Goal: Task Accomplishment & Management: Manage account settings

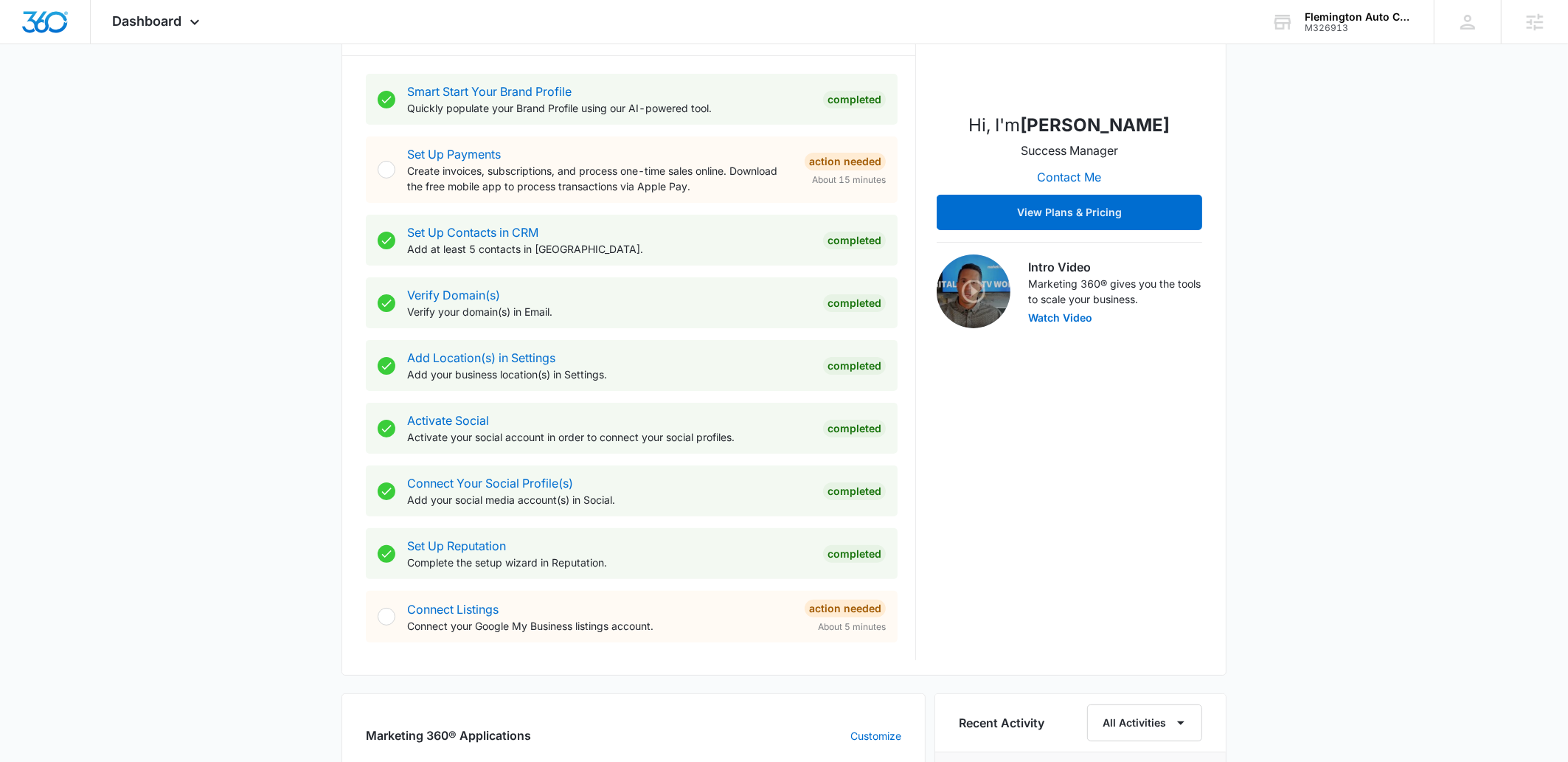
scroll to position [804, 0]
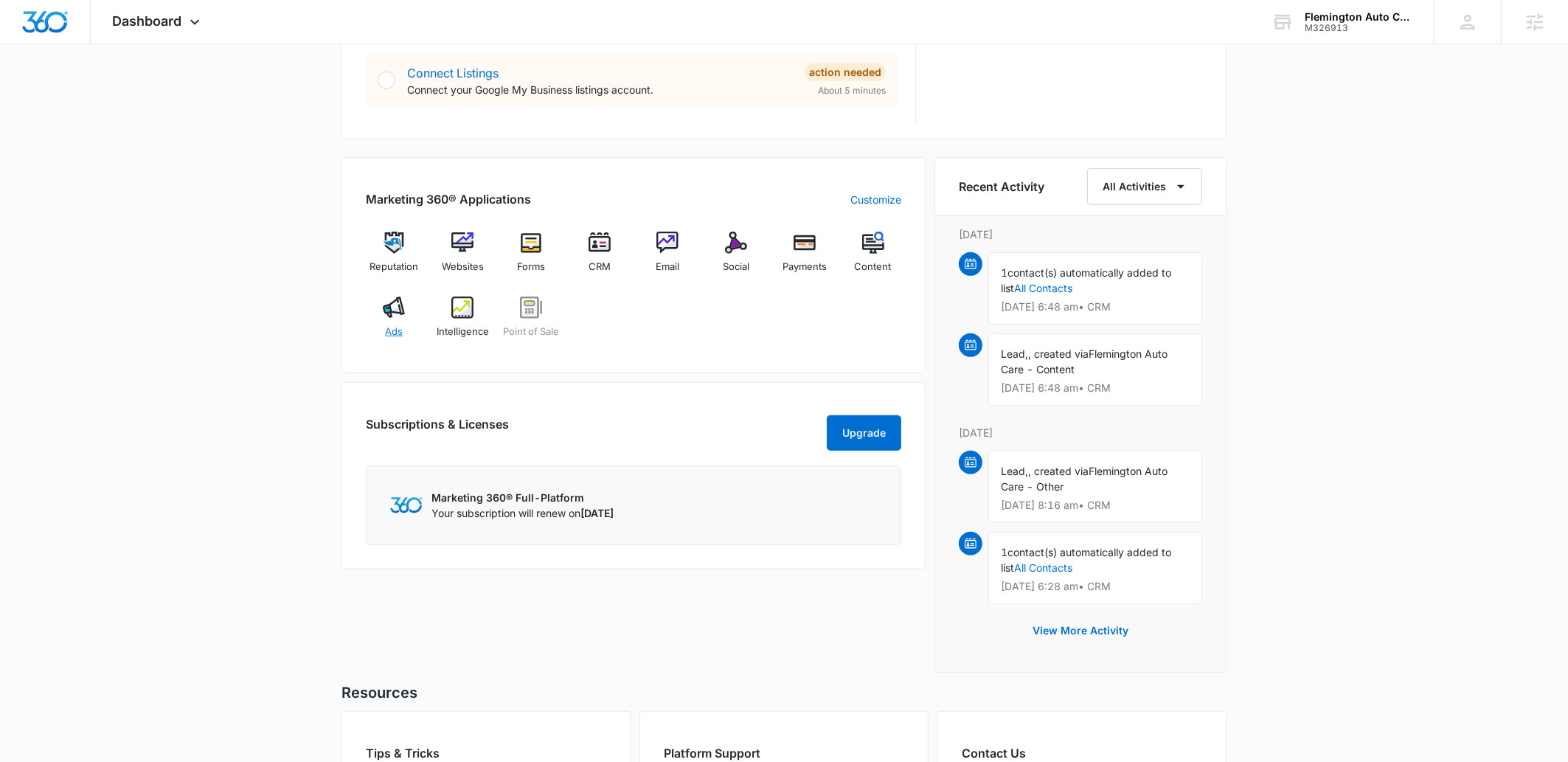
click at [396, 308] on img at bounding box center [394, 308] width 22 height 22
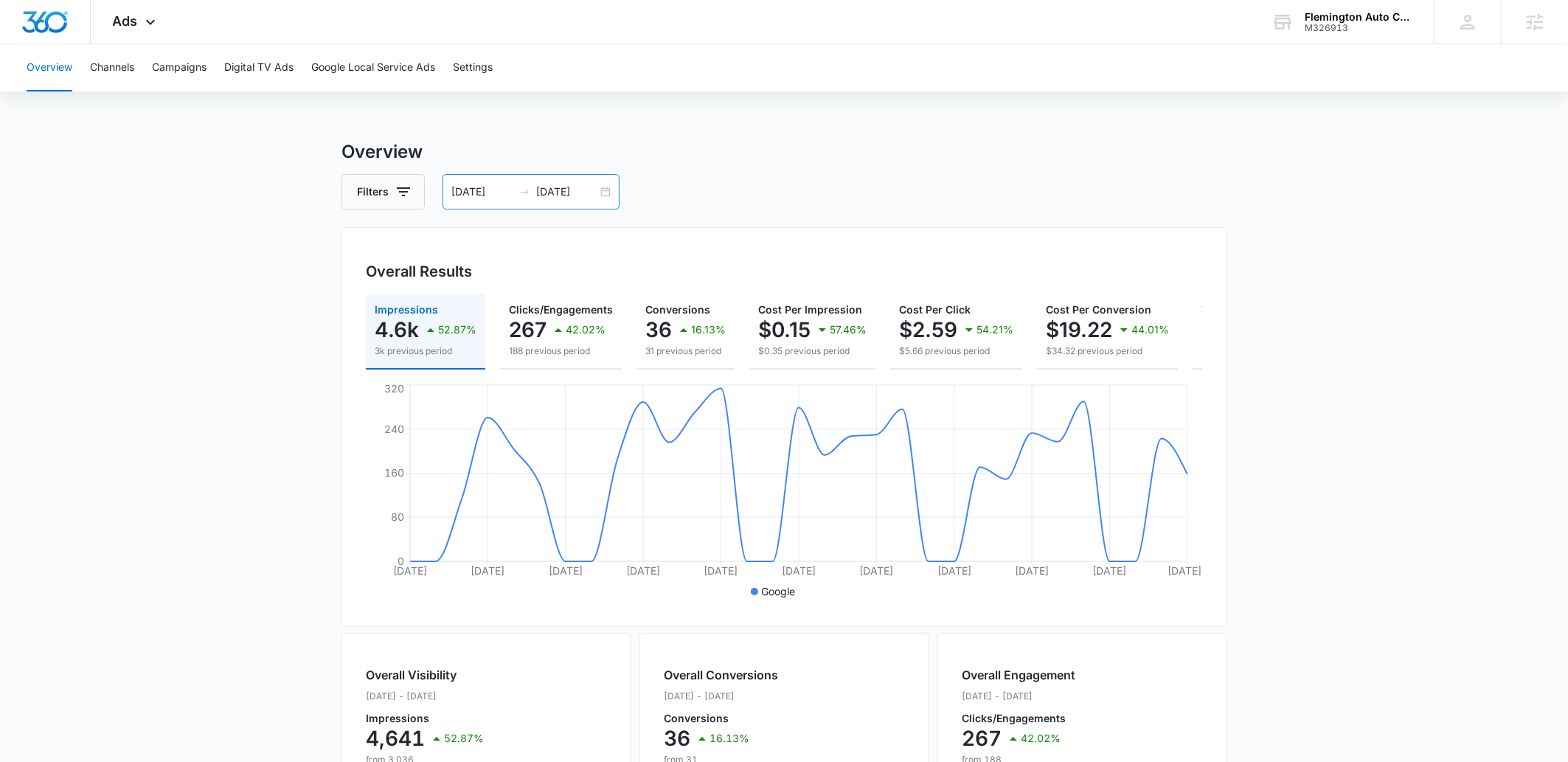
click at [562, 191] on input "09/23/2025" at bounding box center [567, 192] width 61 height 16
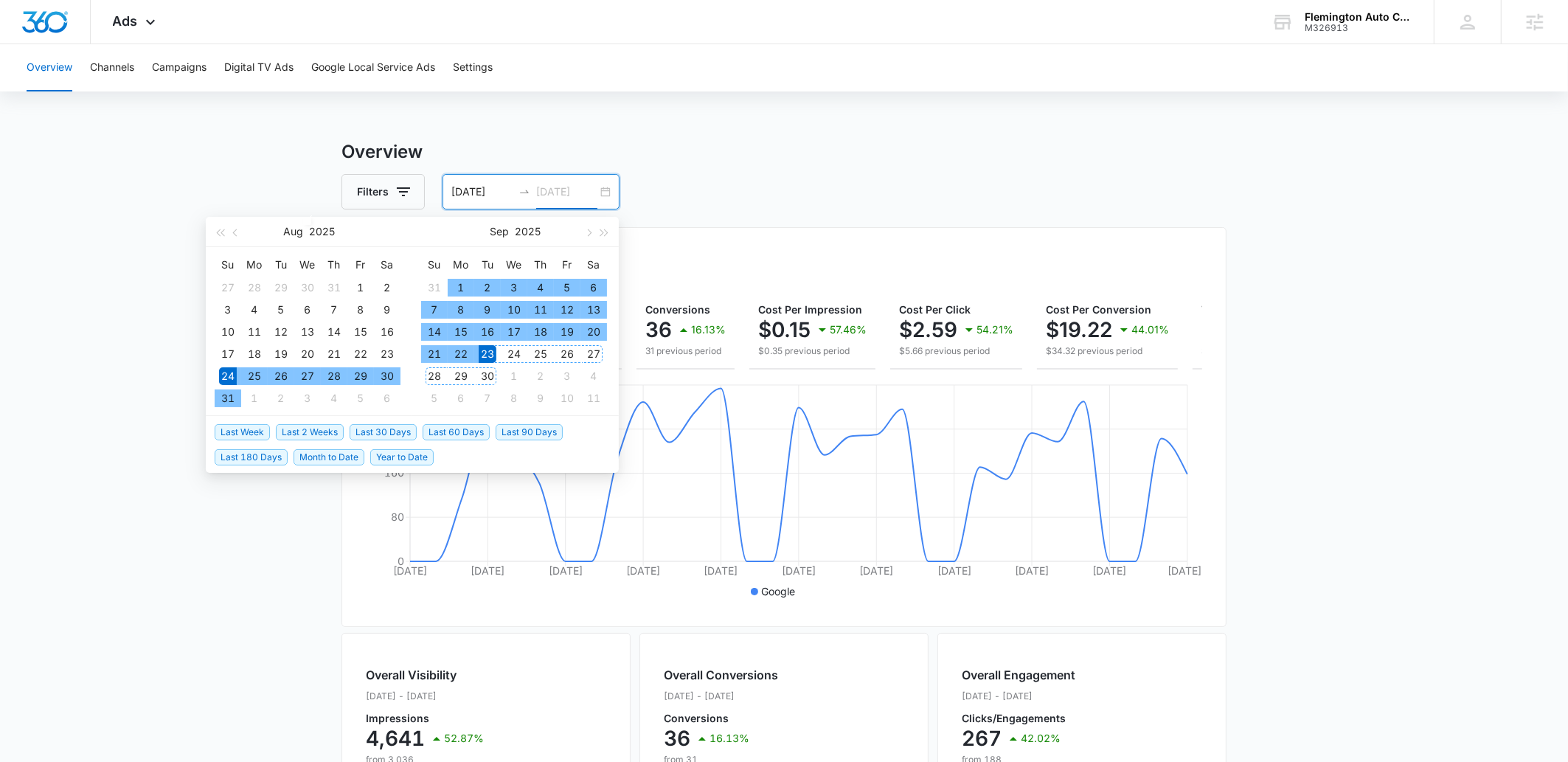
type input "09/23/2025"
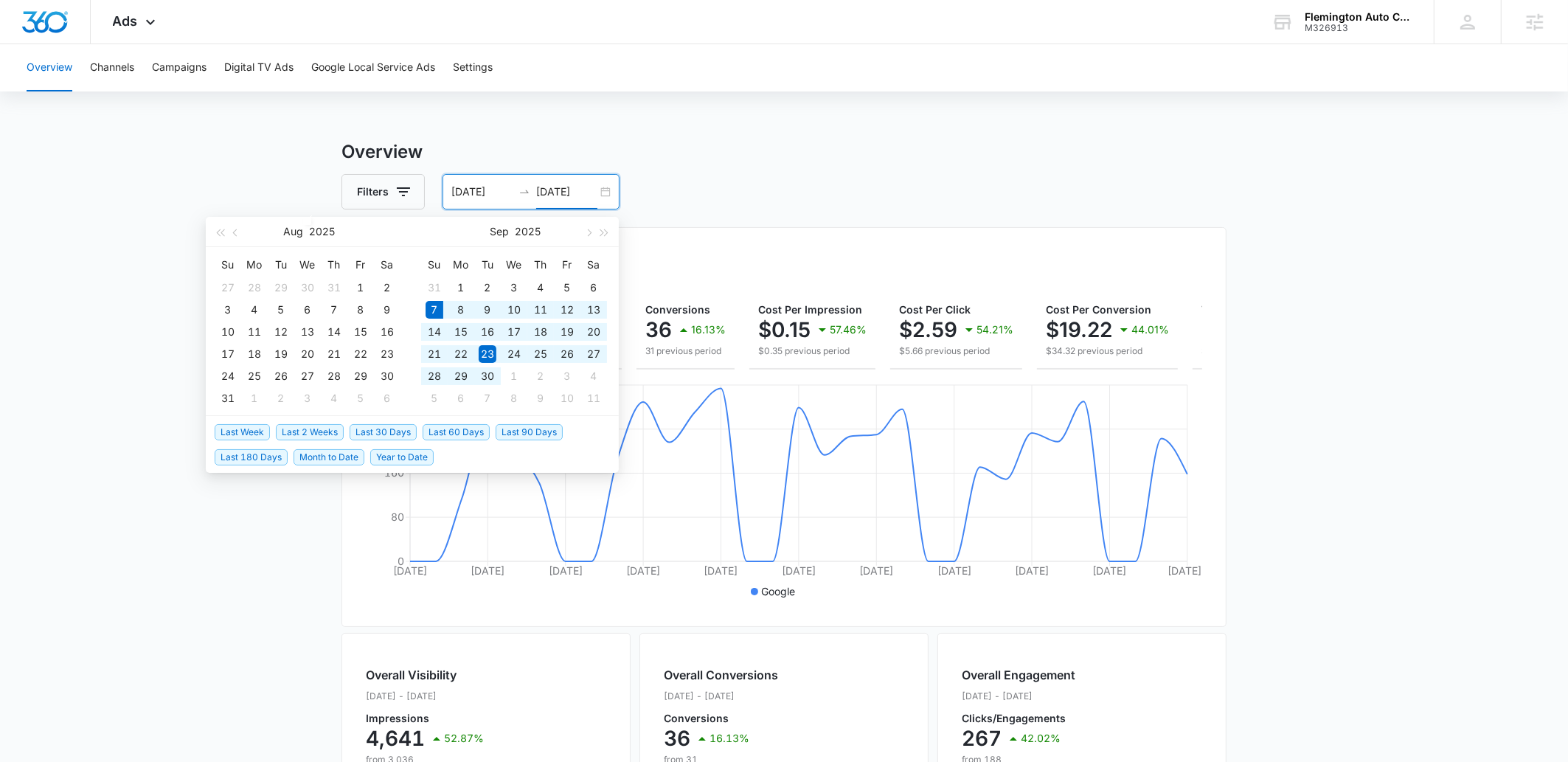
click at [381, 435] on span "Last 30 Days" at bounding box center [384, 432] width 67 height 16
type input "09/07/2025"
type input "10/07/2025"
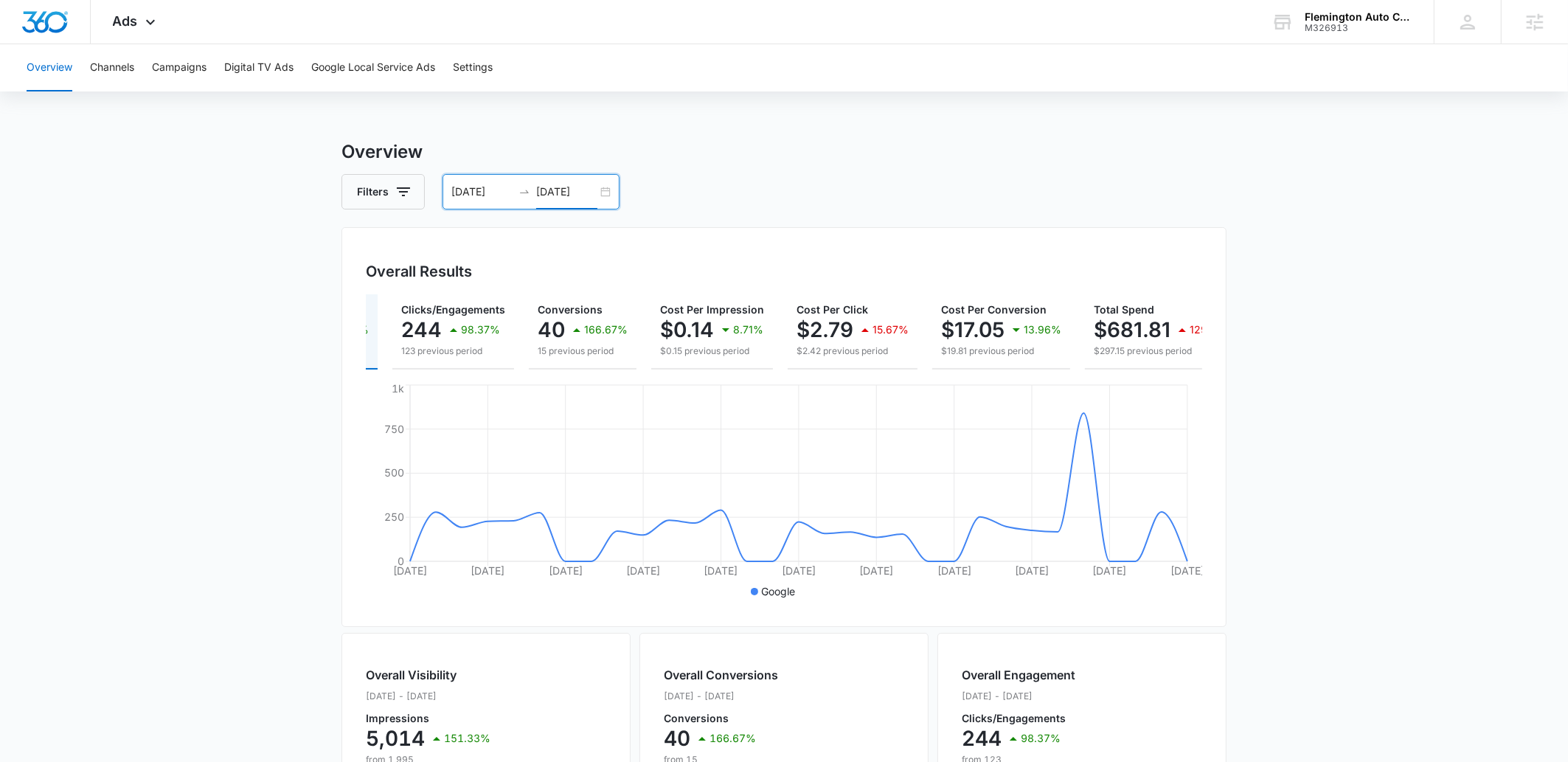
scroll to position [0, 130]
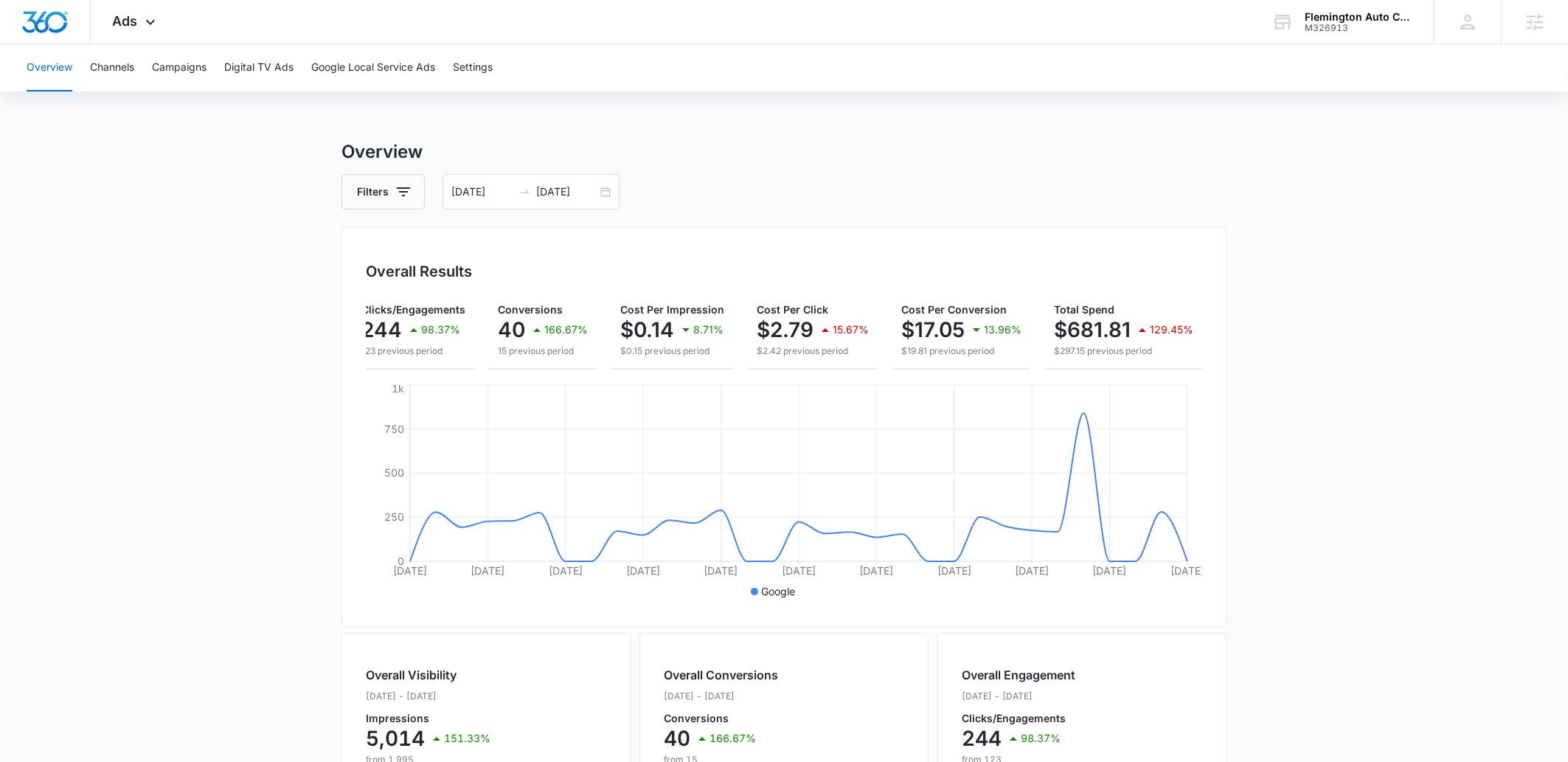
click at [1330, 529] on main "Overview Filters 09/07/2025 10/07/2025 Overall Results Impressions 5k 151.33% 2…" at bounding box center [784, 668] width 1568 height 1059
click at [1301, 481] on main "Overview Filters 09/07/2025 10/07/2025 Overall Results Impressions 5k 151.33% 2…" at bounding box center [784, 668] width 1568 height 1059
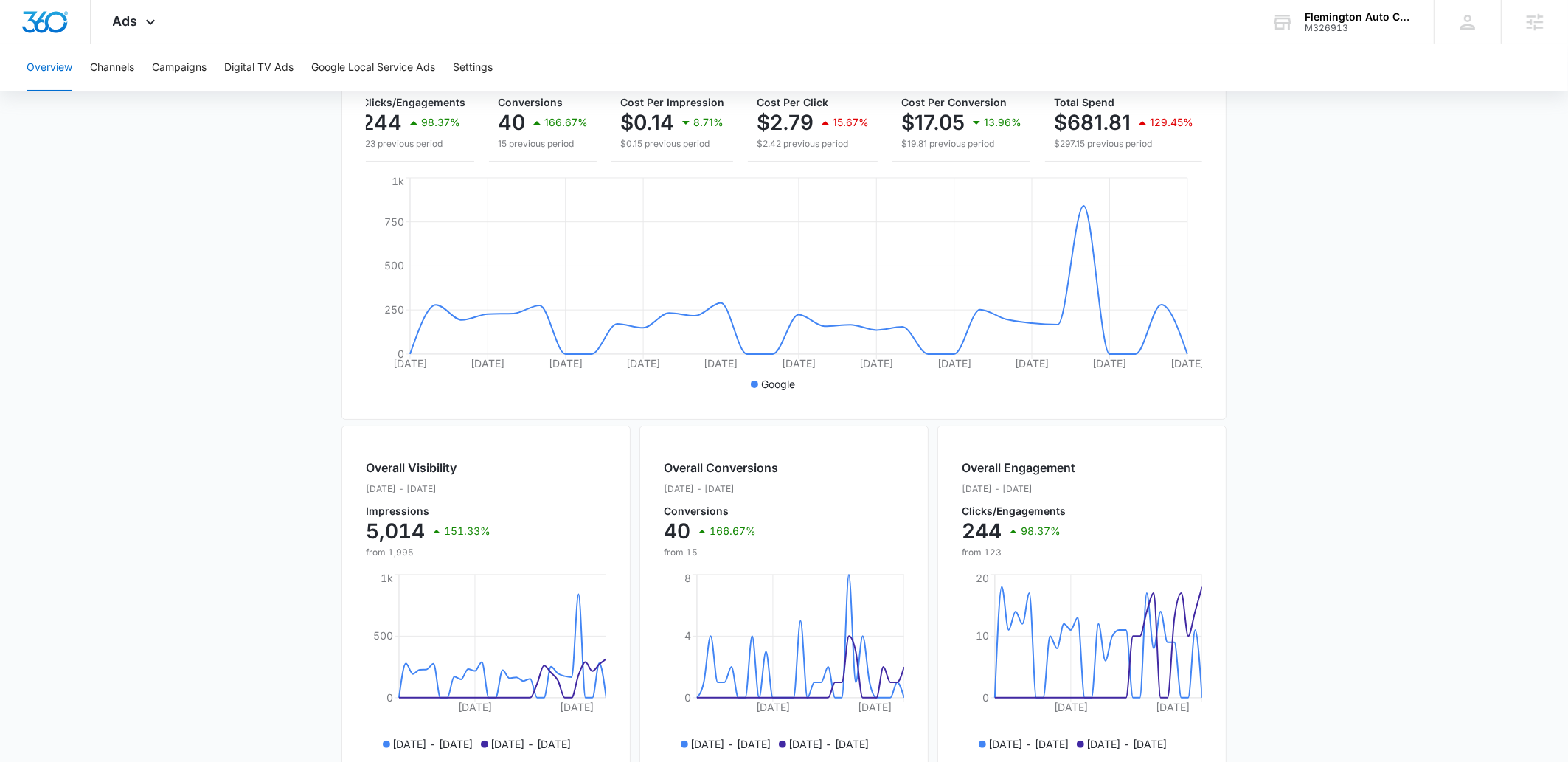
scroll to position [0, 0]
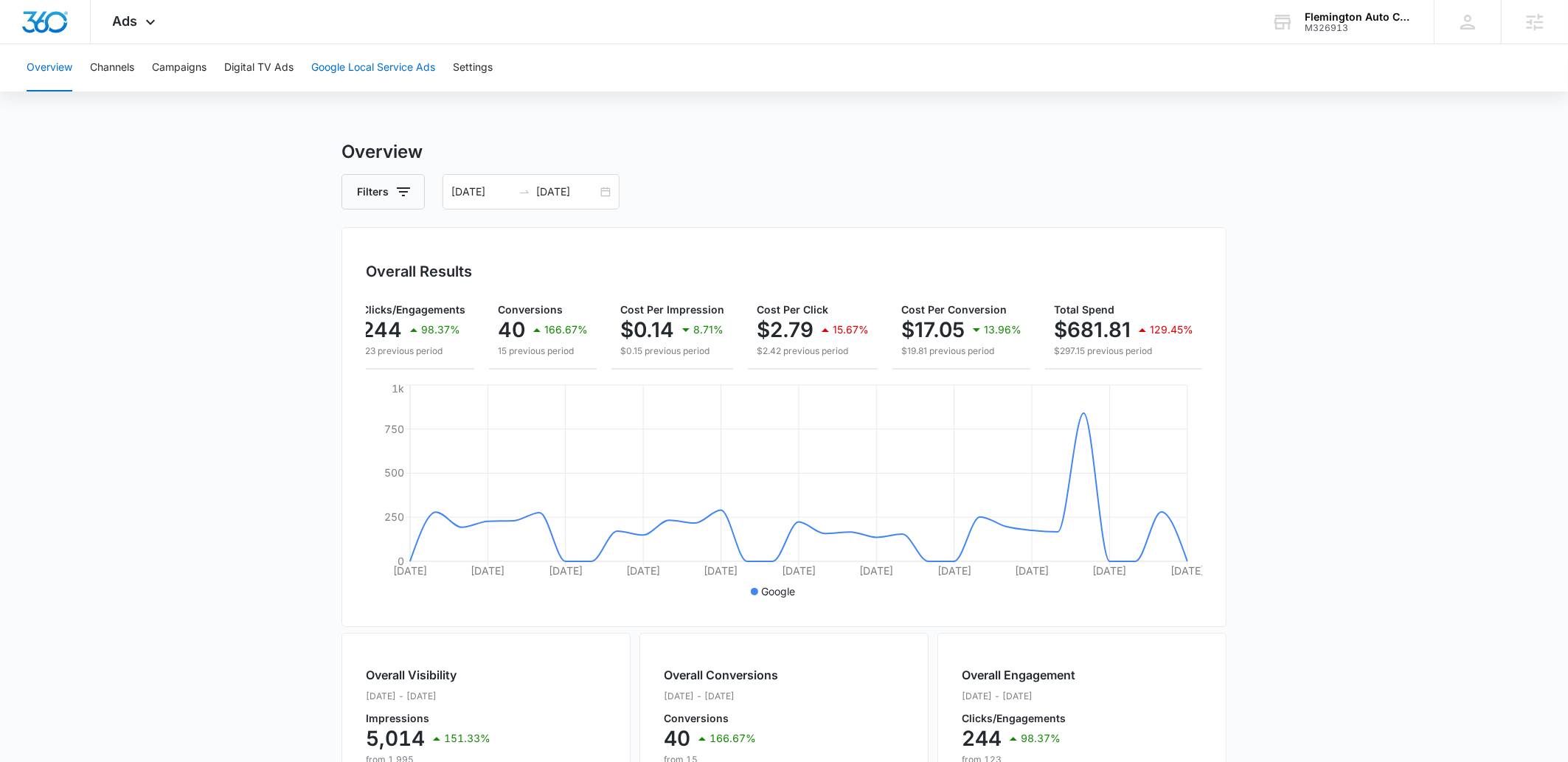
click at [383, 65] on button "Google Local Service Ads" at bounding box center [372, 67] width 124 height 48
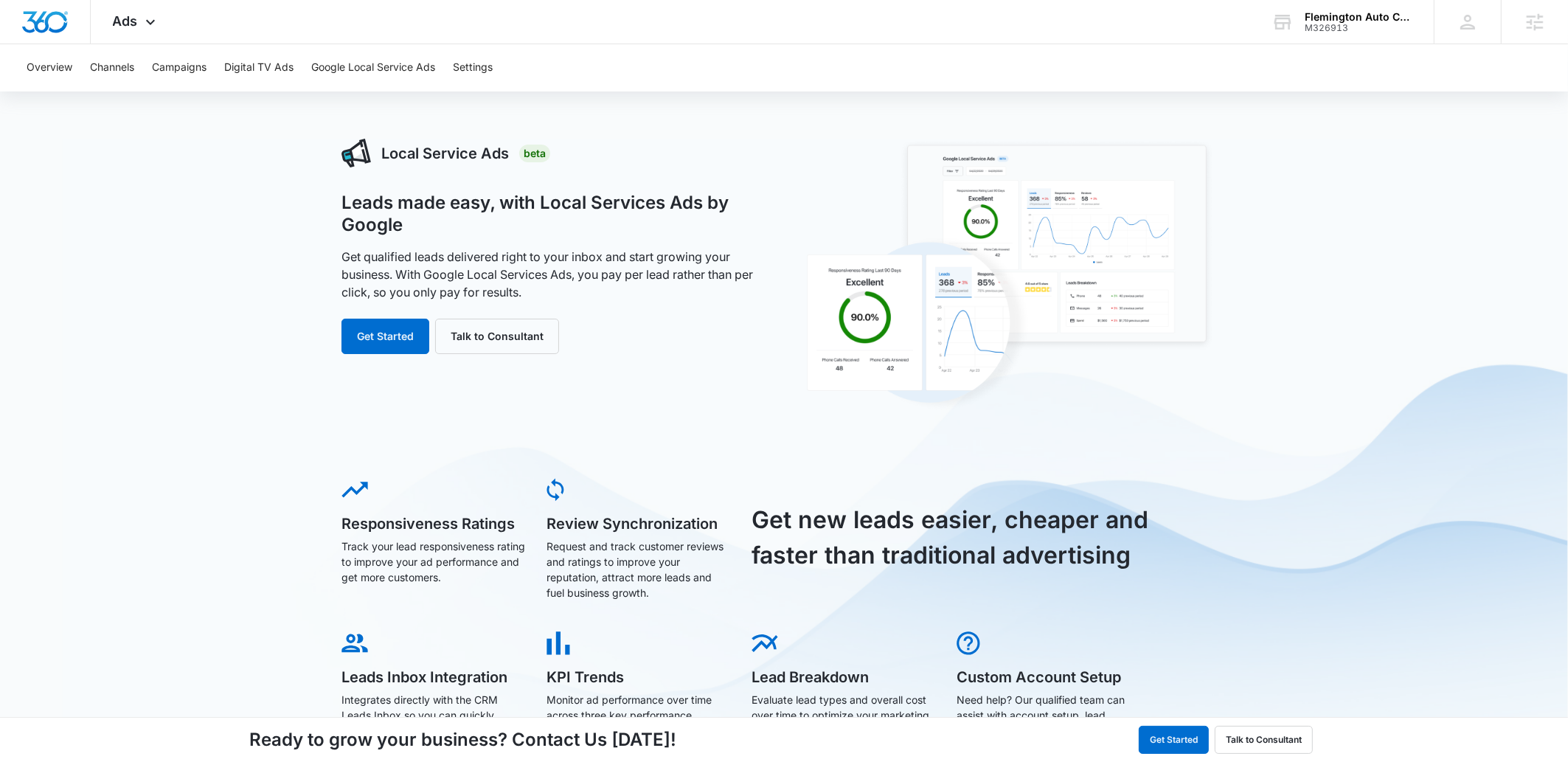
click at [229, 602] on div "Local Service Ads Beta Leads made easy, with Local Services Ads by Google Get q…" at bounding box center [784, 589] width 1568 height 903
click at [234, 380] on div "Local Service Ads Beta Leads made easy, with Local Services Ads by Google Get q…" at bounding box center [784, 589] width 1568 height 903
click at [412, 67] on button "Google Local Service Ads" at bounding box center [372, 67] width 124 height 48
click at [404, 341] on button "Get Started" at bounding box center [385, 336] width 88 height 35
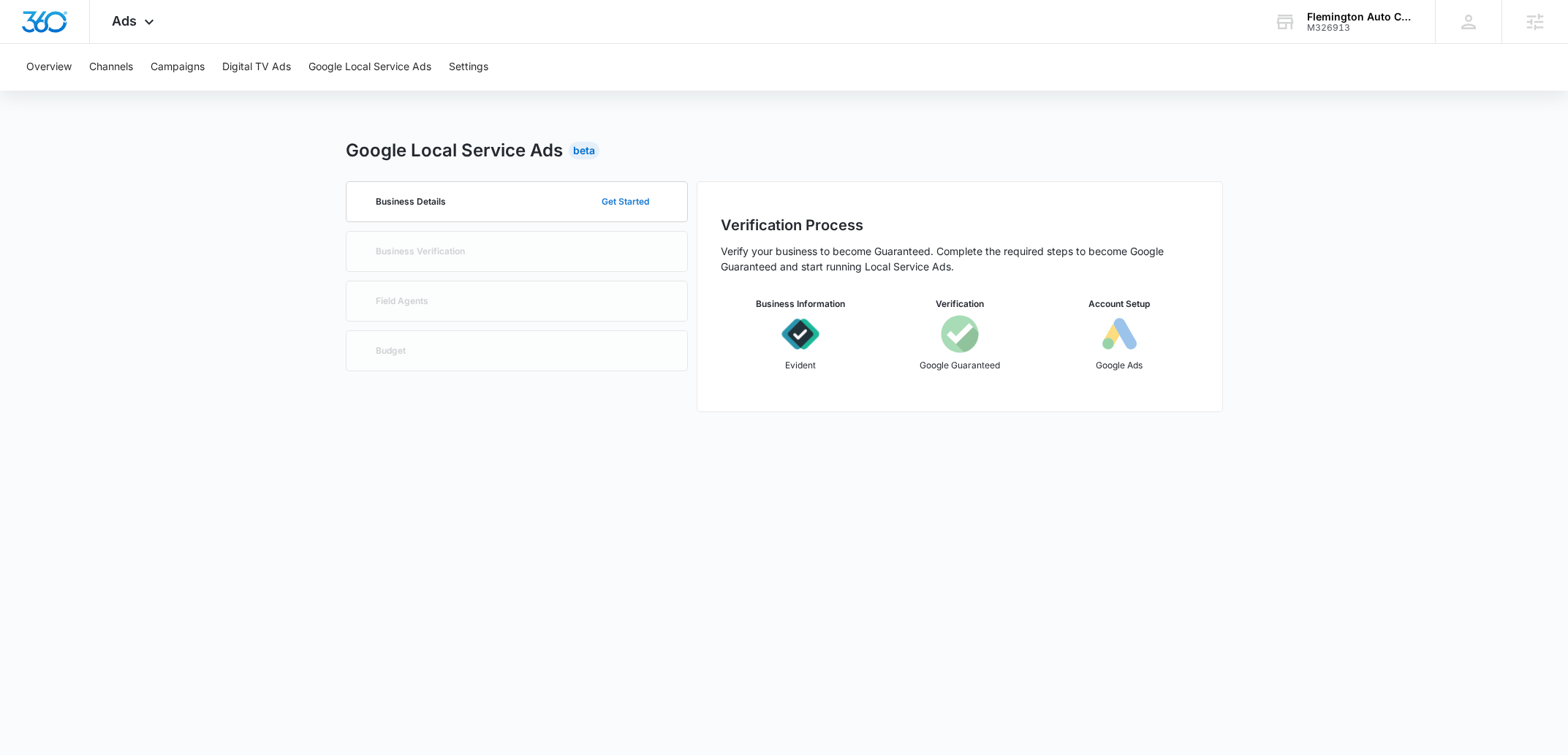
click at [619, 206] on button "Get Started" at bounding box center [626, 201] width 77 height 35
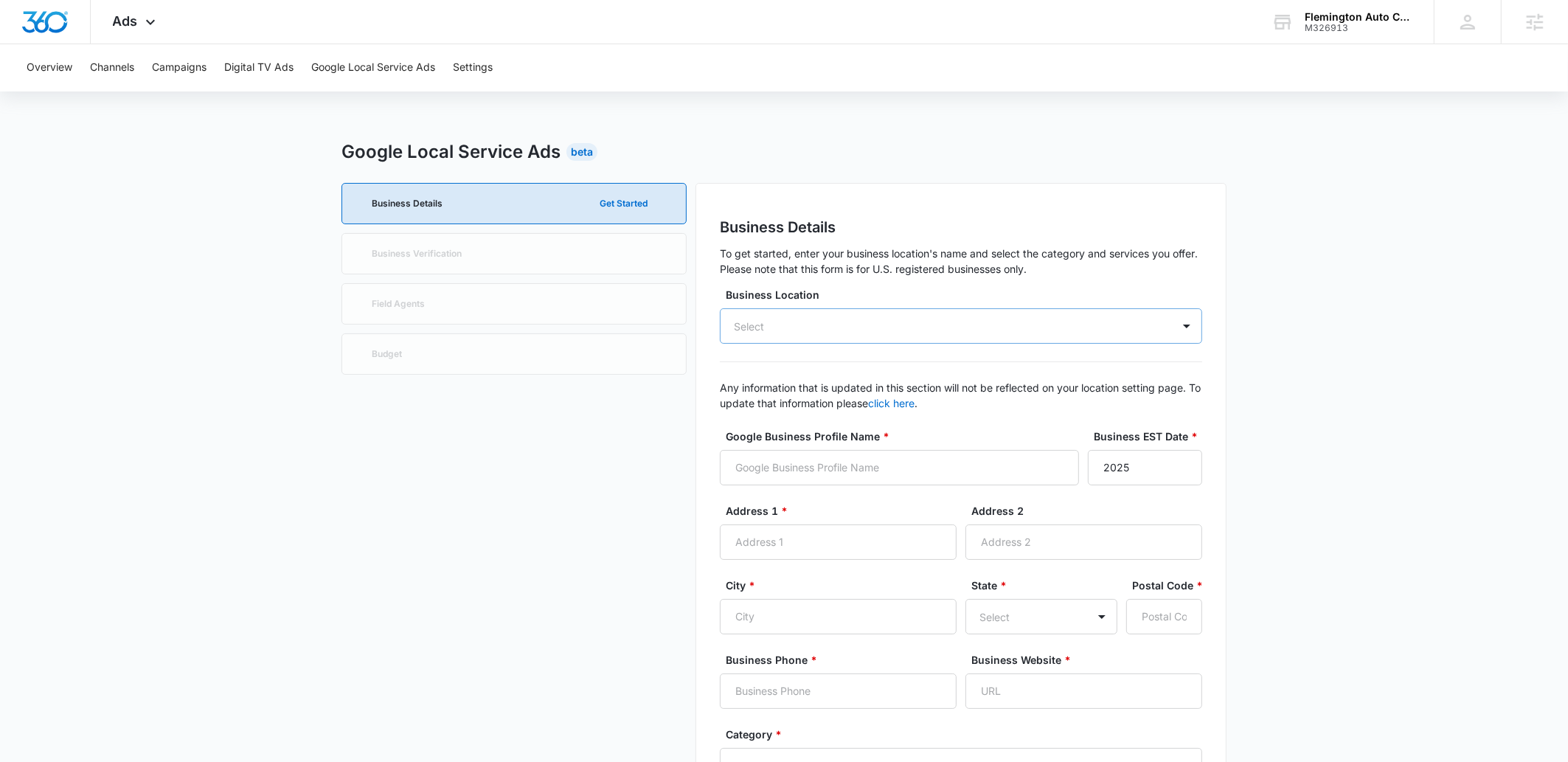
click at [833, 334] on div "Select" at bounding box center [961, 326] width 482 height 35
click at [813, 382] on p "Flemington Auto Care" at bounding box center [960, 379] width 444 height 17
type input "Flemington Auto Care"
type input "464 US-202"
type input "Flemington"
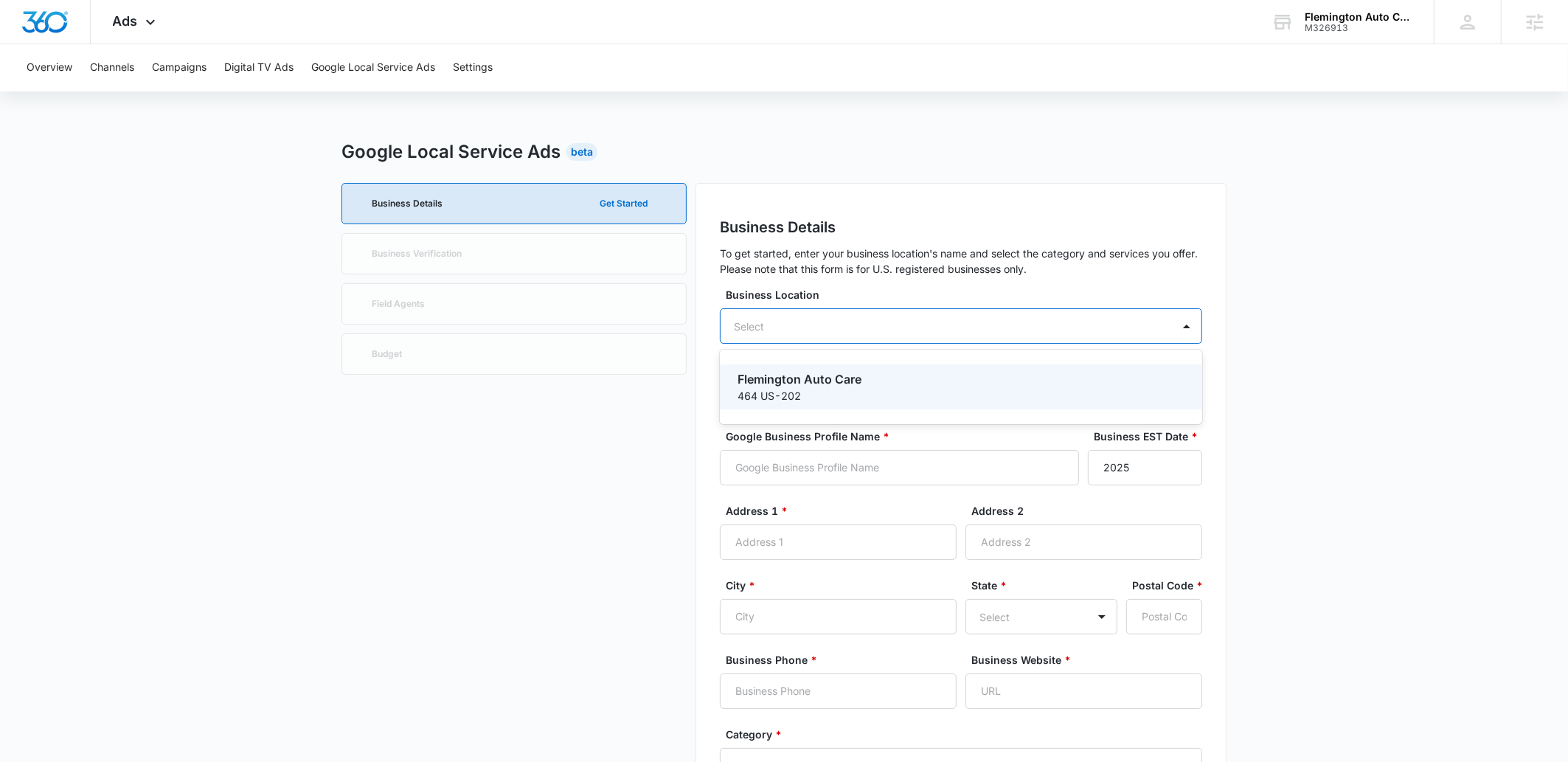
type input "08822"
type input "9087515155"
type input "https://www.flemingtonautocare.com/"
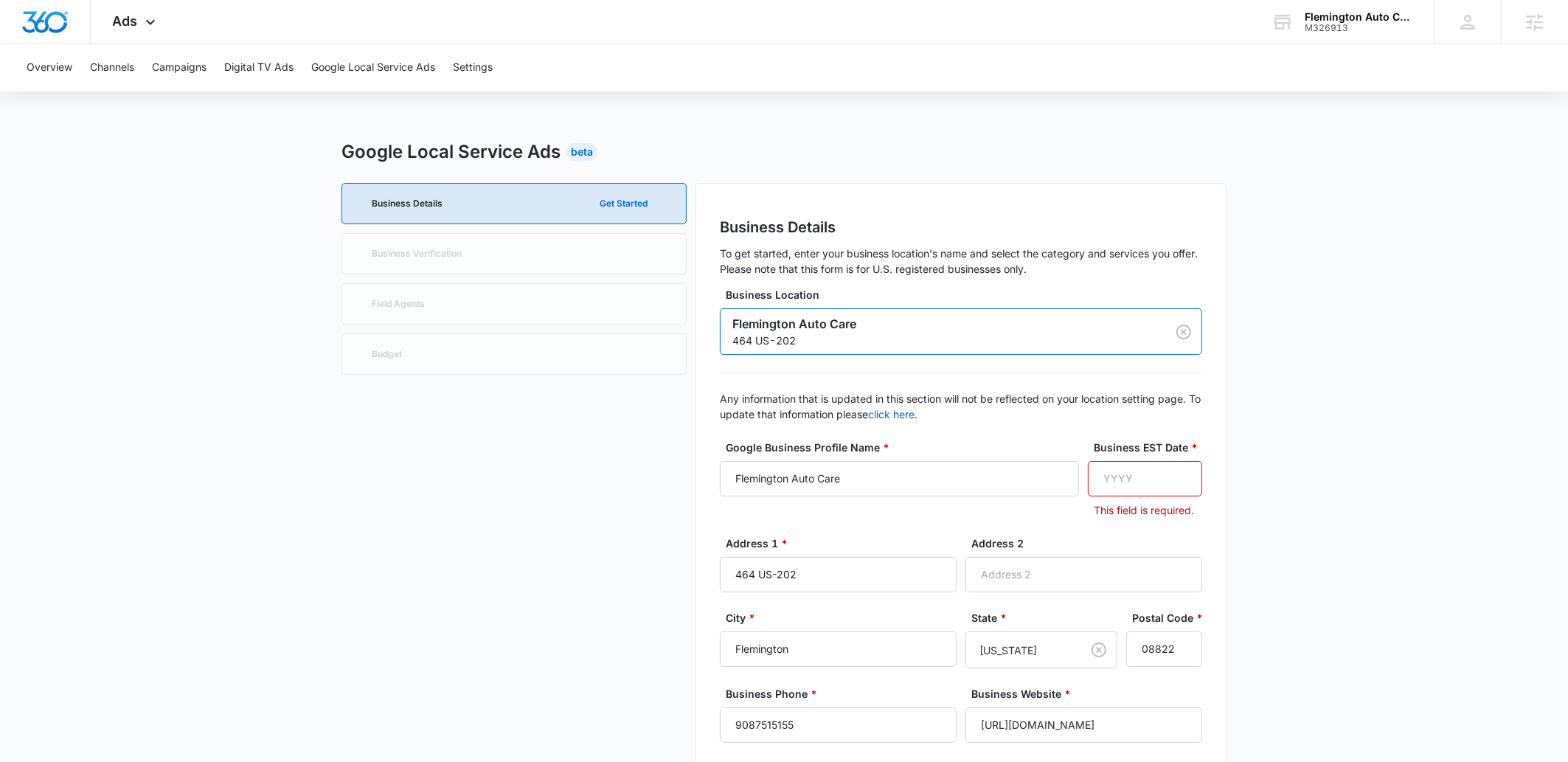
click at [572, 575] on div "Business Details Get Started Business Verification Field Agents Budget" at bounding box center [514, 765] width 346 height 1164
click at [1127, 474] on input "Business EST Date *" at bounding box center [1145, 479] width 114 height 35
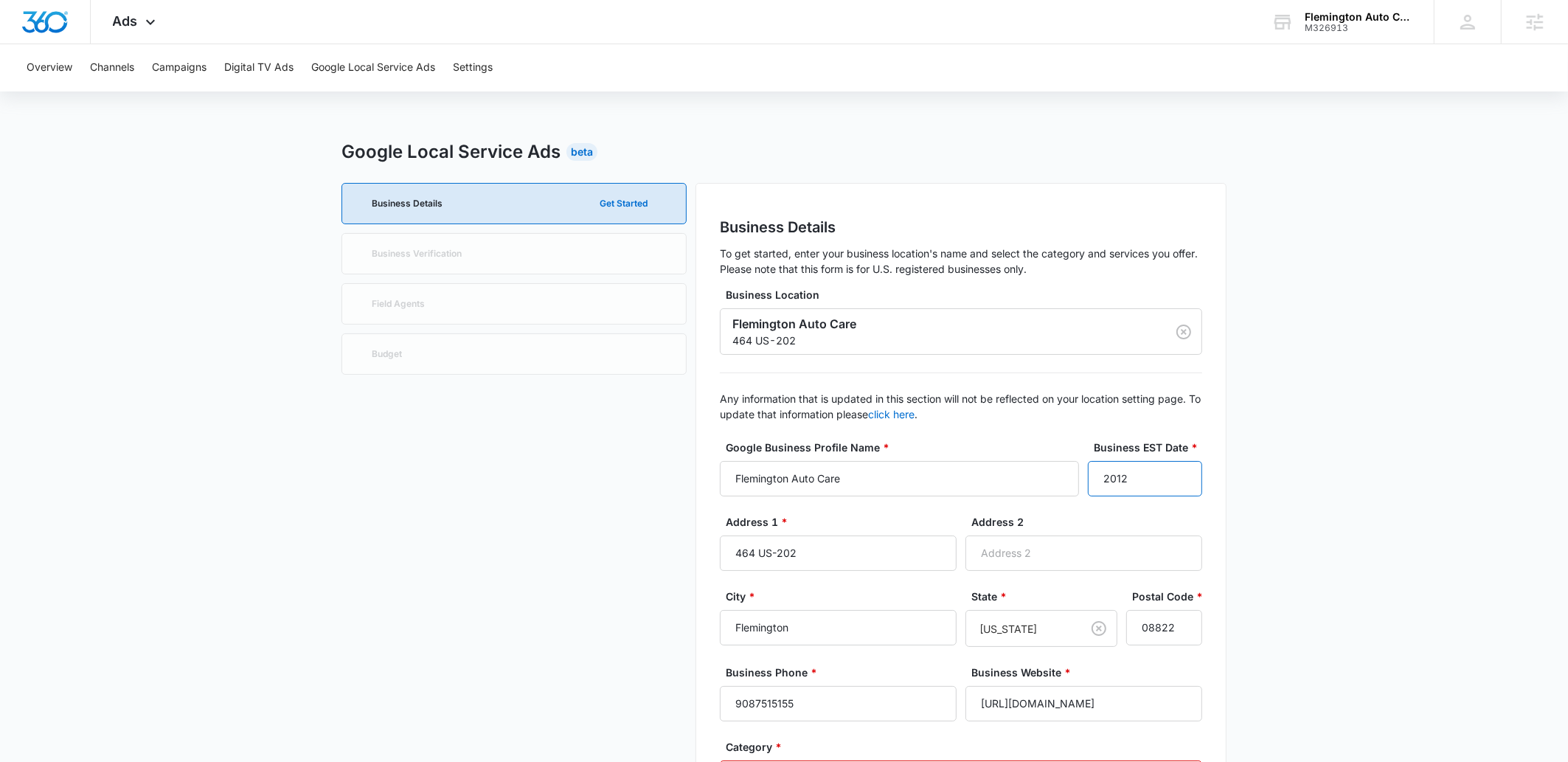
type input "2012"
click at [1354, 385] on main "Google Local Service Ads Beta Business Details Get Started Business Verificatio…" at bounding box center [784, 740] width 1568 height 1204
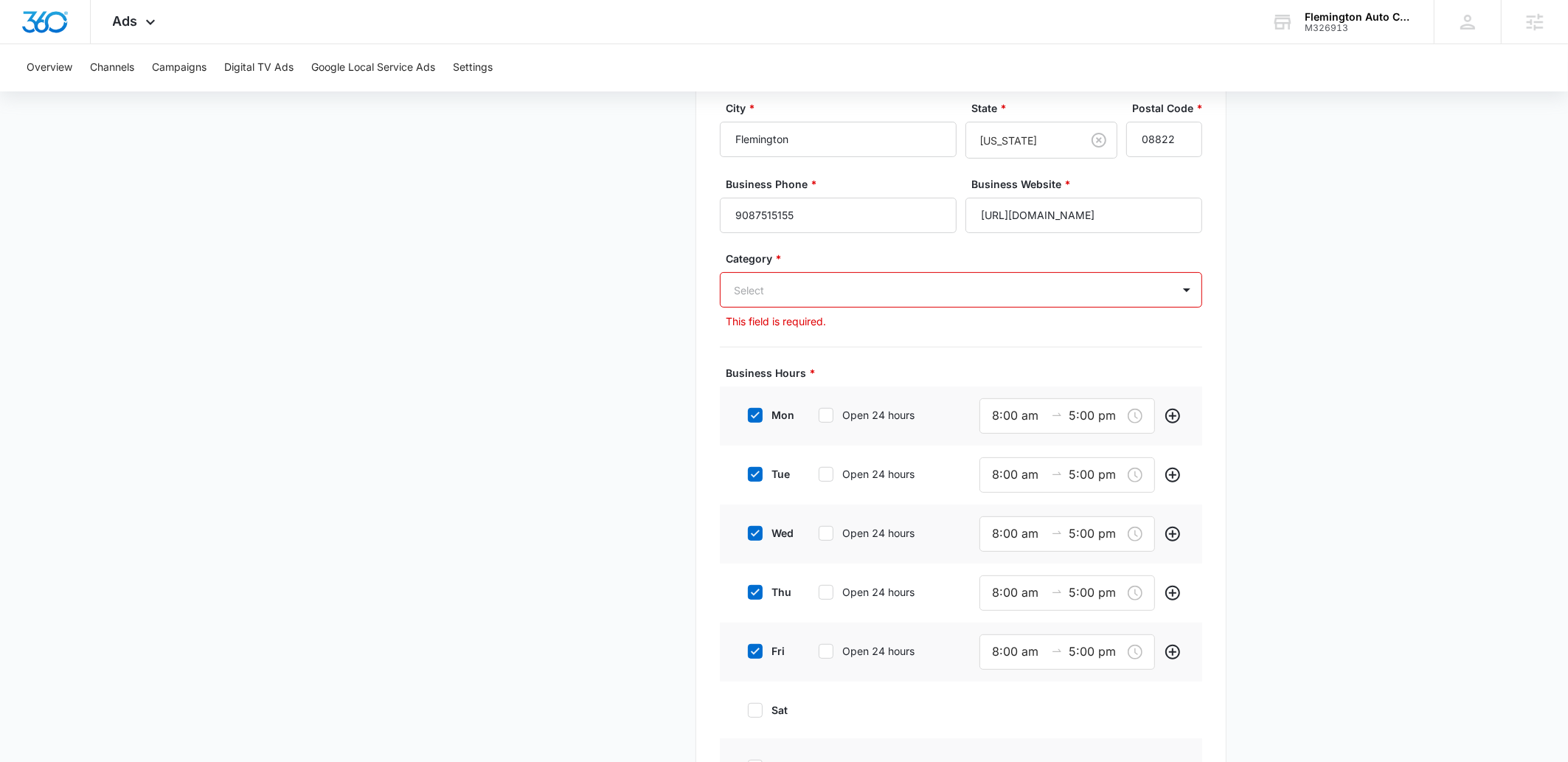
scroll to position [458, 0]
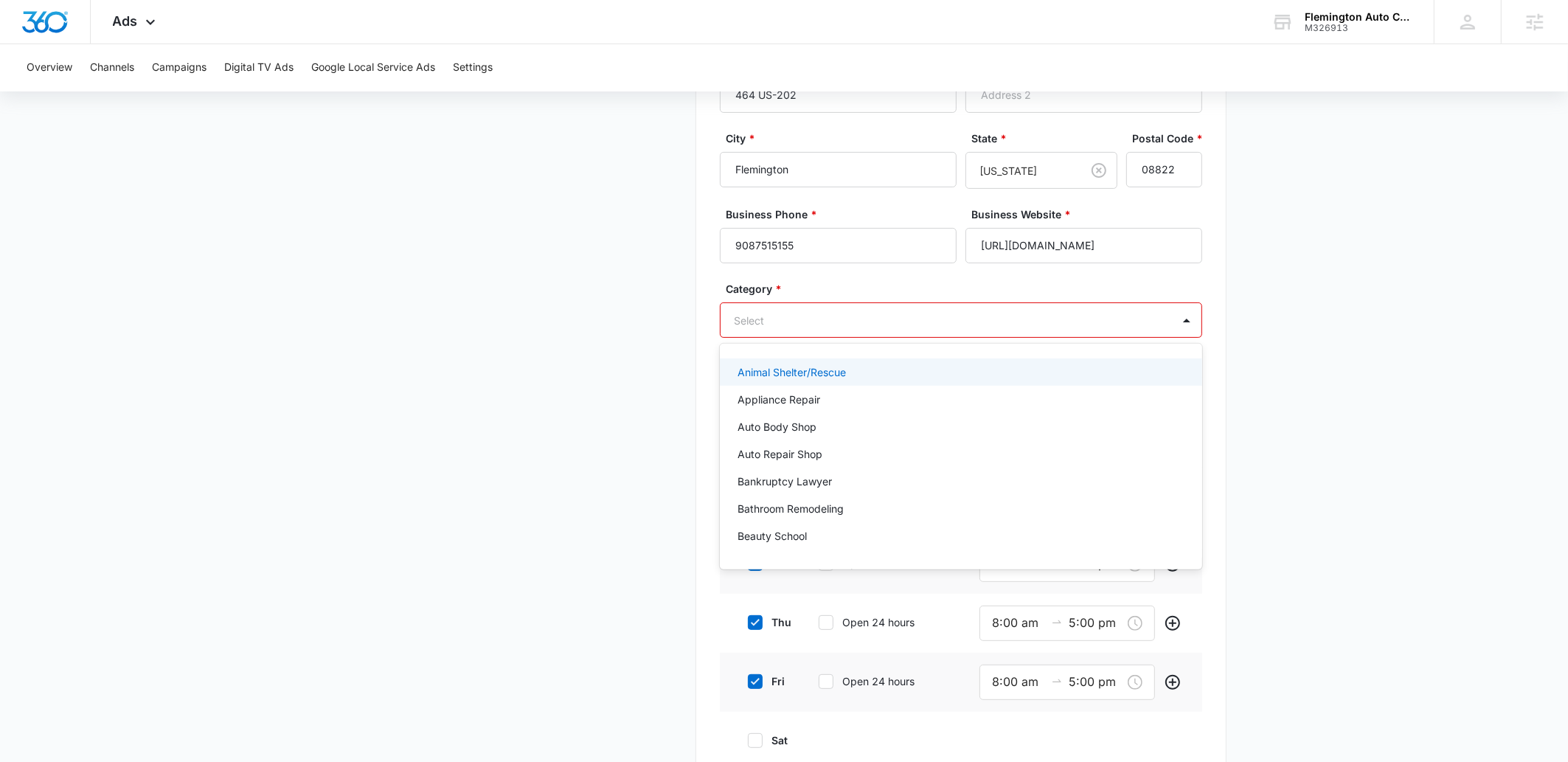
click at [862, 325] on div at bounding box center [943, 320] width 419 height 18
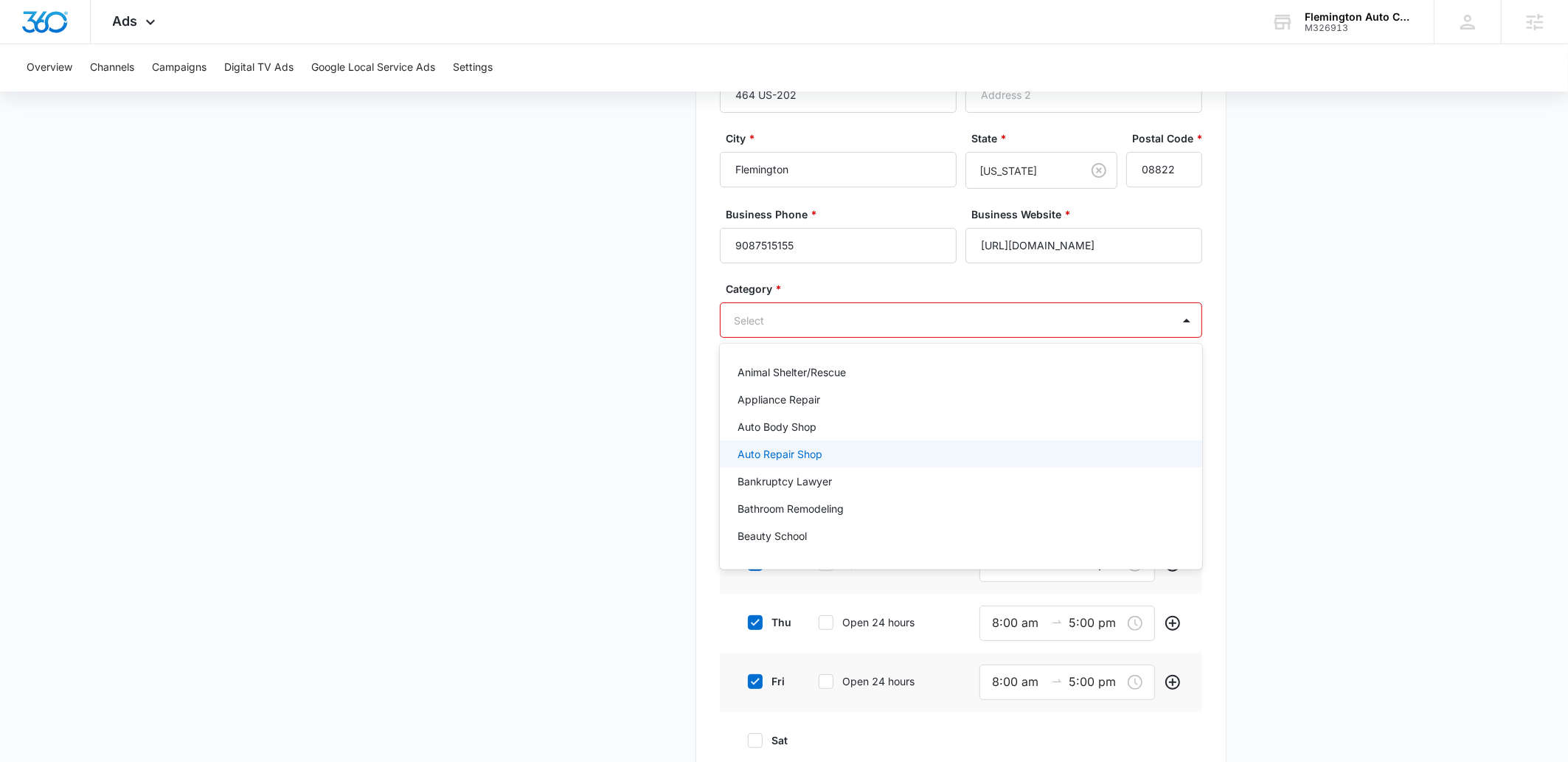
click at [819, 451] on p "Auto Repair Shop" at bounding box center [780, 454] width 85 height 16
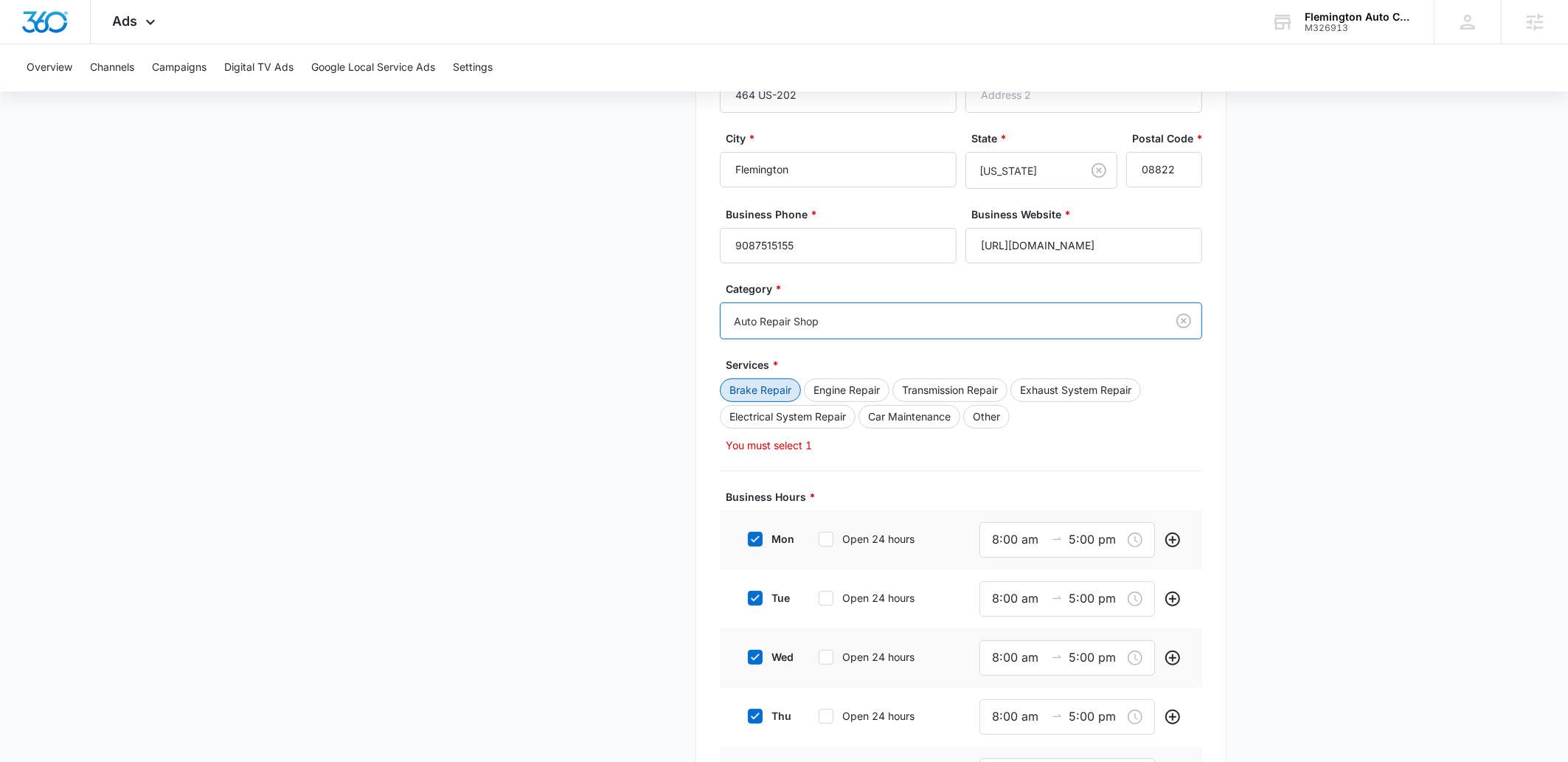
click at [743, 392] on button "Brake Repair" at bounding box center [760, 390] width 81 height 23
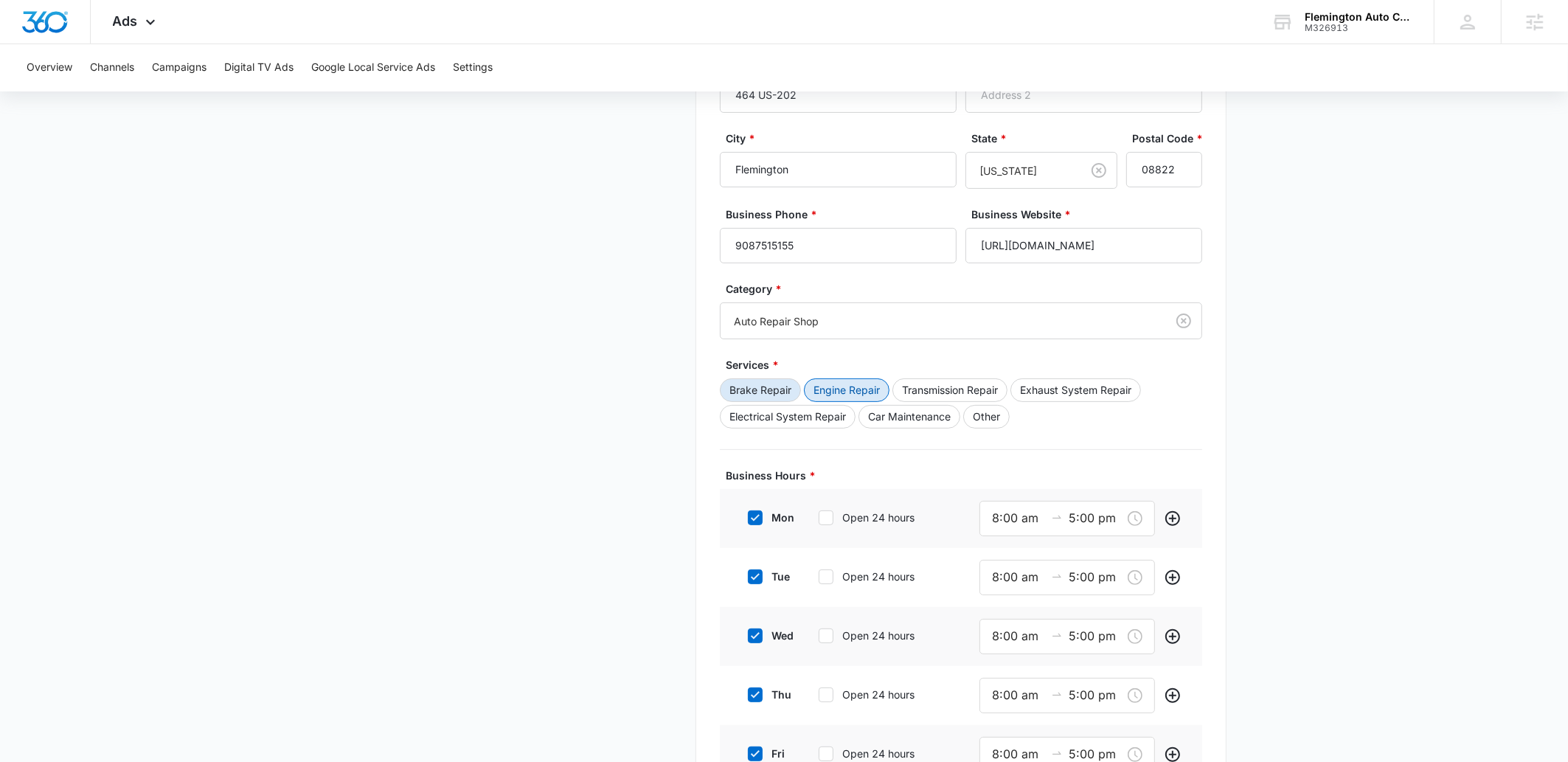
click at [840, 391] on button "Engine Repair" at bounding box center [847, 390] width 86 height 23
click at [968, 395] on button "Transmission Repair" at bounding box center [949, 390] width 115 height 23
click at [1097, 398] on button "Exhaust System Repair" at bounding box center [1076, 390] width 130 height 23
click at [901, 422] on button "Car Maintenance" at bounding box center [910, 416] width 102 height 23
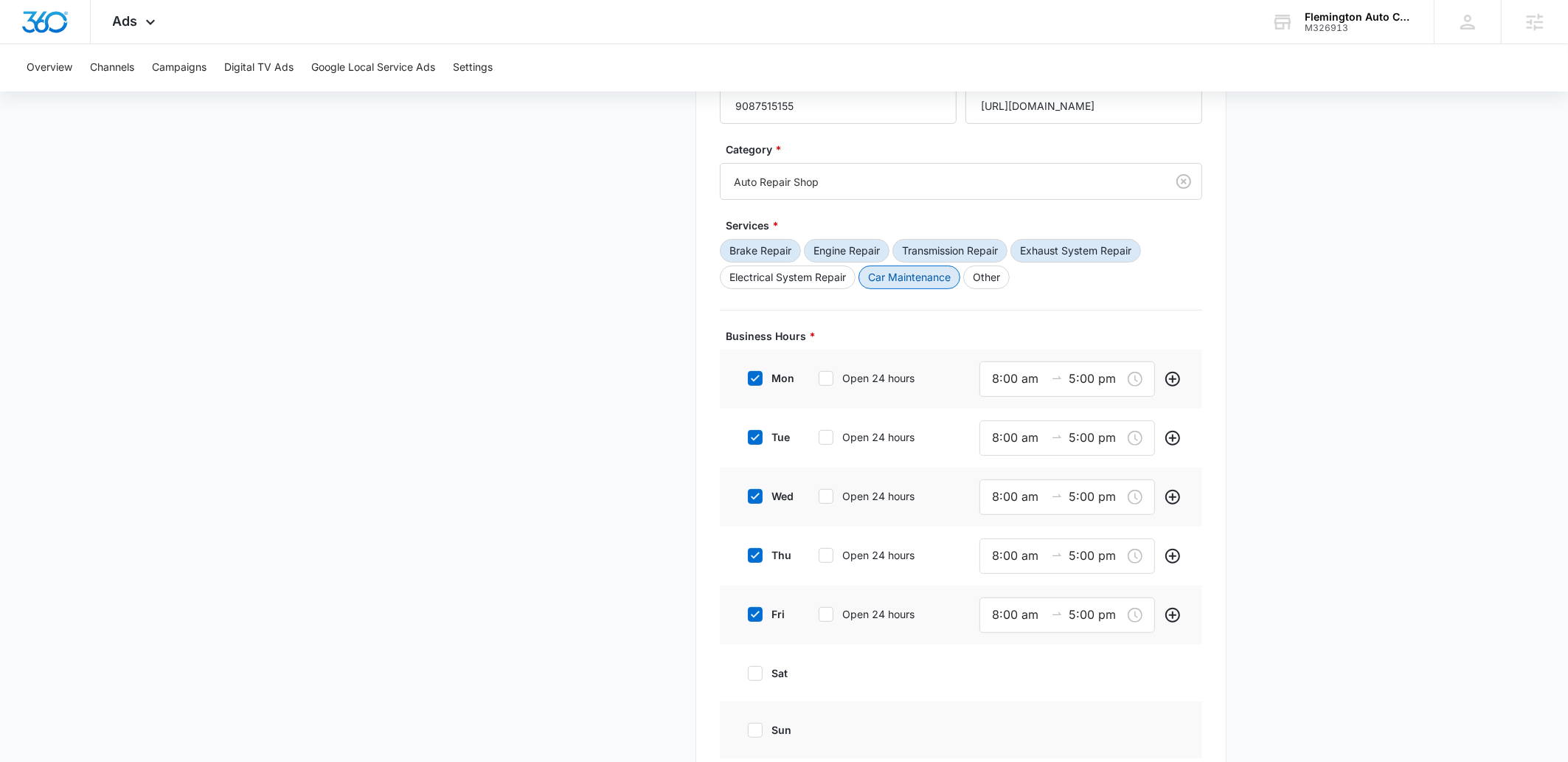
scroll to position [689, 0]
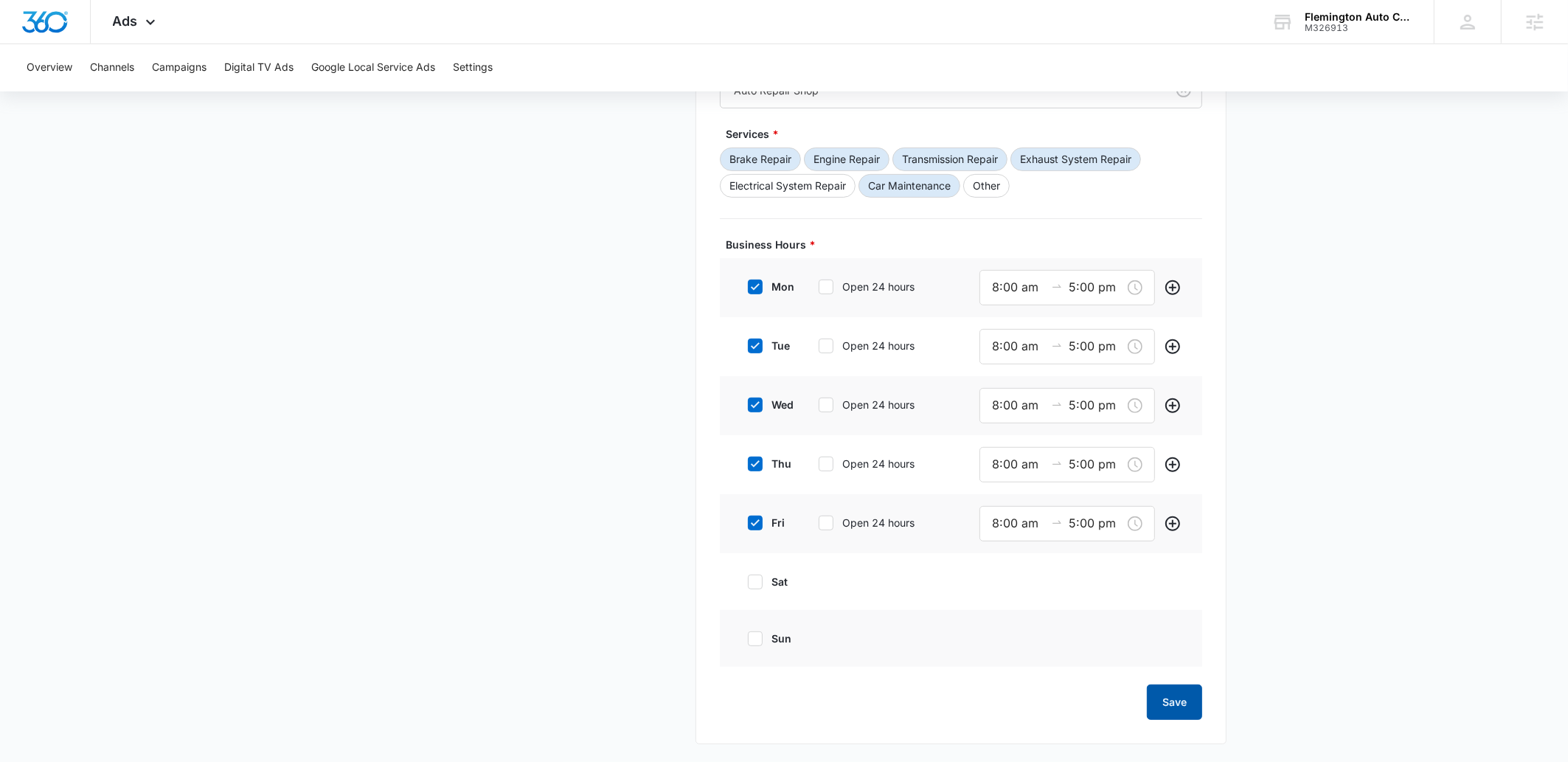
click at [1189, 697] on button "Save" at bounding box center [1175, 702] width 55 height 35
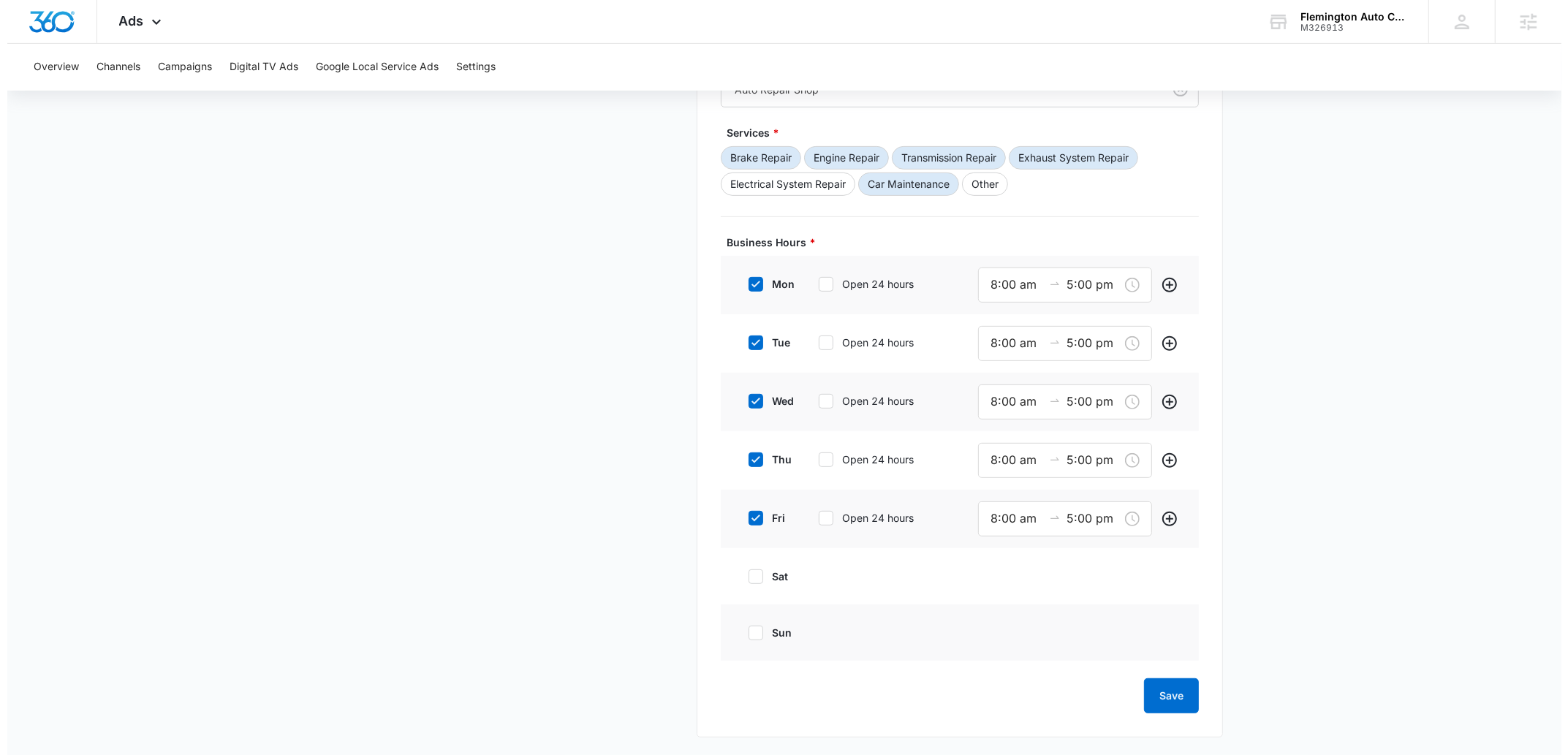
scroll to position [0, 0]
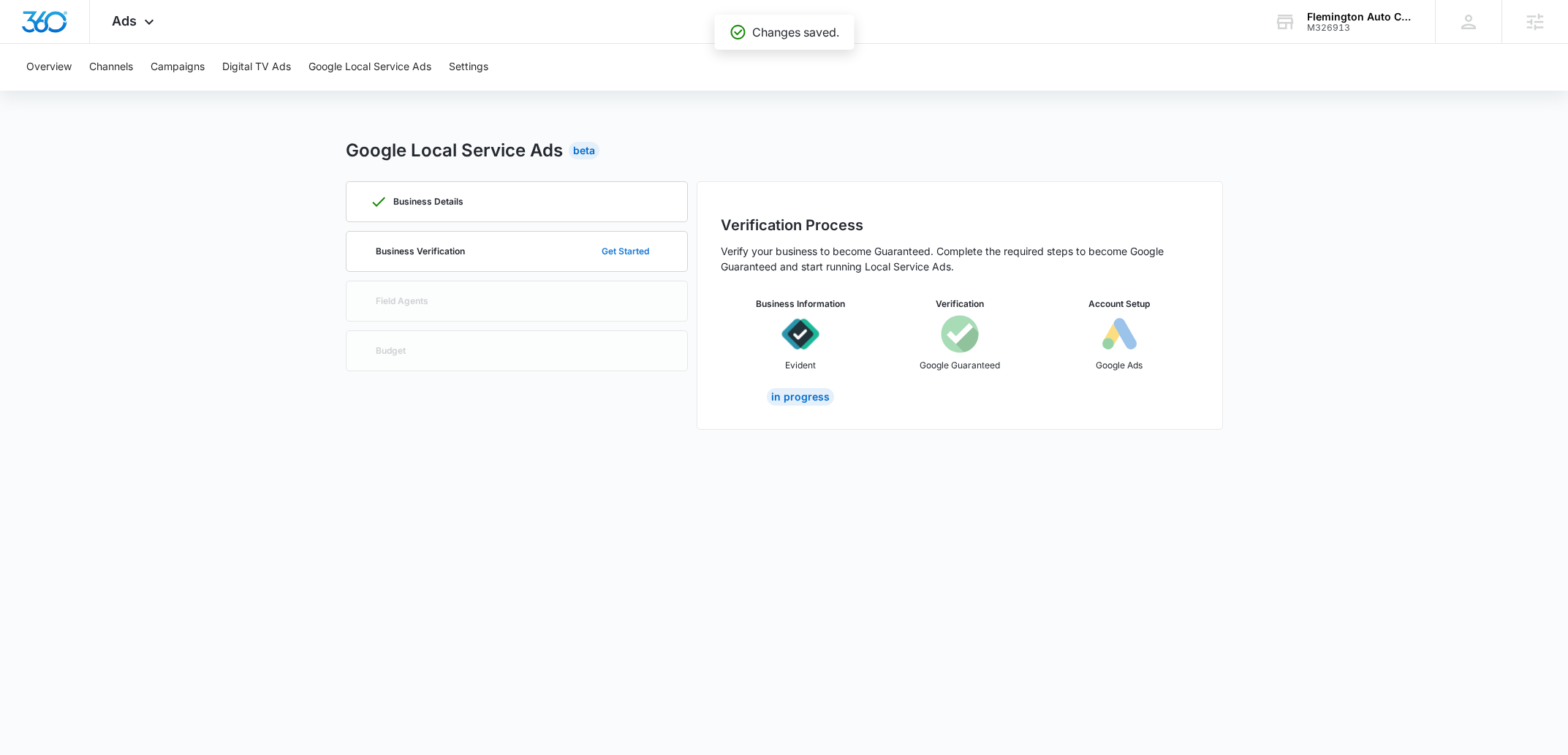
click at [632, 252] on button "Get Started" at bounding box center [626, 251] width 77 height 35
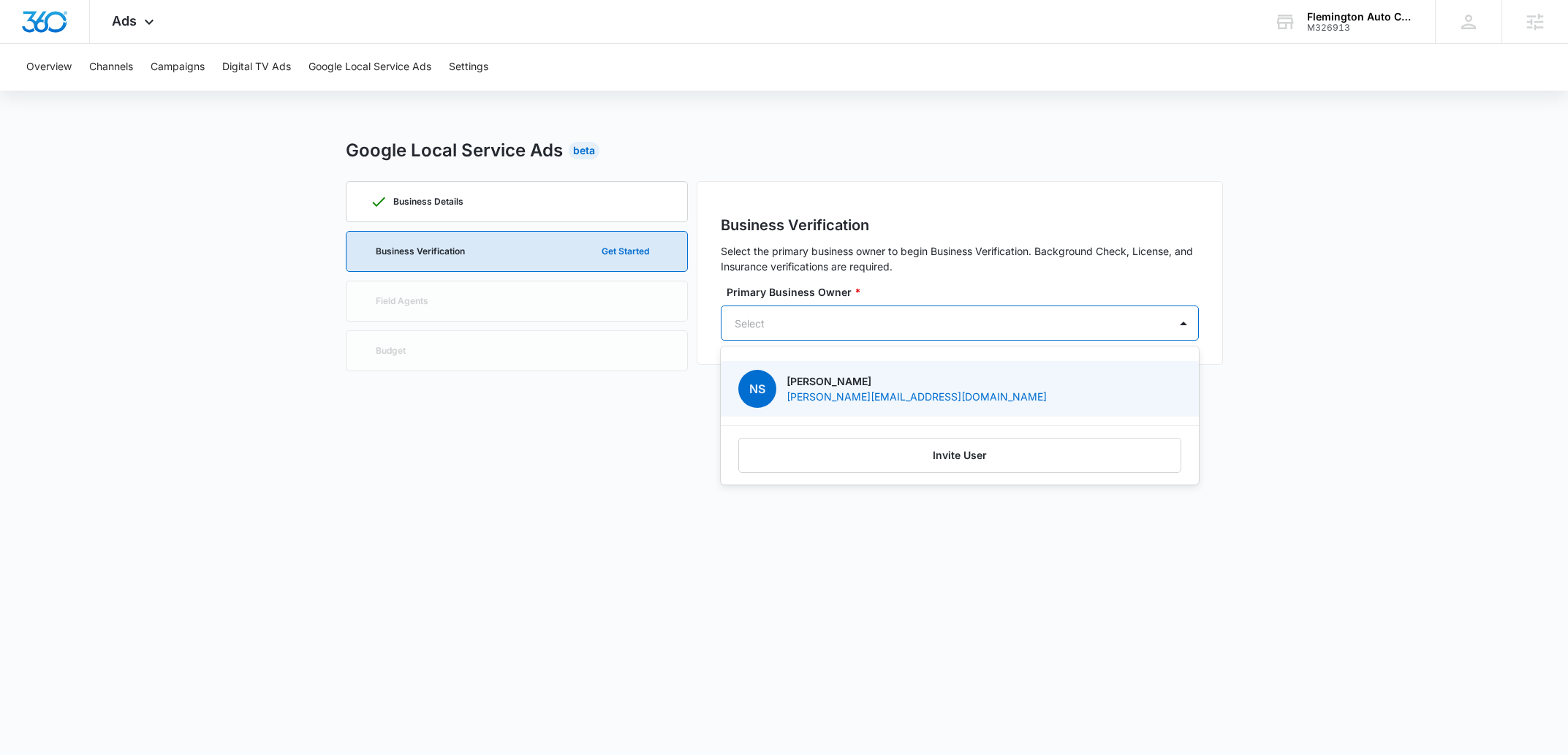
click at [912, 318] on div at bounding box center [942, 323] width 415 height 18
click at [865, 385] on p "Narinder Singh" at bounding box center [917, 381] width 260 height 15
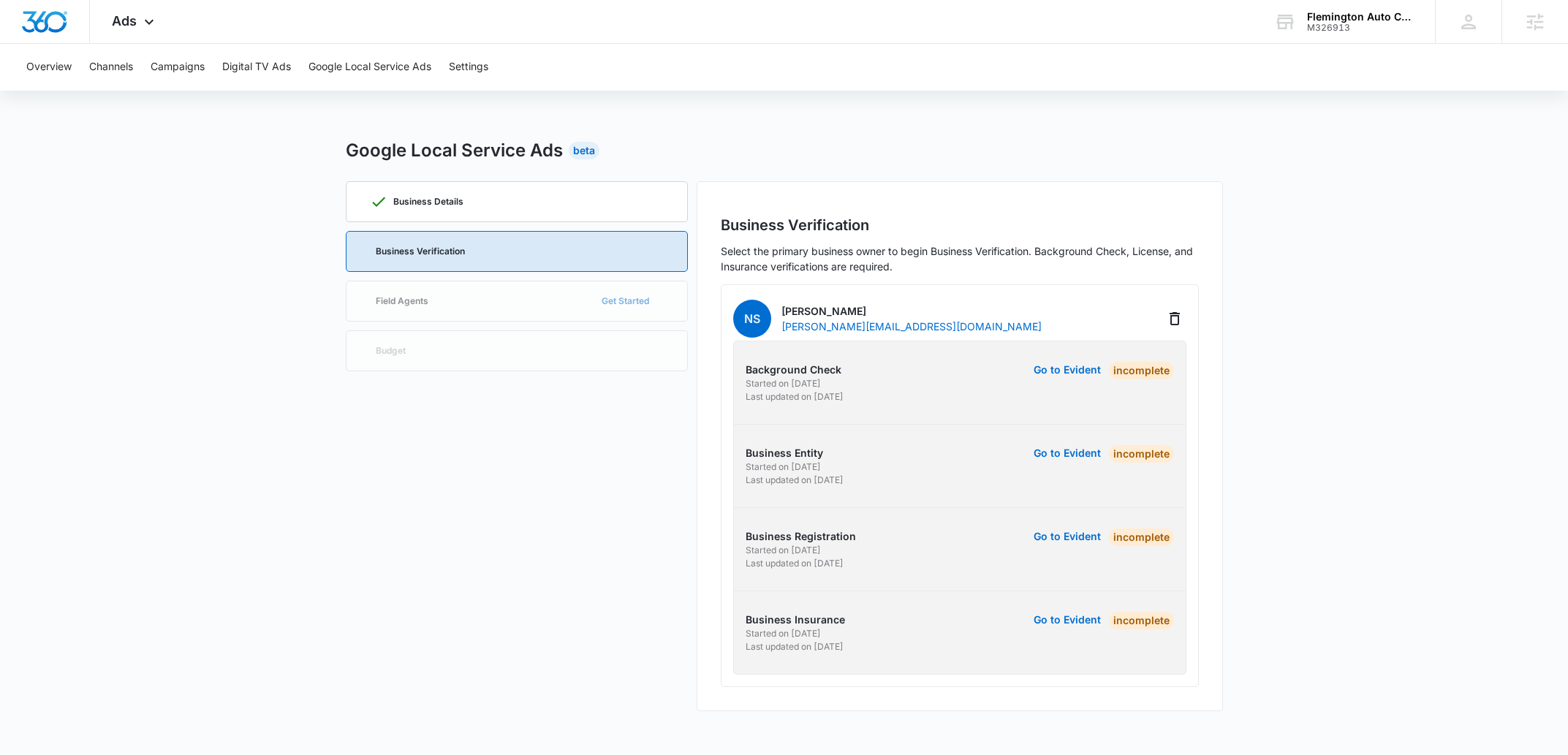
click at [512, 541] on div "Business Details Business Verification Field Agents Get Started Budget" at bounding box center [517, 446] width 343 height 530
click at [650, 261] on div "Business Verification" at bounding box center [516, 252] width 294 height 39
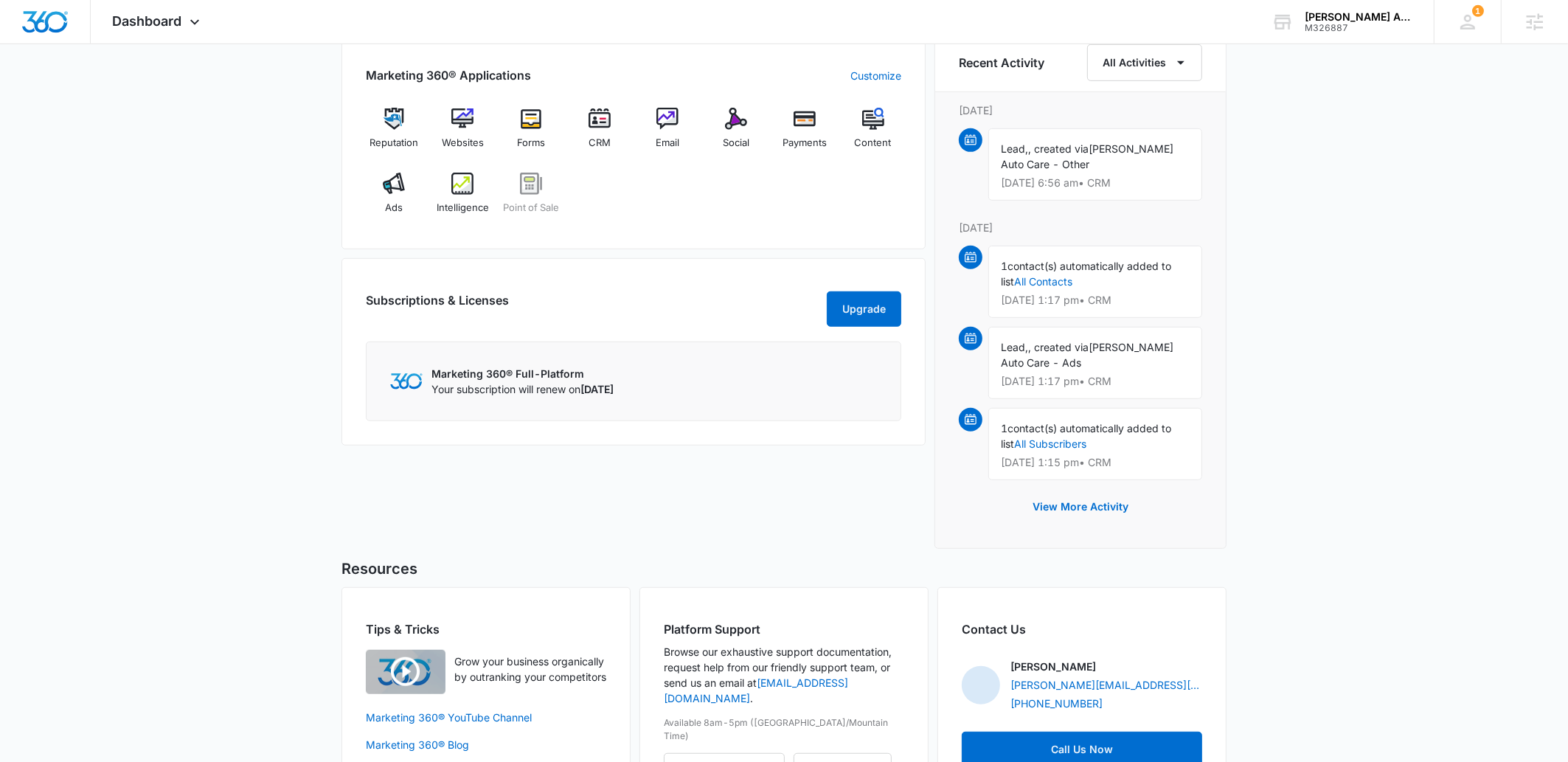
scroll to position [812, 0]
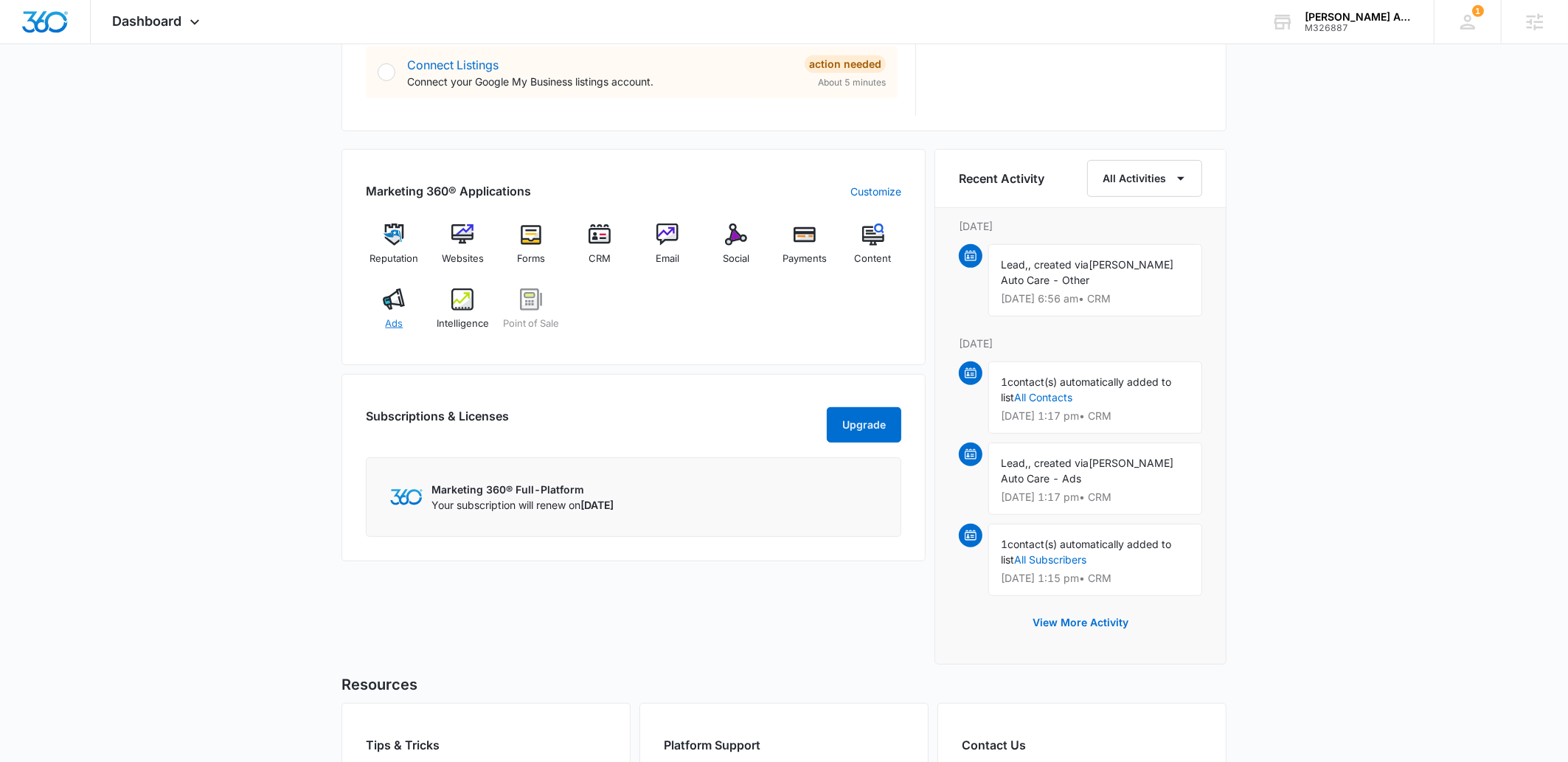
click at [367, 290] on div "Ads" at bounding box center [394, 314] width 57 height 53
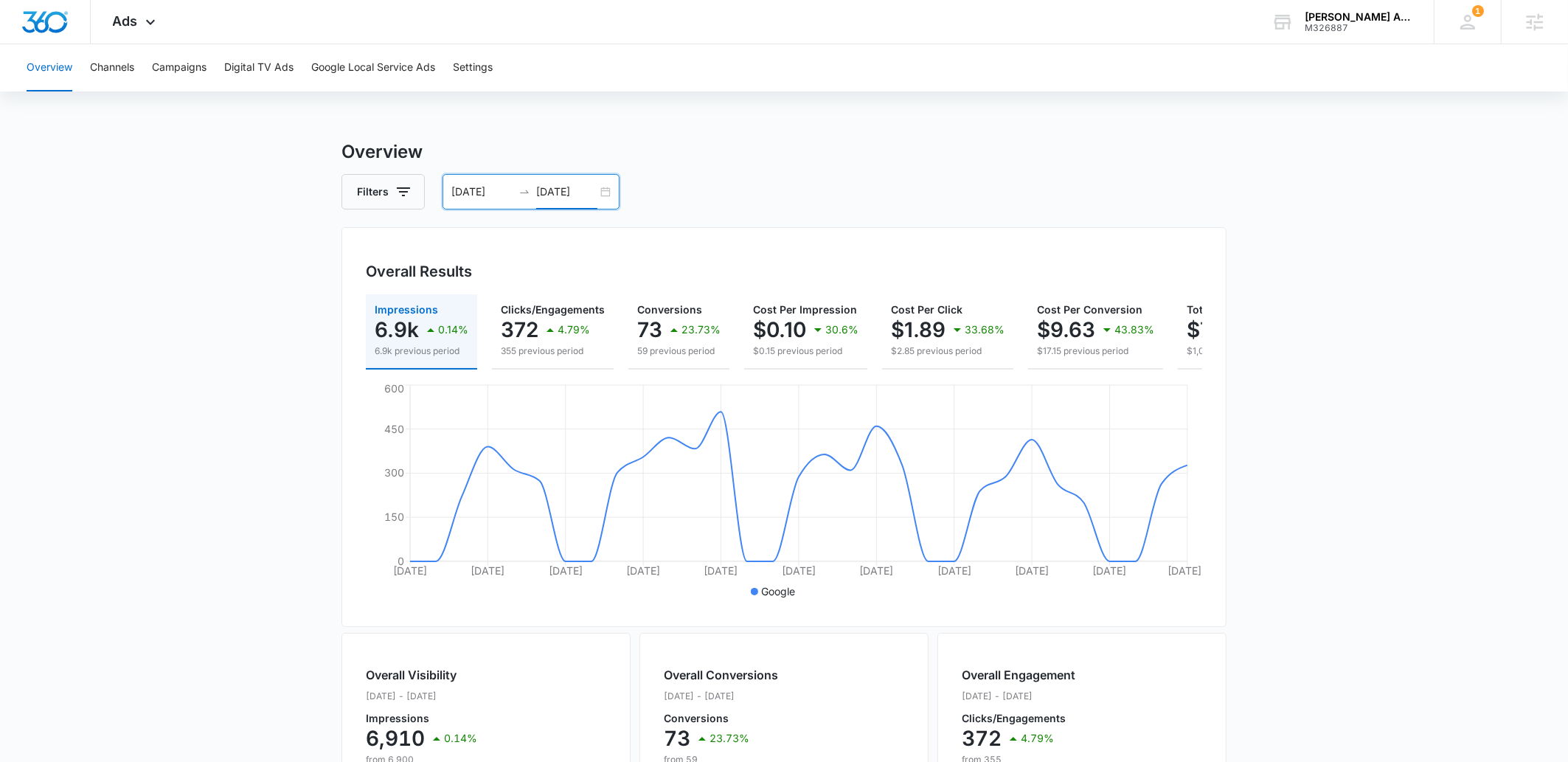
click at [559, 189] on input "09/23/2025" at bounding box center [567, 192] width 61 height 16
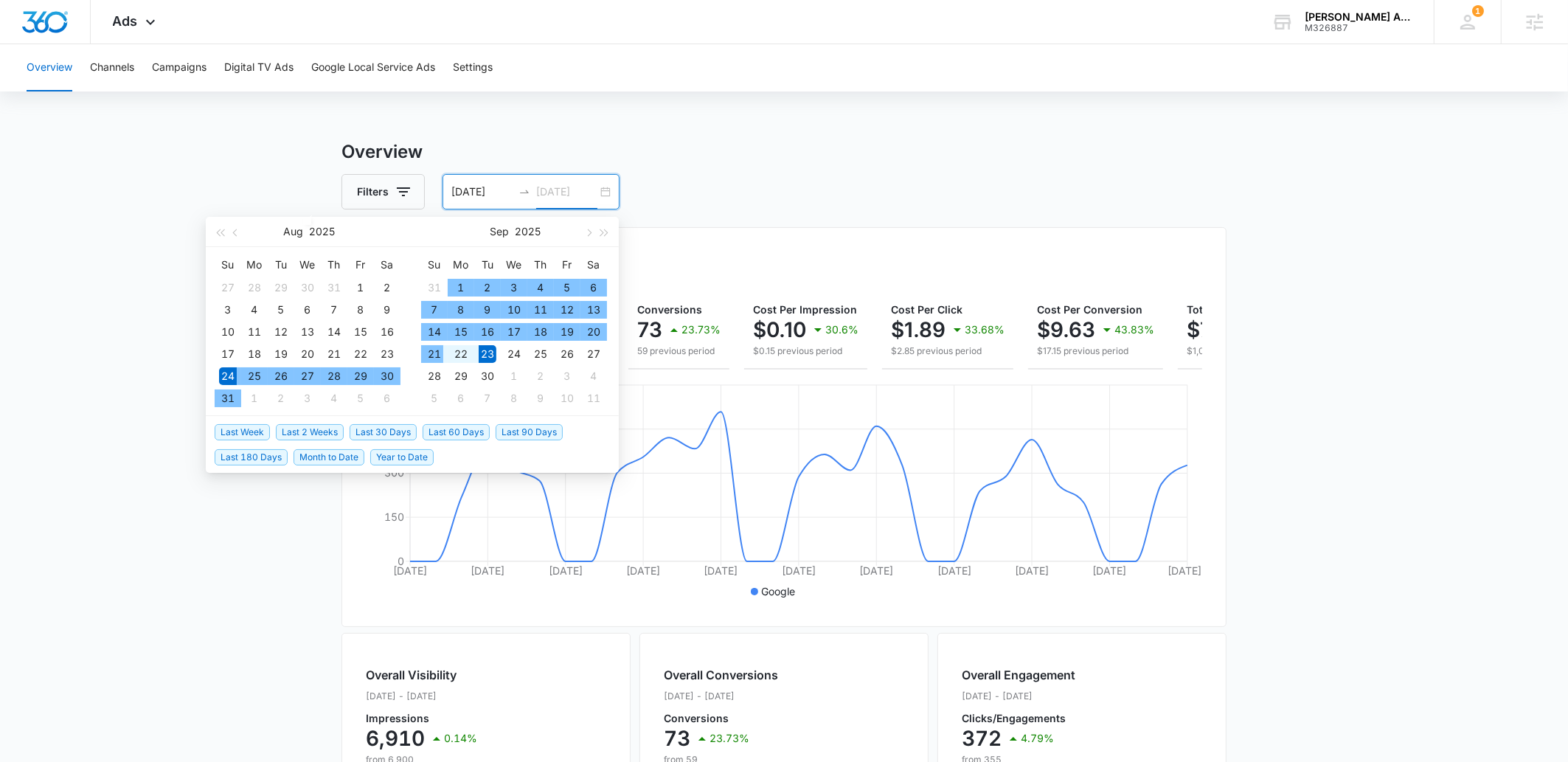
type input "09/23/2025"
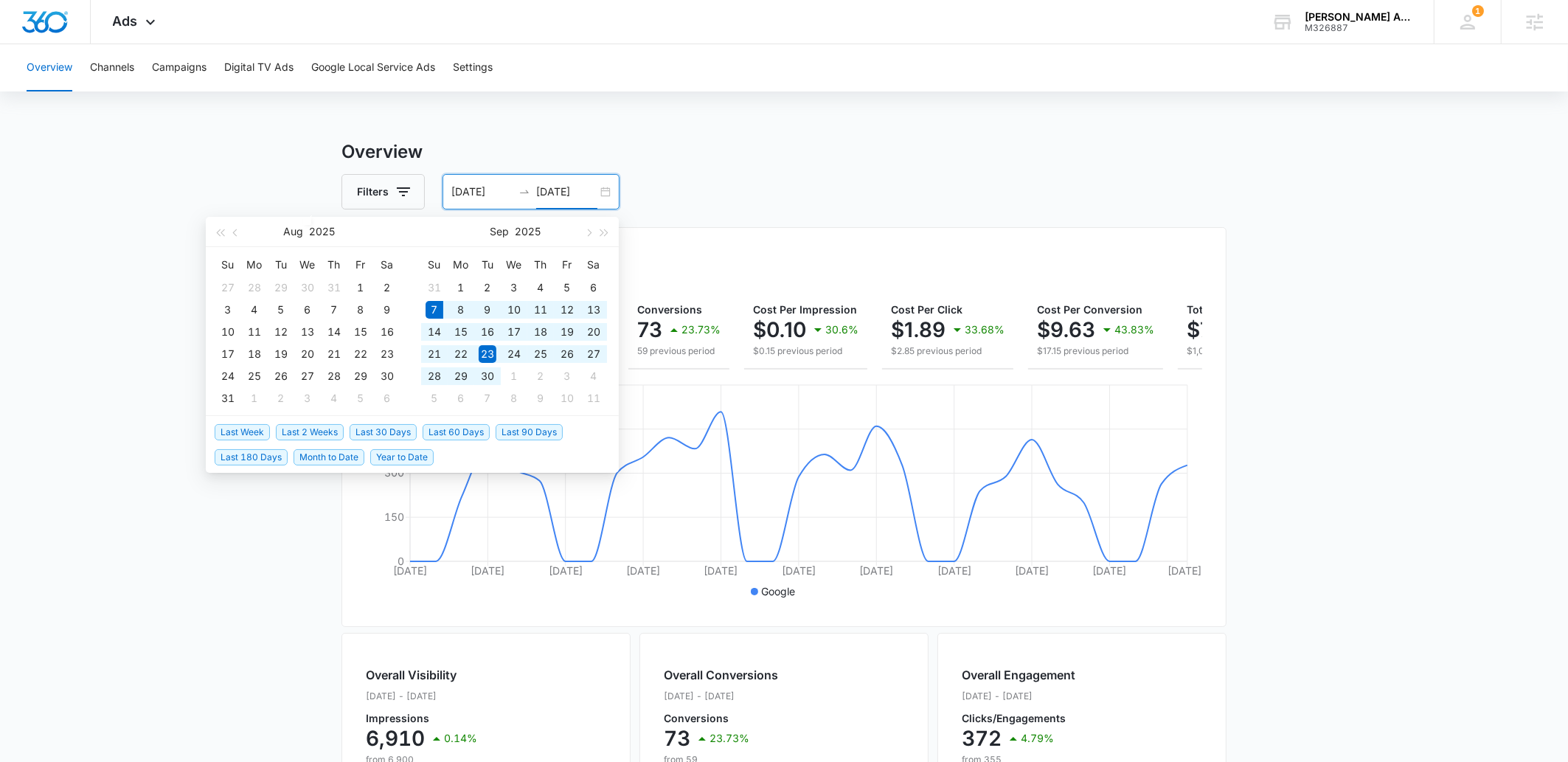
click at [379, 426] on span "Last 30 Days" at bounding box center [384, 432] width 67 height 16
type input "09/07/2025"
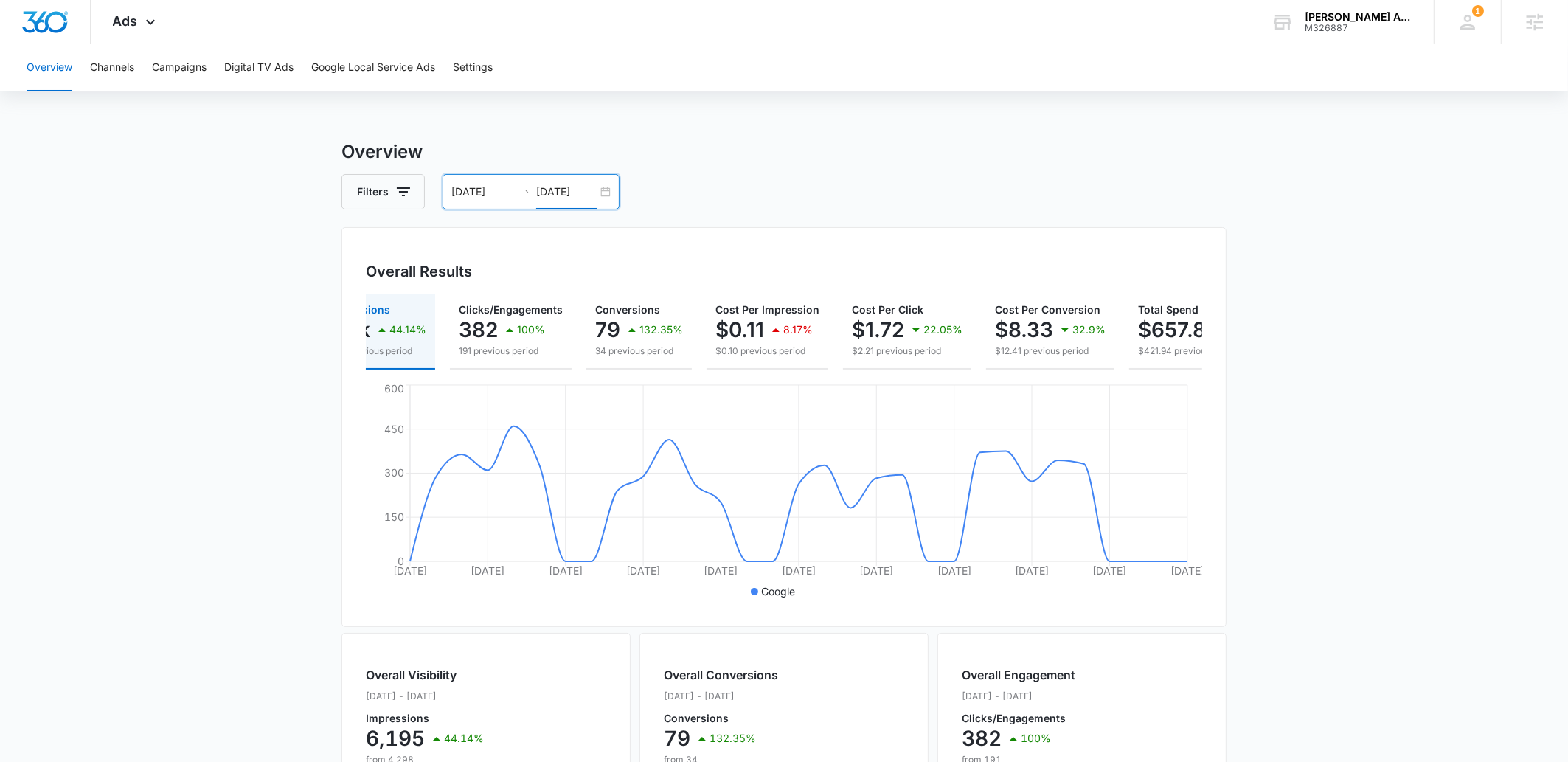
scroll to position [0, 130]
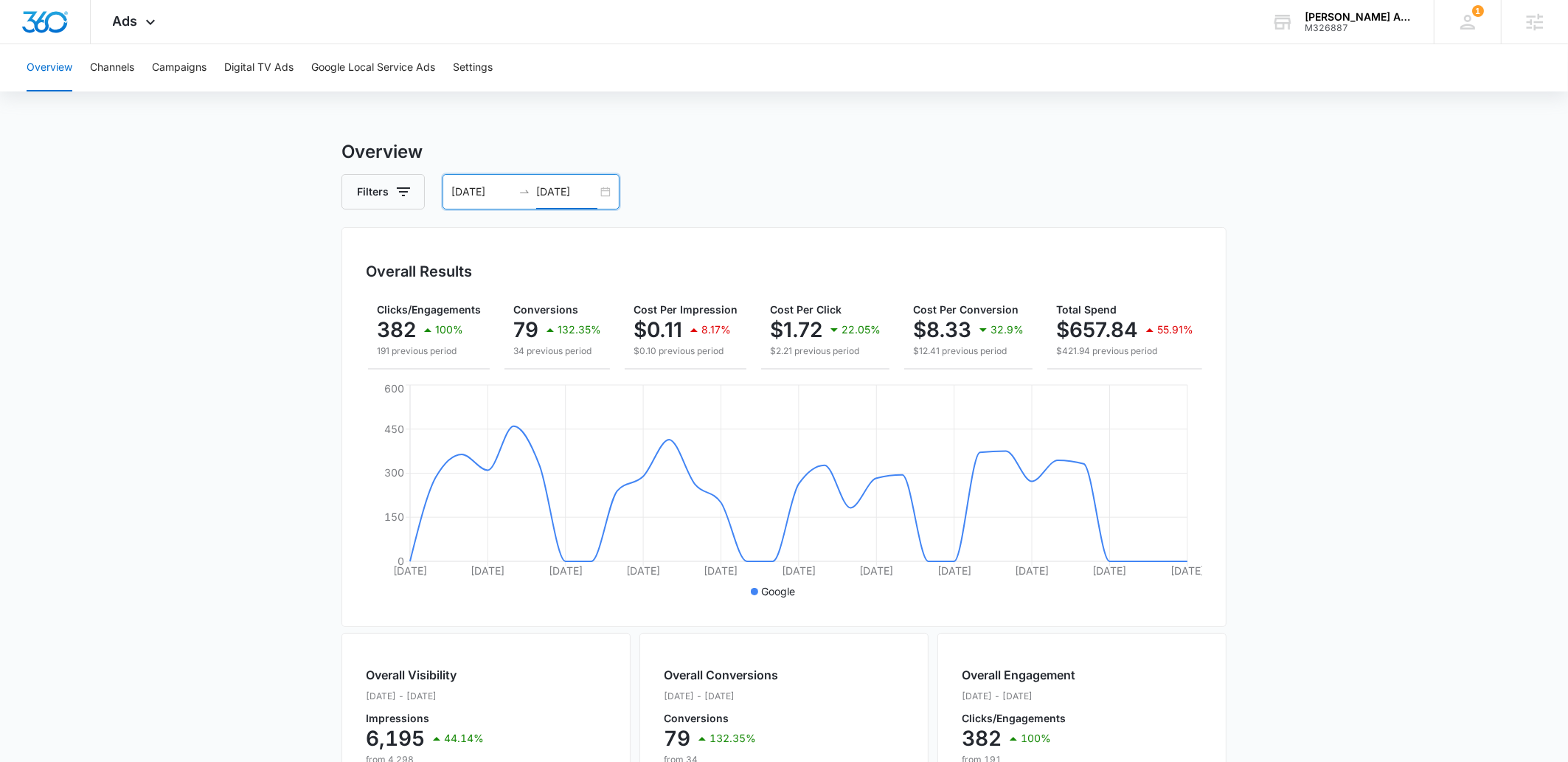
click at [571, 179] on div "09/07/2025 10/07/2025" at bounding box center [530, 191] width 177 height 35
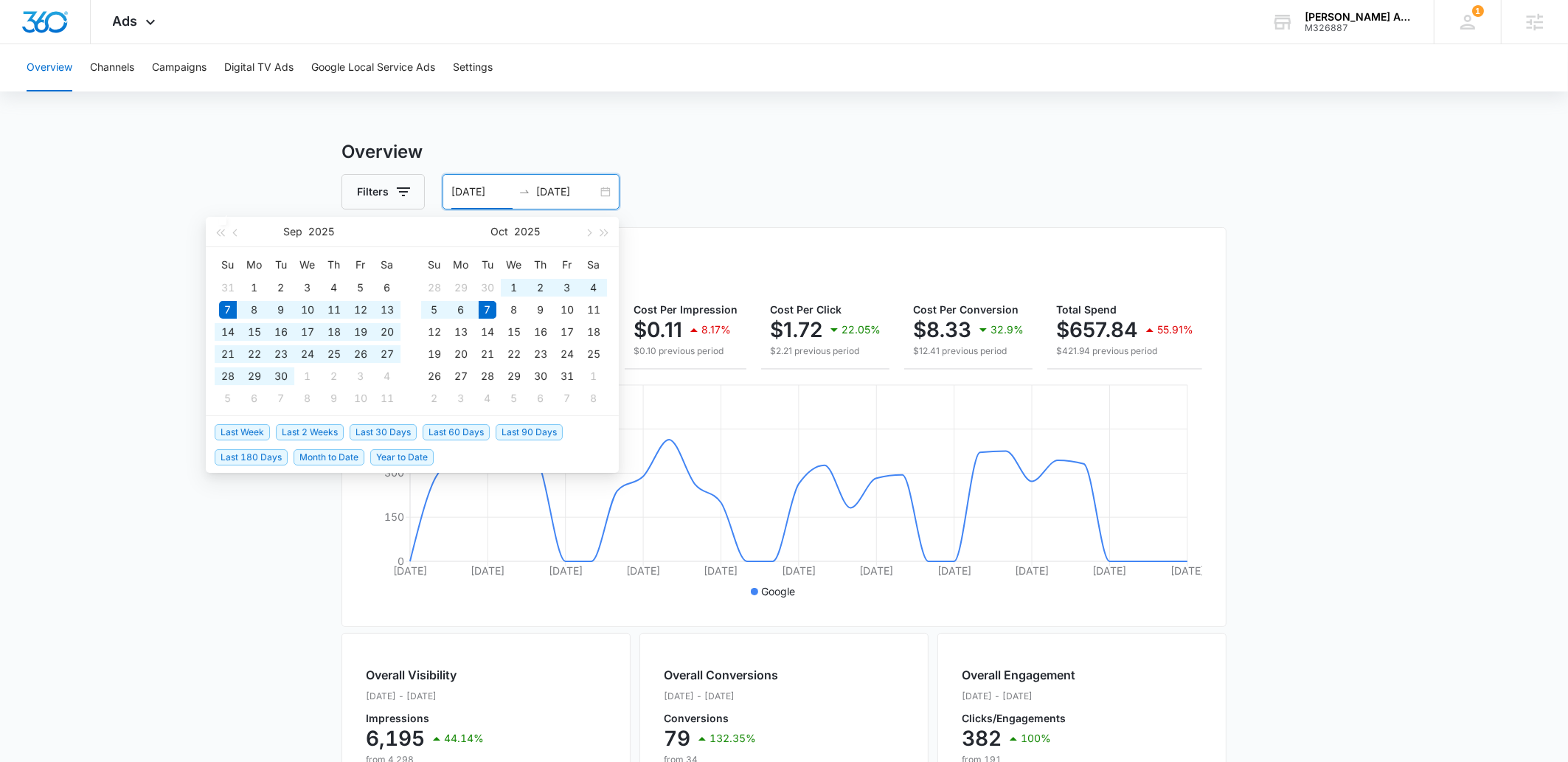
click at [572, 194] on input "10/07/2025" at bounding box center [567, 192] width 61 height 16
type input "10/07/2025"
click at [1330, 362] on main "Overview Filters 09/07/2025 10/07/2025 Overall Results Impressions 6.2k 44.14% …" at bounding box center [784, 668] width 1568 height 1059
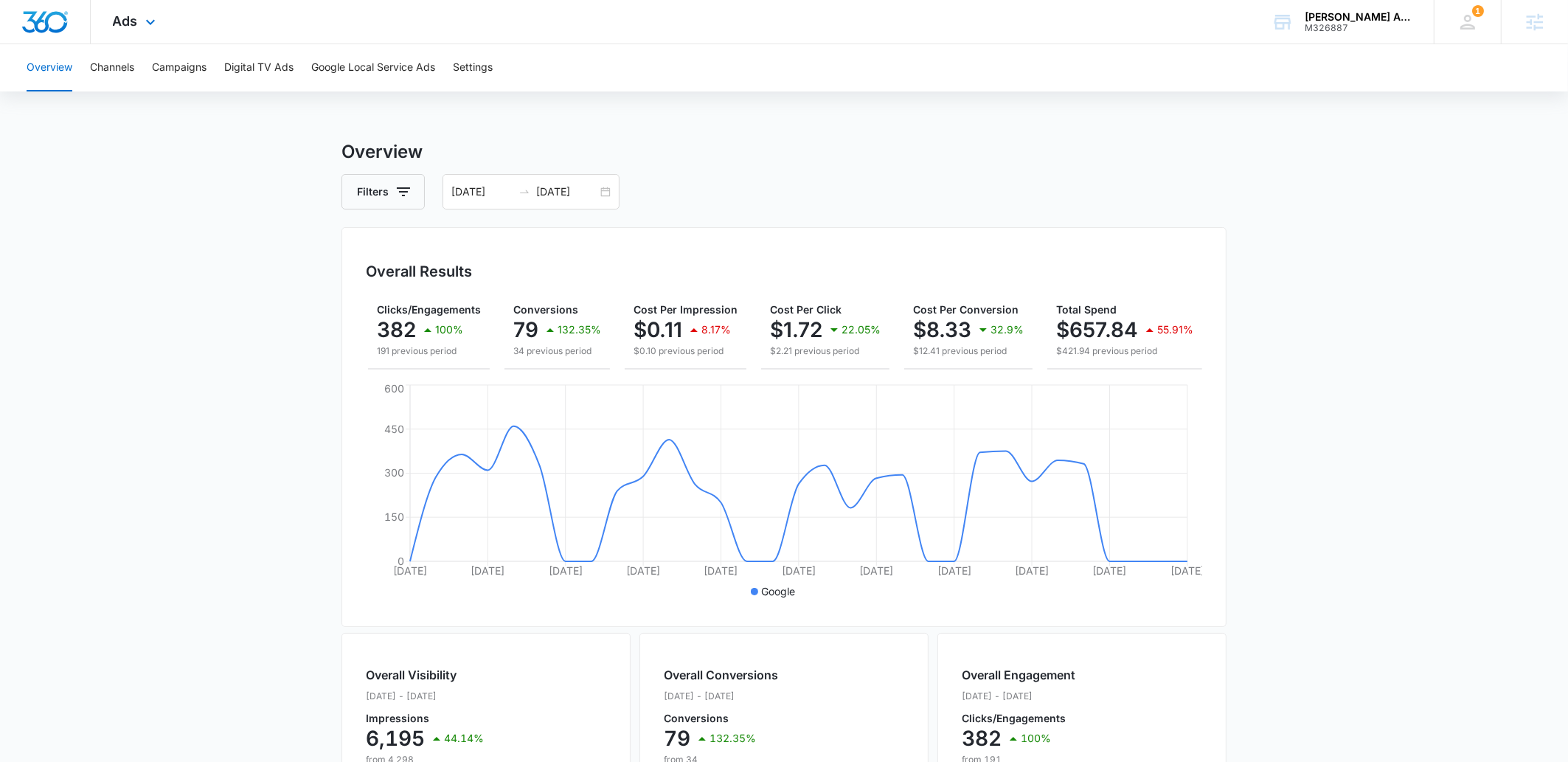
click at [164, 32] on div "Ads Apps Reputation Websites Forms CRM Email Social Payments POS Content Ads In…" at bounding box center [136, 22] width 91 height 43
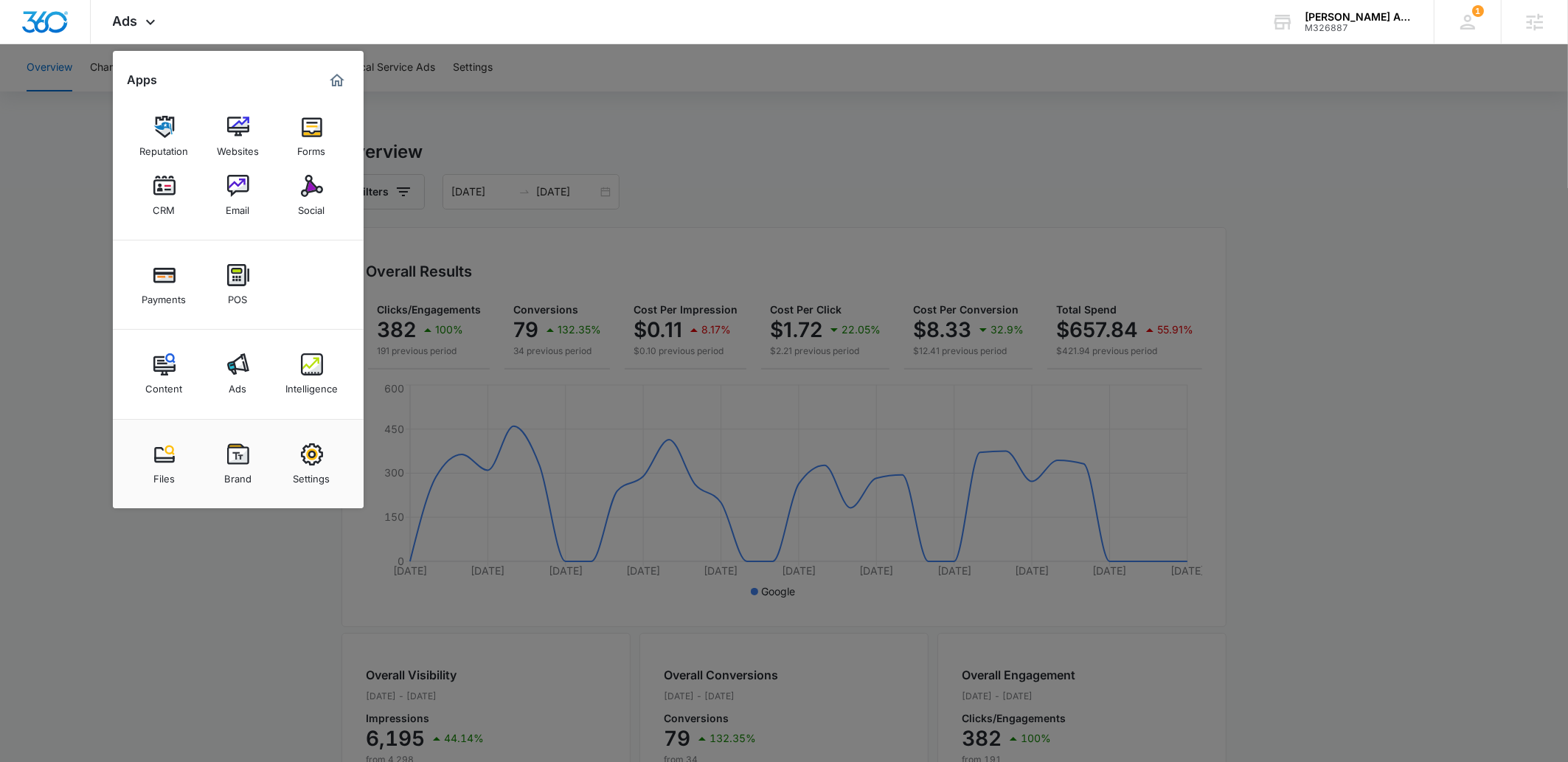
click at [174, 584] on div at bounding box center [784, 381] width 1568 height 762
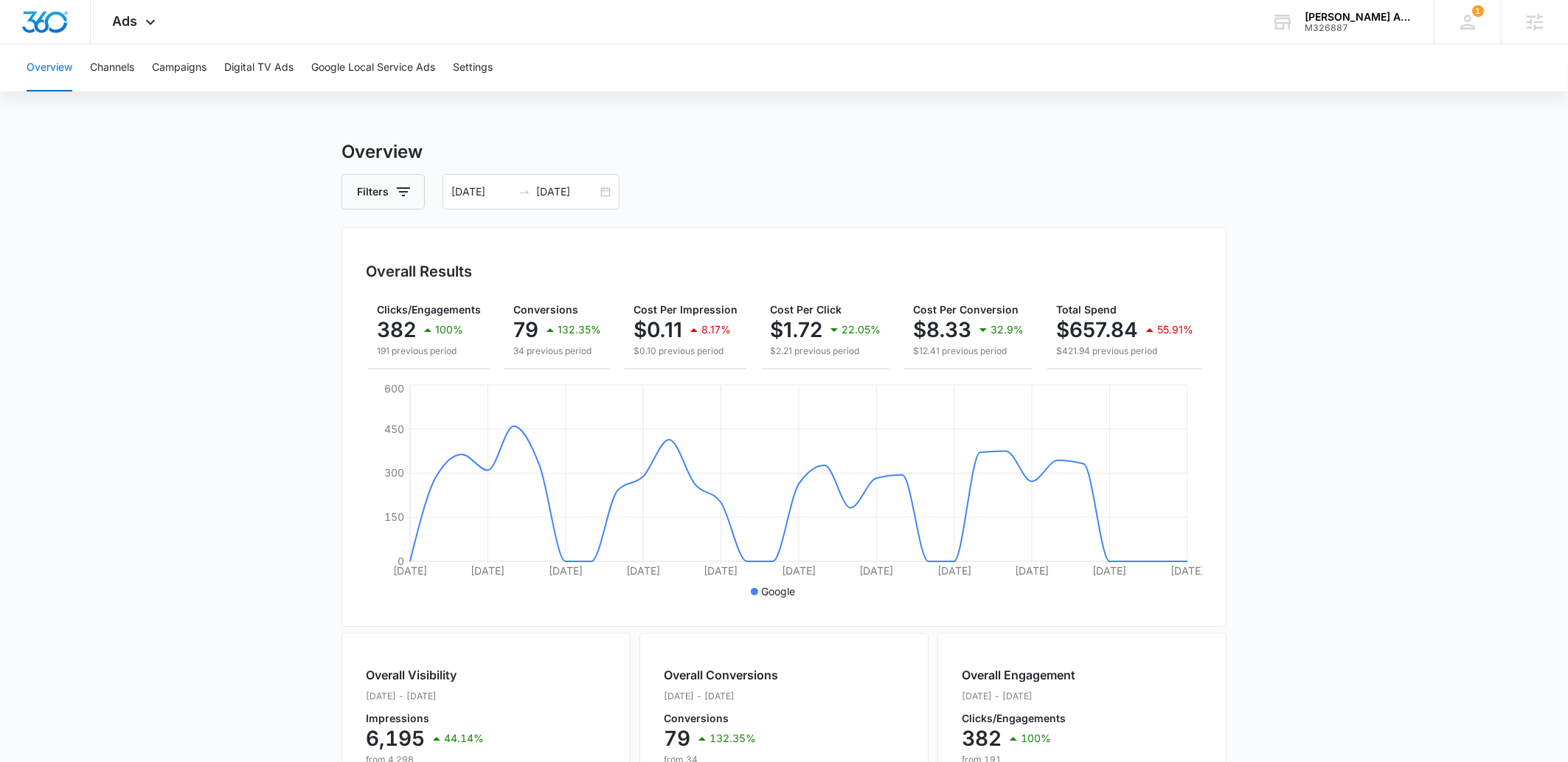
click at [1399, 412] on main "Overview Filters 09/07/2025 10/07/2025 Overall Results Impressions 6.2k 44.14% …" at bounding box center [784, 668] width 1568 height 1059
click at [1012, 196] on div "Filters 09/07/2025 10/07/2025" at bounding box center [784, 191] width 885 height 35
click at [131, 21] on span "Ads" at bounding box center [125, 21] width 25 height 16
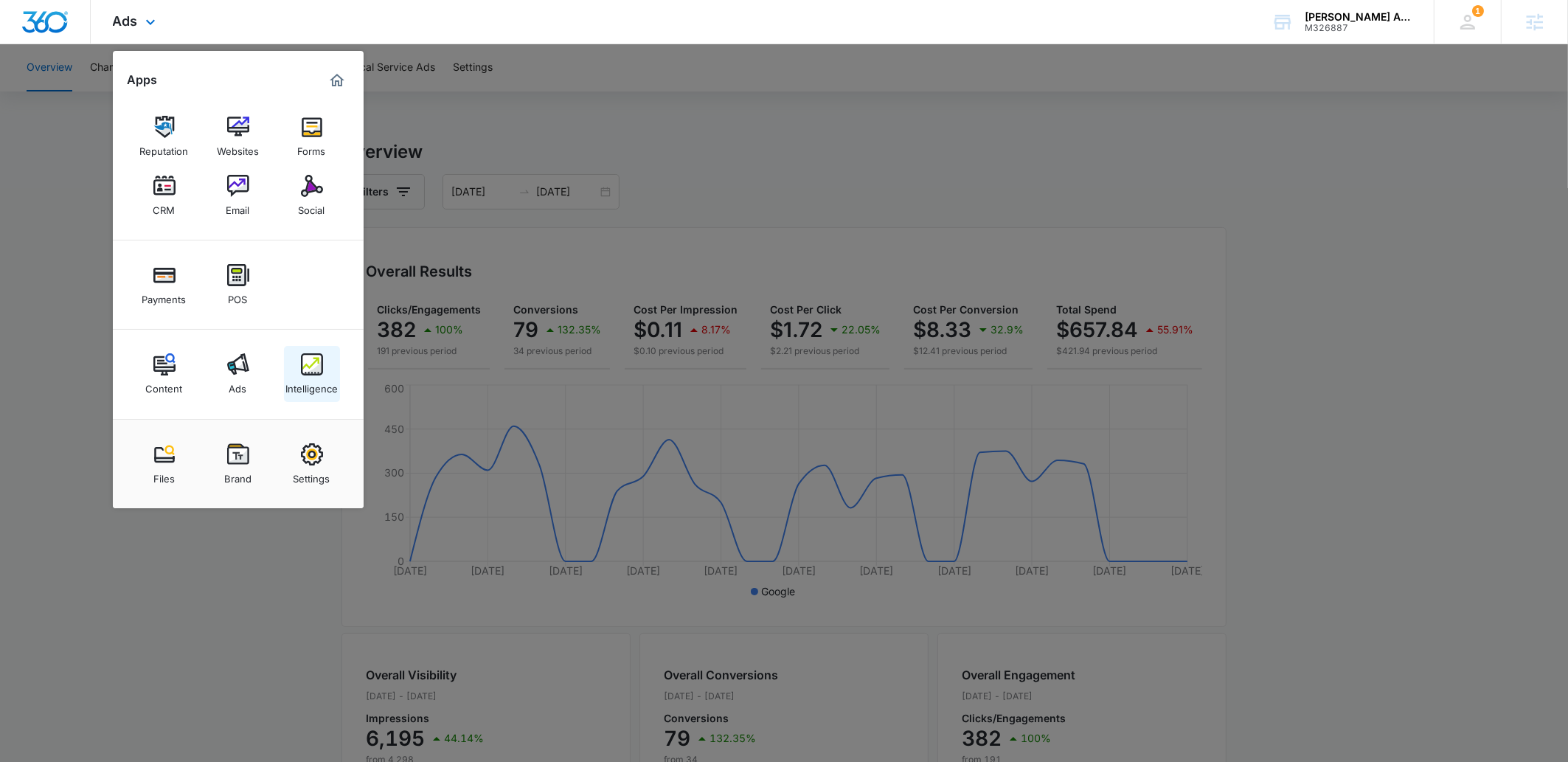
click at [305, 371] on img at bounding box center [312, 365] width 22 height 22
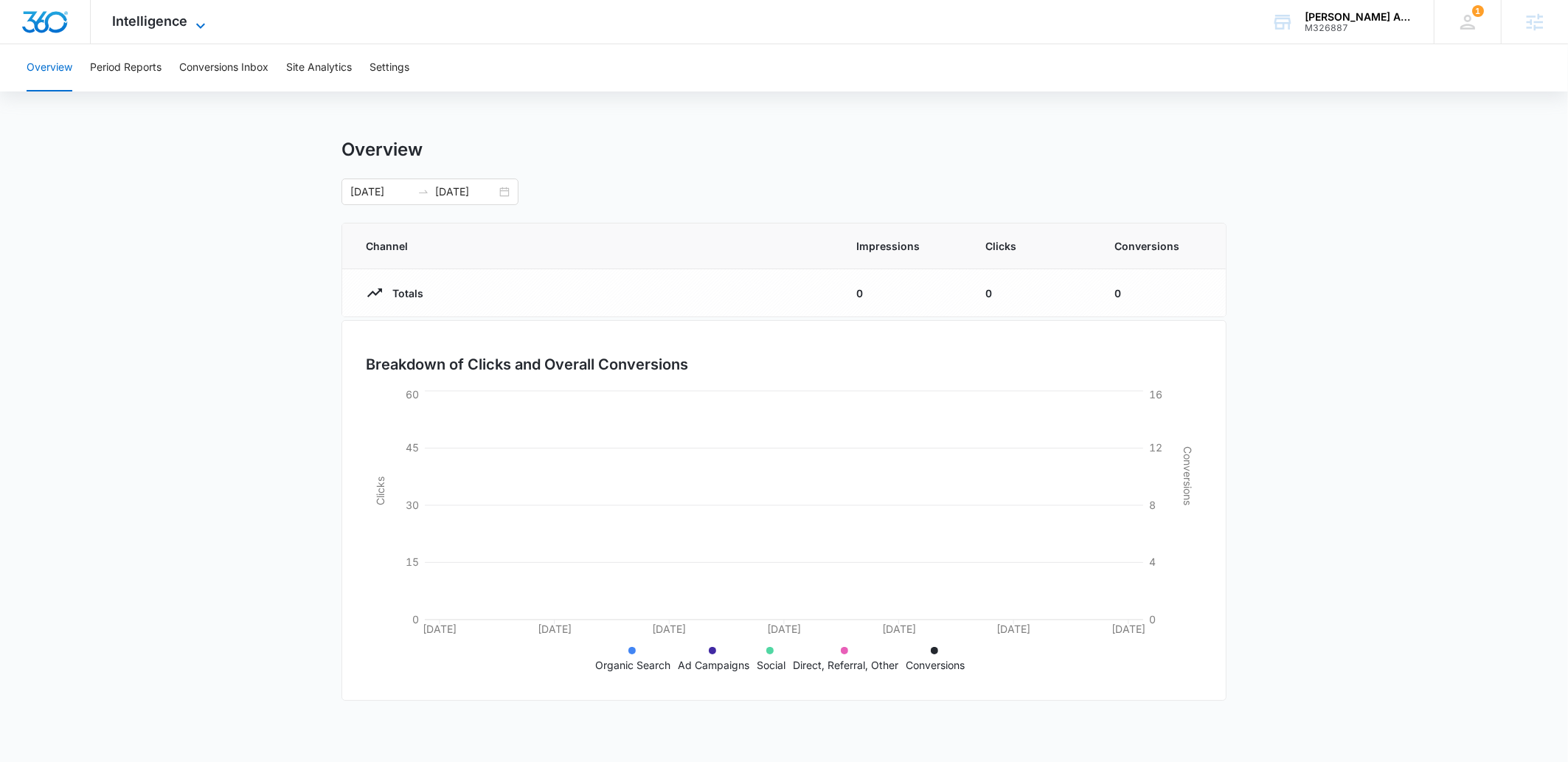
click at [129, 18] on span "Intelligence" at bounding box center [150, 21] width 75 height 16
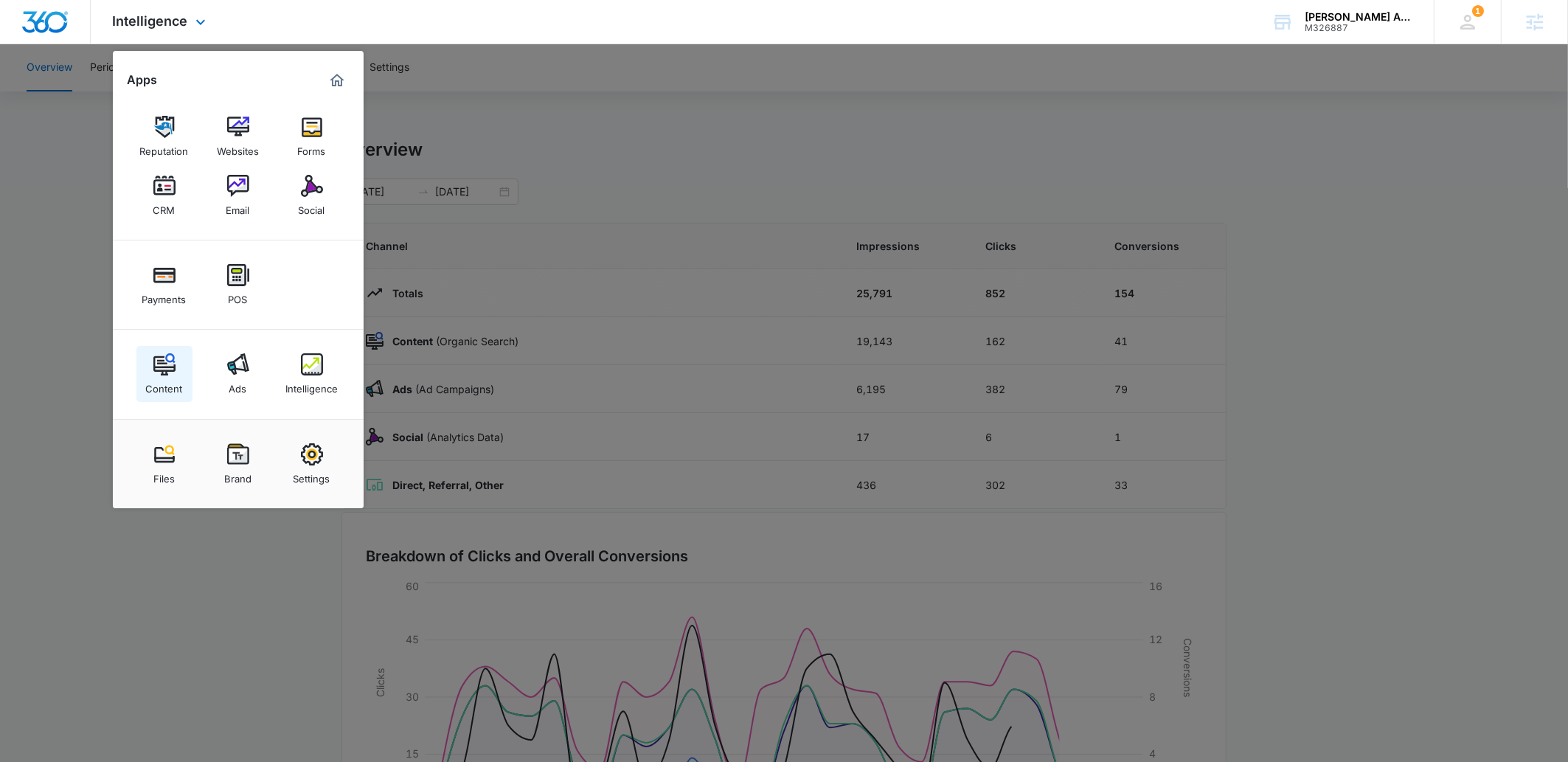
click at [170, 365] on img at bounding box center [165, 365] width 22 height 22
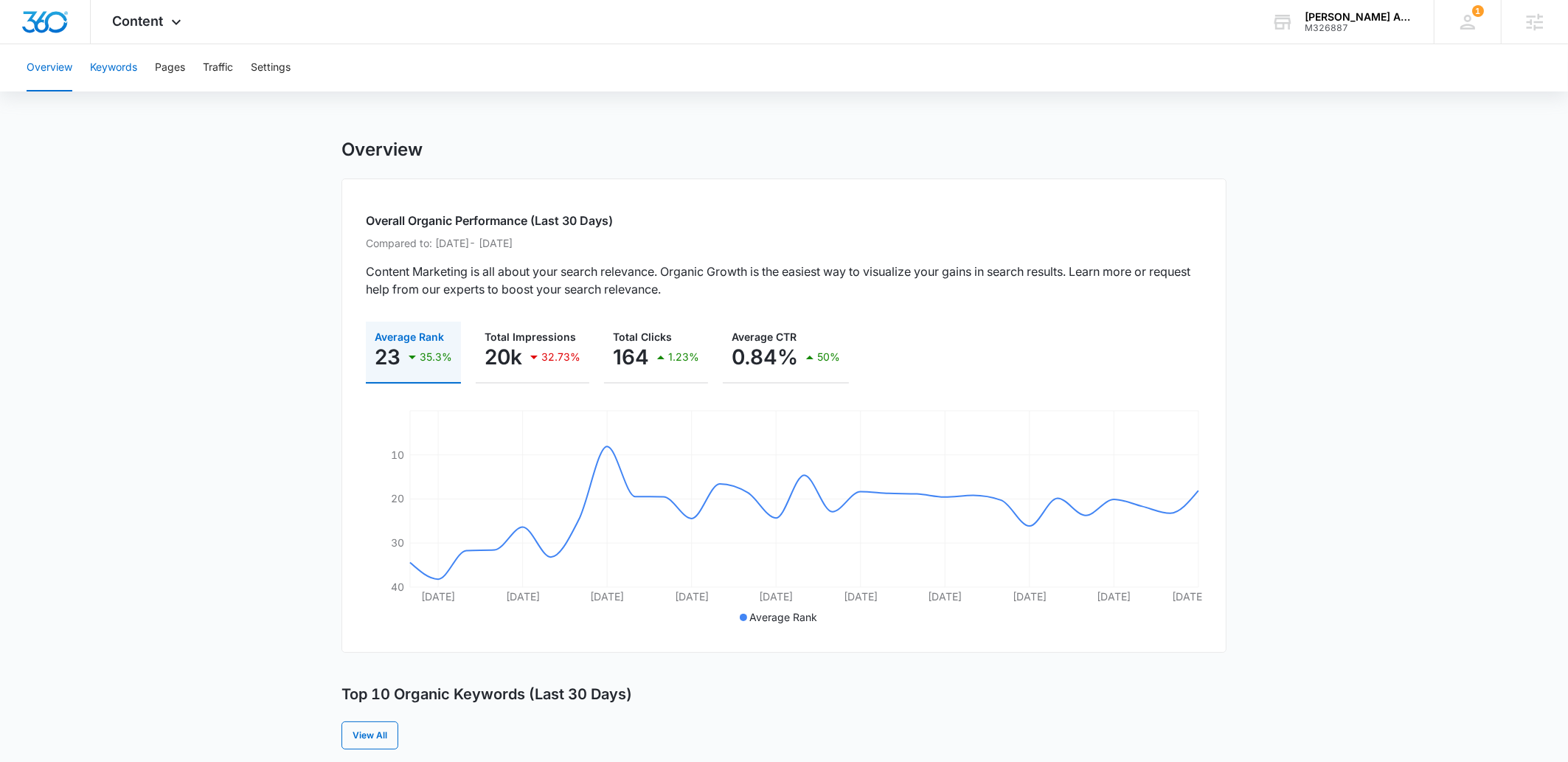
click at [105, 70] on button "Keywords" at bounding box center [113, 67] width 48 height 48
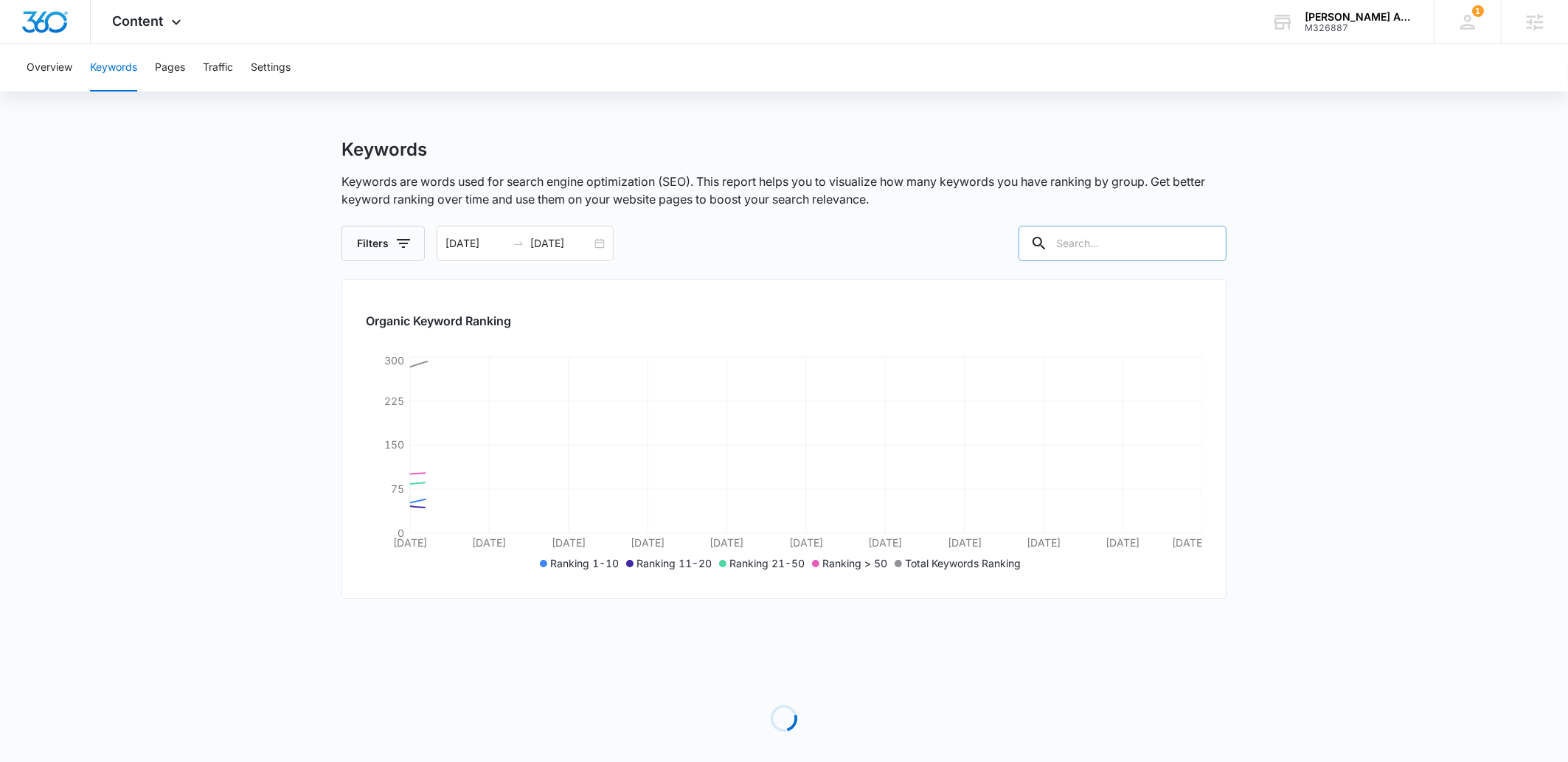
click at [1196, 234] on div at bounding box center [1205, 243] width 23 height 35
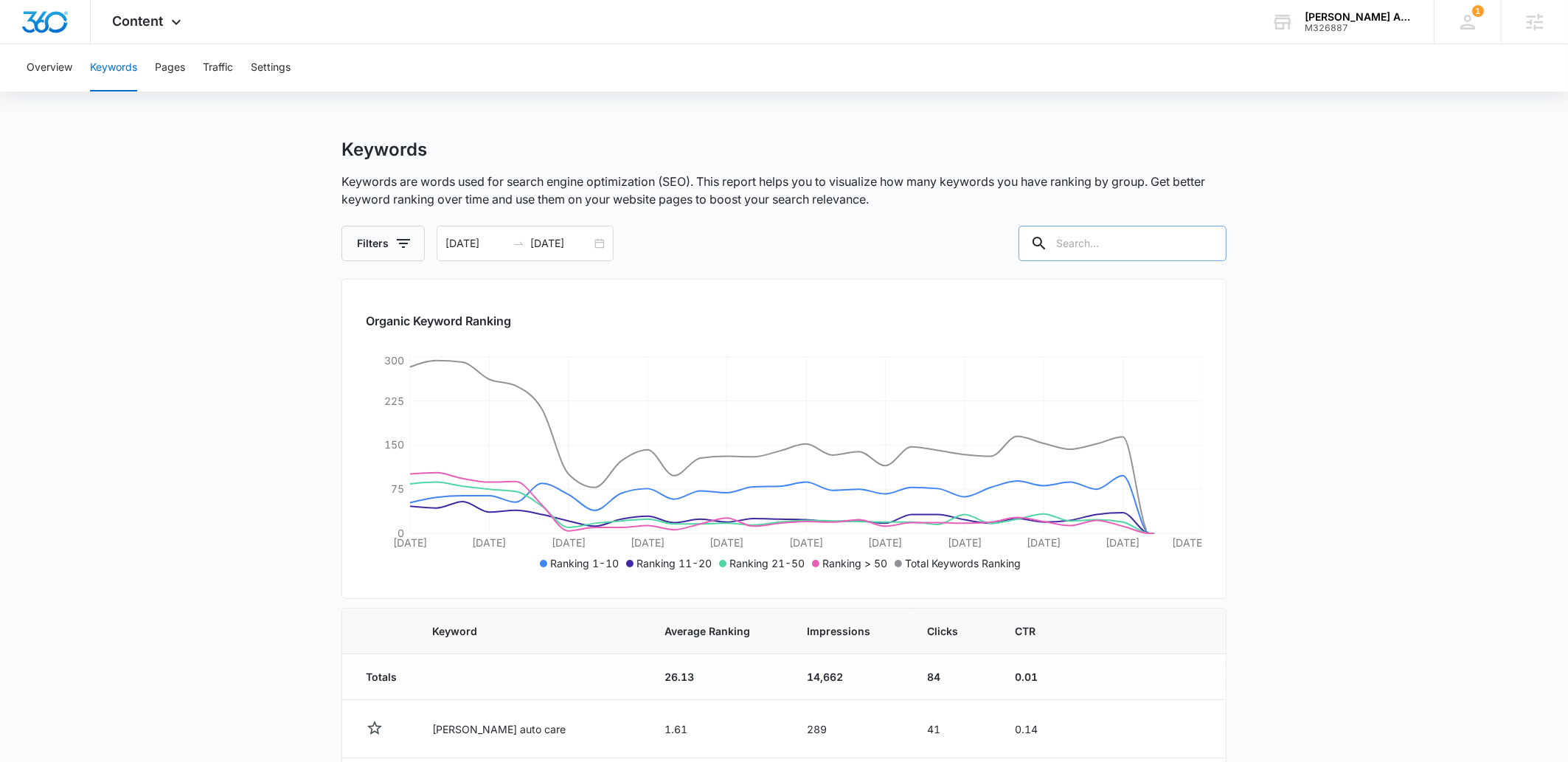
click at [1184, 242] on input "text" at bounding box center [1122, 243] width 208 height 35
type input "body"
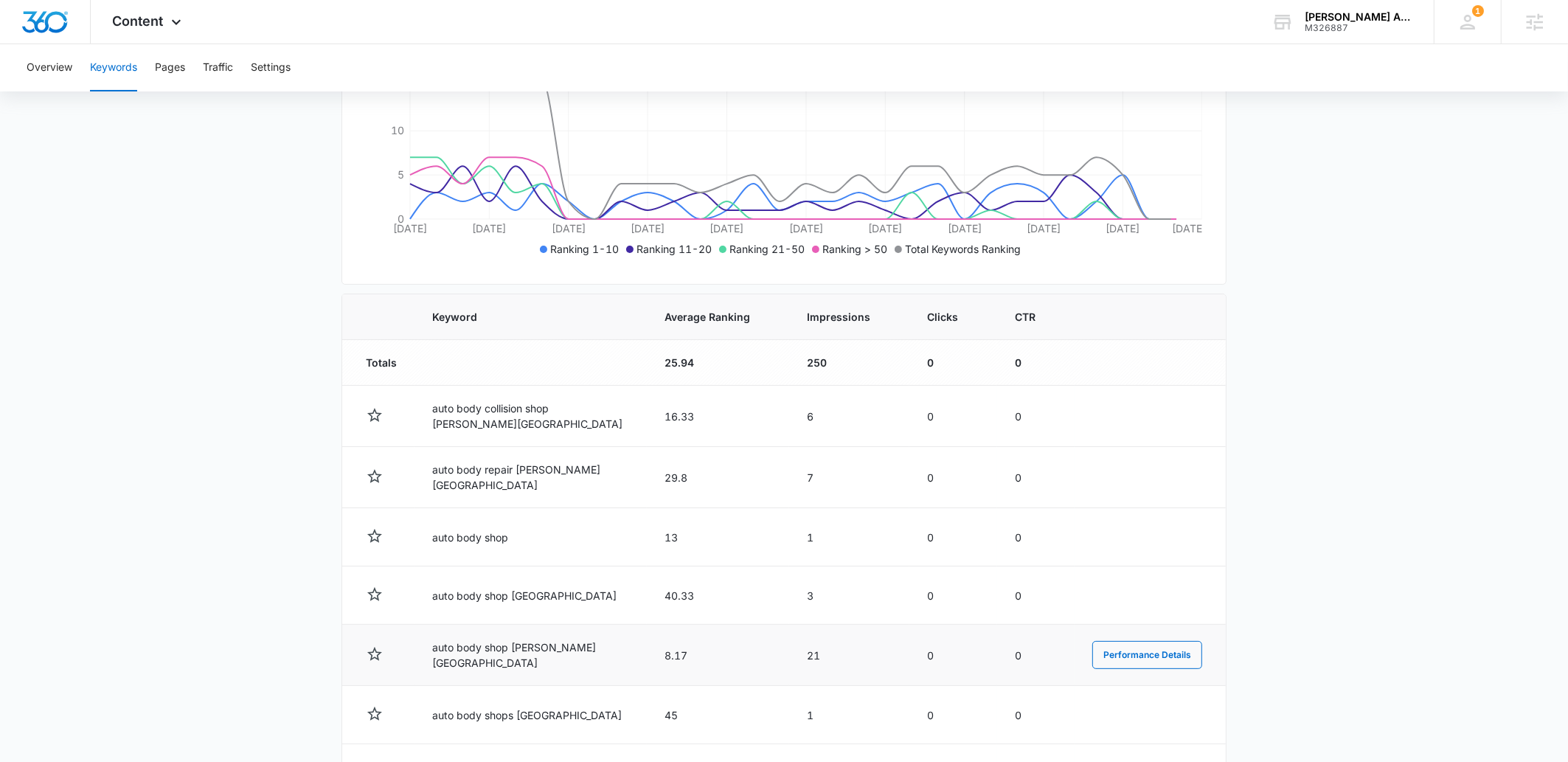
scroll to position [473, 0]
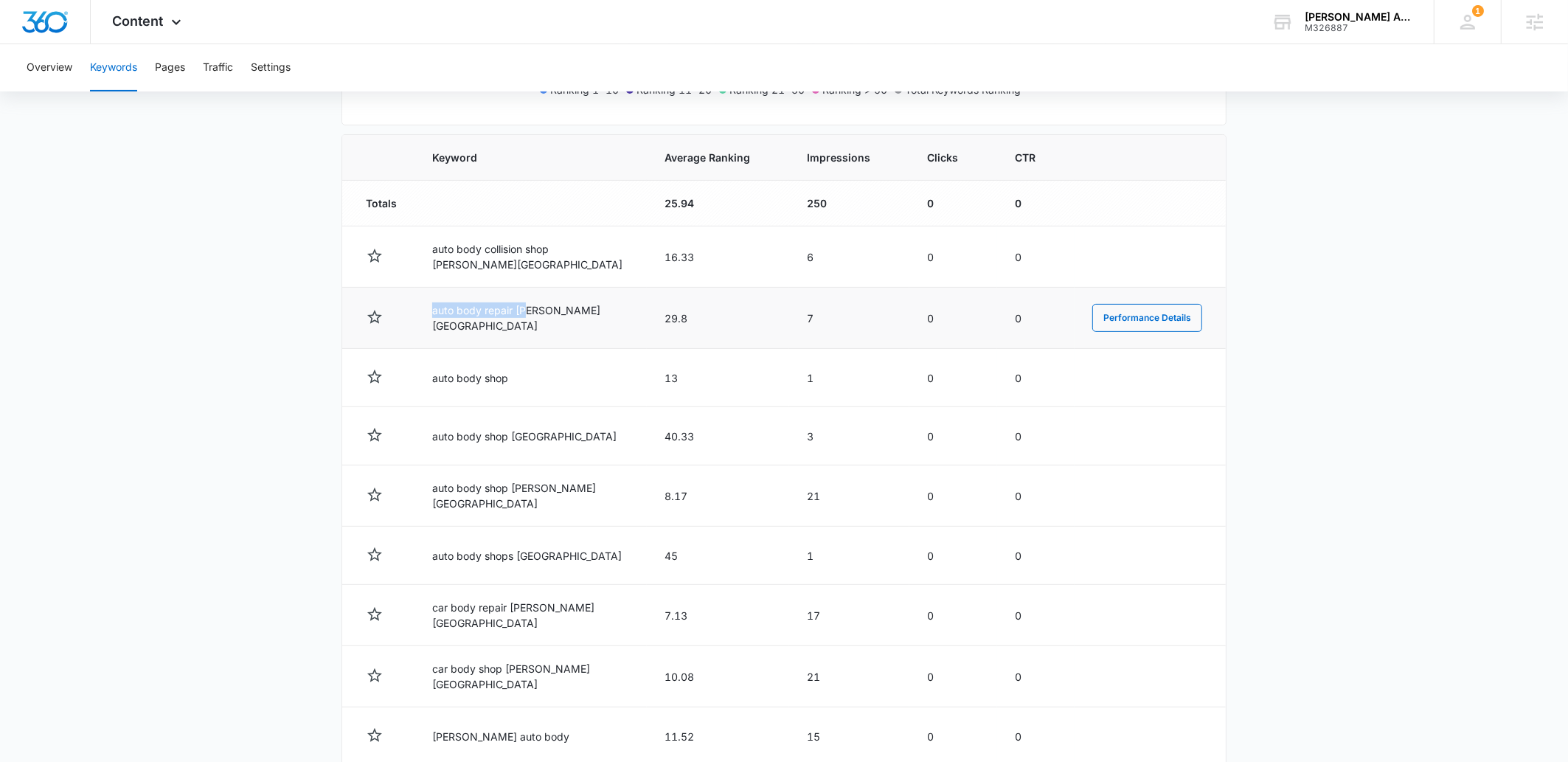
drag, startPoint x: 432, startPoint y: 317, endPoint x: 530, endPoint y: 316, distance: 98.0
click at [530, 316] on td "auto body repair hamilton township" at bounding box center [530, 318] width 232 height 61
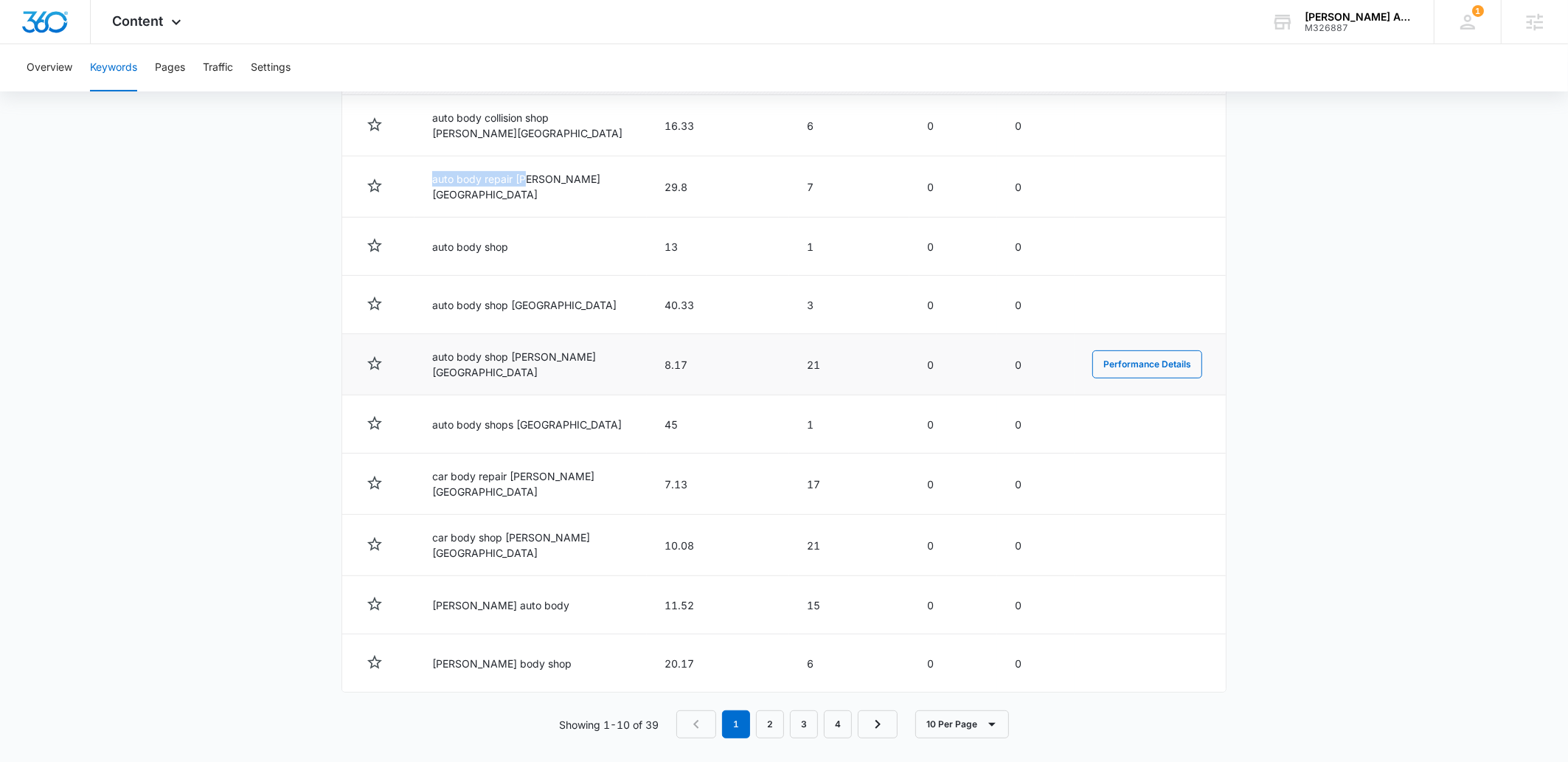
scroll to position [606, 0]
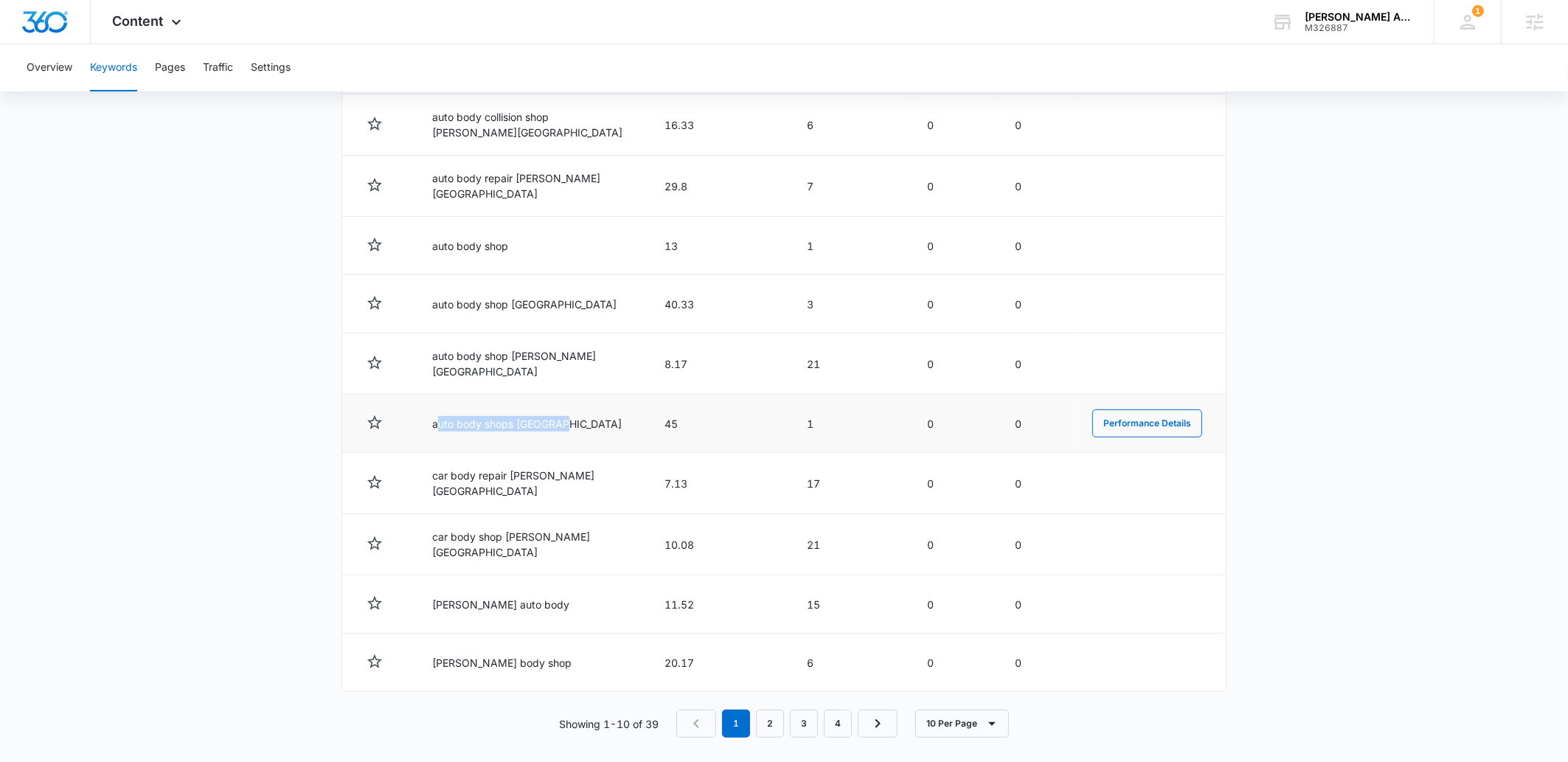
drag, startPoint x: 436, startPoint y: 421, endPoint x: 590, endPoint y: 422, distance: 154.0
click at [590, 422] on td "auto body shops hamilton" at bounding box center [530, 423] width 232 height 58
click at [504, 453] on td "car body repair hamilton township" at bounding box center [530, 483] width 232 height 61
drag, startPoint x: 567, startPoint y: 424, endPoint x: 414, endPoint y: 423, distance: 153.0
click at [415, 423] on td "auto body shops hamilton" at bounding box center [530, 423] width 232 height 58
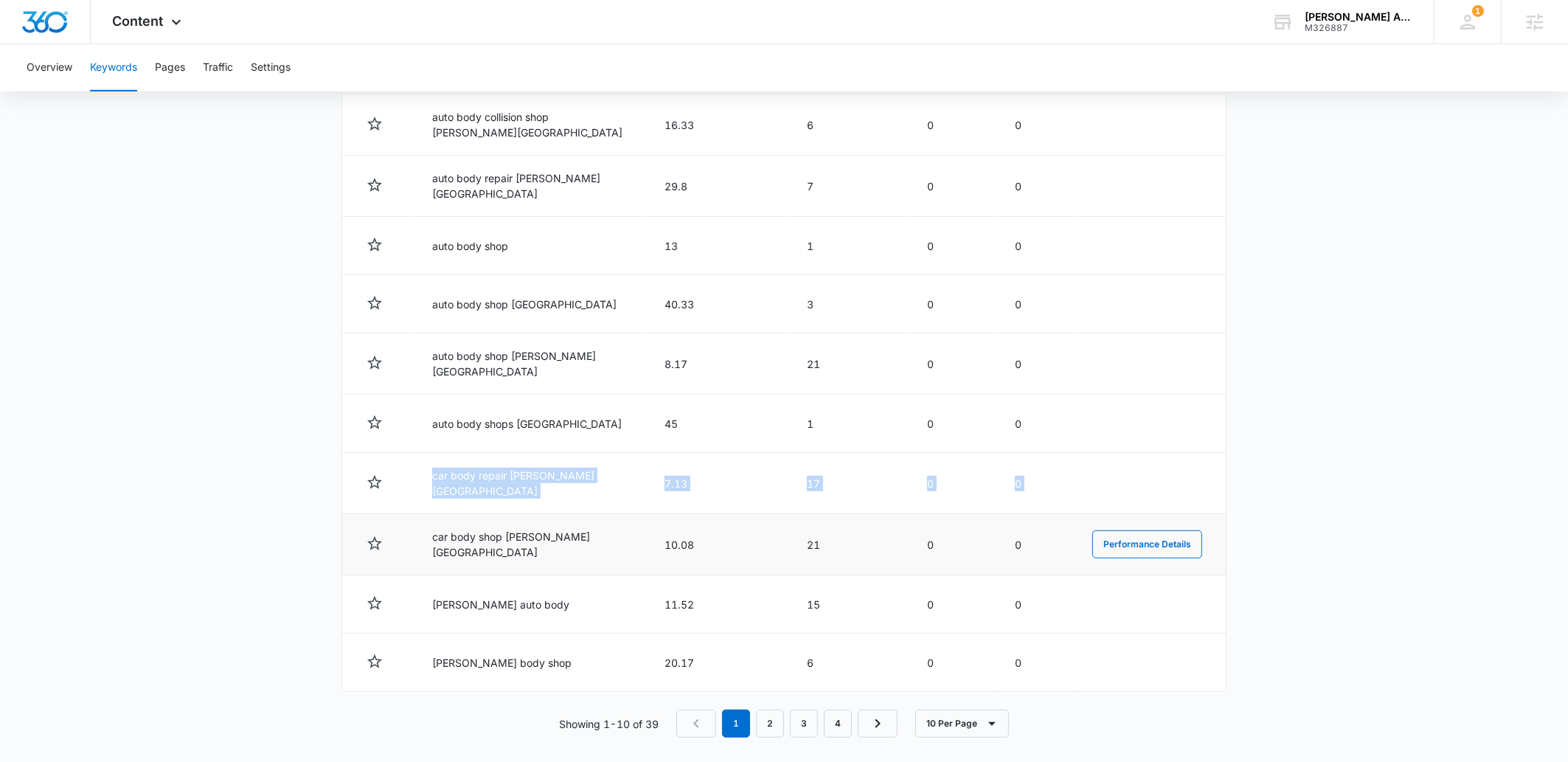
drag, startPoint x: 587, startPoint y: 461, endPoint x: 562, endPoint y: 521, distance: 65.0
click at [562, 524] on tbody "Totals 25.94 250 0 0 auto body collision shop hamilton township 16.33 6 0 0 Per…" at bounding box center [784, 370] width 884 height 643
click at [562, 497] on td "car body repair hamilton township" at bounding box center [530, 483] width 232 height 61
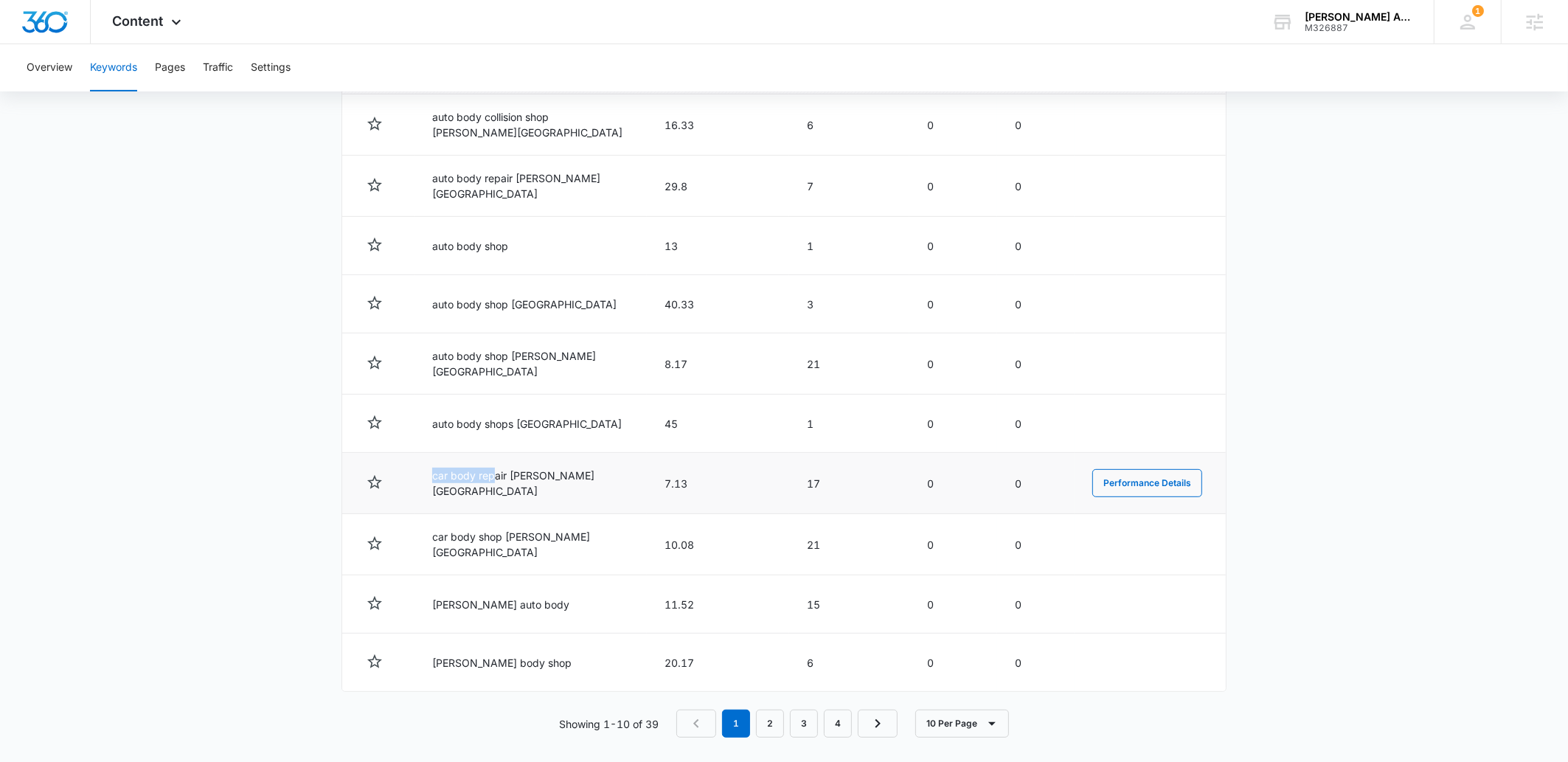
drag, startPoint x: 492, startPoint y: 474, endPoint x: 422, endPoint y: 477, distance: 70.1
click at [422, 477] on td "car body repair hamilton township" at bounding box center [530, 483] width 232 height 61
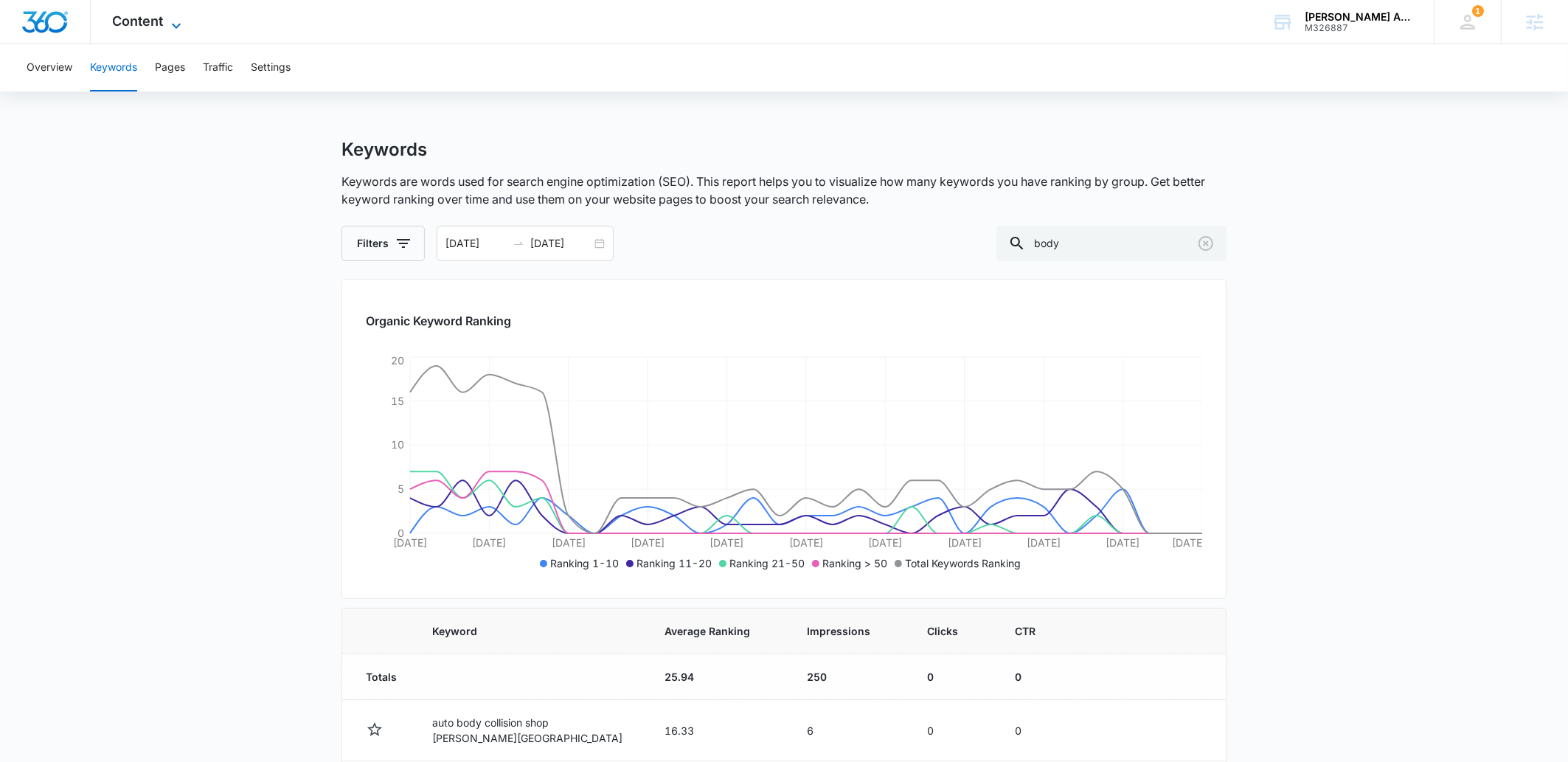
click at [150, 18] on span "Content" at bounding box center [138, 21] width 51 height 16
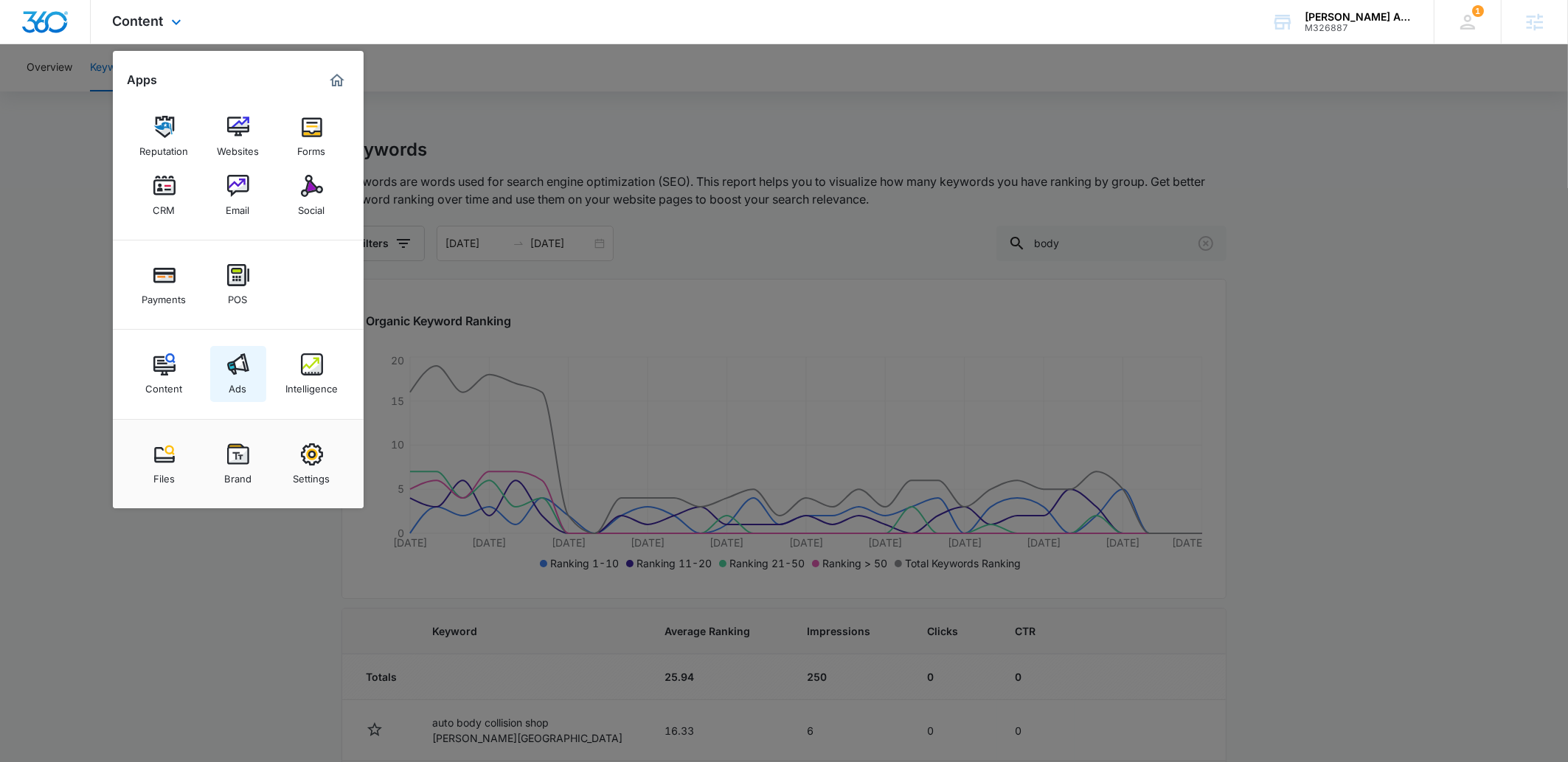
click at [239, 381] on div "Ads" at bounding box center [238, 385] width 17 height 19
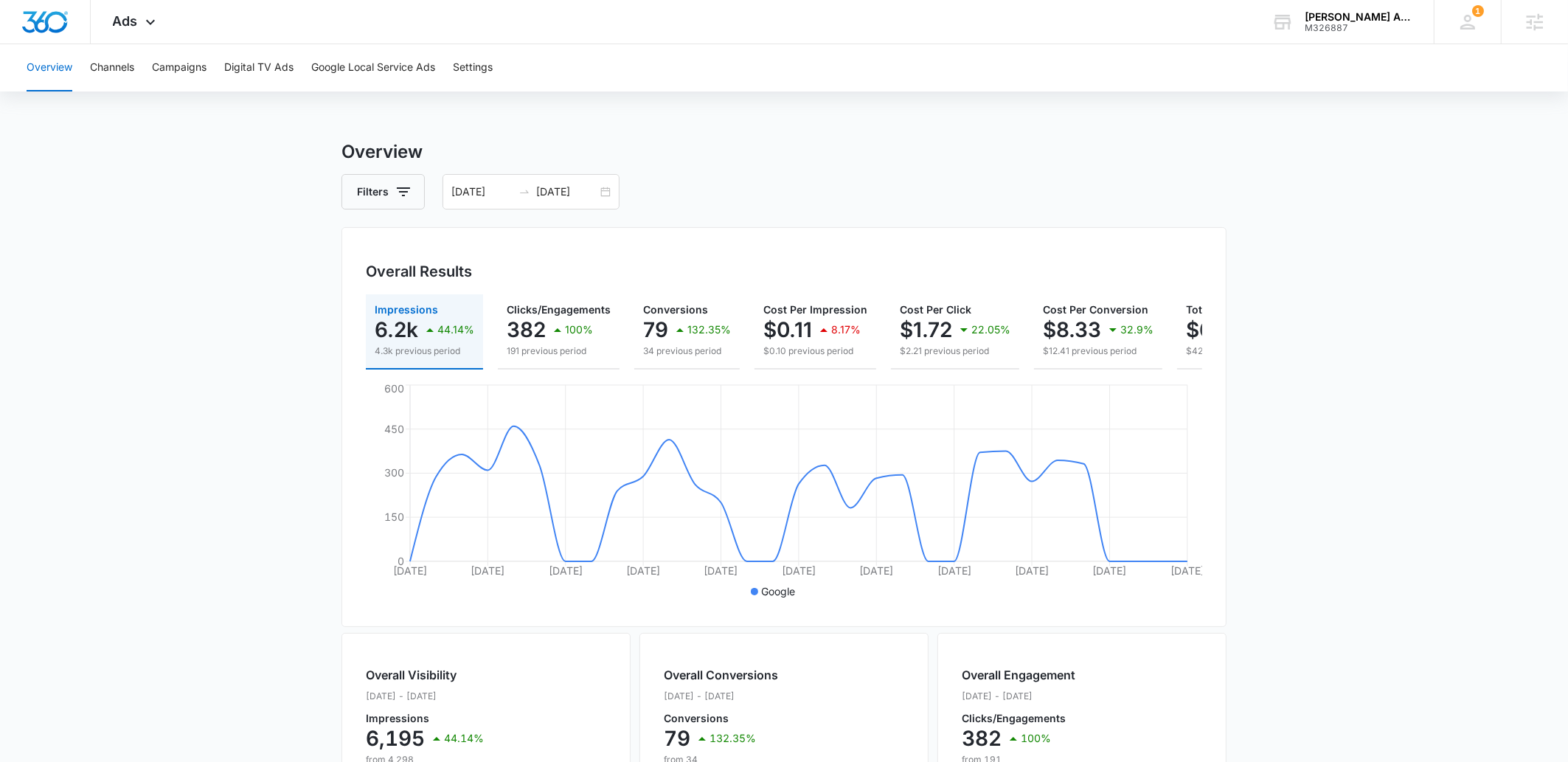
scroll to position [0, 130]
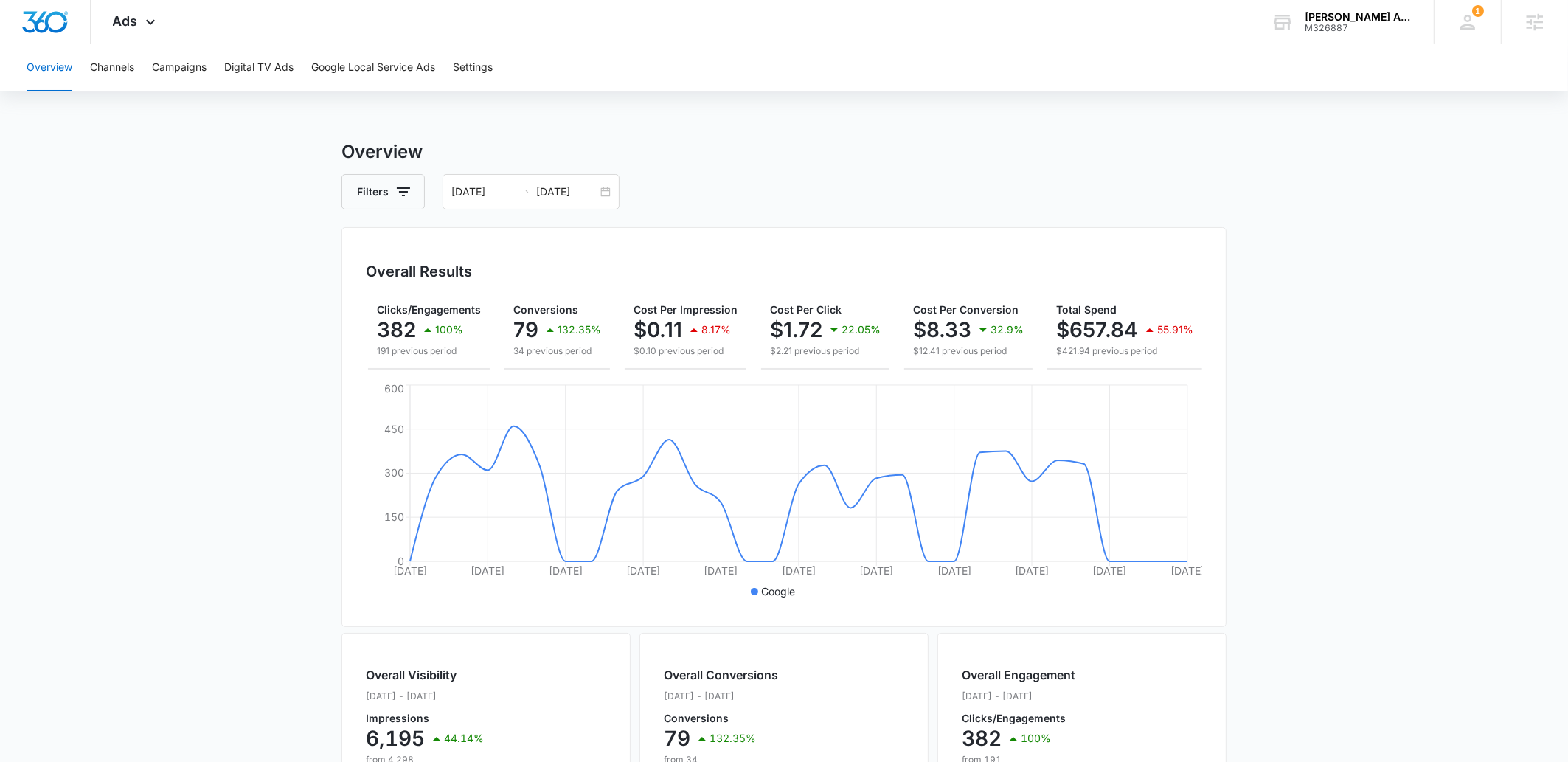
click at [1349, 407] on main "Overview Filters 09/07/2025 10/07/2025 Overall Results Impressions 6.2k 44.14% …" at bounding box center [784, 668] width 1568 height 1059
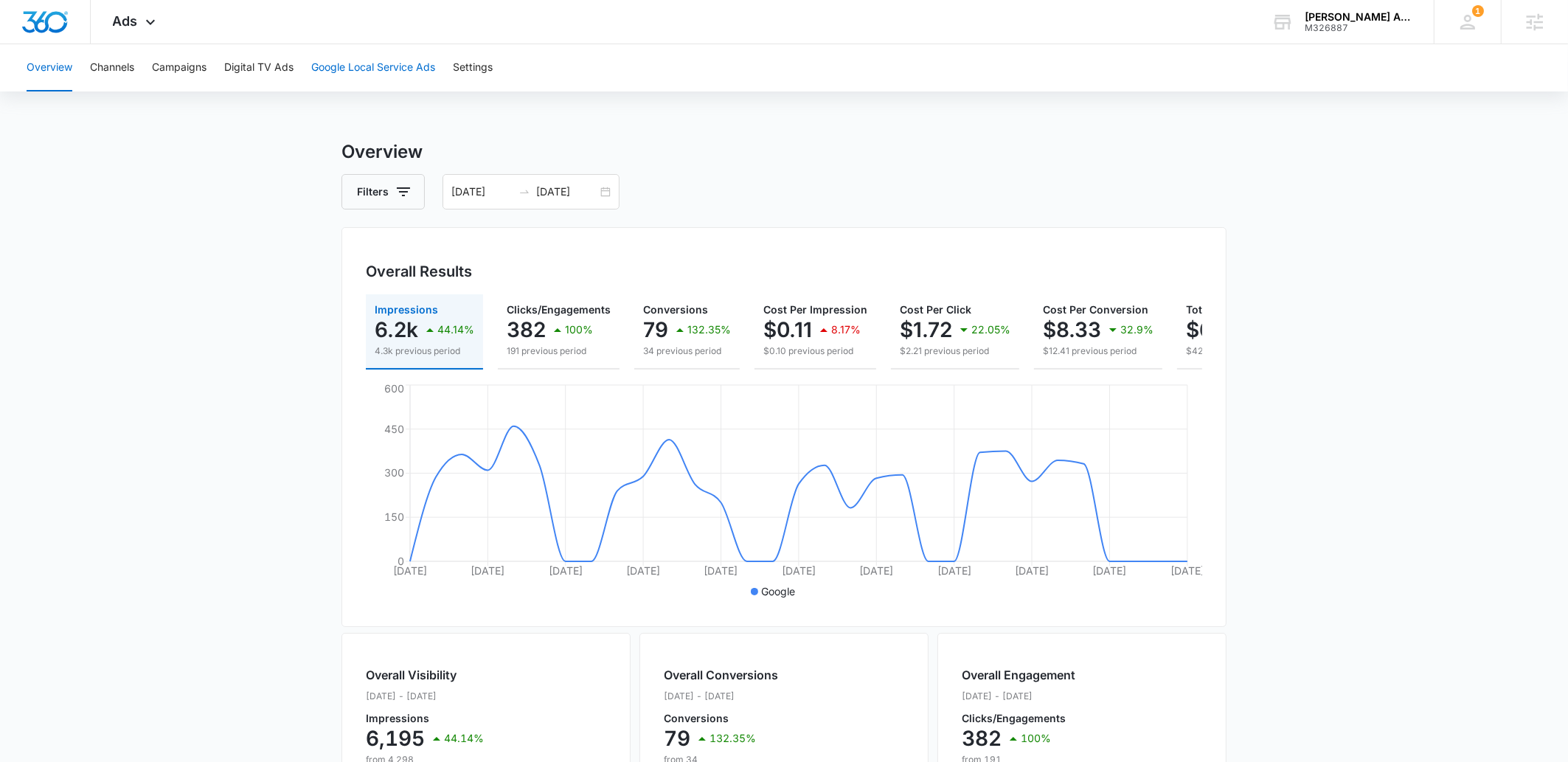
click at [414, 65] on button "Google Local Service Ads" at bounding box center [372, 67] width 124 height 48
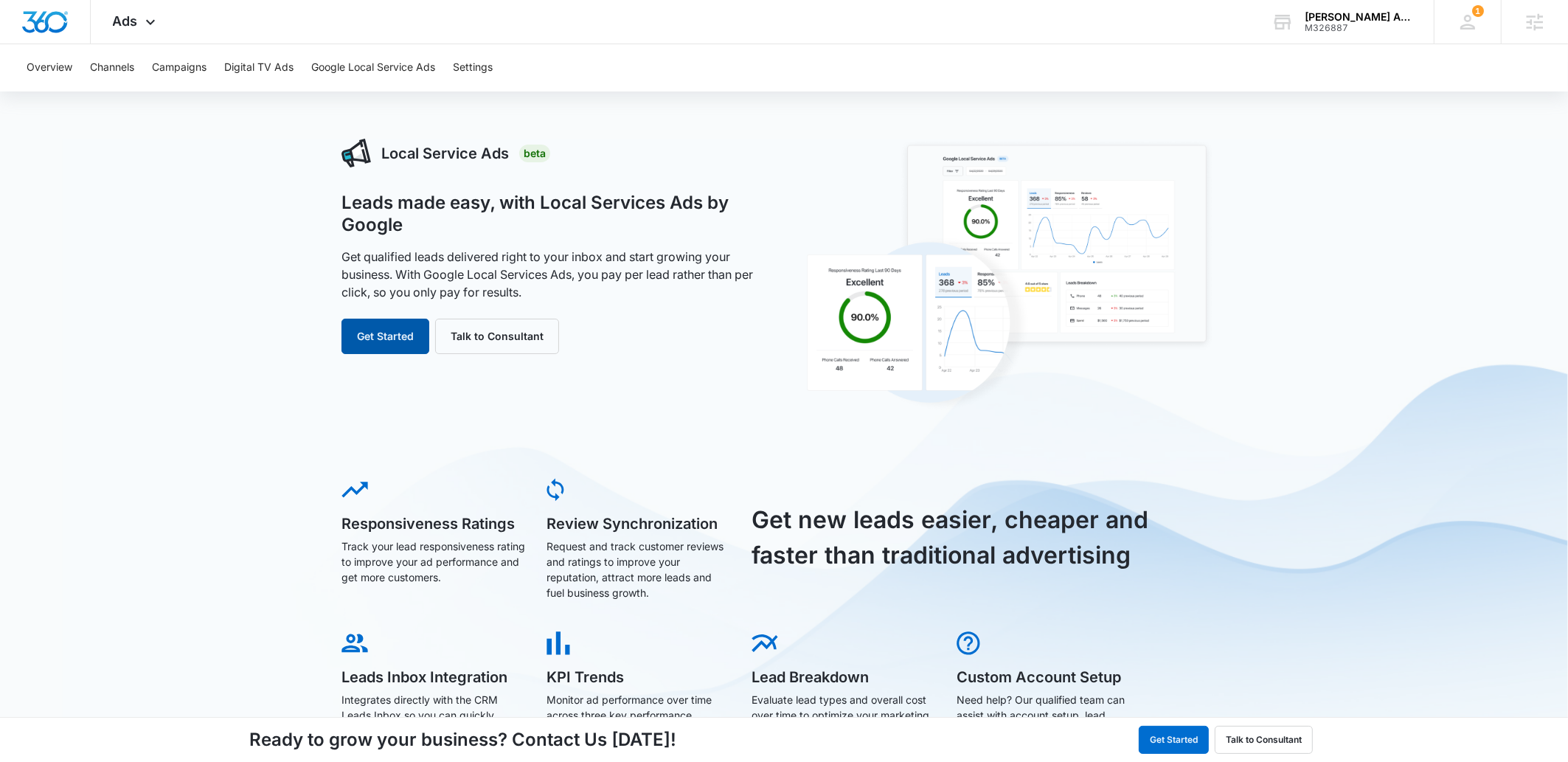
click at [374, 343] on button "Get Started" at bounding box center [385, 336] width 88 height 35
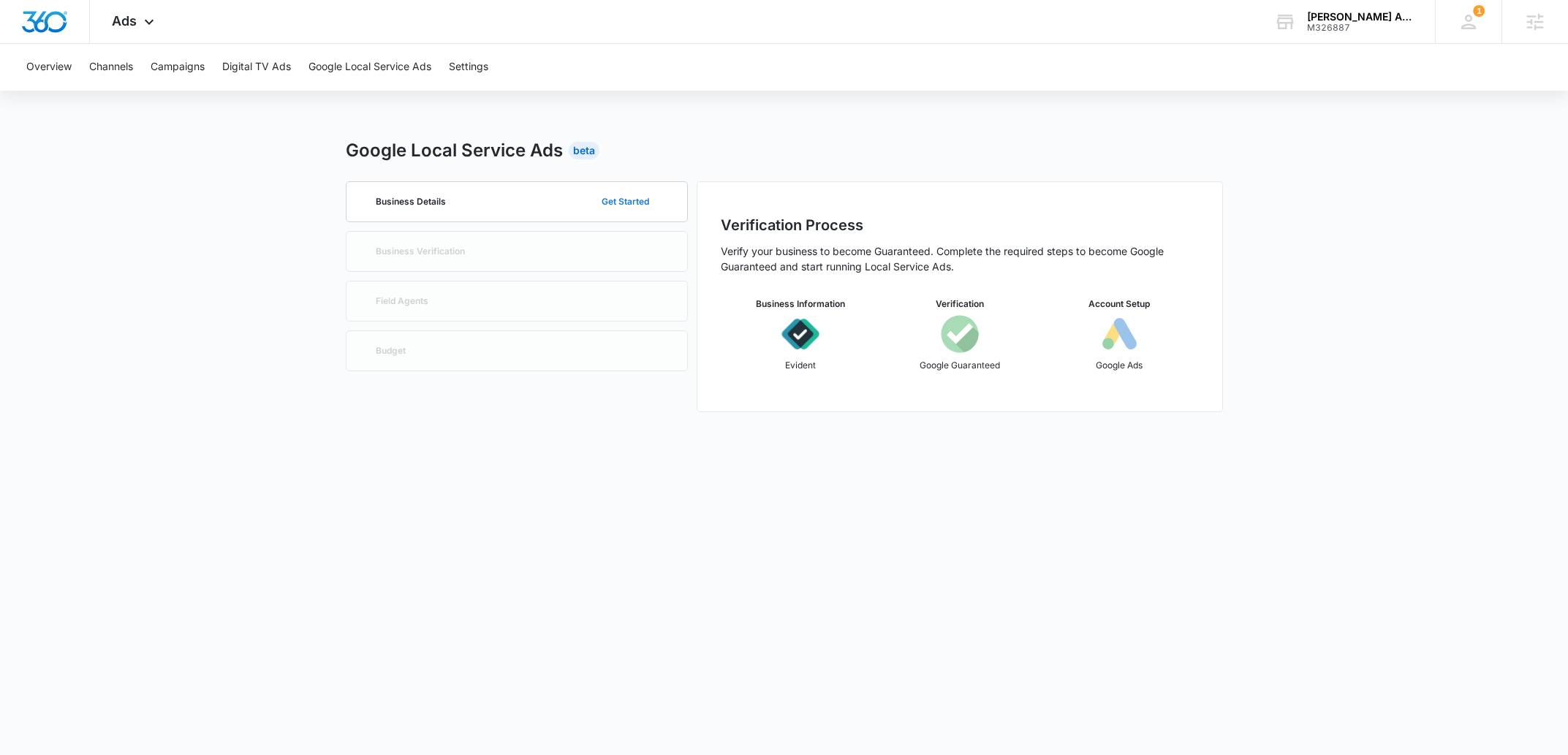
click at [619, 203] on button "Get Started" at bounding box center [626, 201] width 77 height 35
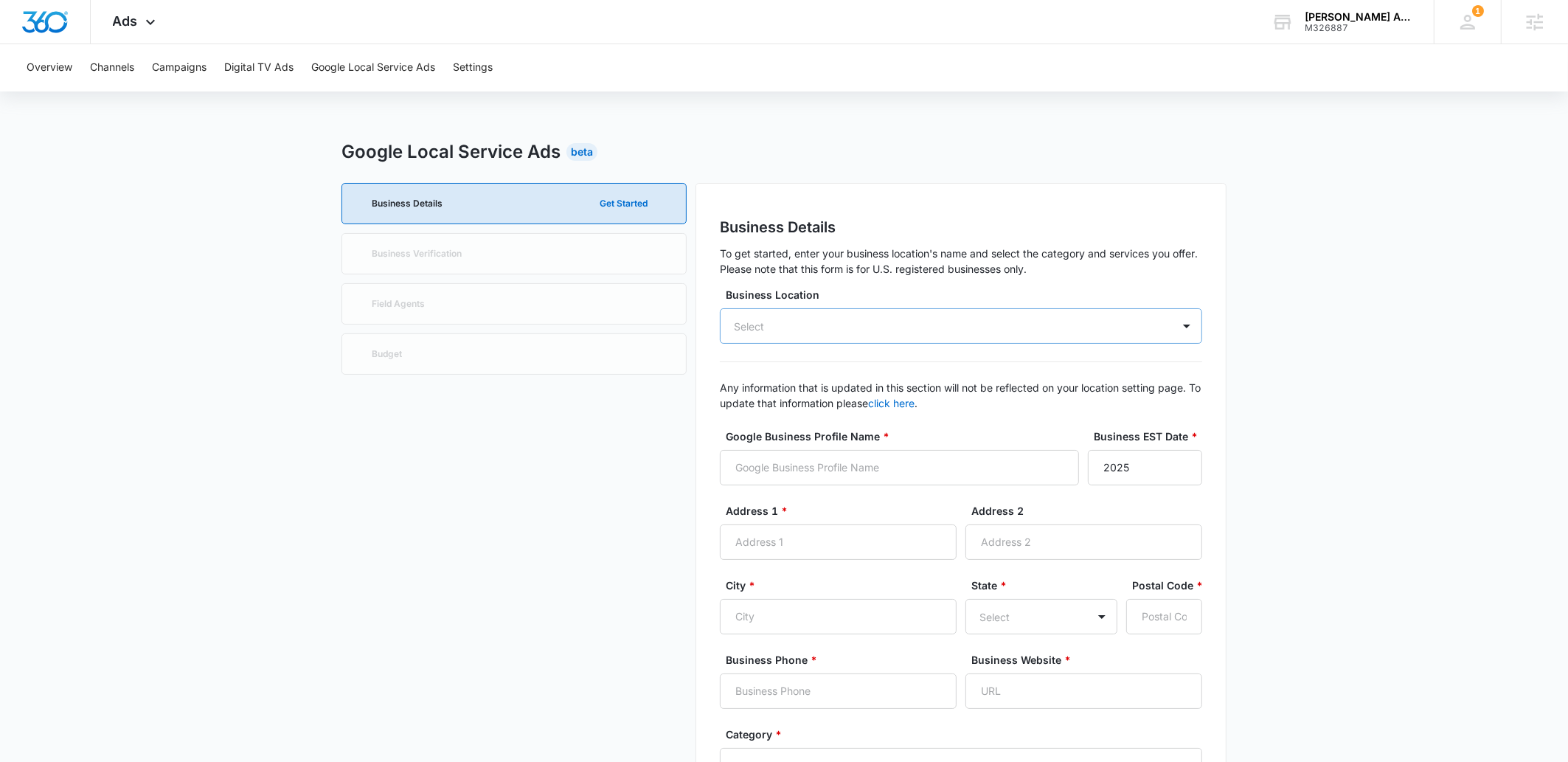
click at [917, 332] on div "Select" at bounding box center [961, 326] width 482 height 35
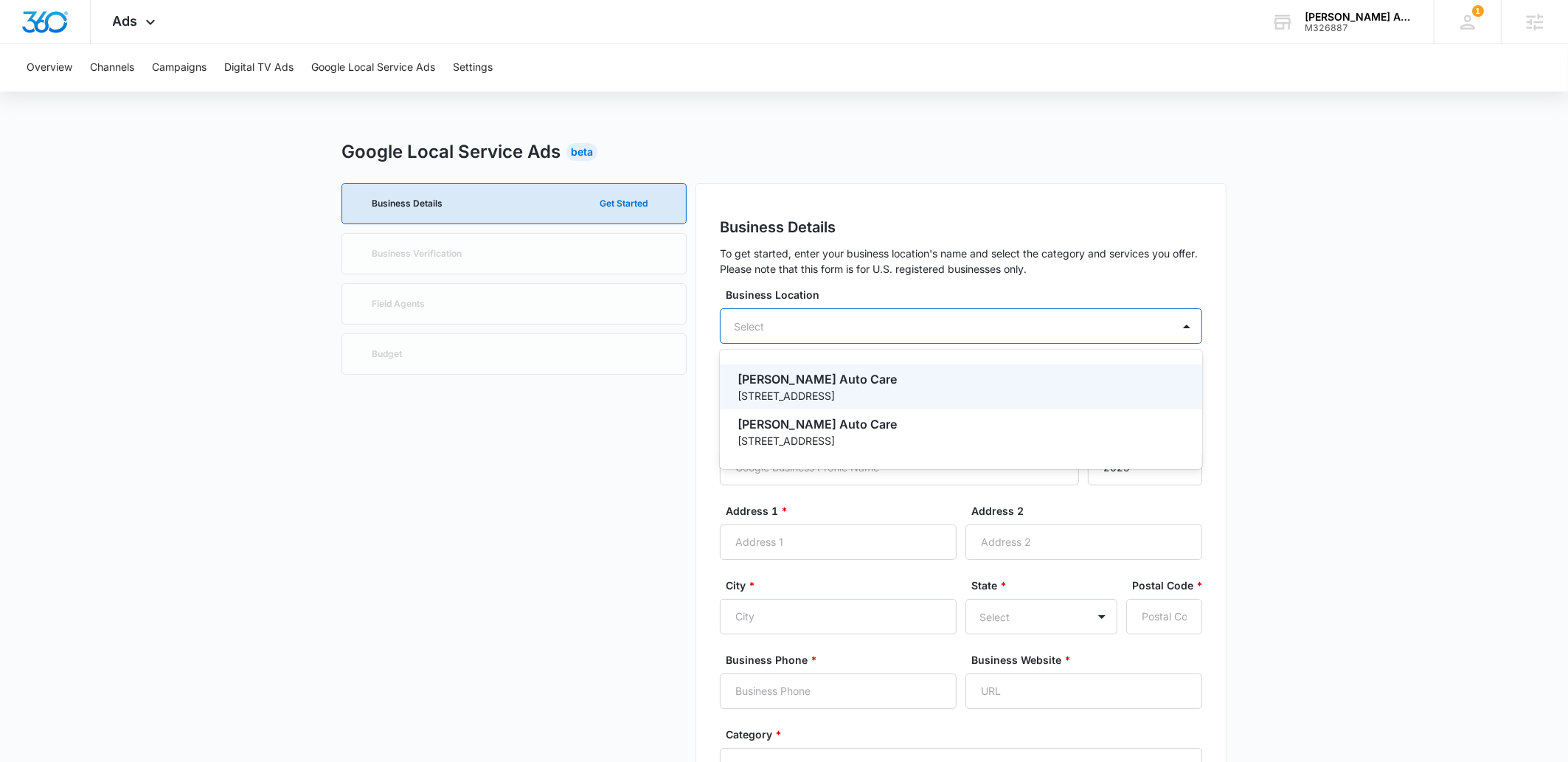
click at [765, 388] on p "3145 Quakerbridge Rd" at bounding box center [960, 396] width 444 height 16
type input "Hamilton Auto Care"
type input "3145 Quakerbridge Rd"
type input "Hamilton"
type input "08619"
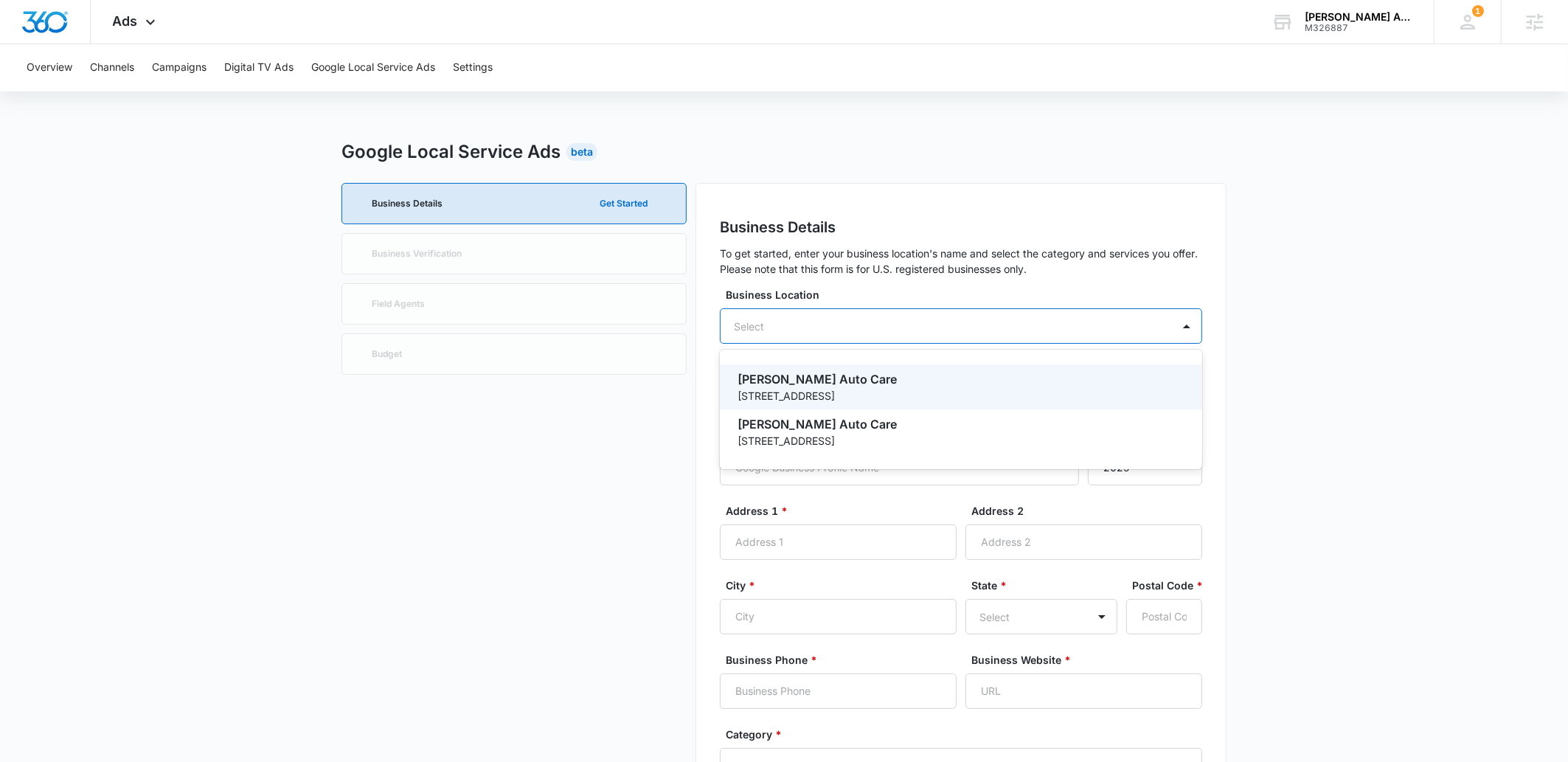
type input "6094833222"
type input "https://www.hamiltonautocare.com/"
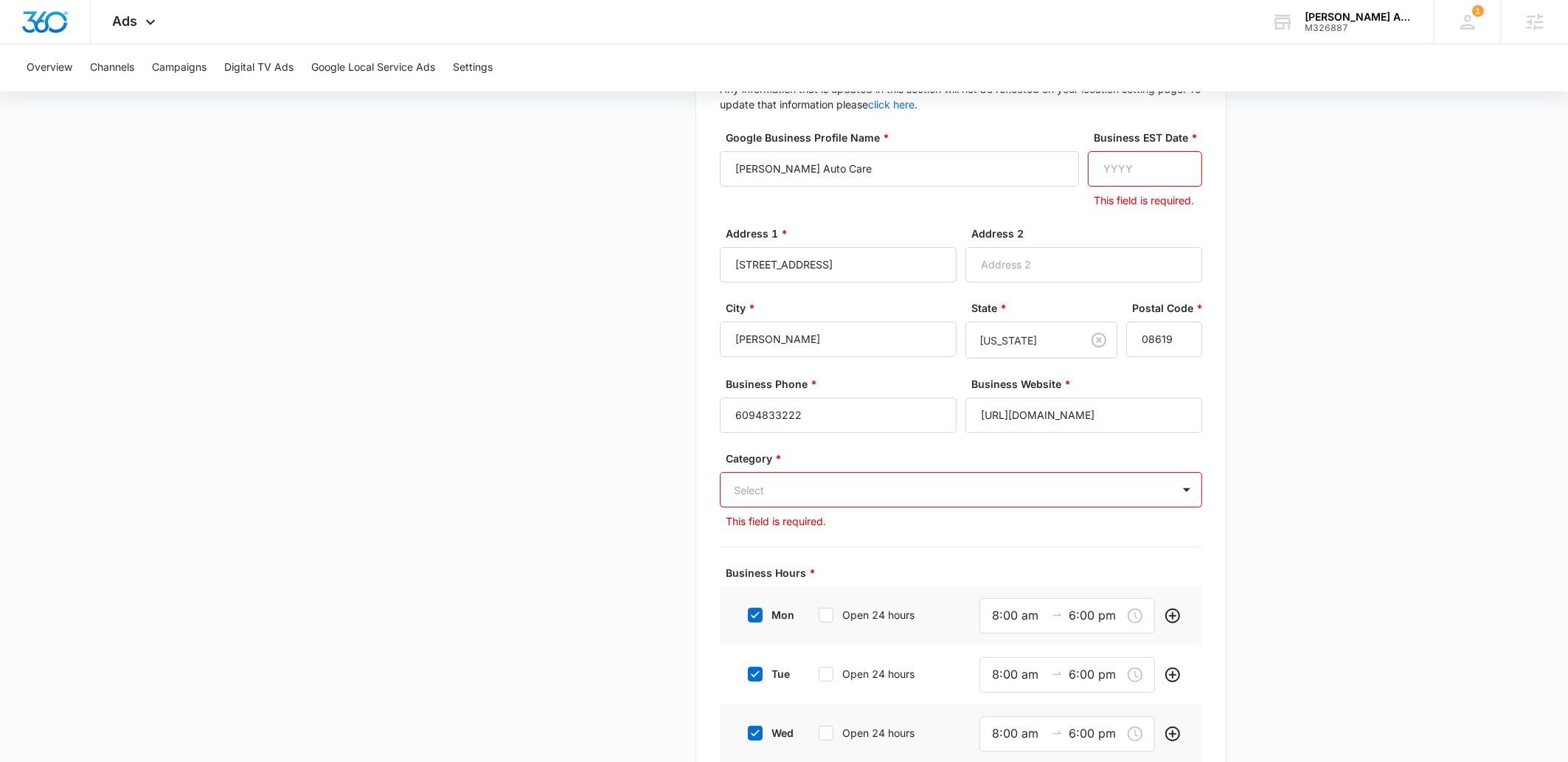
scroll to position [295, 0]
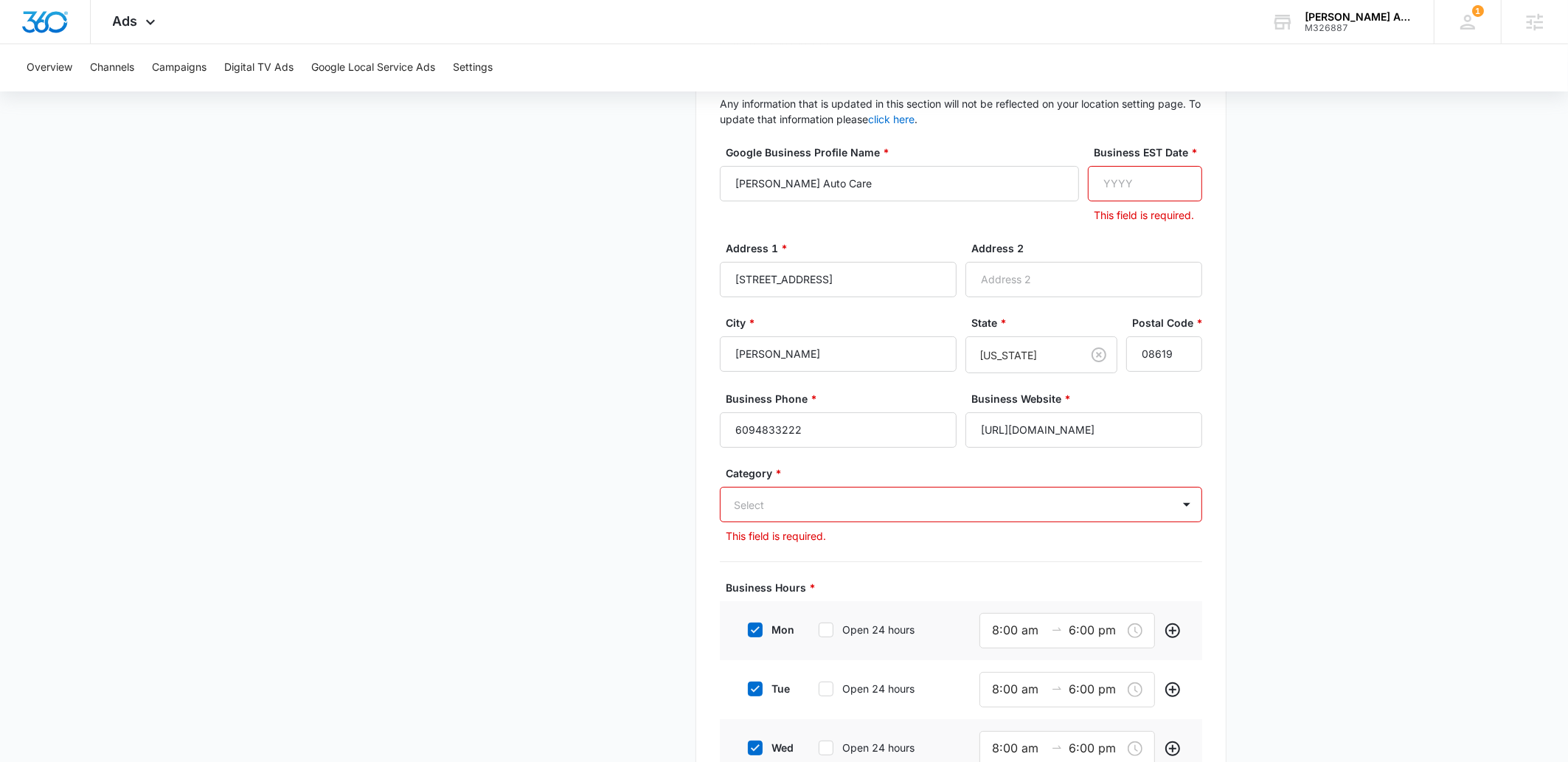
click at [1163, 170] on input "Business EST Date *" at bounding box center [1145, 183] width 114 height 35
click at [770, 498] on div at bounding box center [943, 505] width 419 height 18
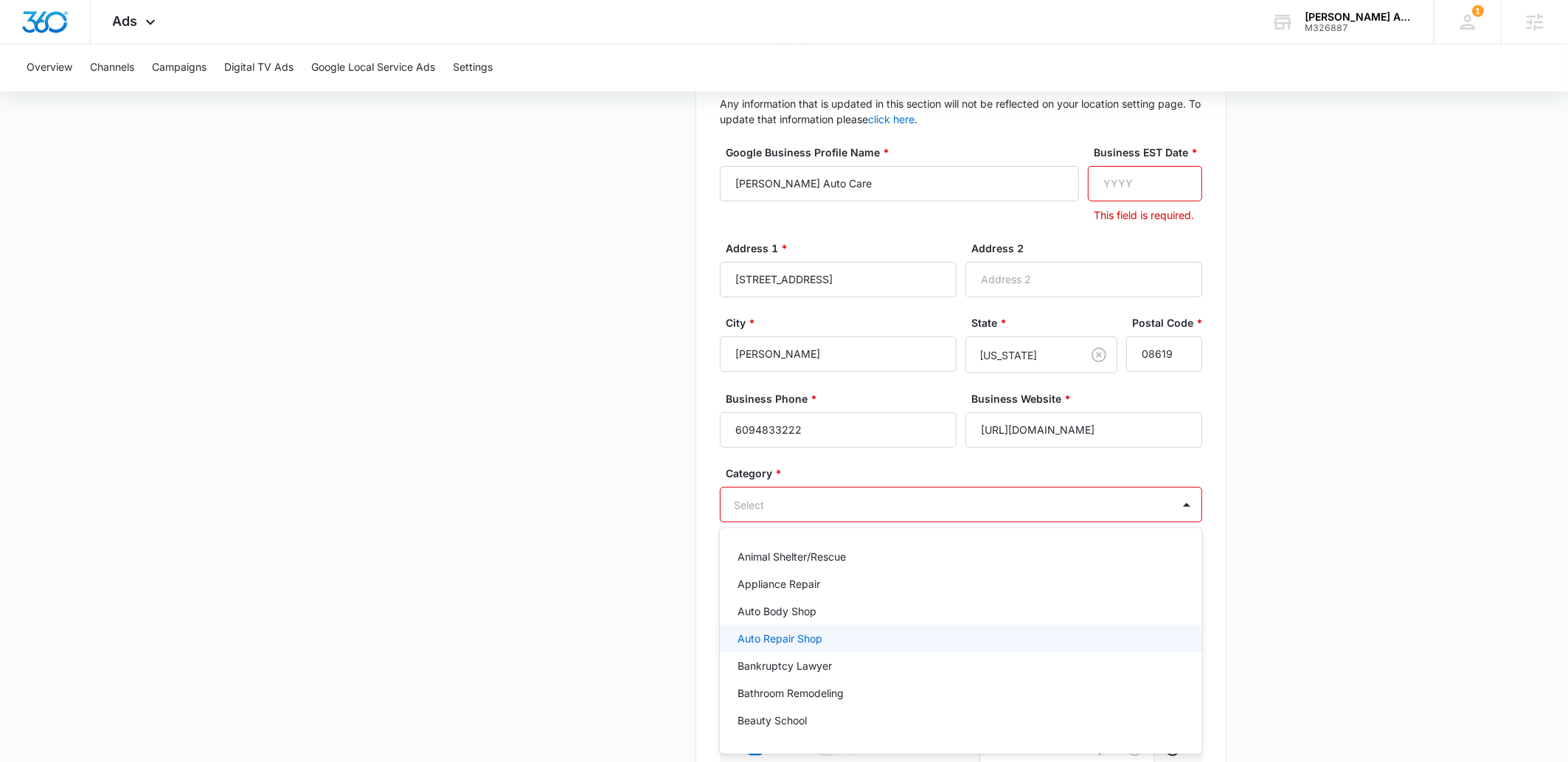
click at [773, 642] on p "Auto Repair Shop" at bounding box center [780, 638] width 85 height 16
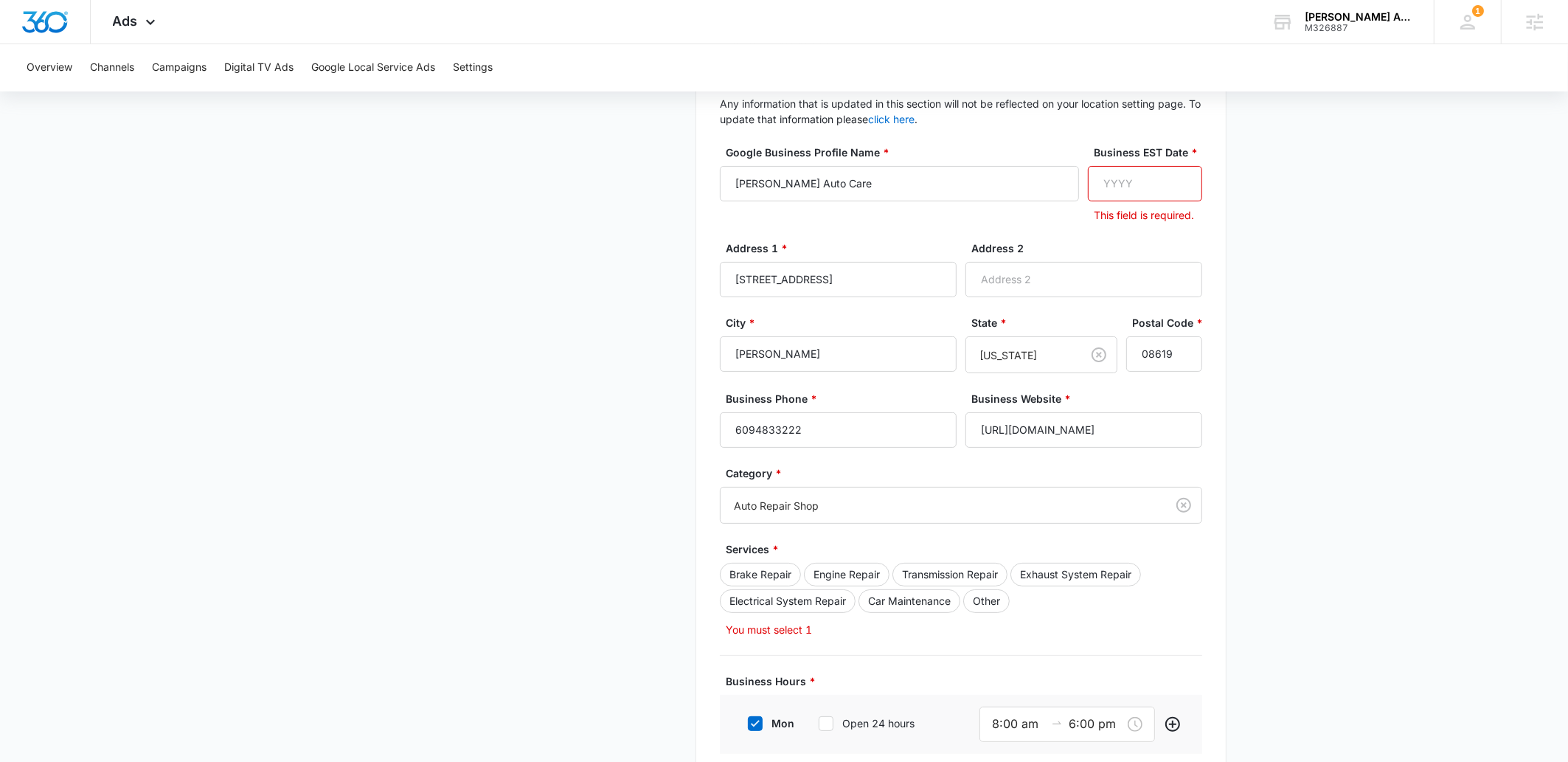
click at [532, 509] on div "Business Details Get Started Business Verification Field Agents Budget" at bounding box center [514, 518] width 346 height 1260
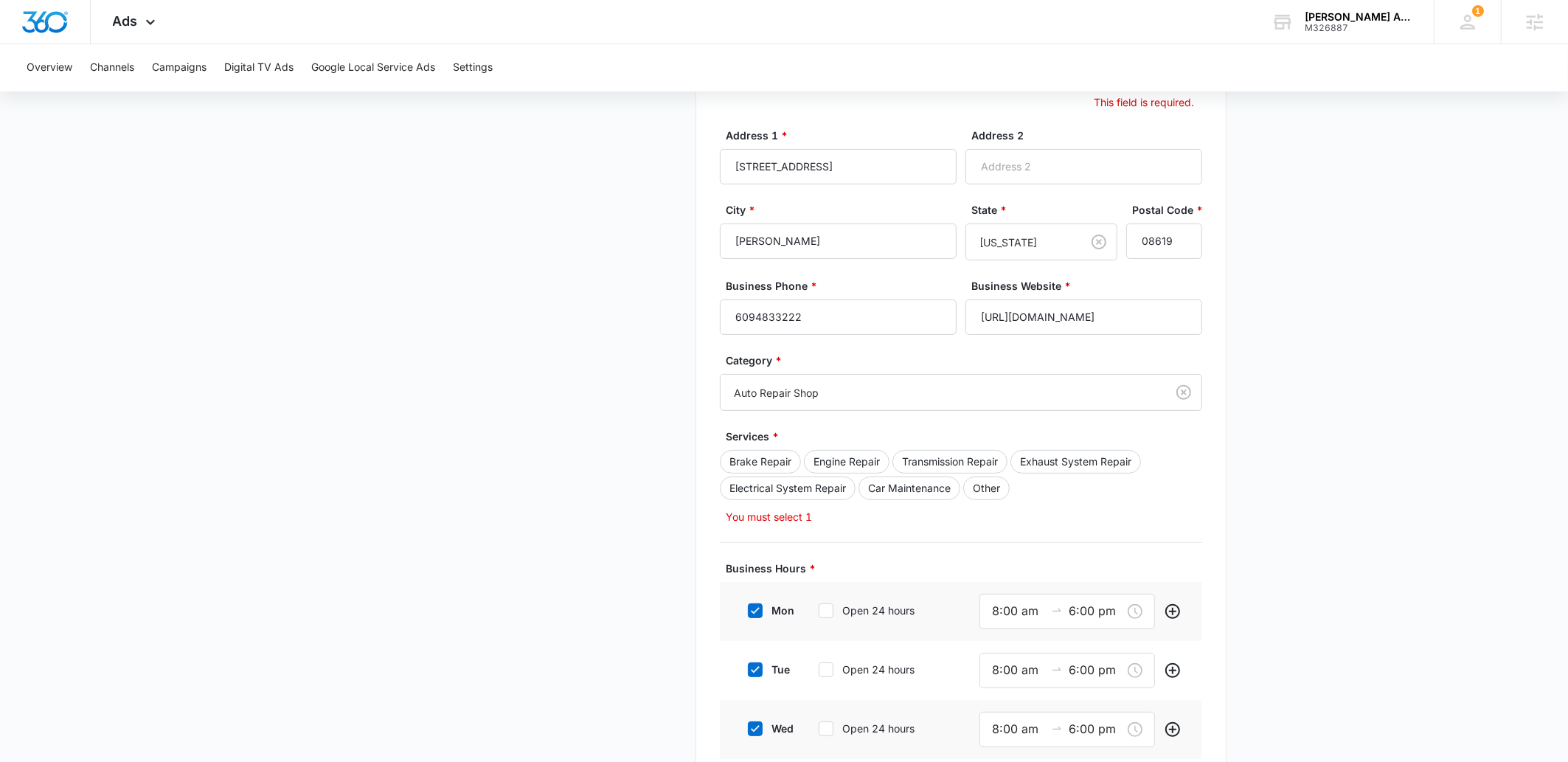
scroll to position [0, 0]
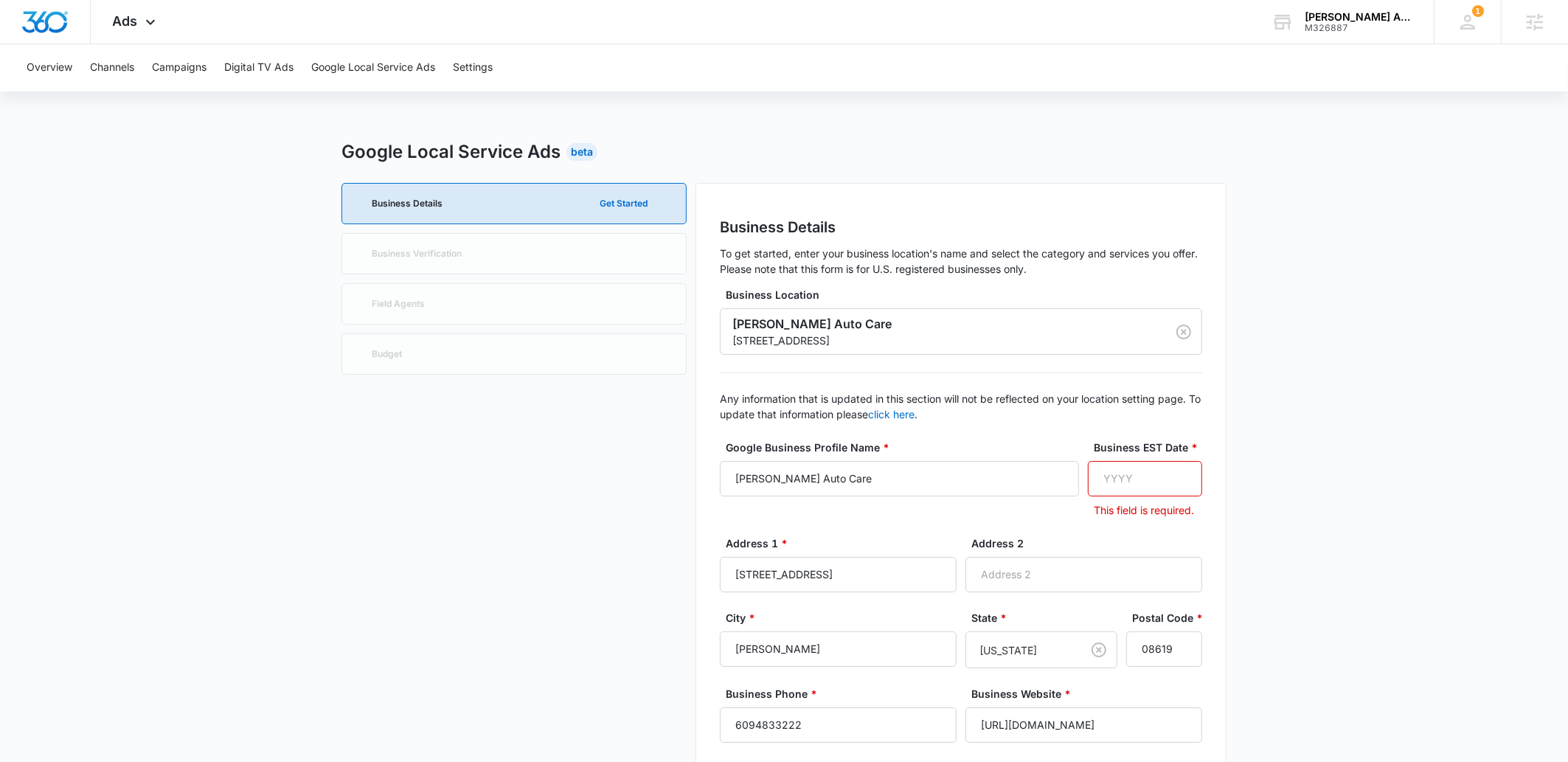
click at [1121, 481] on input "Business EST Date *" at bounding box center [1145, 479] width 114 height 35
click at [1101, 484] on input "Business EST Date *" at bounding box center [1145, 479] width 114 height 35
click at [1105, 479] on input "Business EST Date *" at bounding box center [1145, 479] width 114 height 35
click at [1123, 481] on input "Business EST Date *" at bounding box center [1145, 479] width 114 height 35
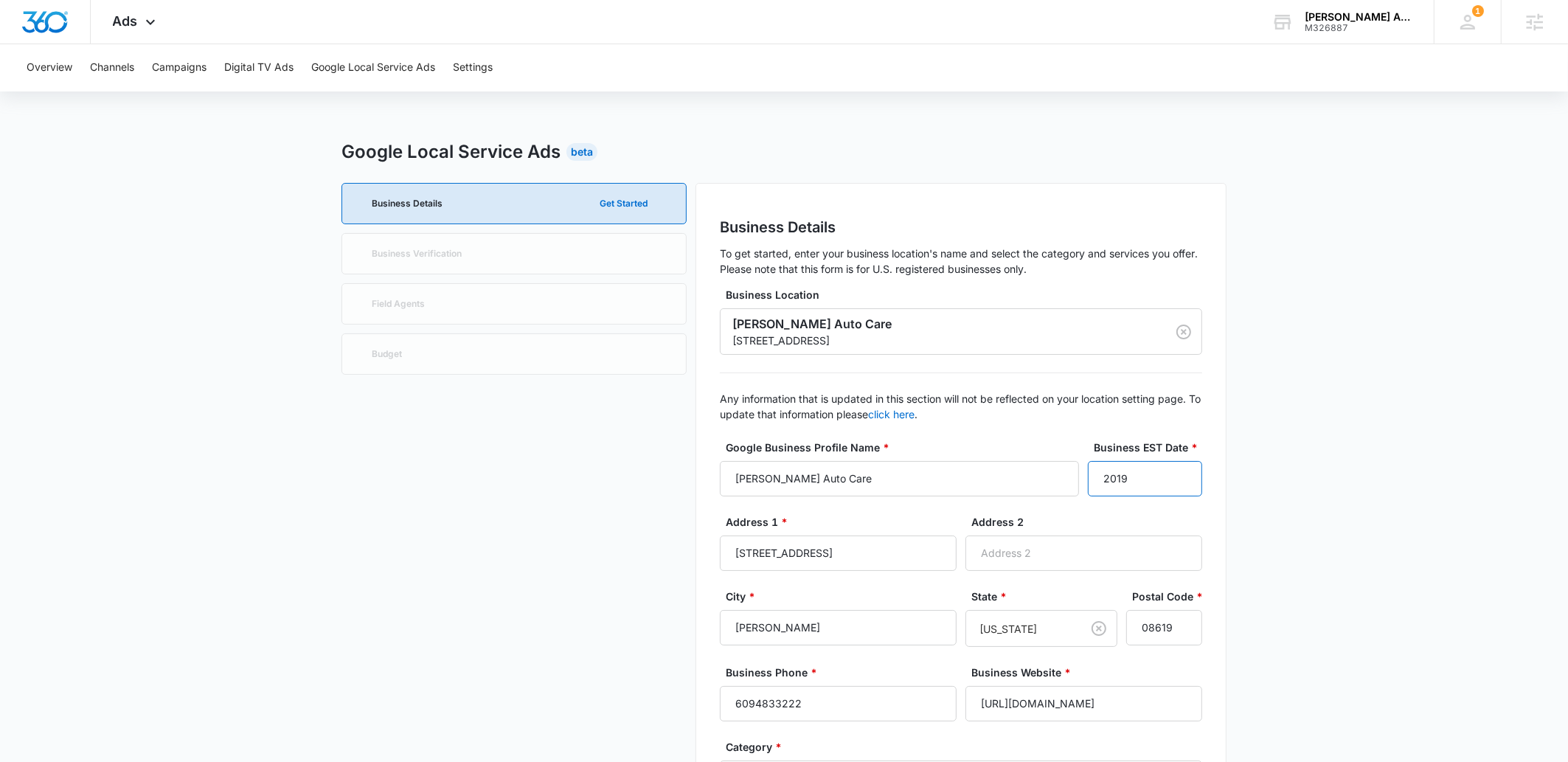
type input "2019"
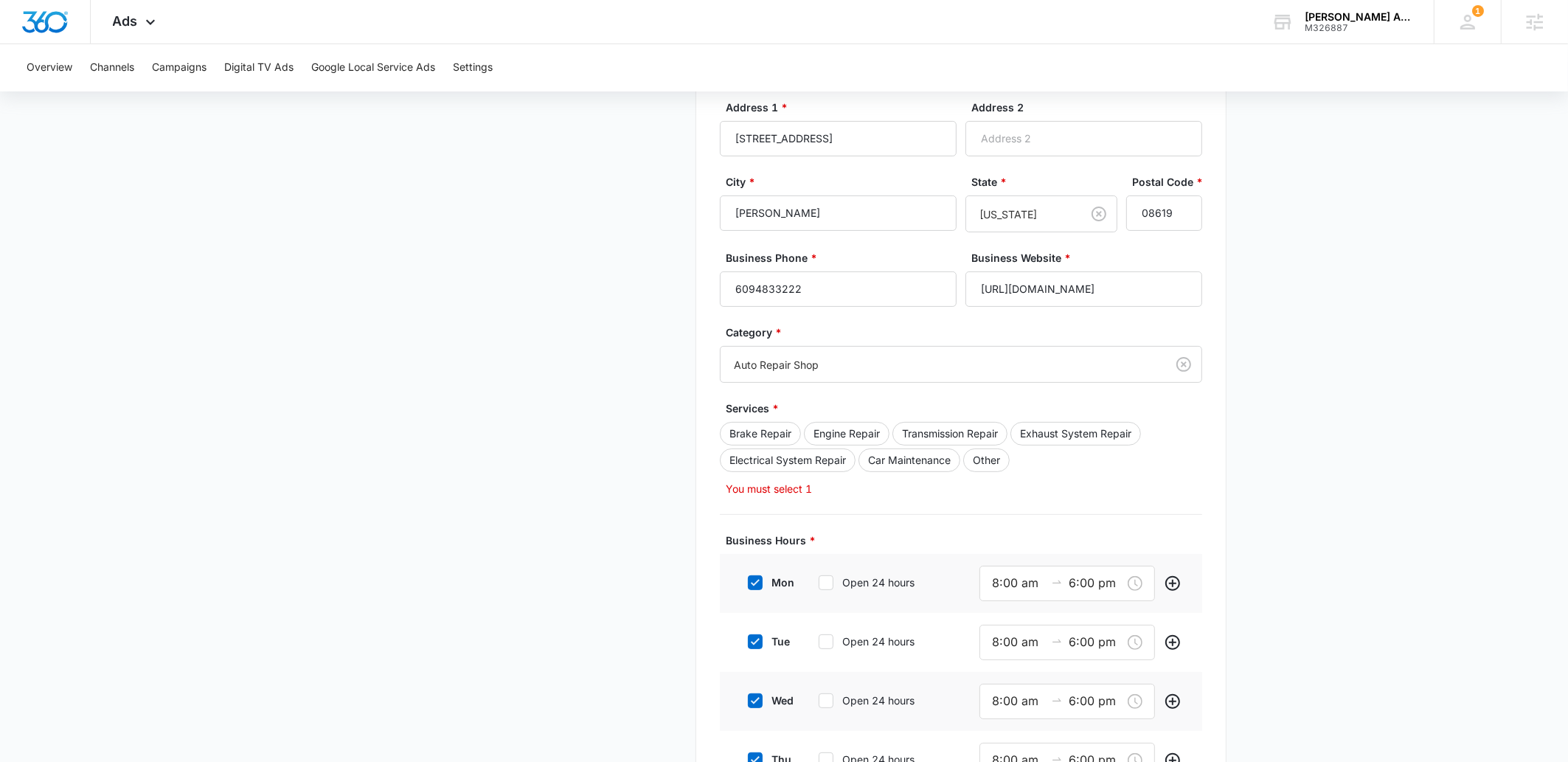
scroll to position [677, 0]
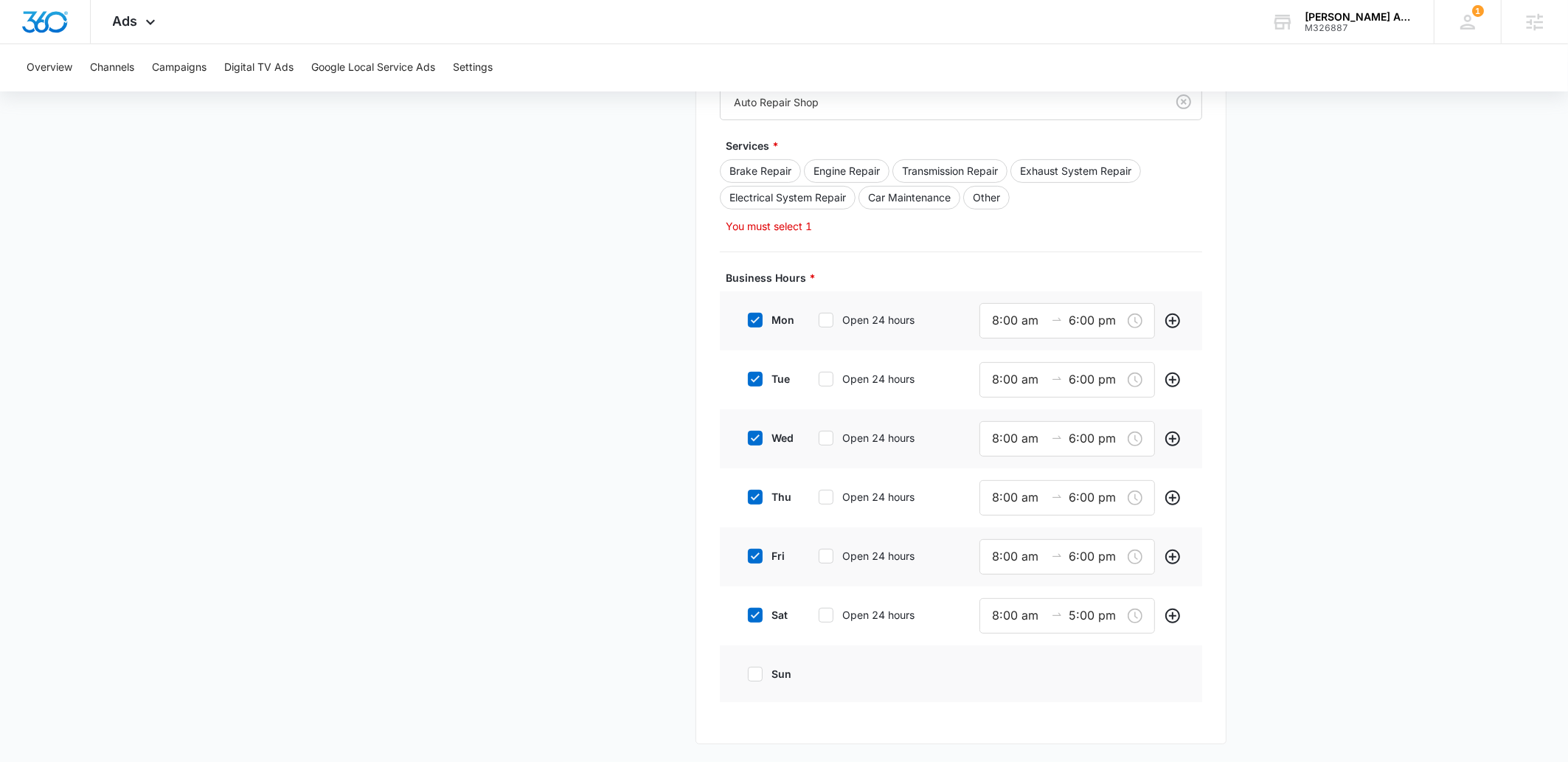
click at [752, 623] on label "sat" at bounding box center [767, 615] width 59 height 16
click at [748, 620] on input "sat" at bounding box center [743, 615] width 10 height 10
checkbox input "false"
click at [633, 596] on div "Business Details Get Started Business Verification Field Agents Budget" at bounding box center [514, 126] width 346 height 1236
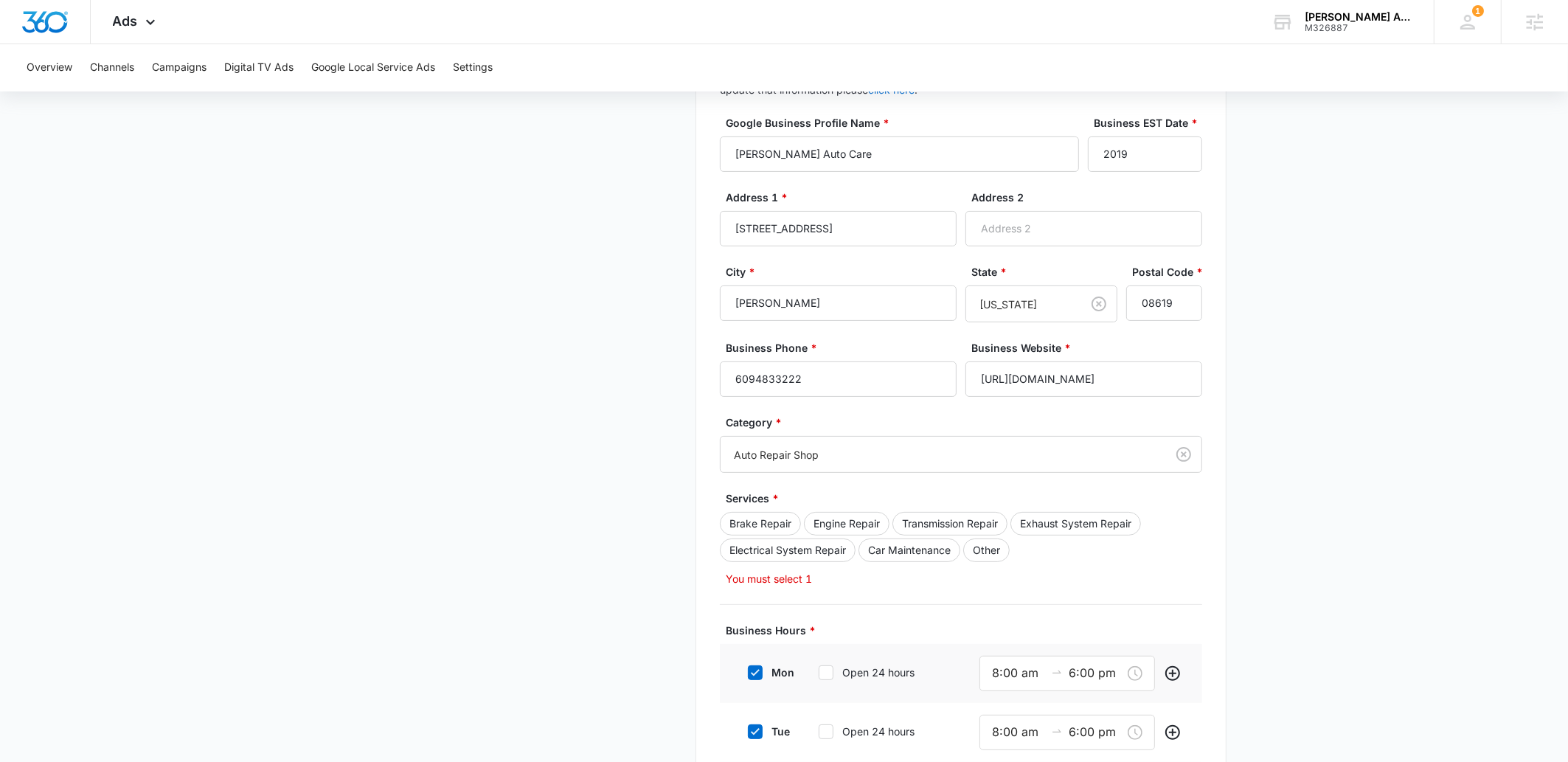
scroll to position [279, 0]
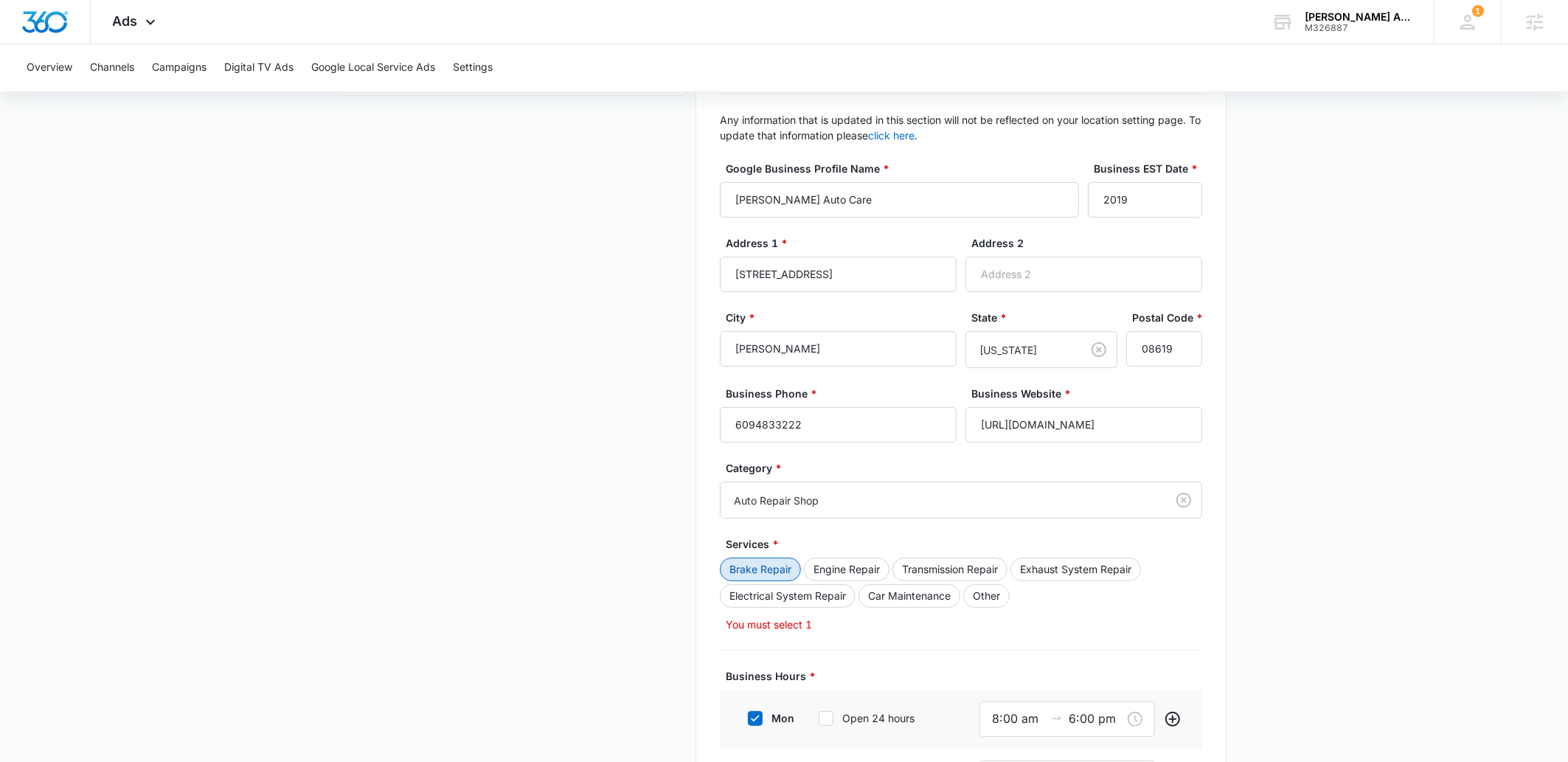
click at [764, 568] on button "Brake Repair" at bounding box center [760, 568] width 81 height 23
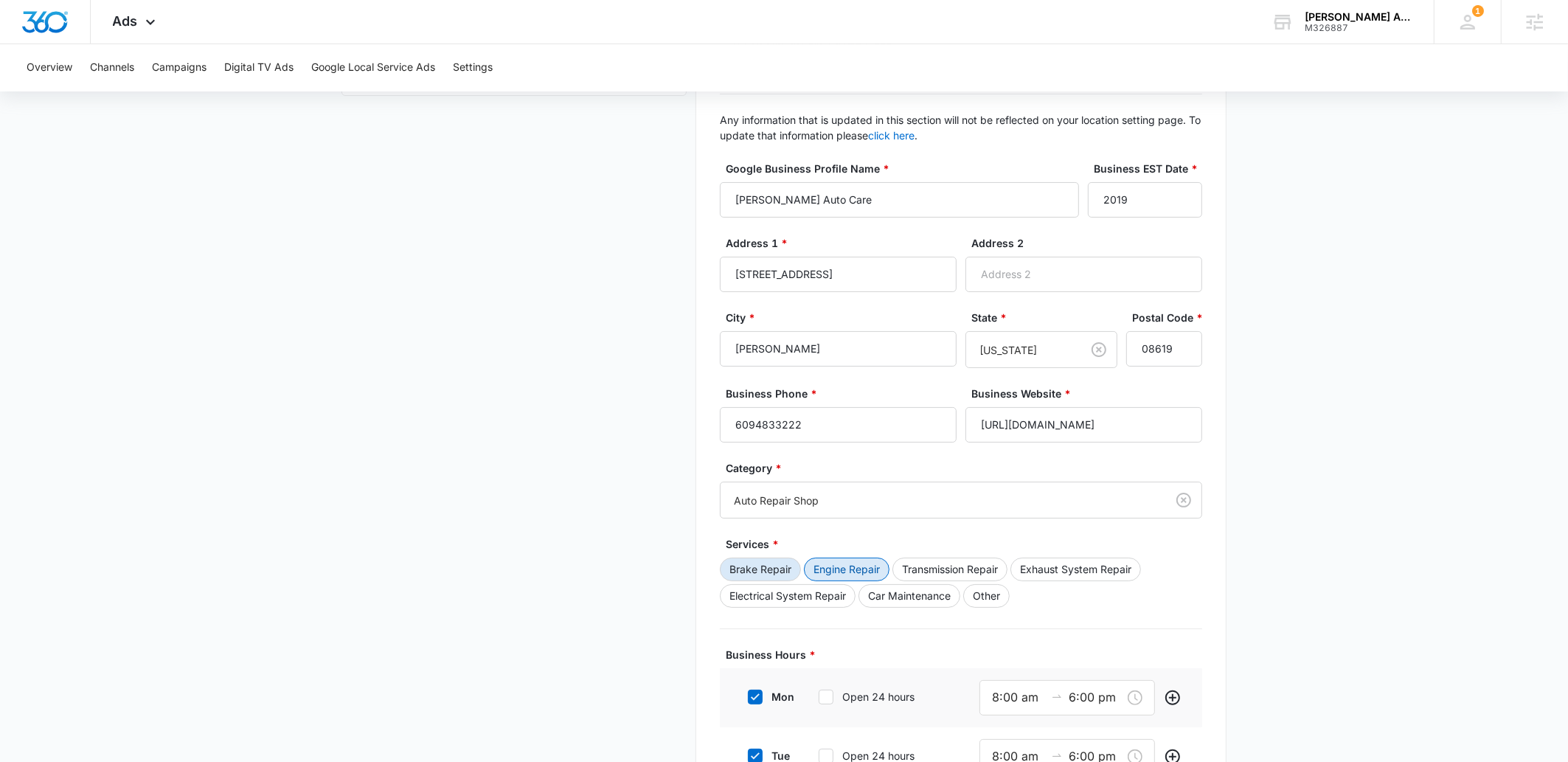
click at [883, 574] on button "Engine Repair" at bounding box center [847, 568] width 86 height 23
click at [995, 564] on button "Transmission Repair" at bounding box center [949, 568] width 115 height 23
click at [1086, 574] on button "Exhaust System Repair" at bounding box center [1076, 568] width 130 height 23
click at [904, 603] on button "Car Maintenance" at bounding box center [910, 595] width 102 height 23
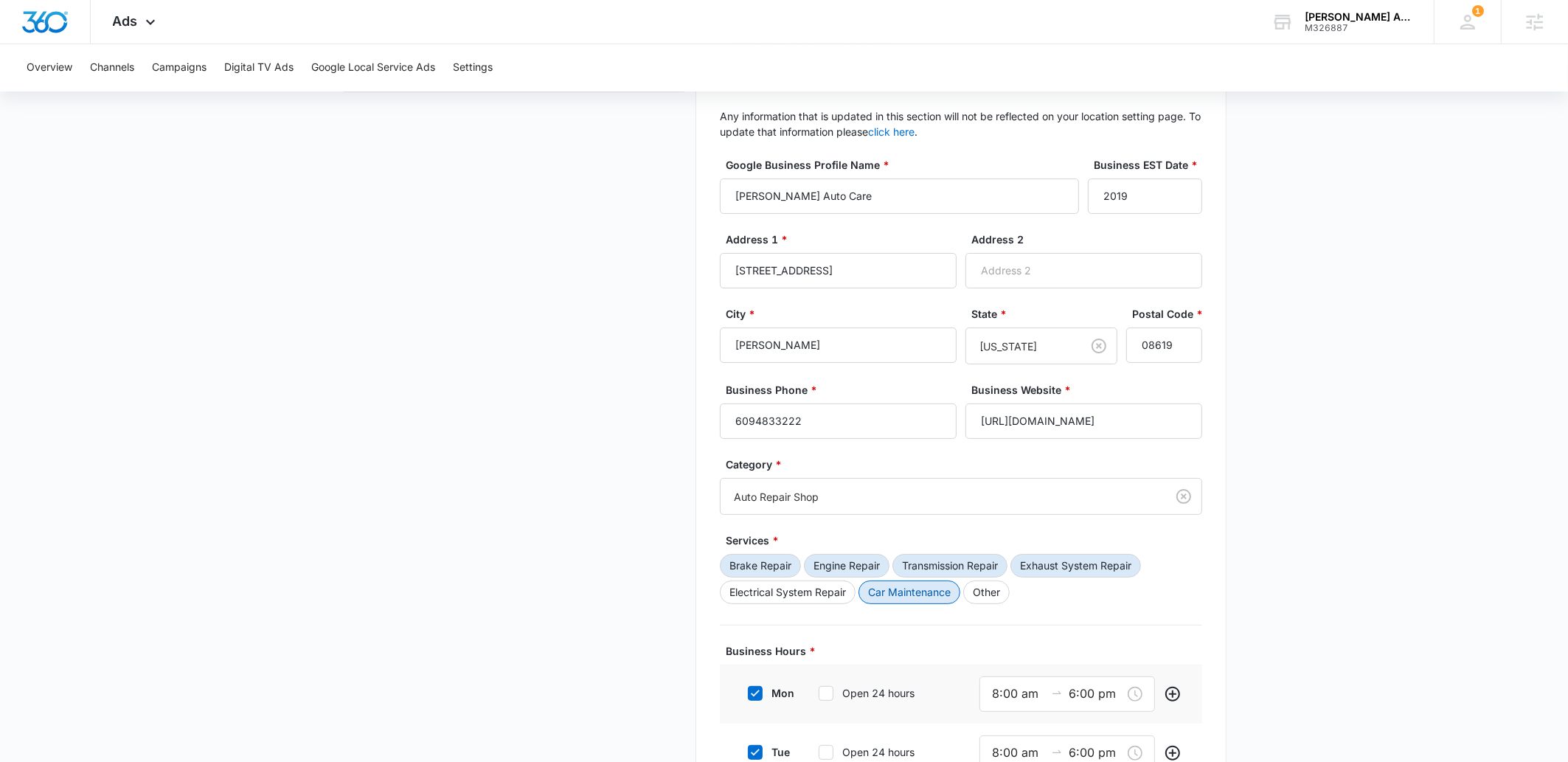
scroll to position [689, 0]
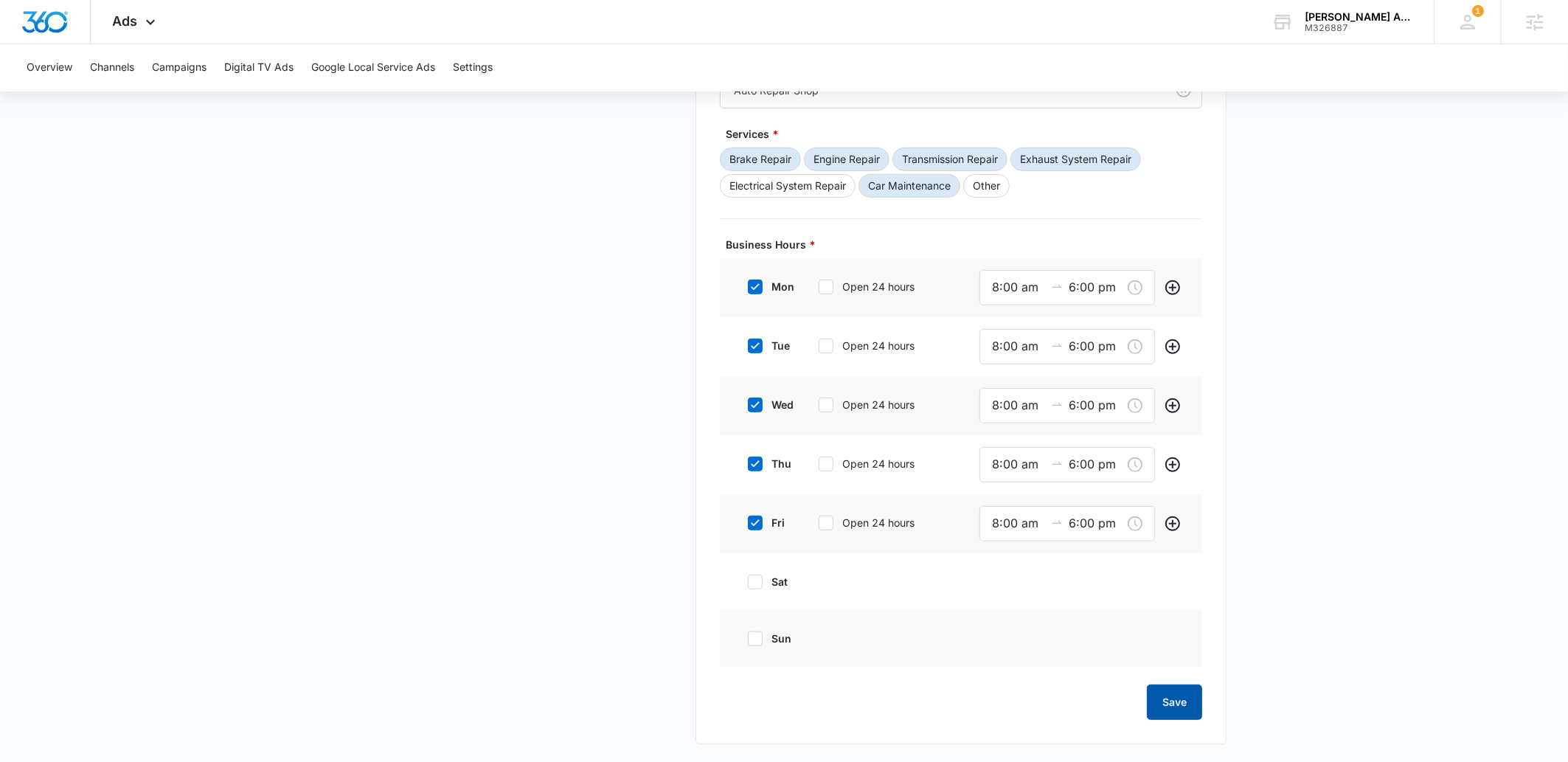
click at [1191, 698] on button "Save" at bounding box center [1175, 702] width 55 height 35
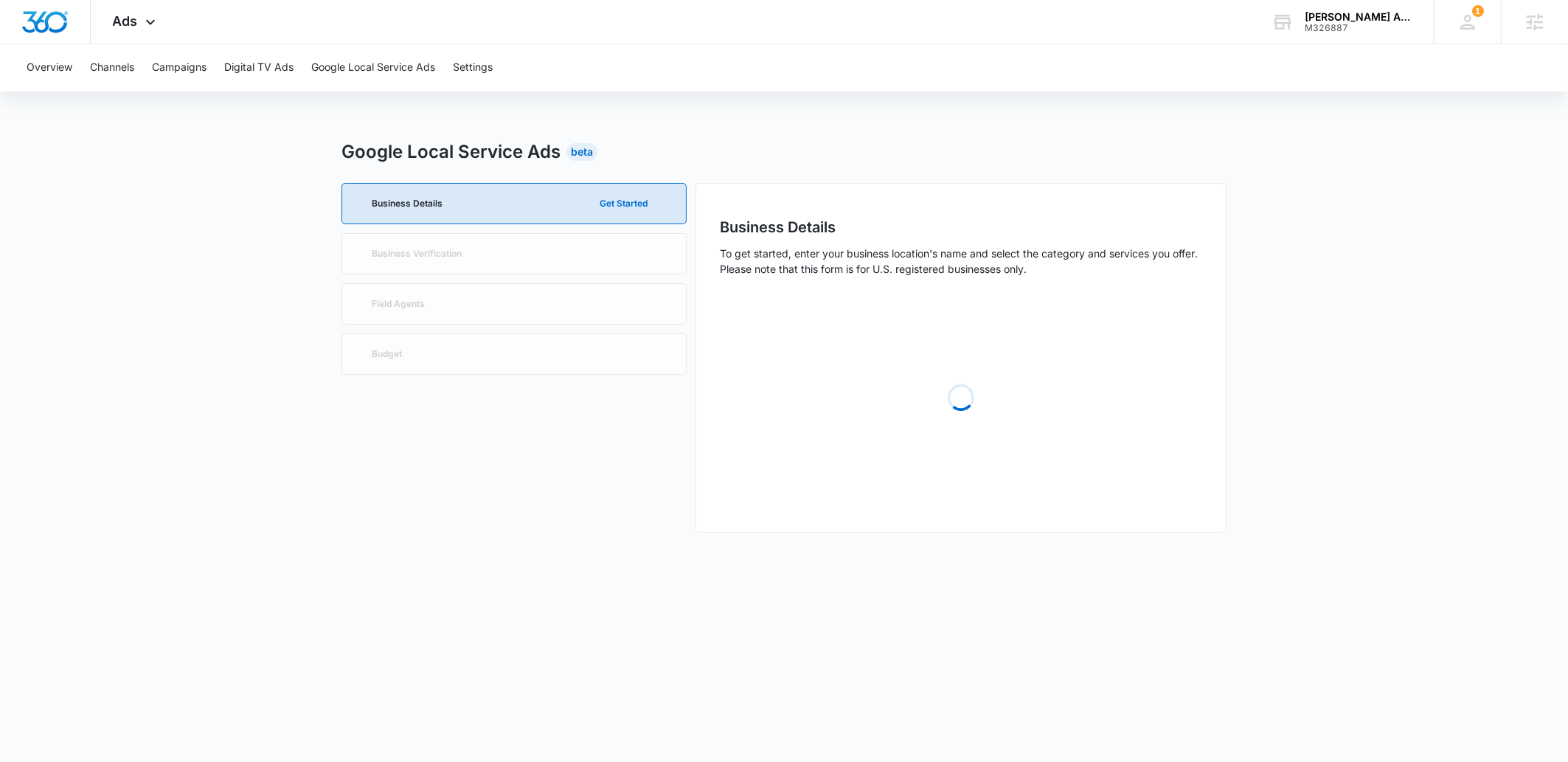
scroll to position [0, 0]
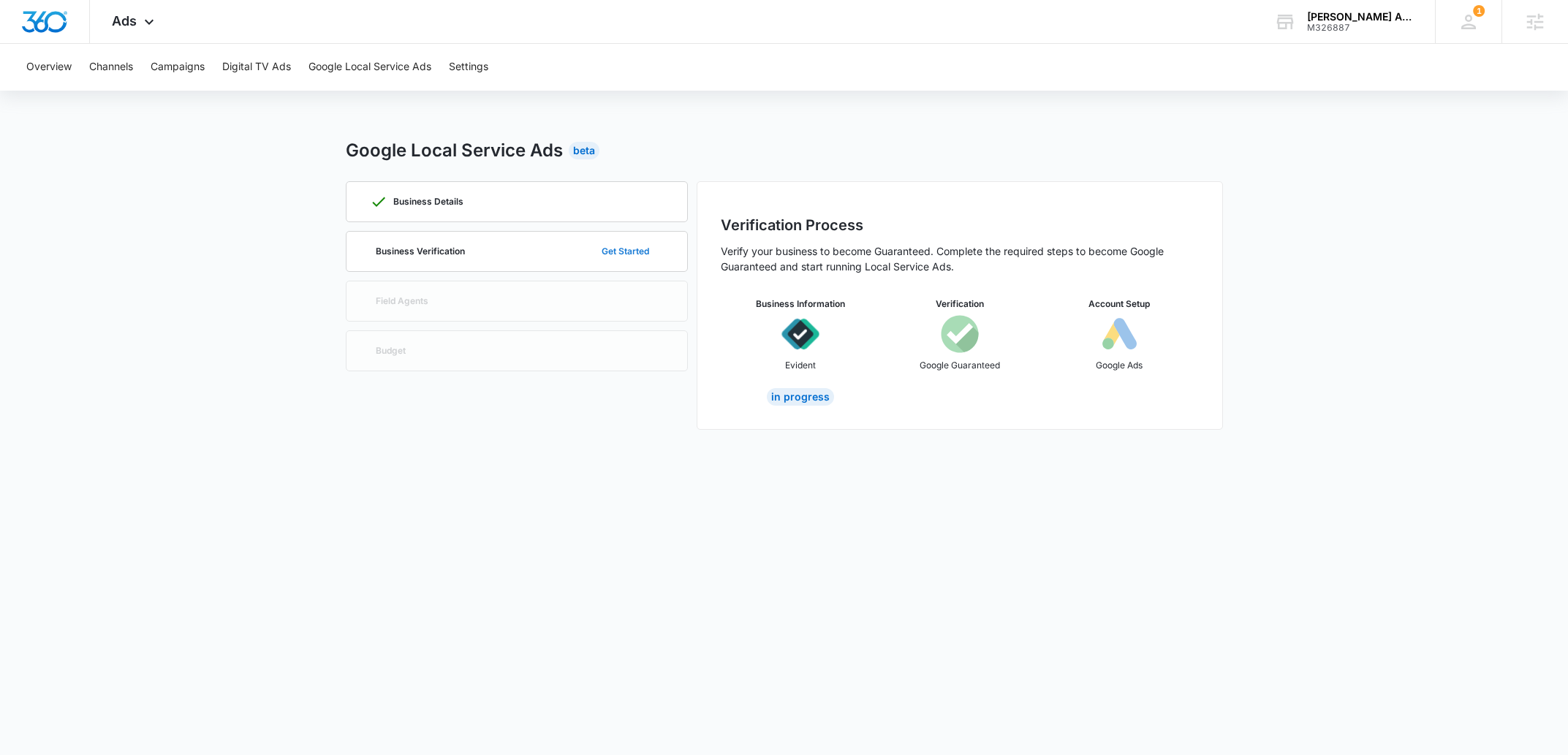
click at [630, 247] on button "Get Started" at bounding box center [626, 251] width 77 height 35
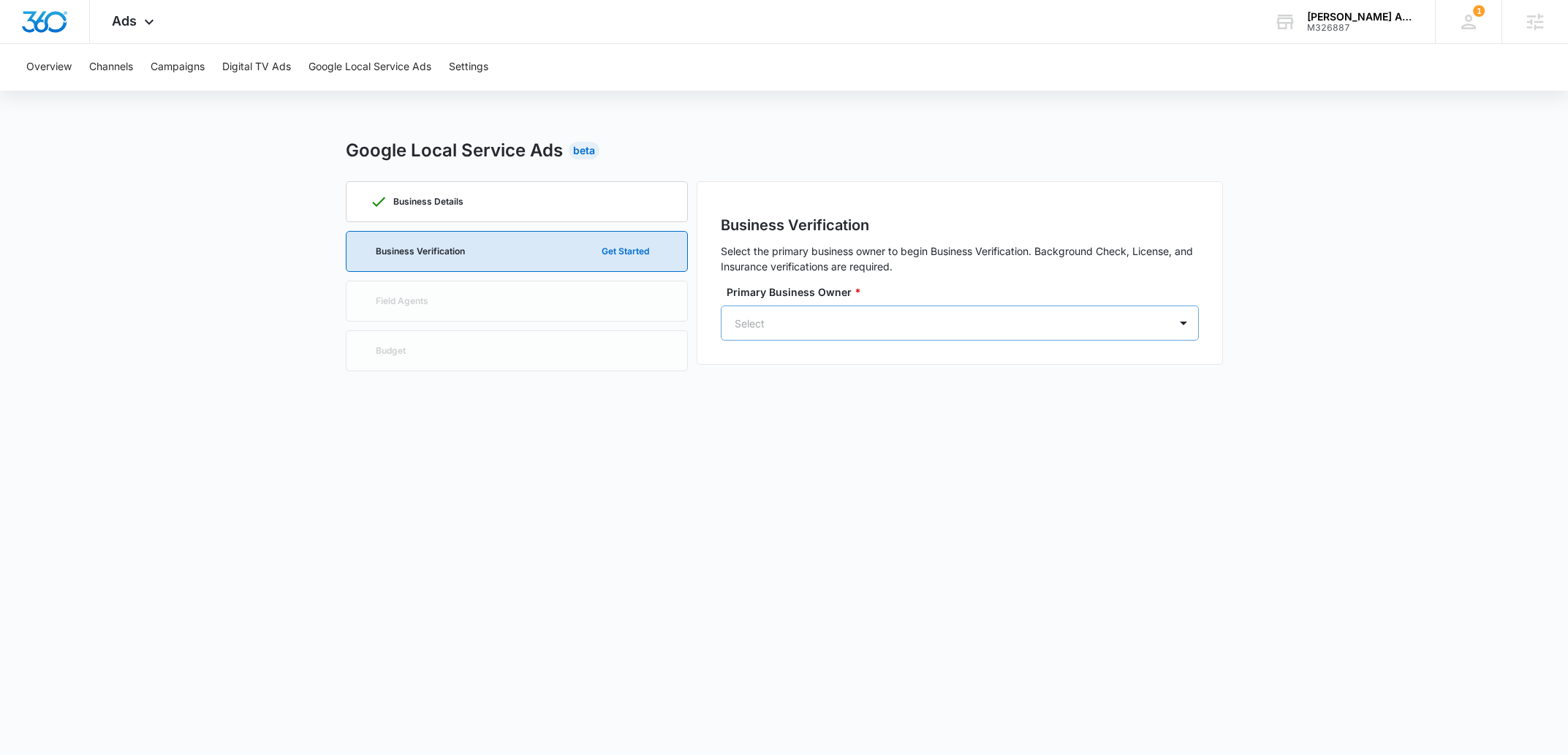
click at [840, 323] on div at bounding box center [942, 323] width 415 height 18
click at [839, 387] on p "Narinder Singh" at bounding box center [917, 381] width 260 height 15
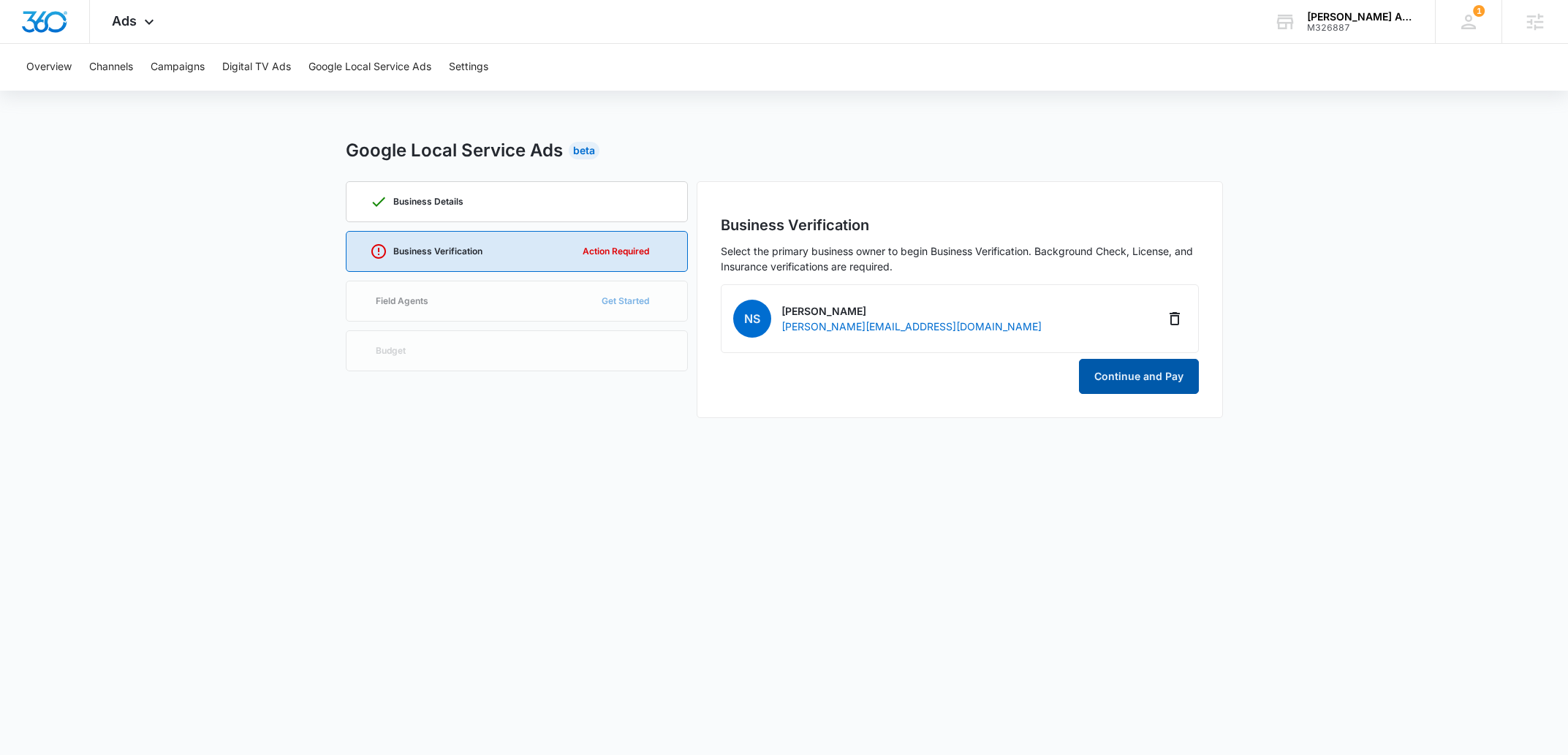
click at [1093, 380] on button "Continue and Pay" at bounding box center [1139, 376] width 120 height 35
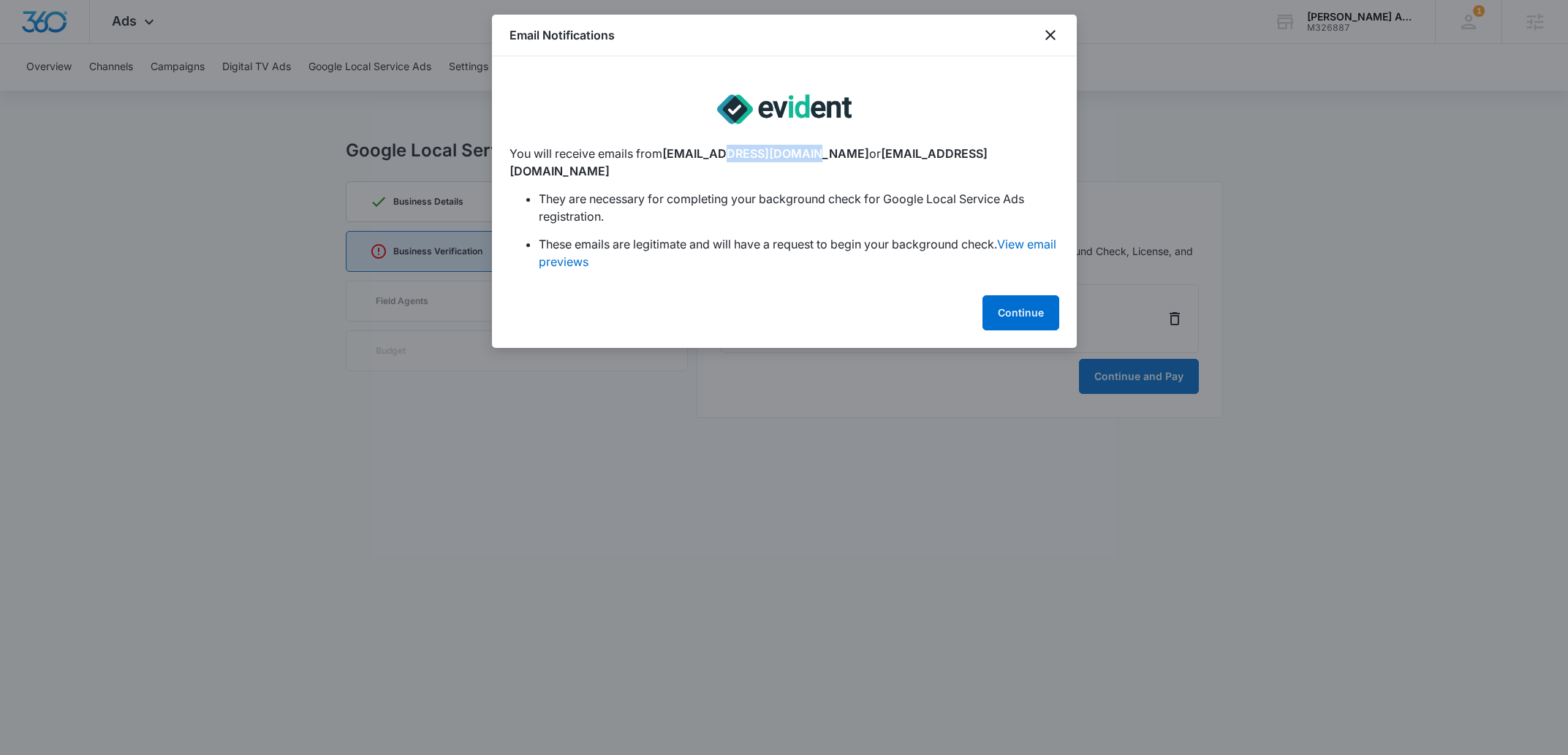
drag, startPoint x: 730, startPoint y: 154, endPoint x: 807, endPoint y: 158, distance: 77.1
click at [807, 158] on p "You will receive emails from no-reply@evidentid.com or support@evidentid.com" at bounding box center [784, 162] width 550 height 35
copy span "evidentid.com"
drag, startPoint x: 1003, startPoint y: 294, endPoint x: 1007, endPoint y: 317, distance: 23.3
click at [1003, 295] on button "Continue" at bounding box center [1021, 312] width 77 height 35
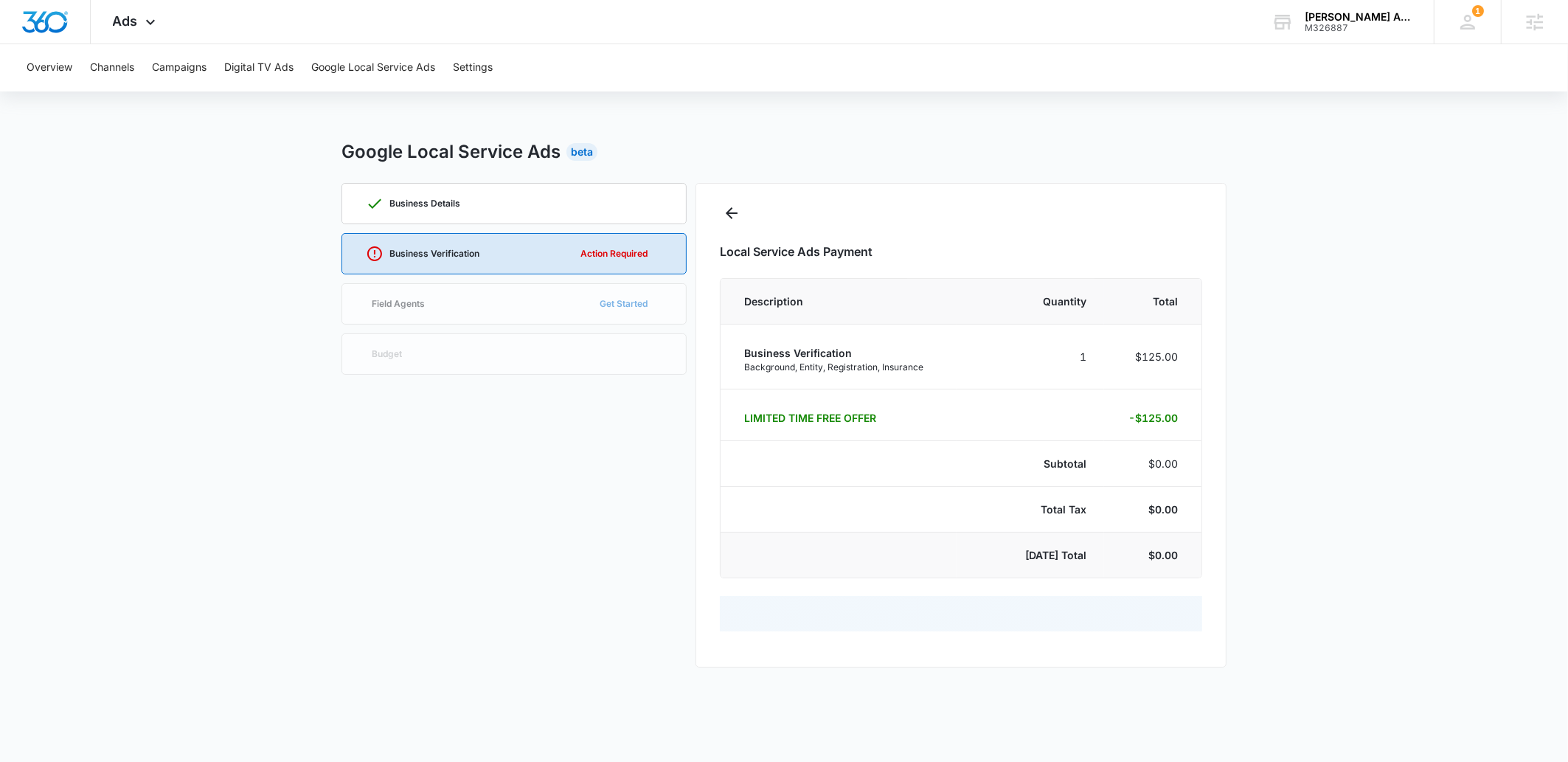
select select "pm_1R8orcA4n8RTgNjUBLK1Cz2t"
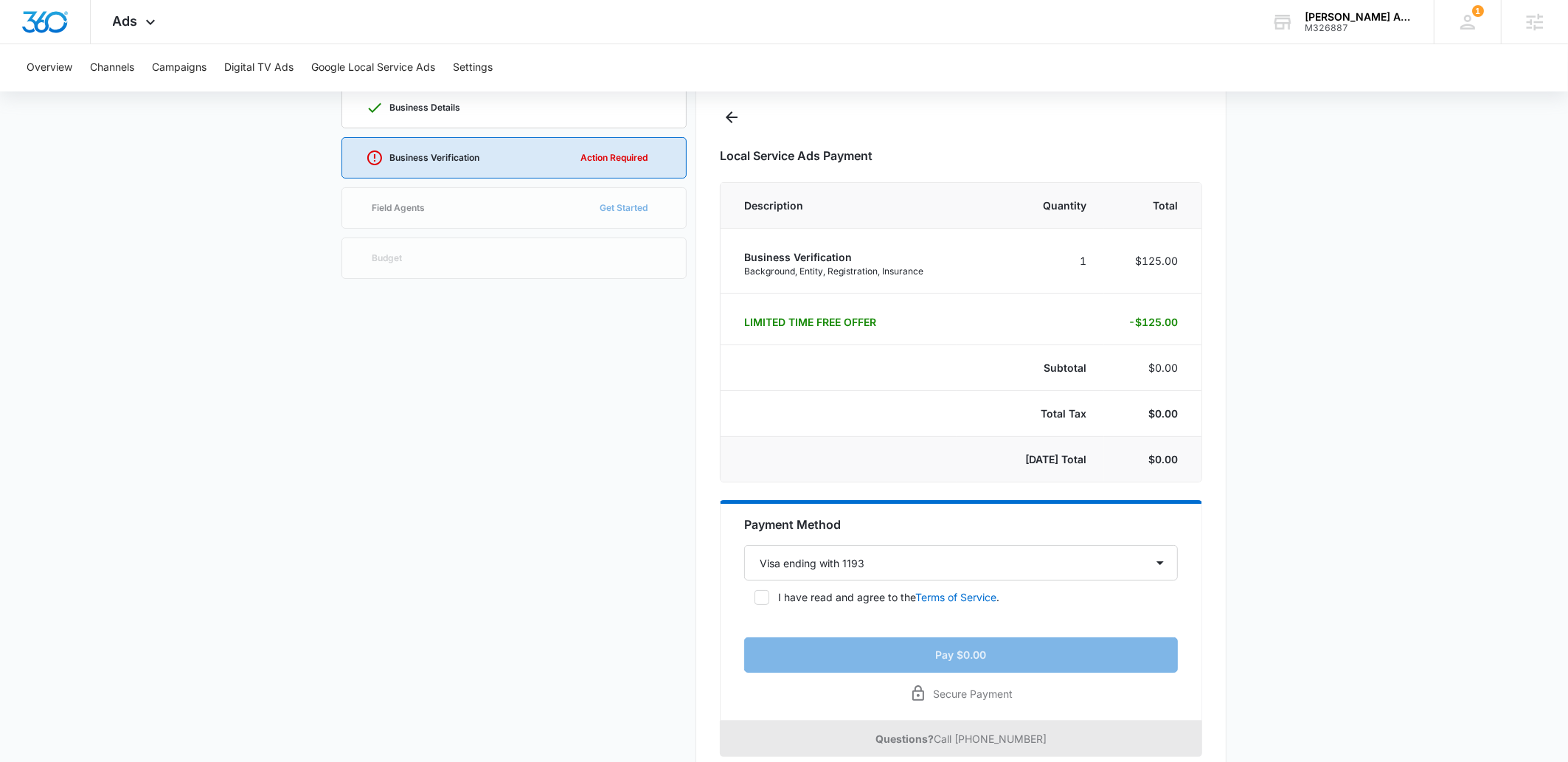
scroll to position [134, 0]
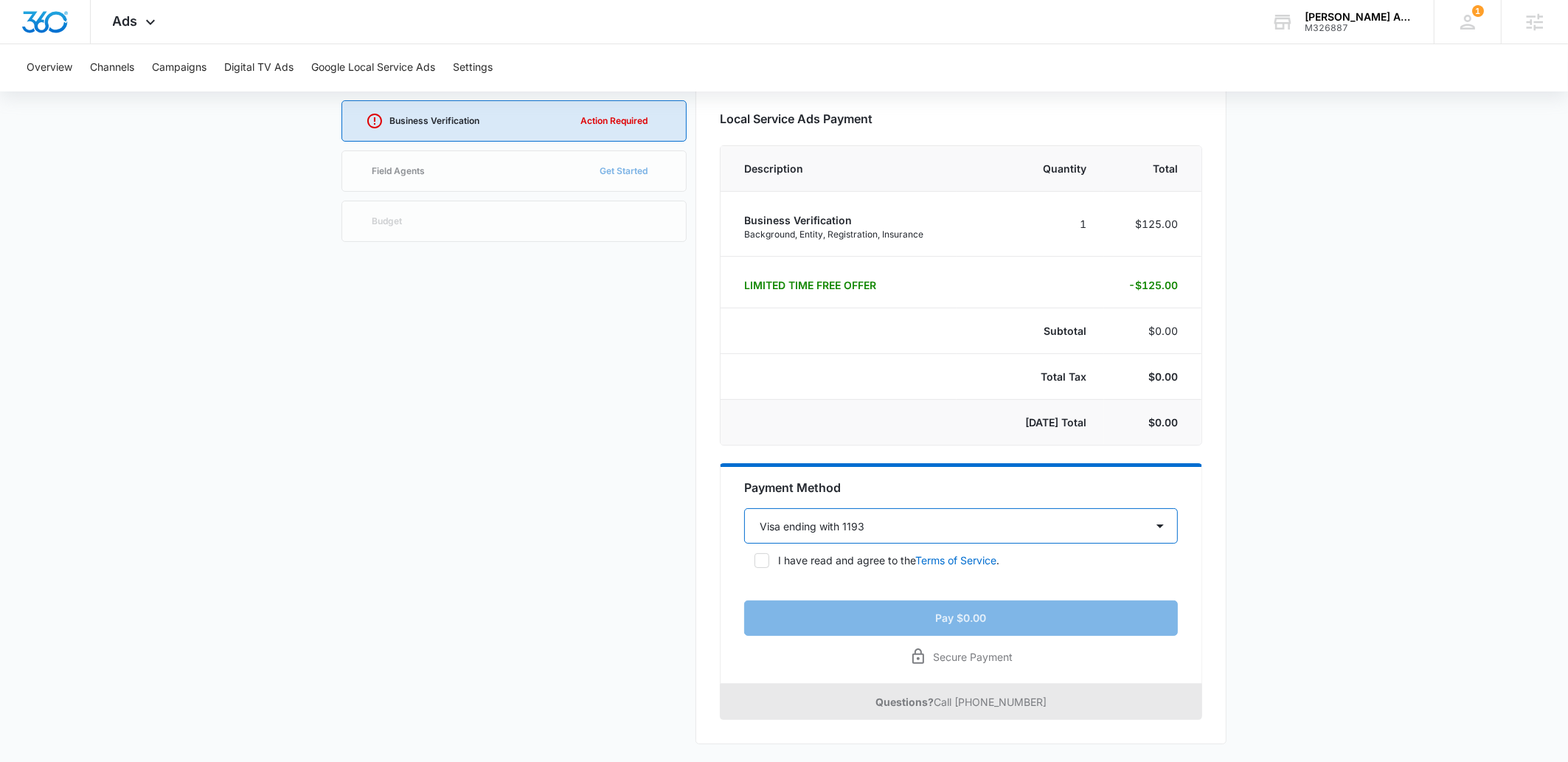
click at [888, 532] on select "Select a payment method Visa ending with 3005 Visa ending with 1193 New payment…" at bounding box center [961, 525] width 434 height 35
click at [757, 568] on label "I have read and agree to the Terms of Service ." at bounding box center [961, 560] width 434 height 16
click at [754, 566] on input "I have read and agree to the Terms of Service ." at bounding box center [749, 561] width 10 height 10
checkbox input "true"
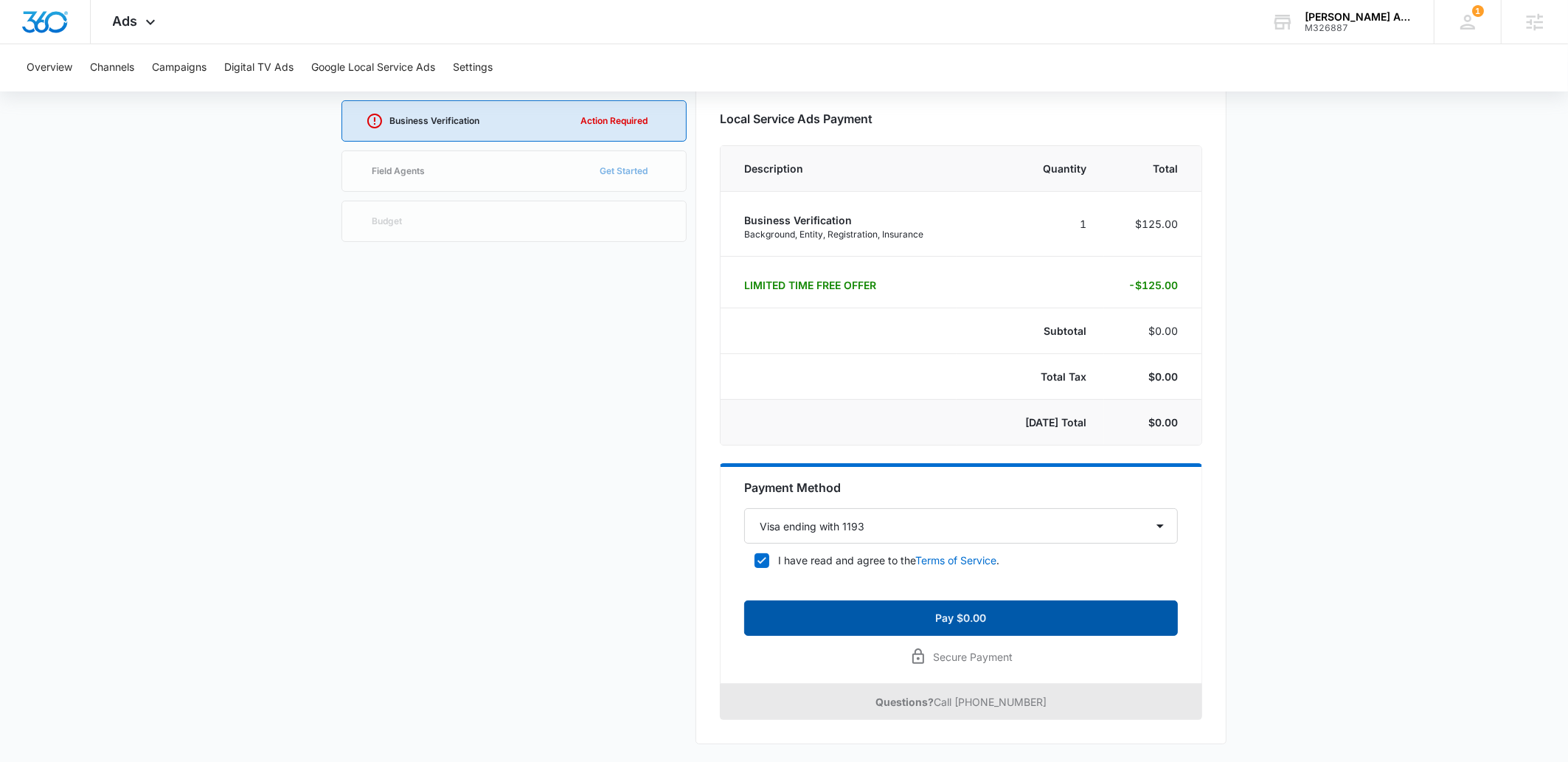
click at [865, 616] on button "Pay $0.00" at bounding box center [961, 618] width 434 height 35
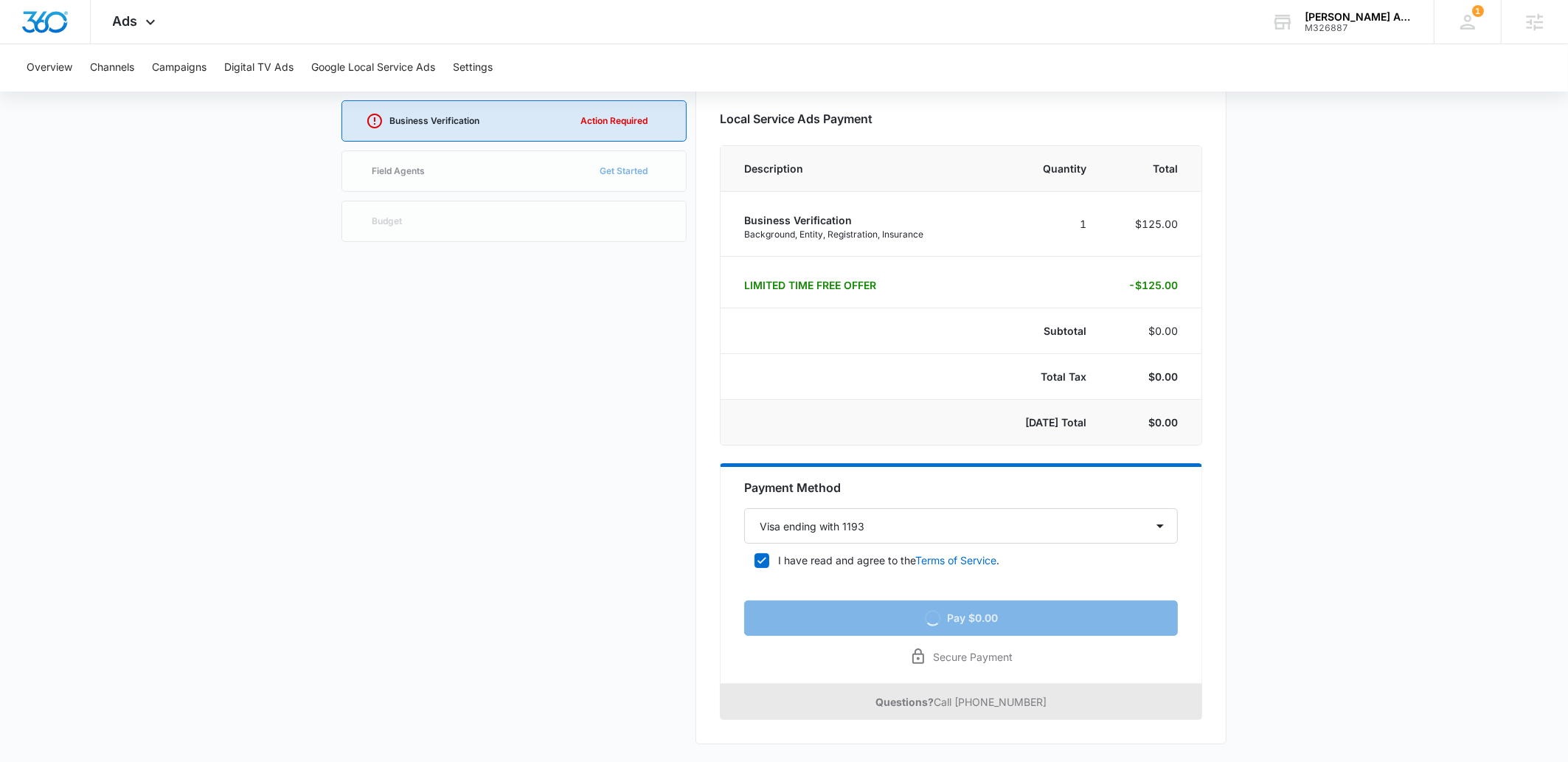
scroll to position [0, 0]
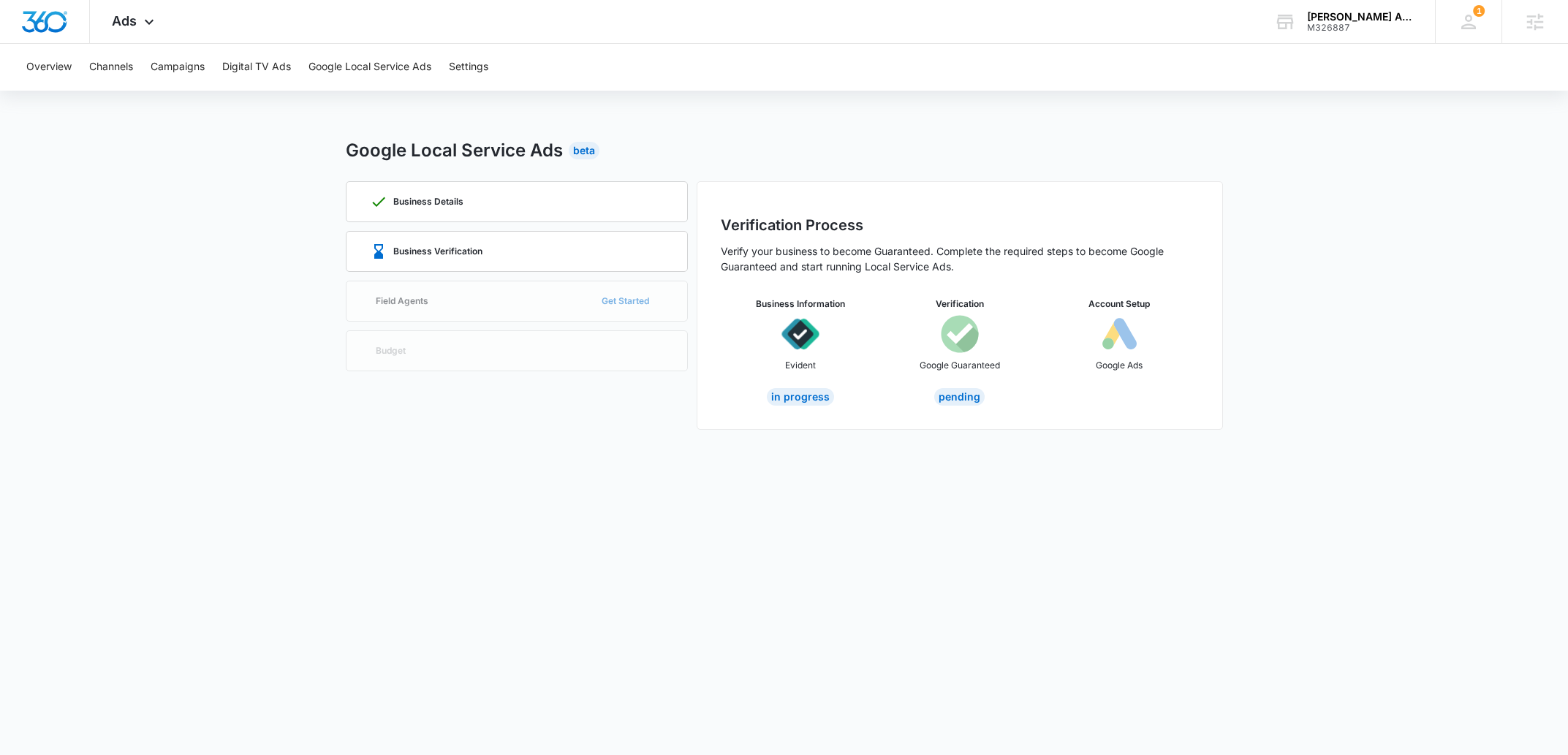
click at [1332, 588] on body "Ads Apps Reputation Websites Forms CRM Email Social Payments POS Content Ads In…" at bounding box center [784, 378] width 1568 height 755
click at [120, 20] on span "Ads" at bounding box center [124, 21] width 25 height 15
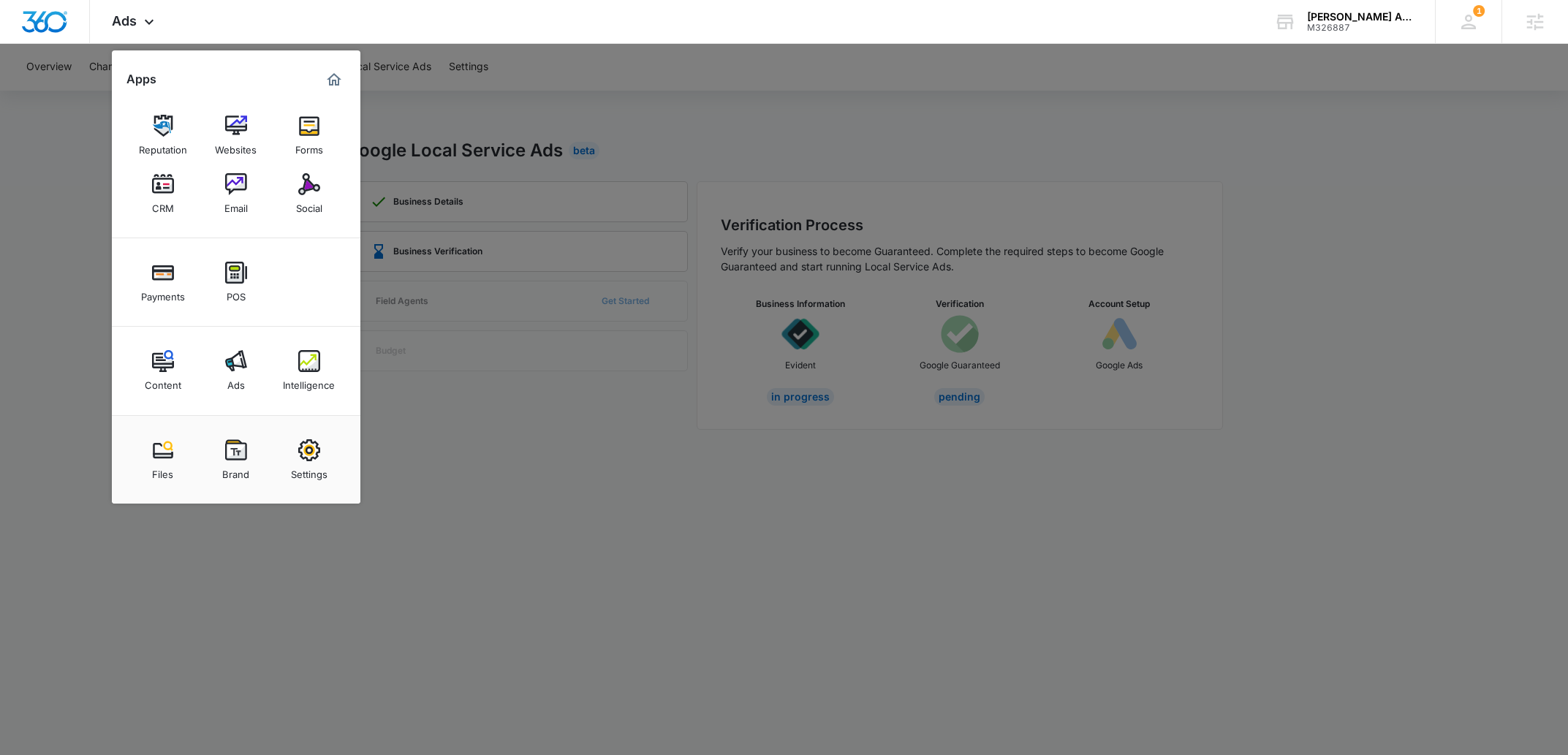
click at [672, 527] on div at bounding box center [784, 378] width 1568 height 755
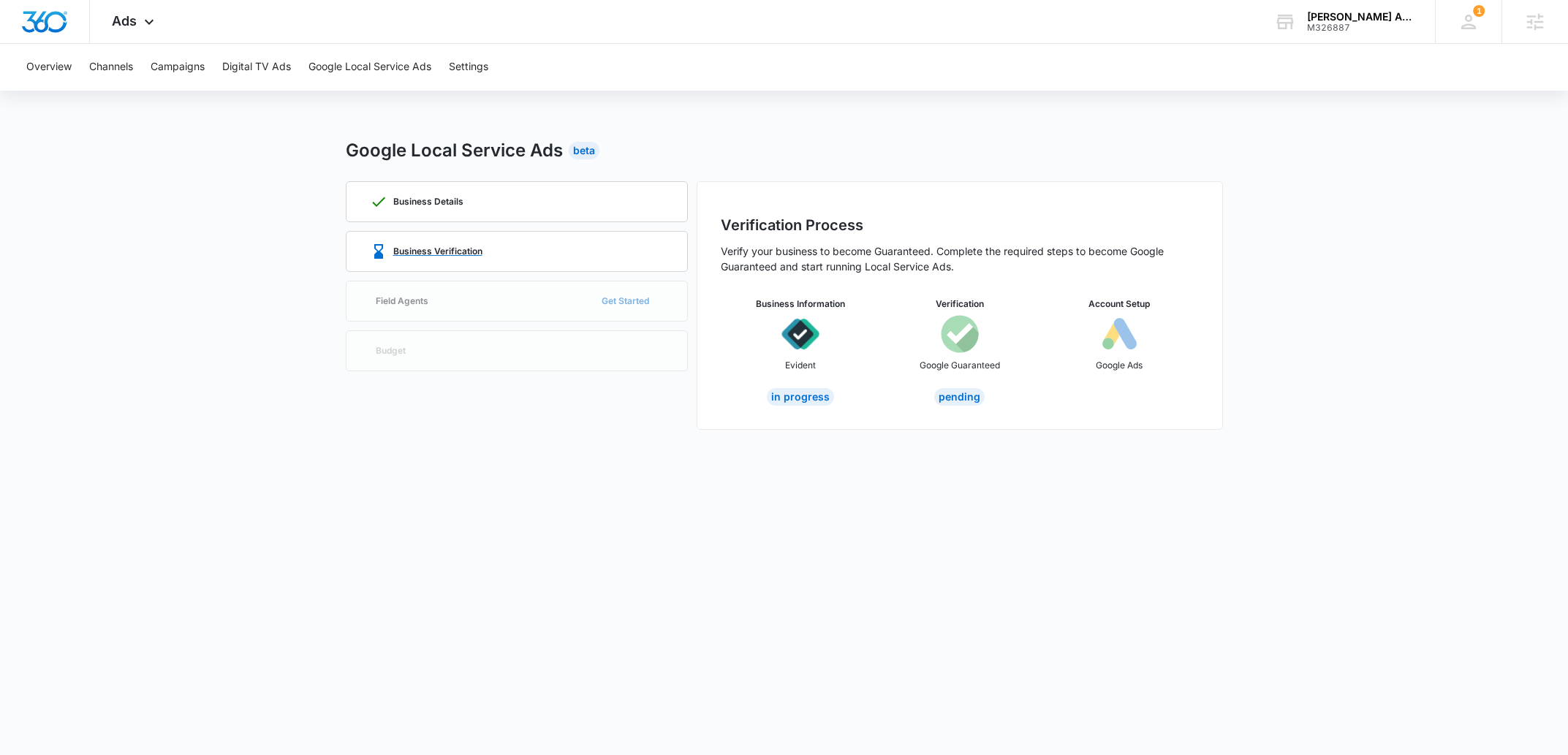
click at [465, 253] on p "Business Verification" at bounding box center [438, 252] width 89 height 9
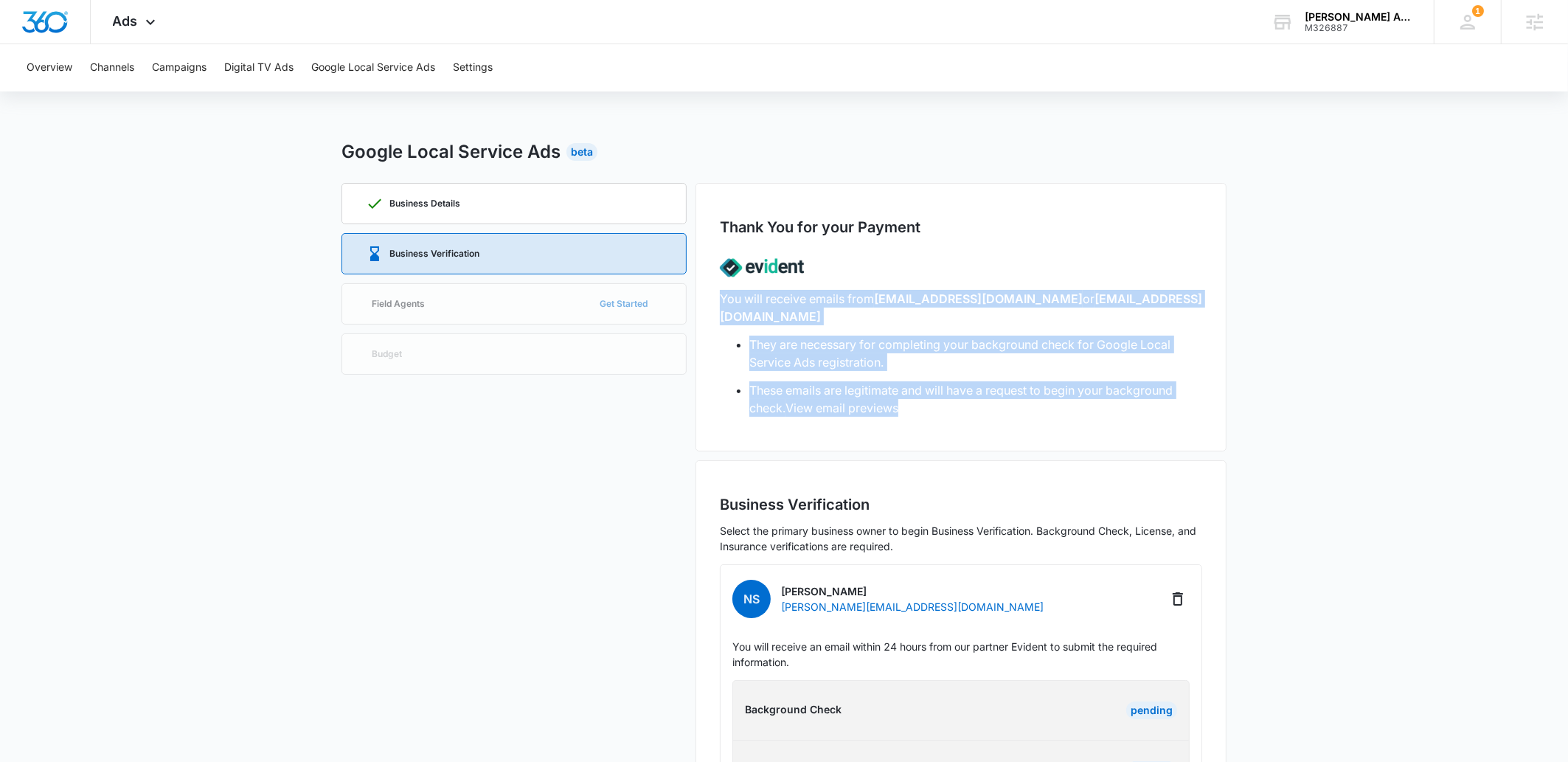
drag, startPoint x: 716, startPoint y: 298, endPoint x: 1048, endPoint y: 401, distance: 347.6
click at [1048, 401] on div "Thank You for your Payment You will receive emails from no-reply@evidentid.com …" at bounding box center [961, 317] width 531 height 269
copy div "You will receive emails from no-reply@evidentid.com or support@evidentid.com Th…"
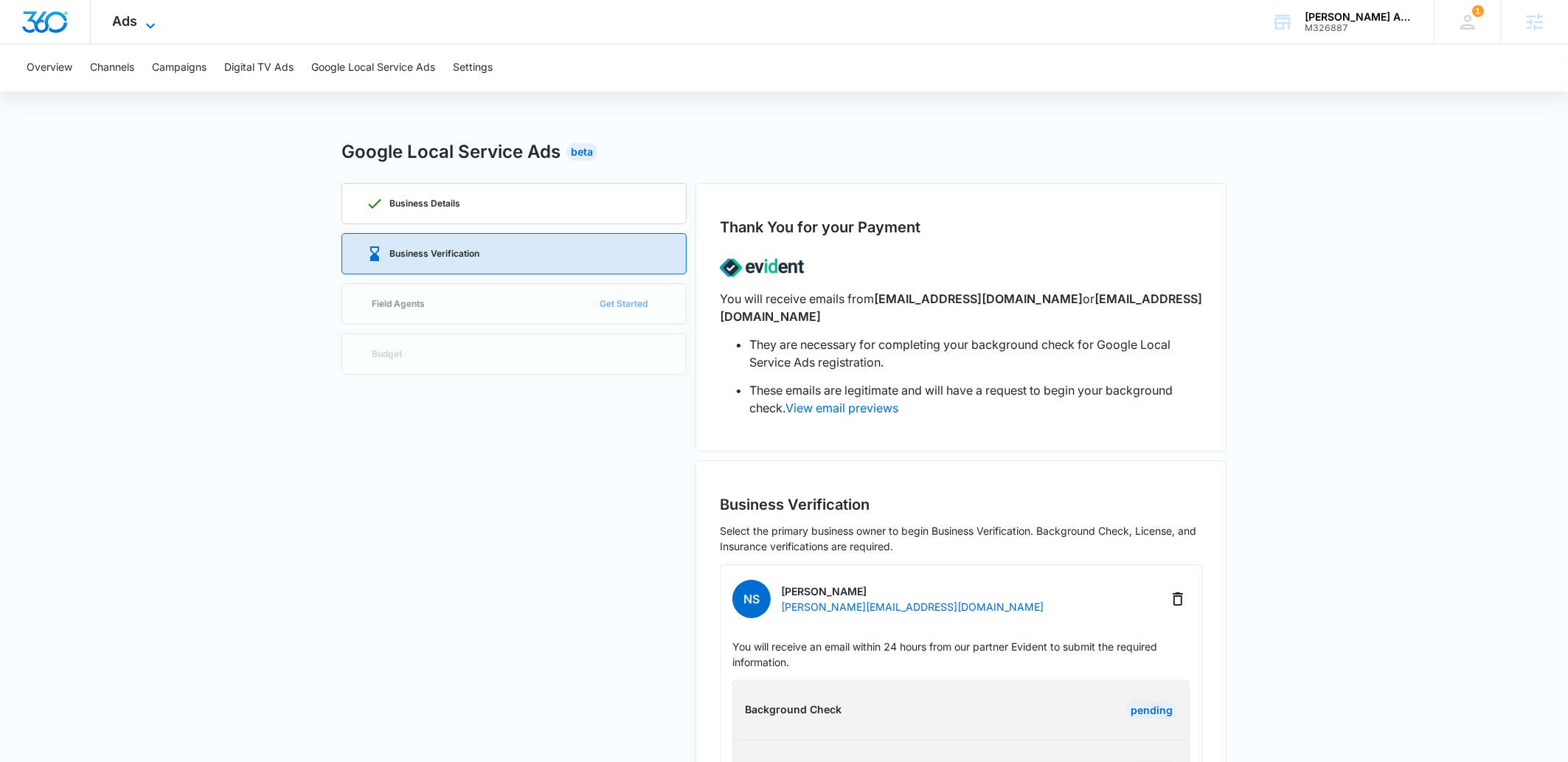
click at [131, 21] on span "Ads" at bounding box center [125, 21] width 25 height 16
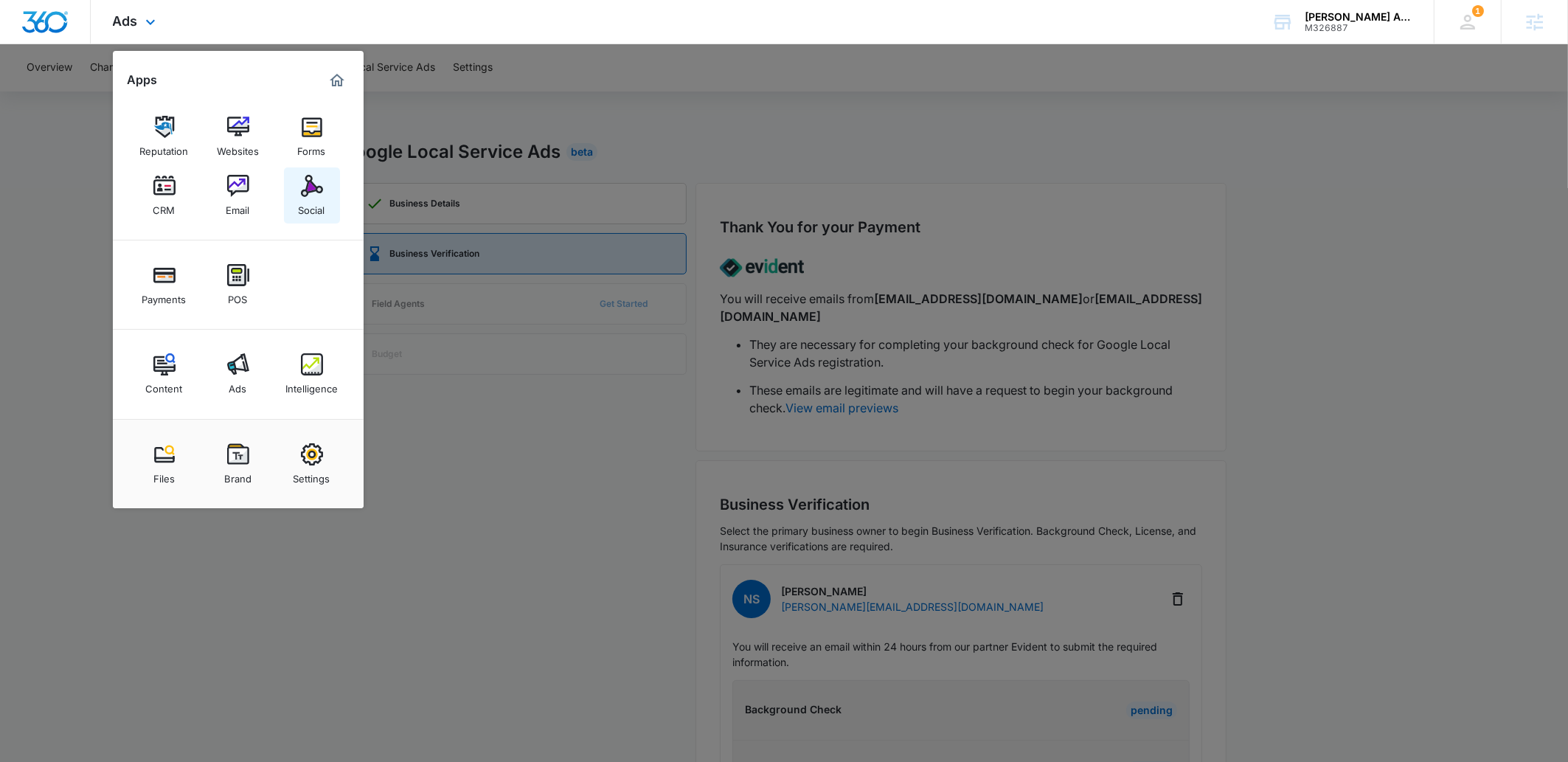
click at [318, 190] on img at bounding box center [312, 186] width 22 height 22
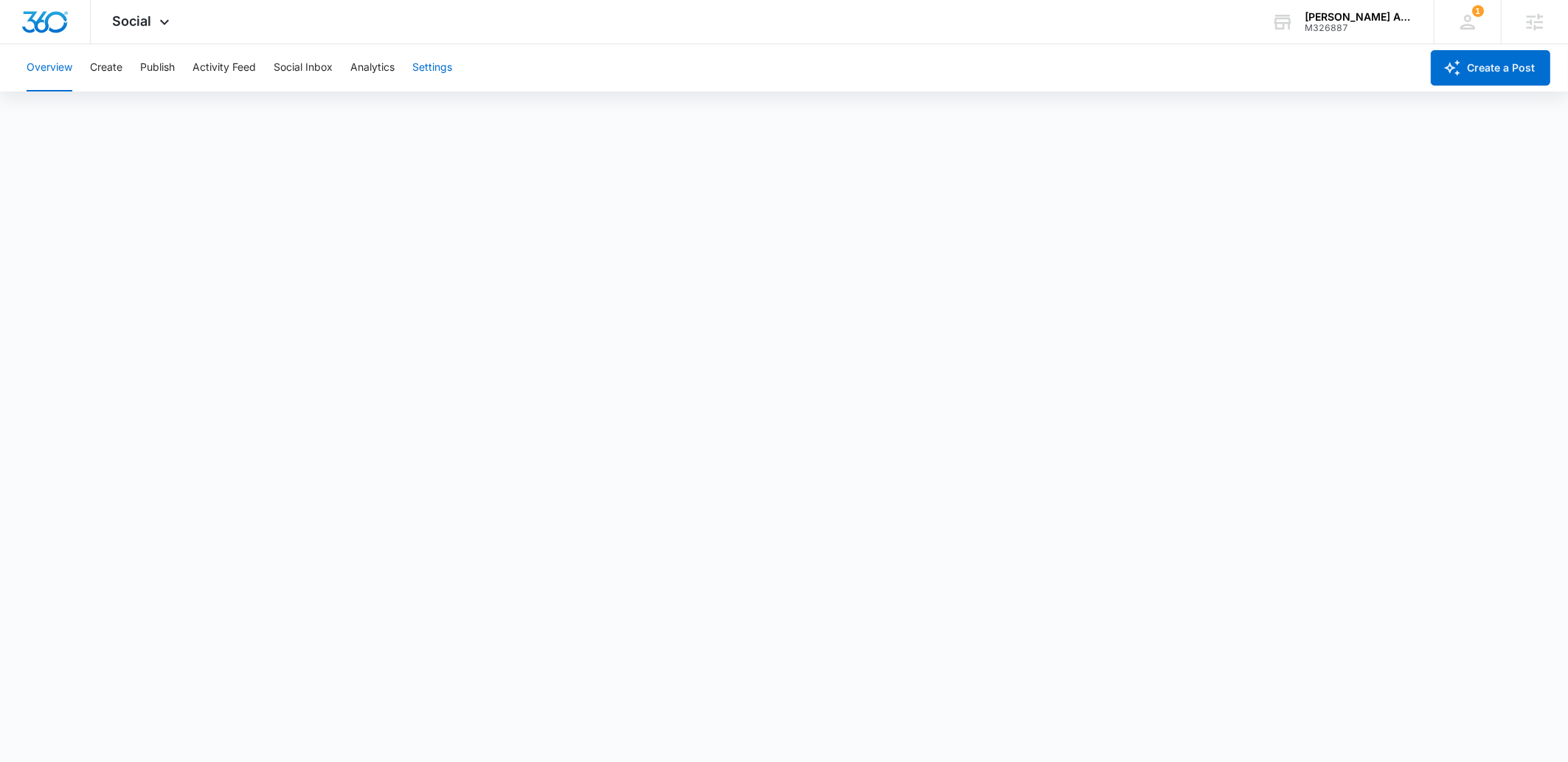
click at [425, 66] on button "Settings" at bounding box center [432, 67] width 40 height 48
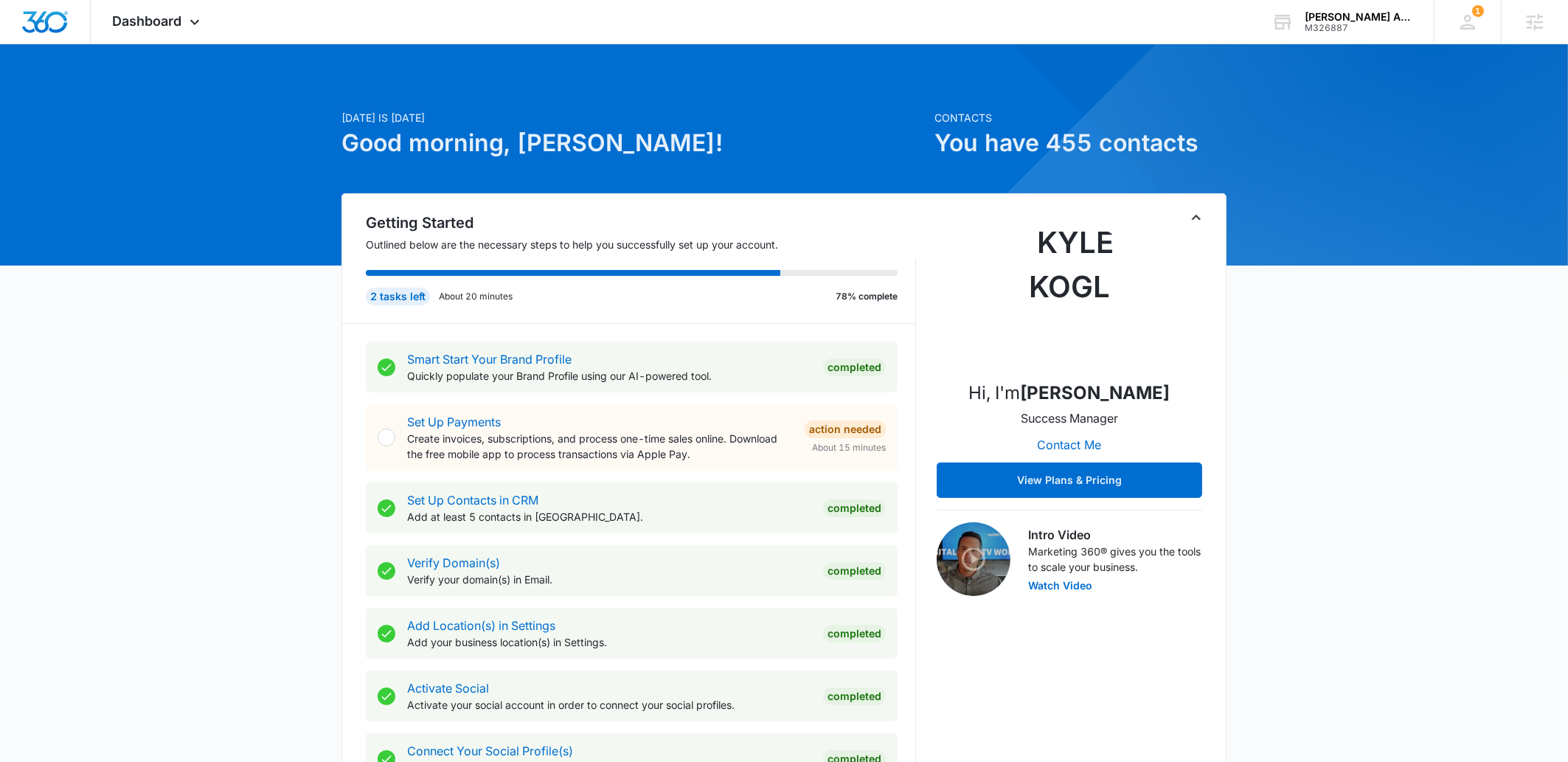
click at [154, 14] on span "Dashboard" at bounding box center [148, 21] width 69 height 16
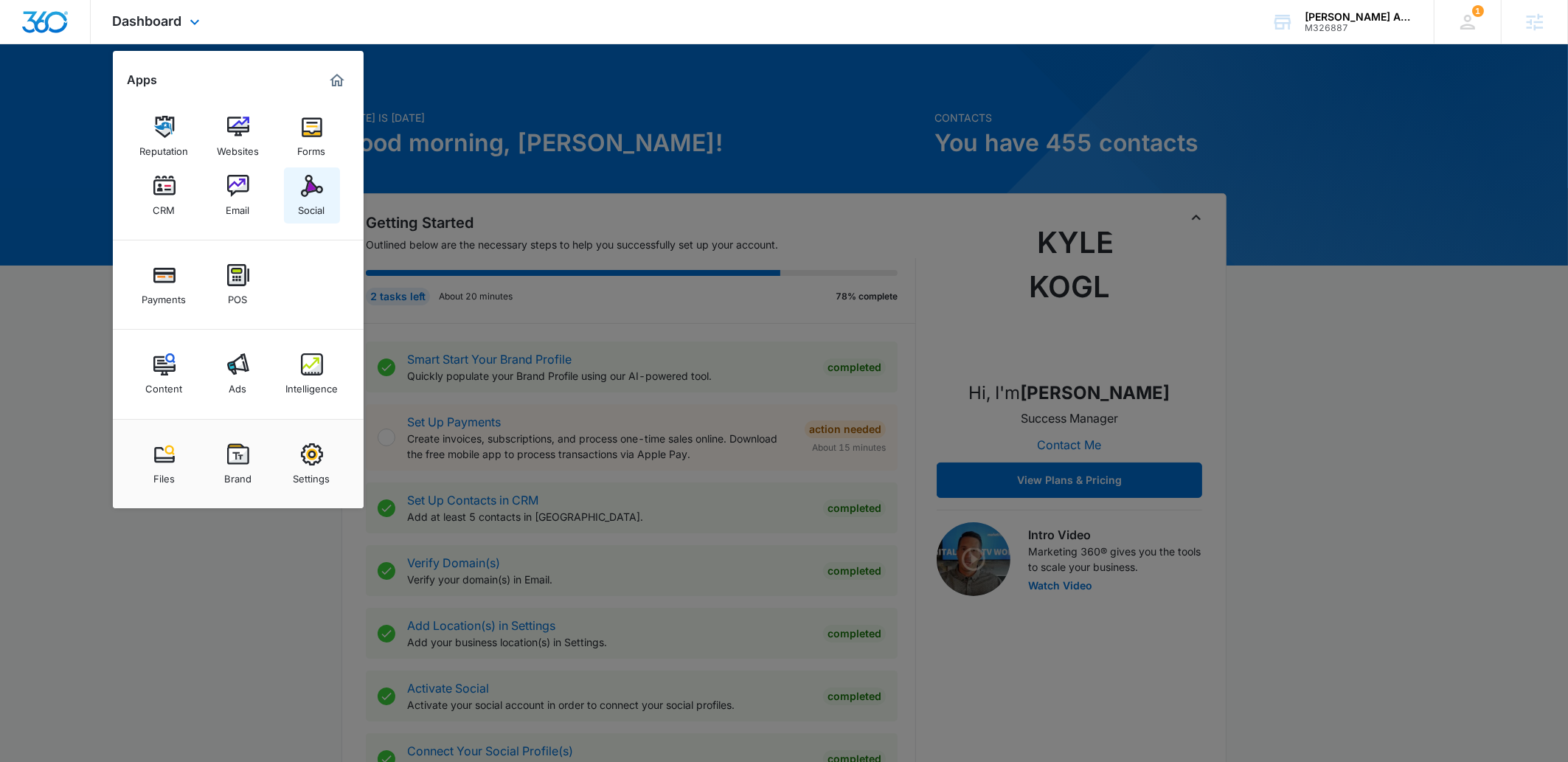
click at [300, 195] on link "Social" at bounding box center [312, 195] width 56 height 56
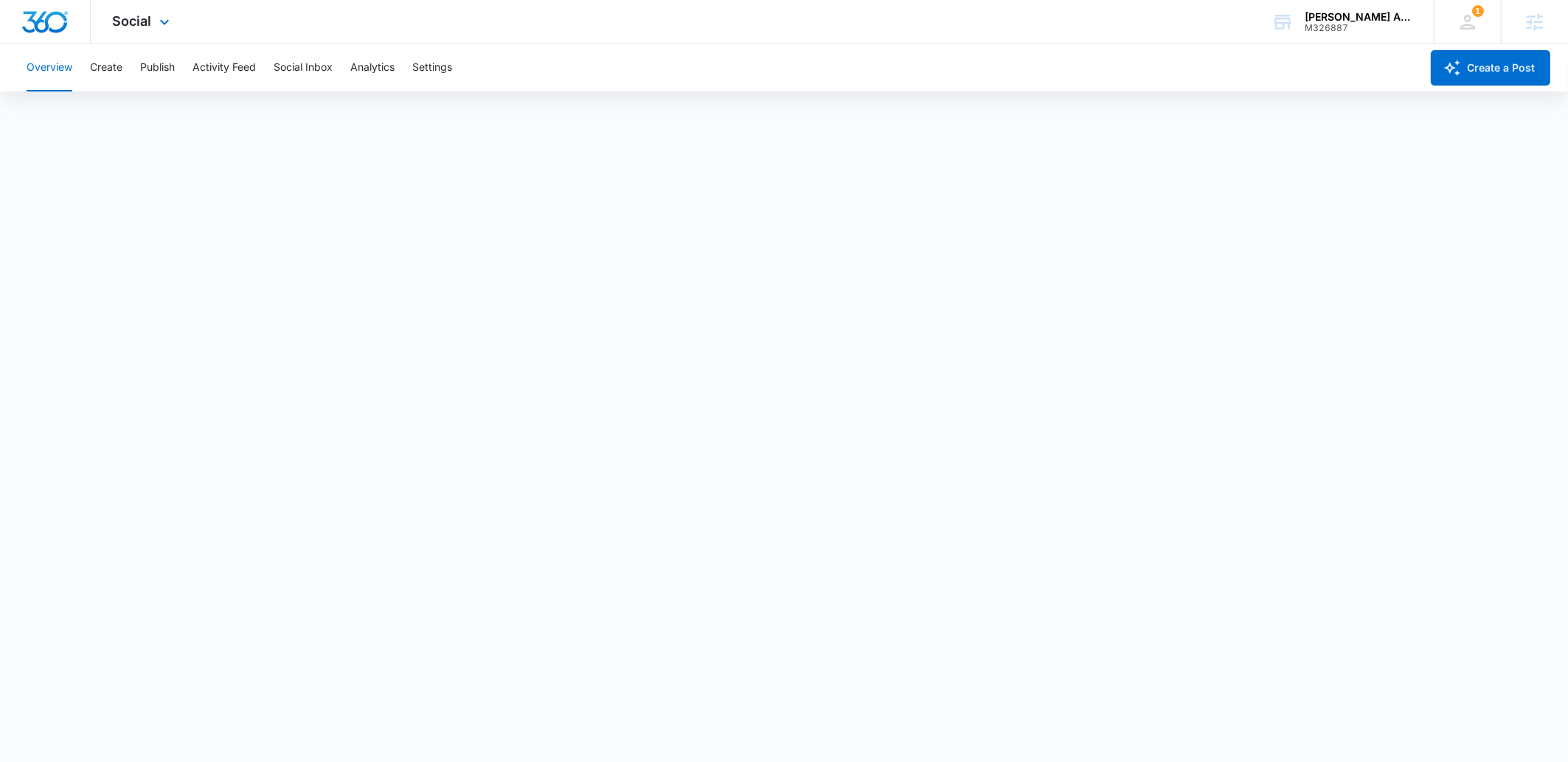
click at [57, 22] on img "Dashboard" at bounding box center [45, 22] width 48 height 22
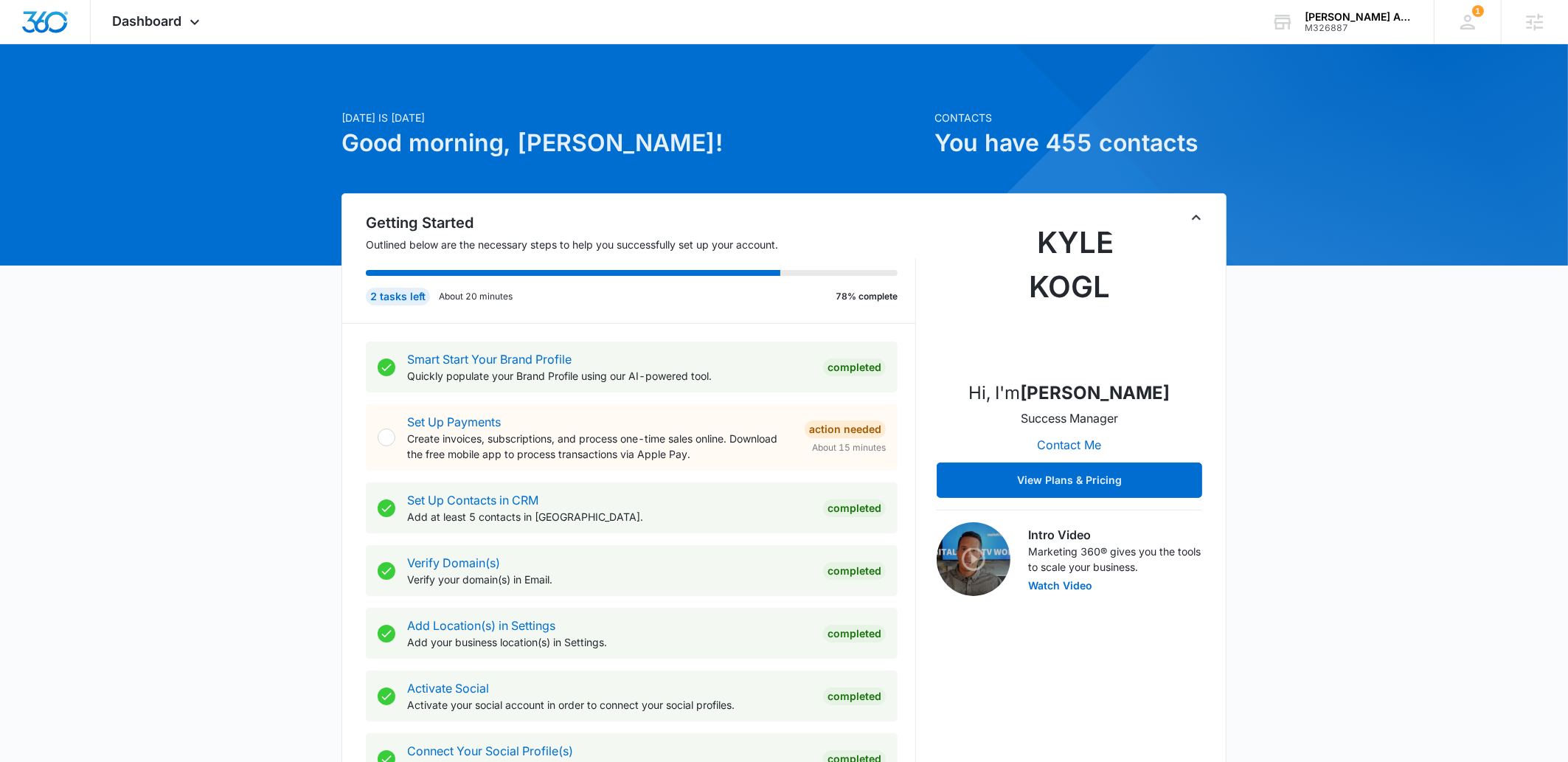
scroll to position [1013, 0]
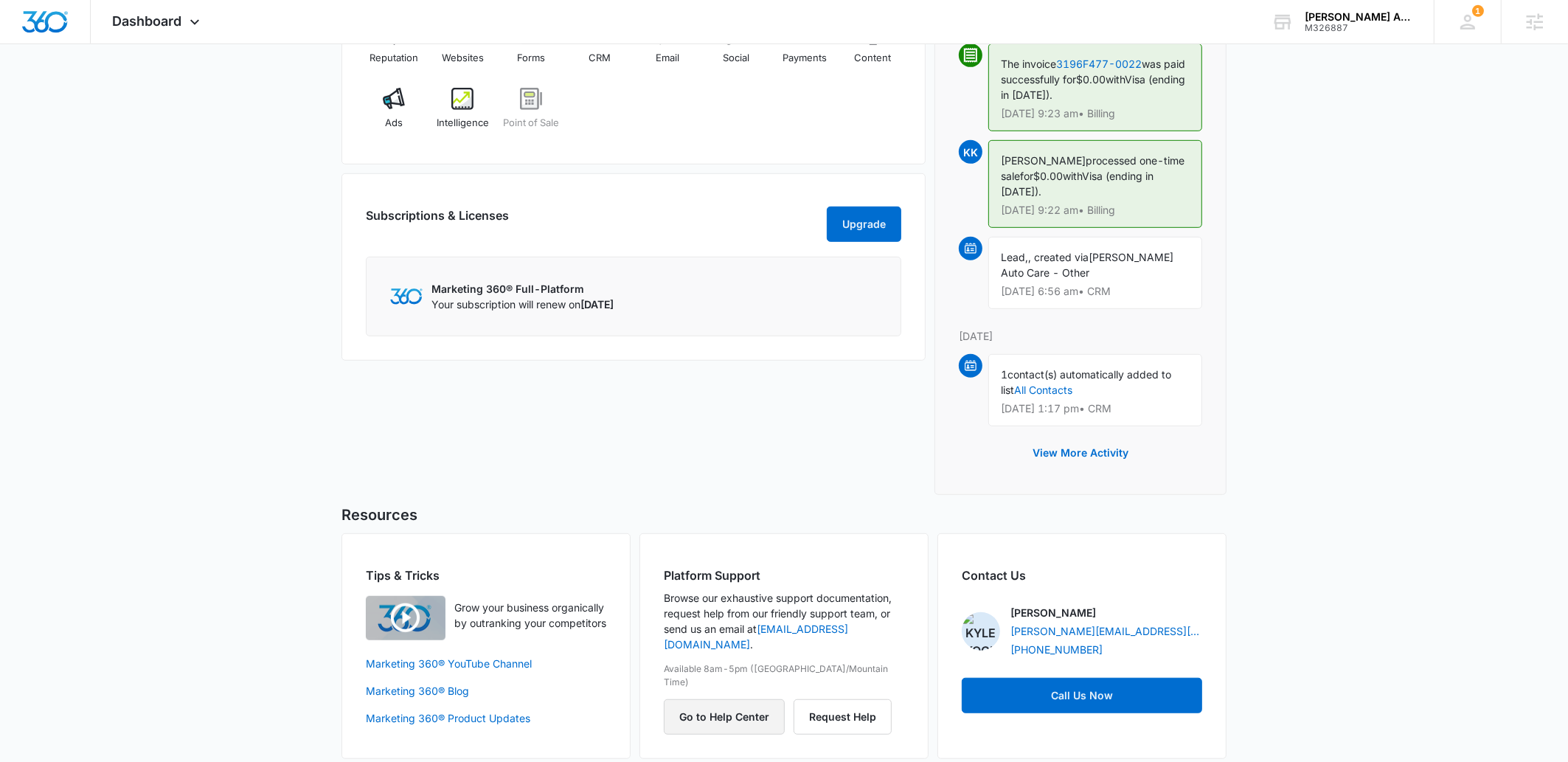
click at [740, 699] on button "Go to Help Center" at bounding box center [724, 716] width 121 height 35
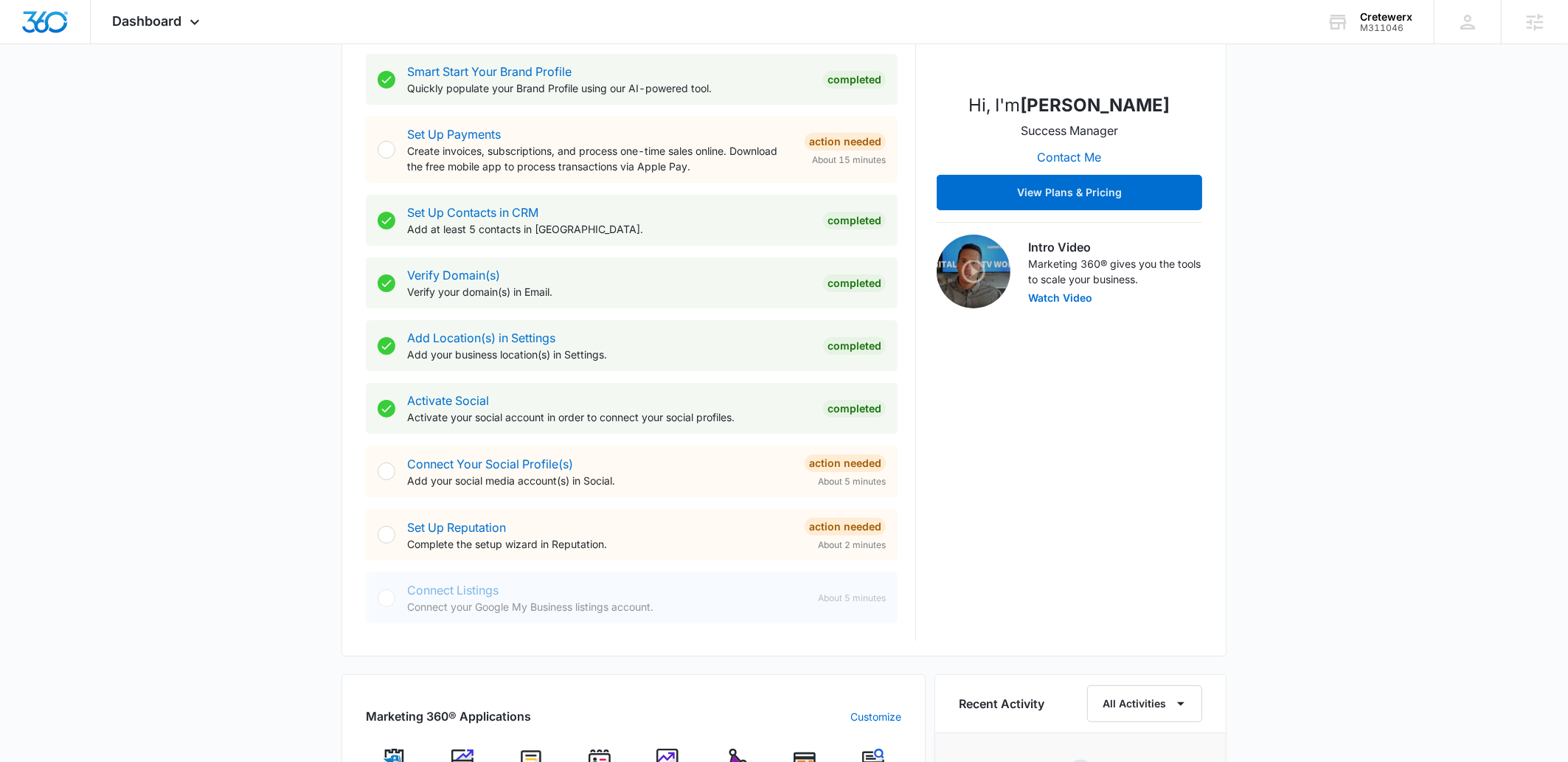
scroll to position [476, 0]
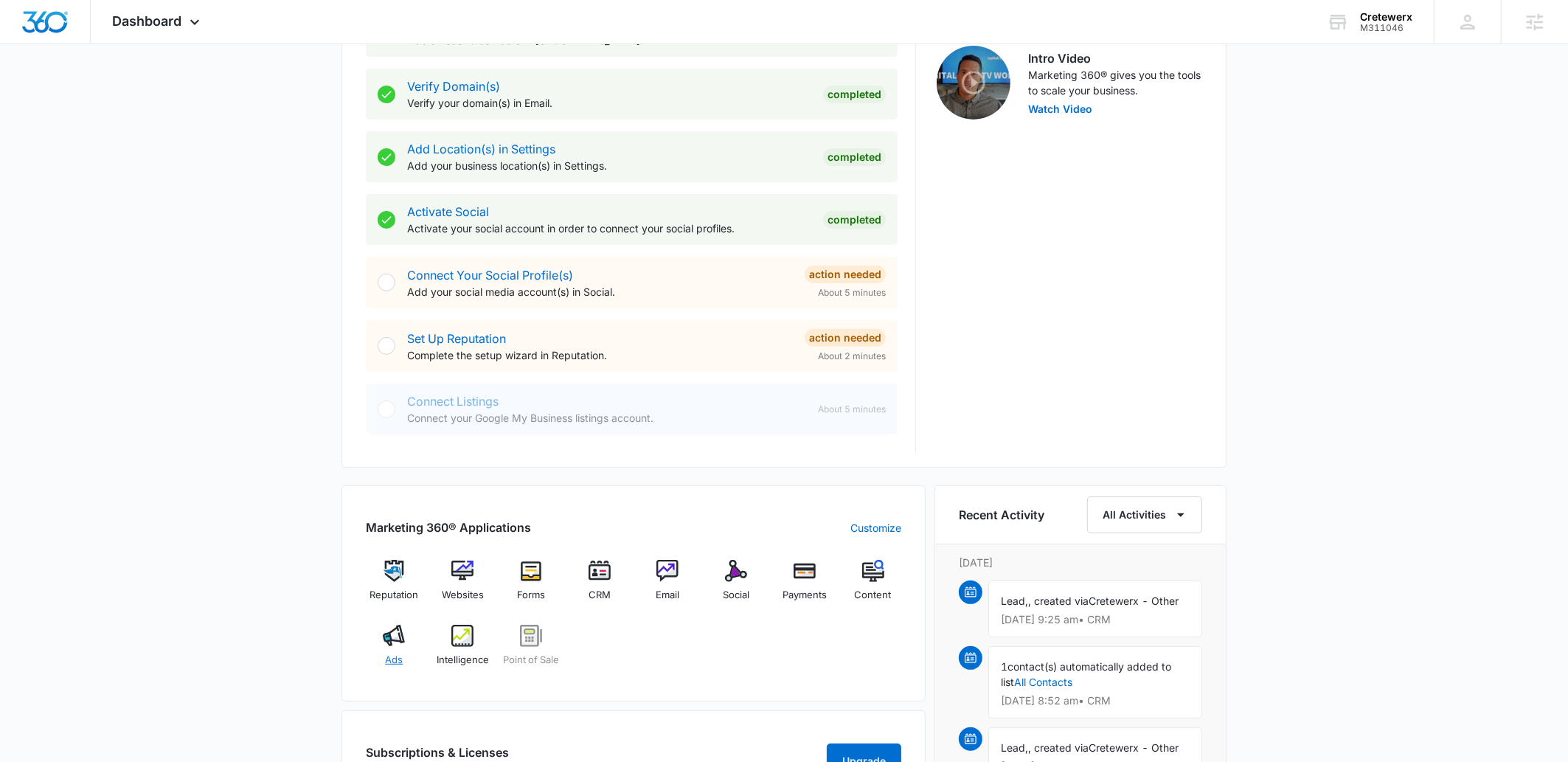
click at [396, 638] on img at bounding box center [394, 636] width 22 height 22
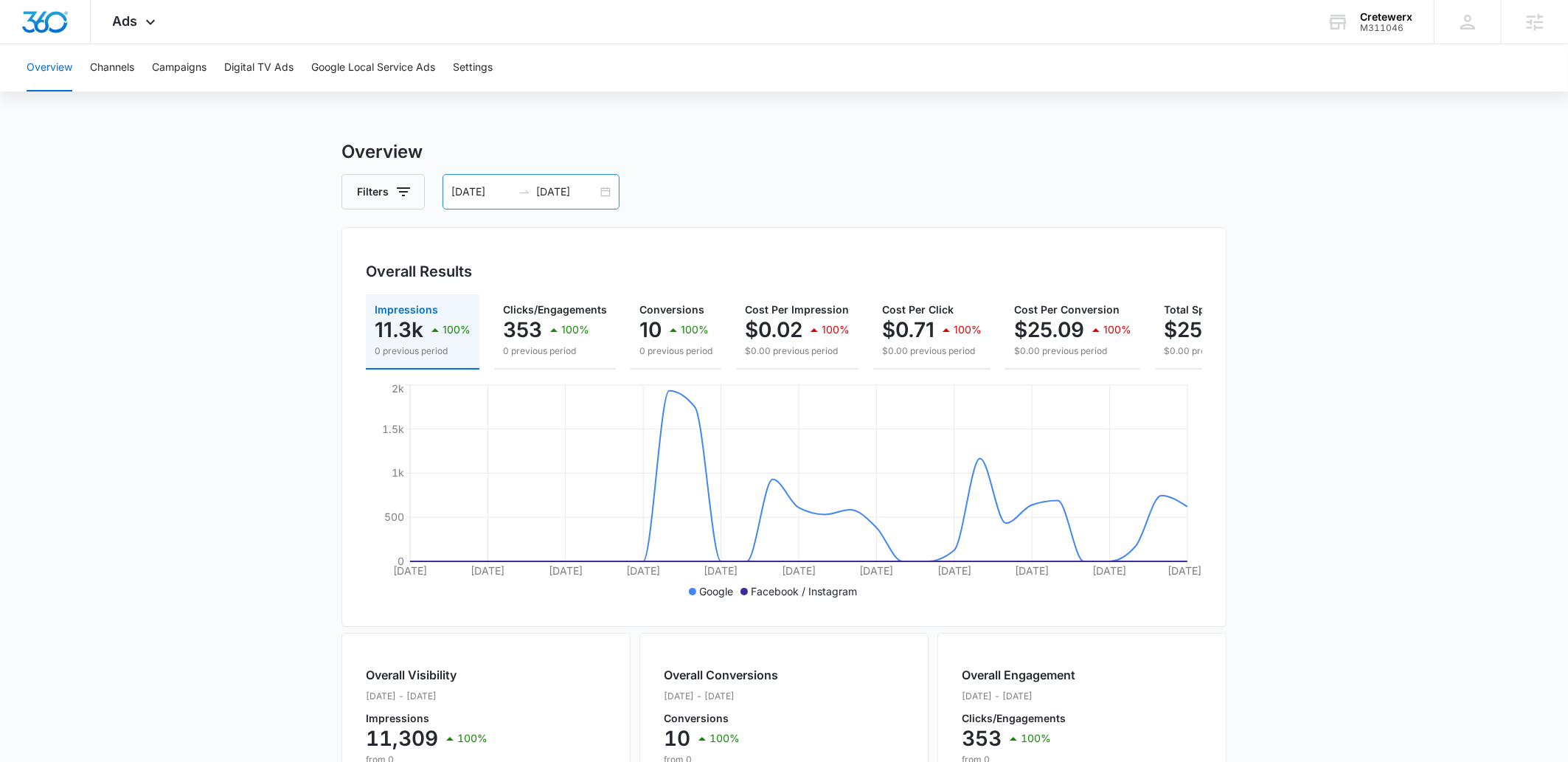
click at [552, 198] on input "[DATE]" at bounding box center [567, 192] width 61 height 16
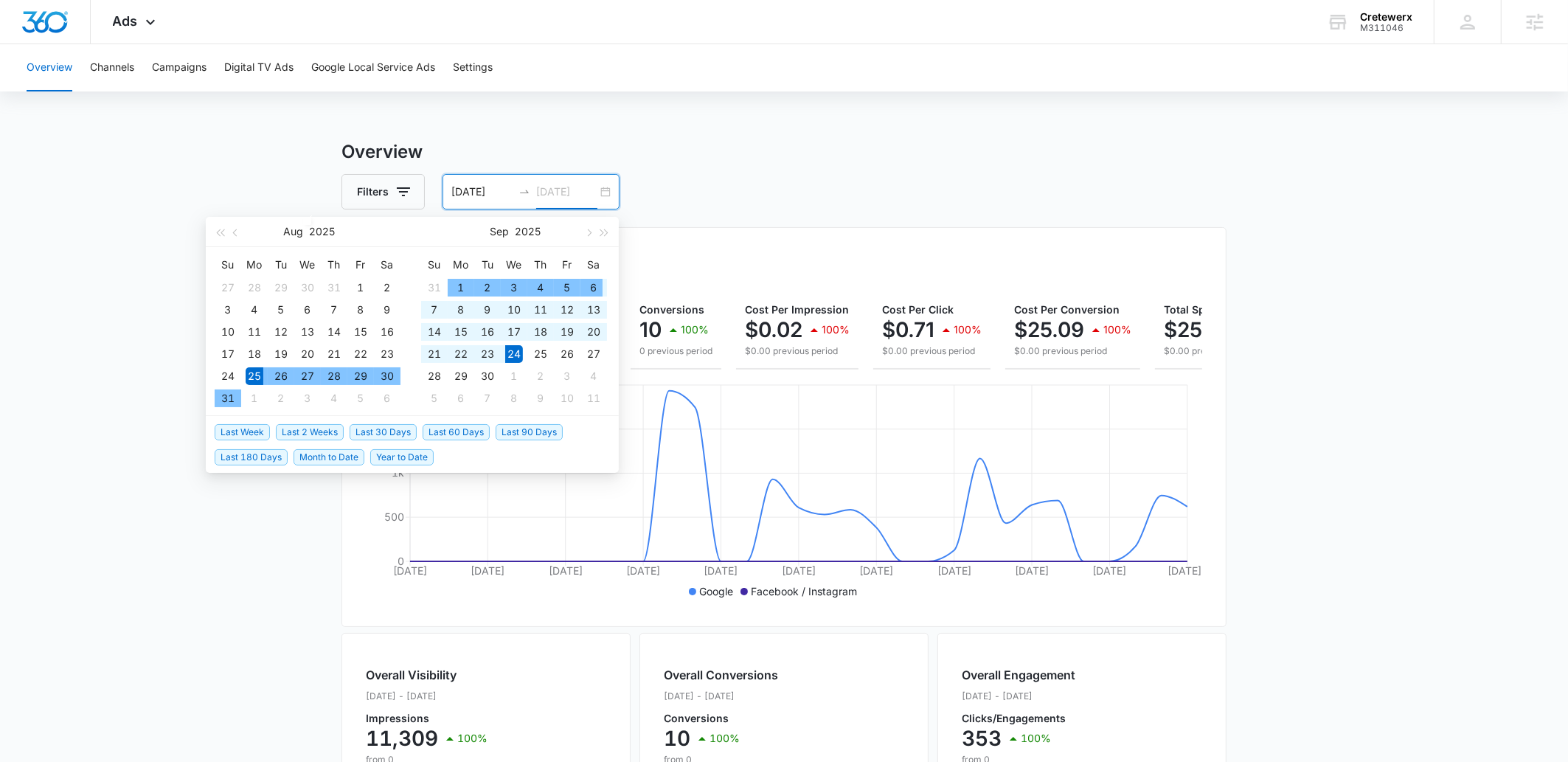
type input "[DATE]"
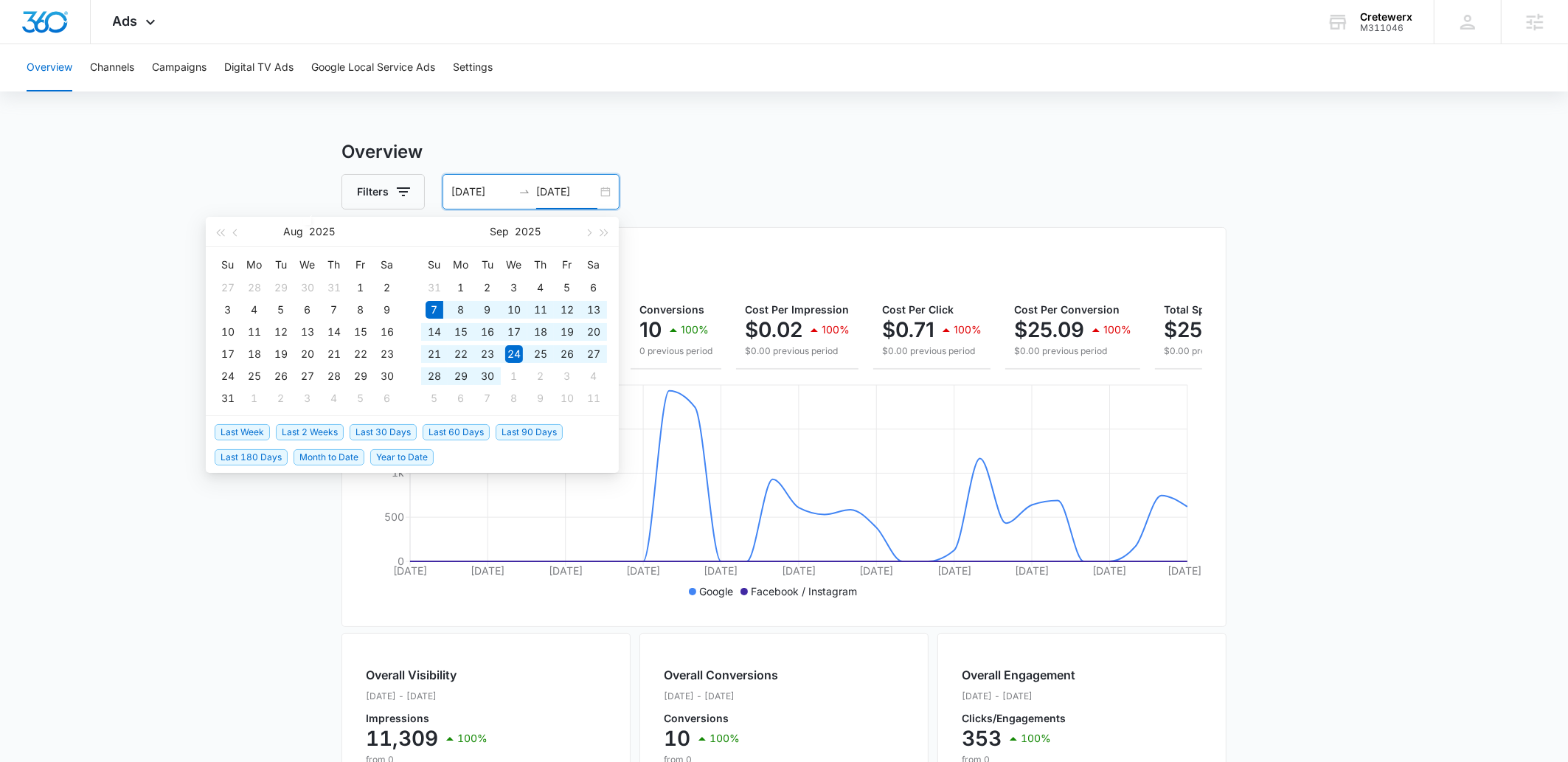
click at [390, 433] on span "Last 30 Days" at bounding box center [384, 432] width 67 height 16
type input "[DATE]"
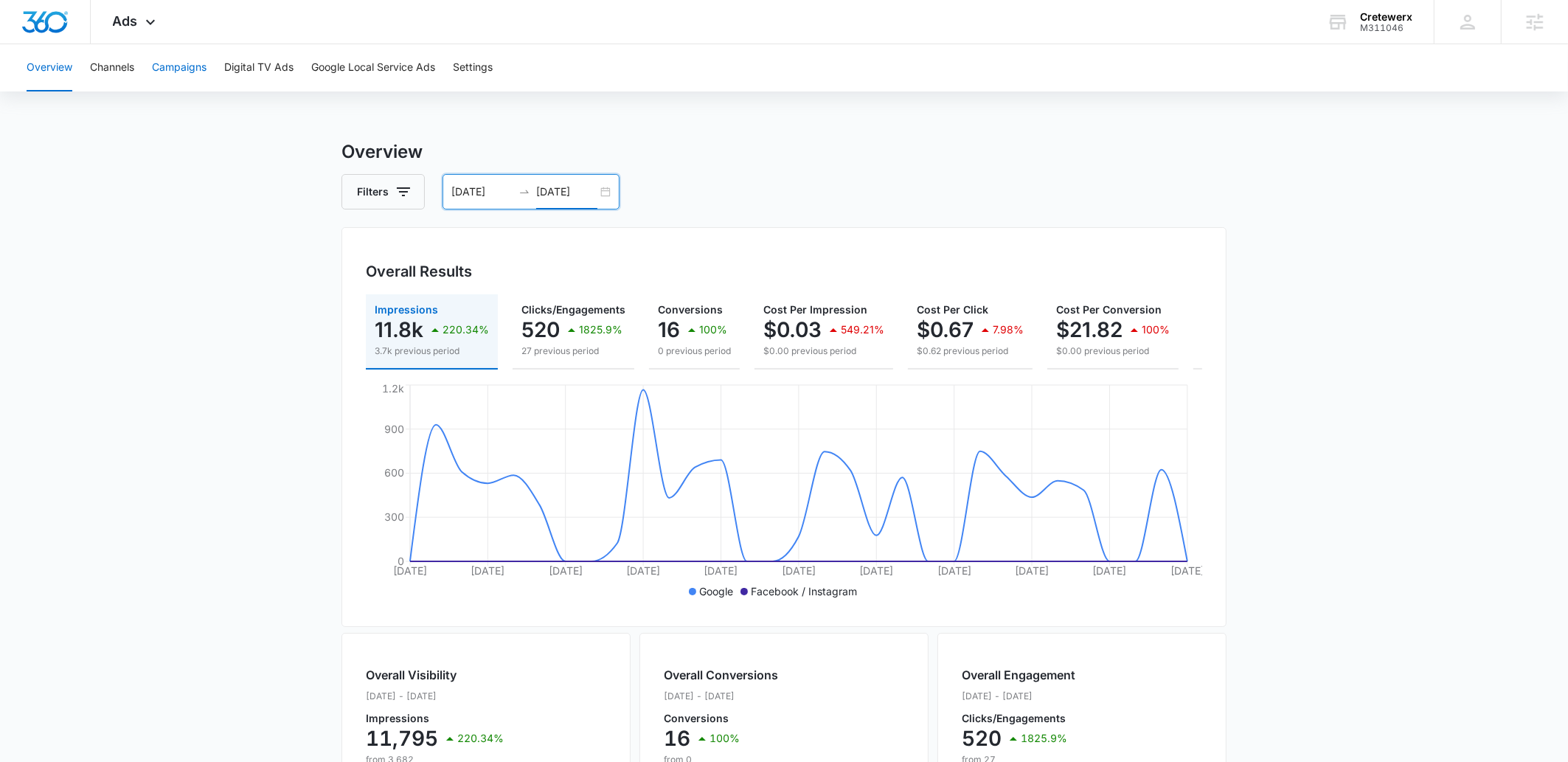
click at [181, 65] on button "Campaigns" at bounding box center [179, 67] width 54 height 48
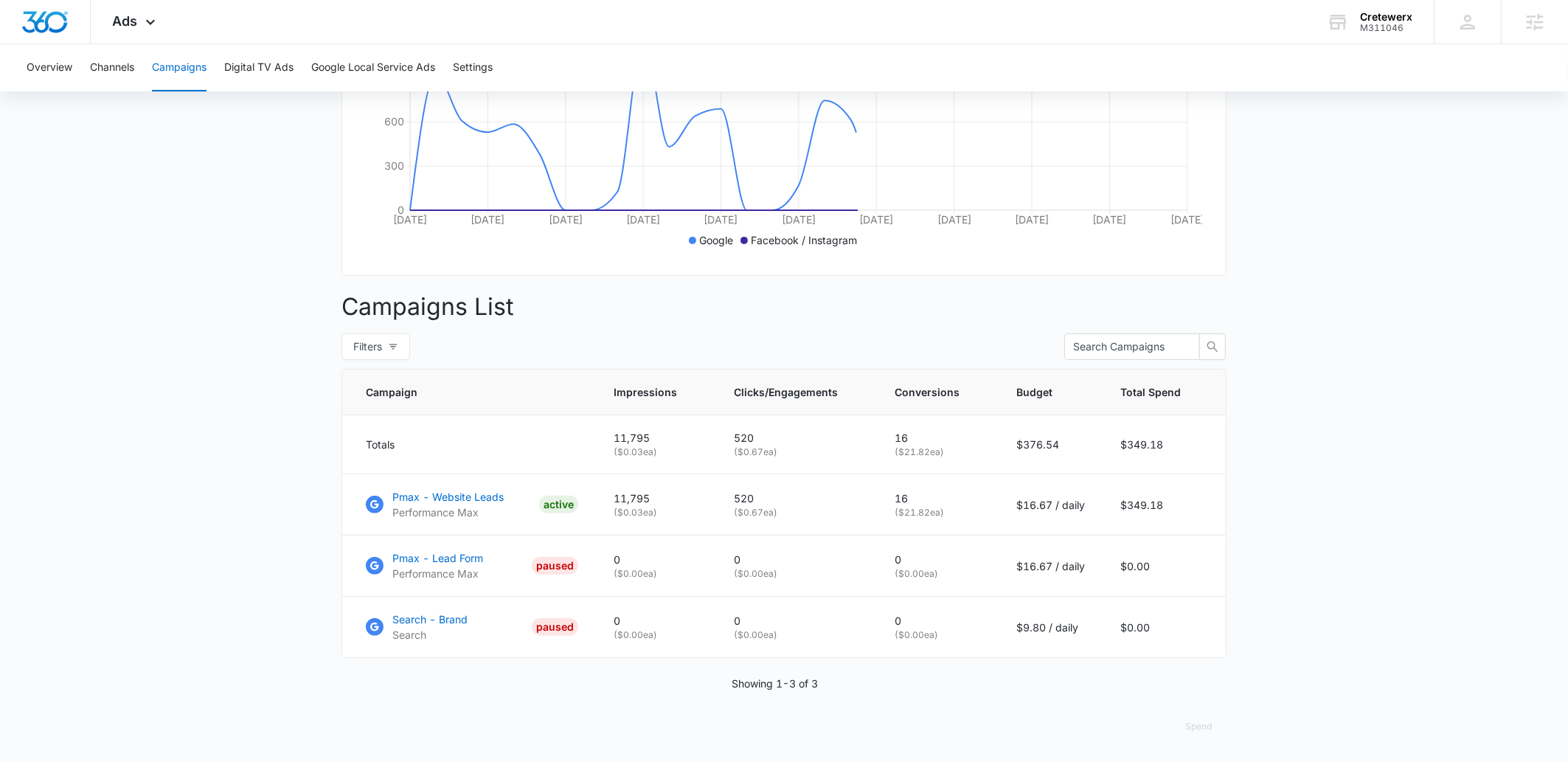
scroll to position [365, 0]
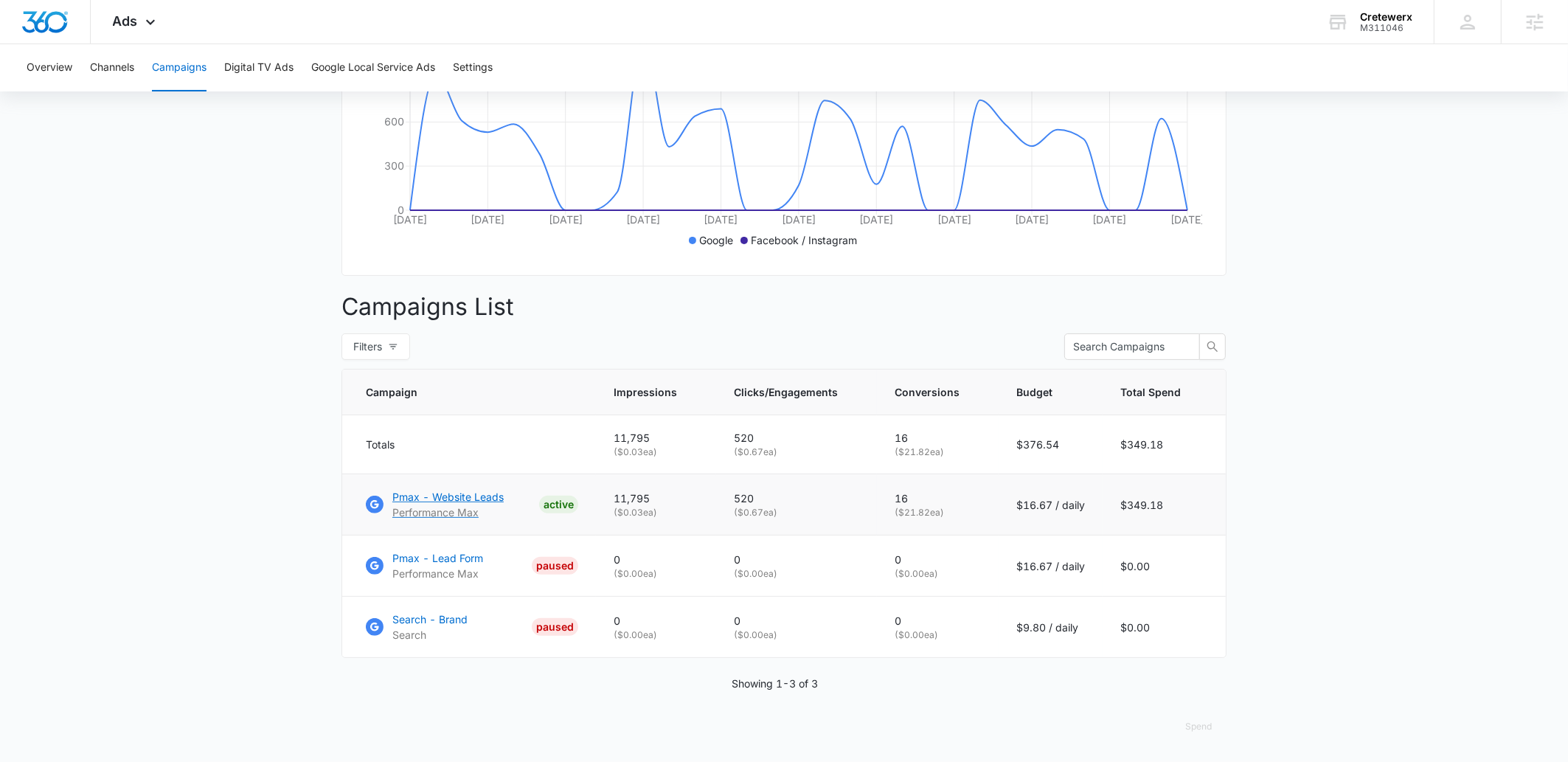
click at [462, 493] on p "Pmax - Website Leads" at bounding box center [448, 497] width 111 height 16
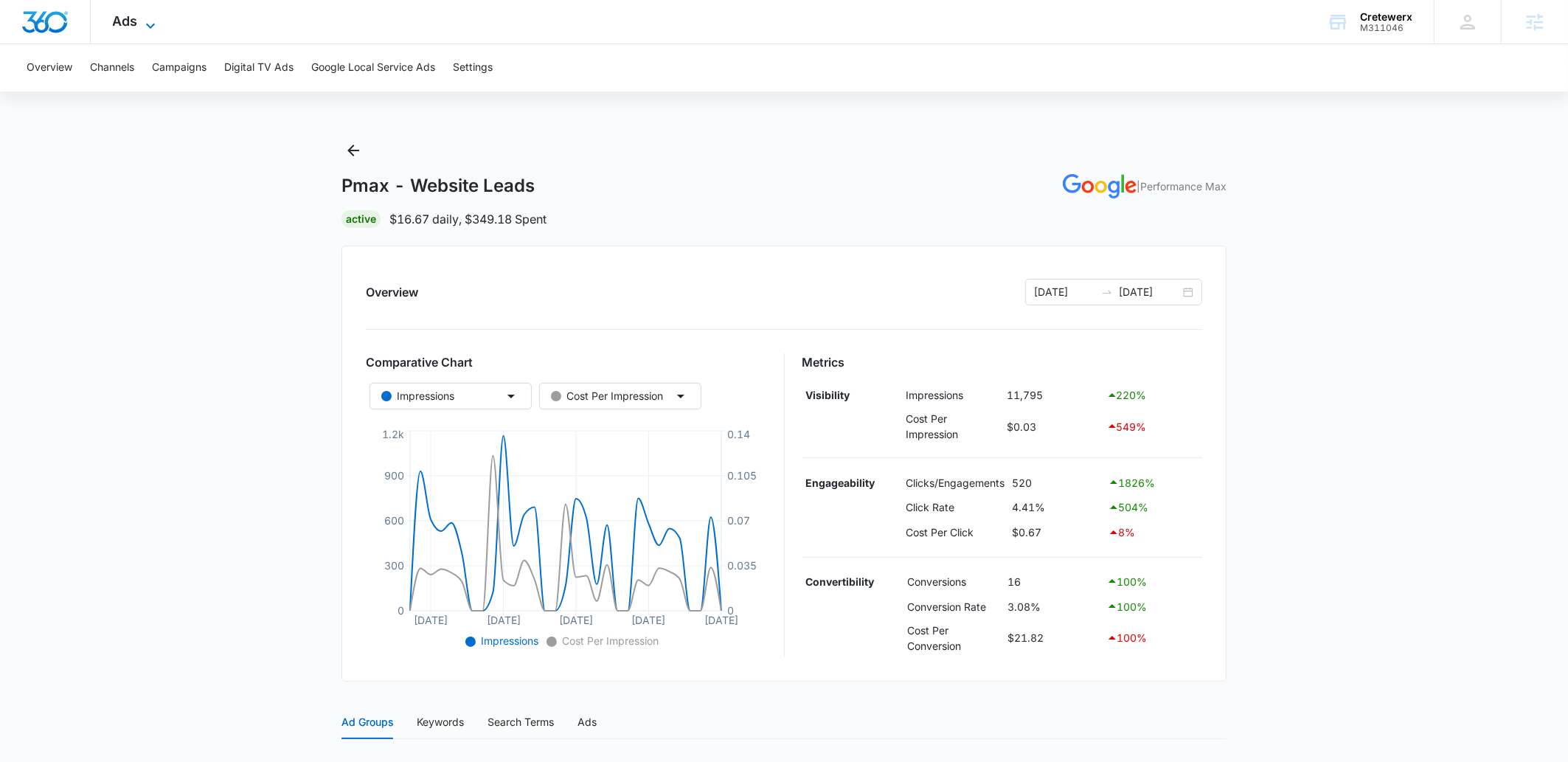
click at [155, 13] on div "Ads Apps Reputation Websites Forms CRM Email Social Payments POS Content Ads In…" at bounding box center [136, 22] width 91 height 43
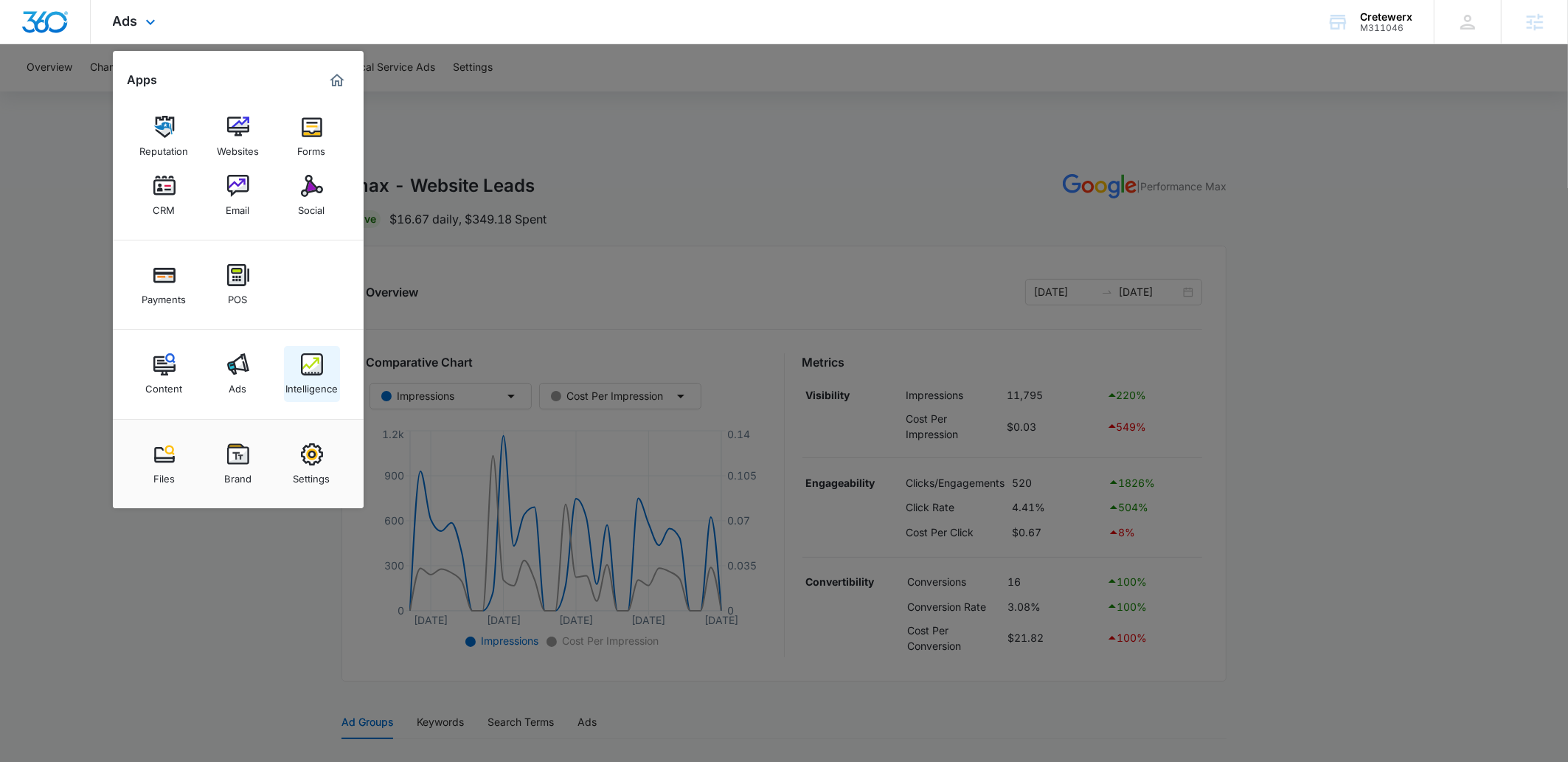
click at [301, 371] on img at bounding box center [312, 365] width 22 height 22
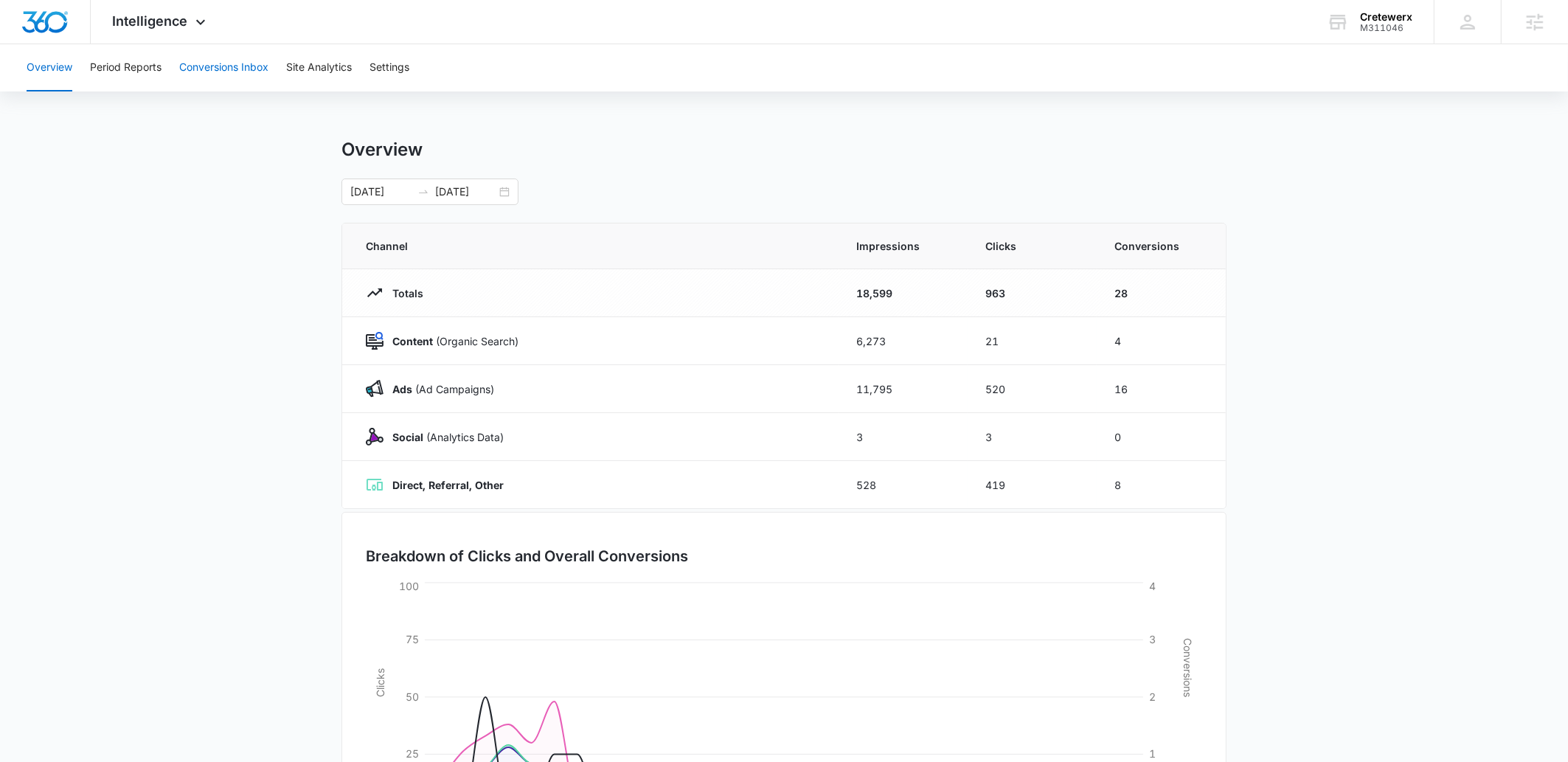
click at [209, 58] on button "Conversions Inbox" at bounding box center [223, 67] width 89 height 48
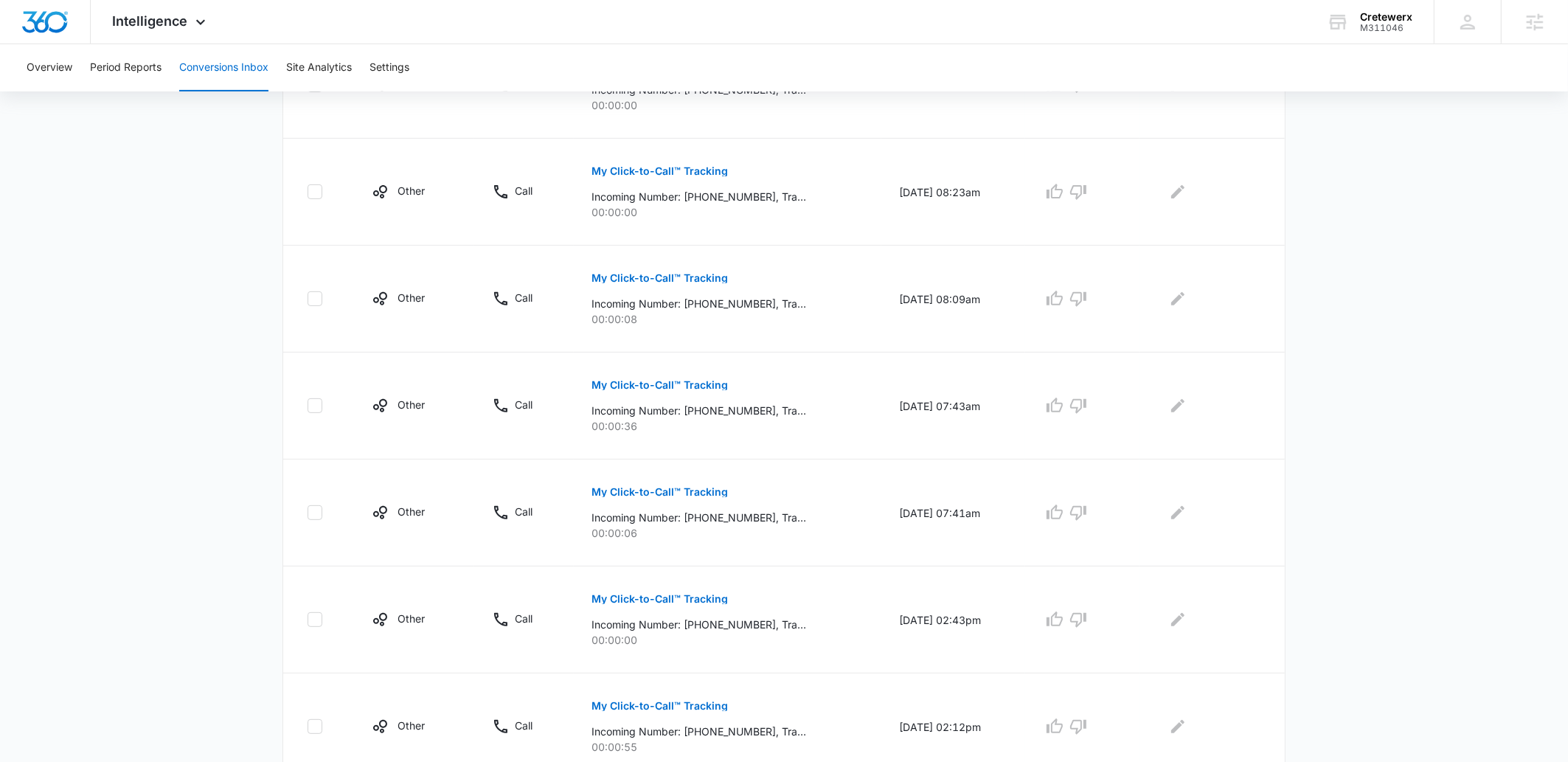
scroll to position [819, 0]
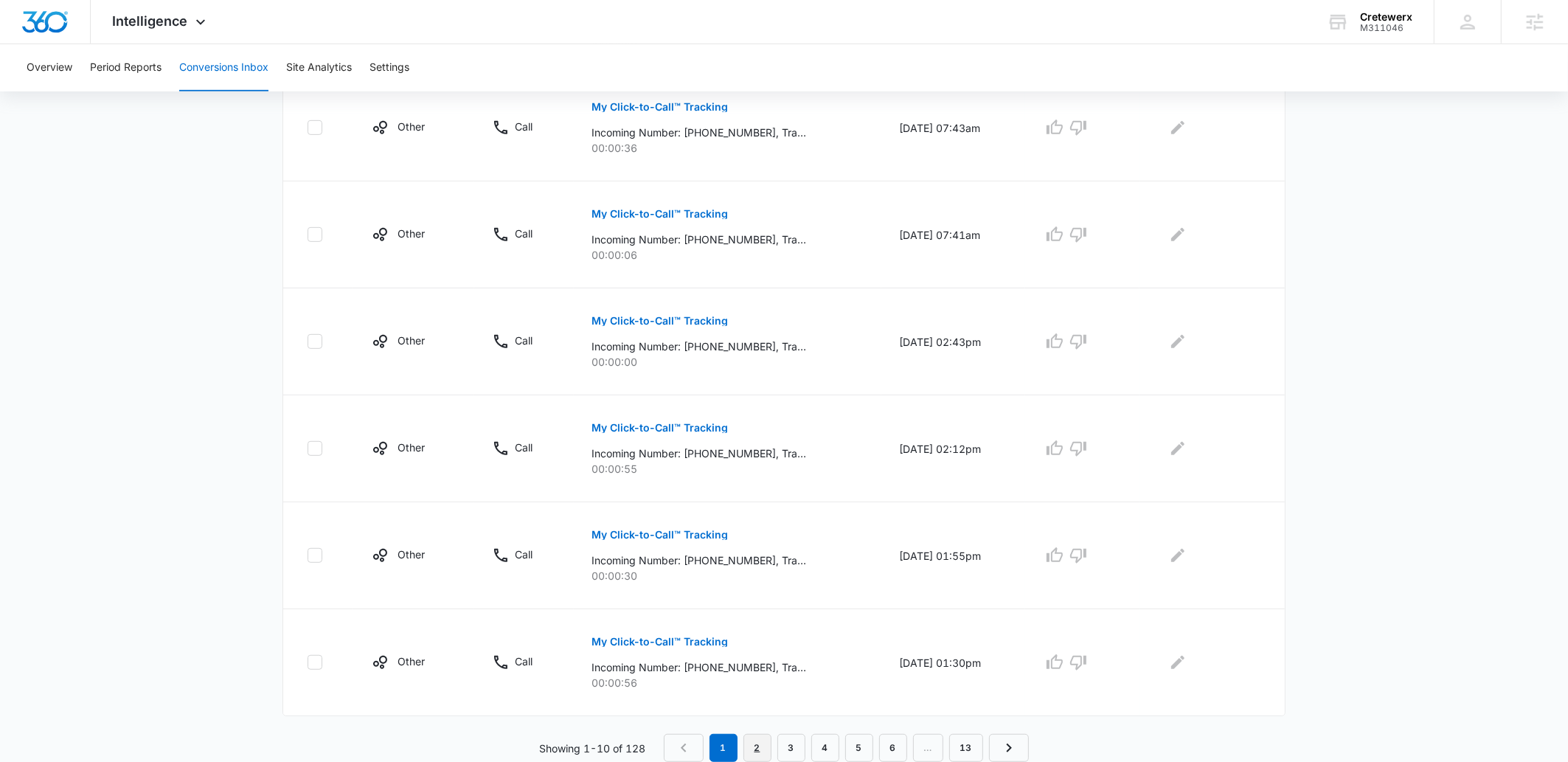
click at [747, 745] on link "2" at bounding box center [758, 747] width 28 height 28
click at [804, 746] on link "3" at bounding box center [794, 747] width 28 height 28
click at [838, 745] on link "4" at bounding box center [828, 747] width 28 height 28
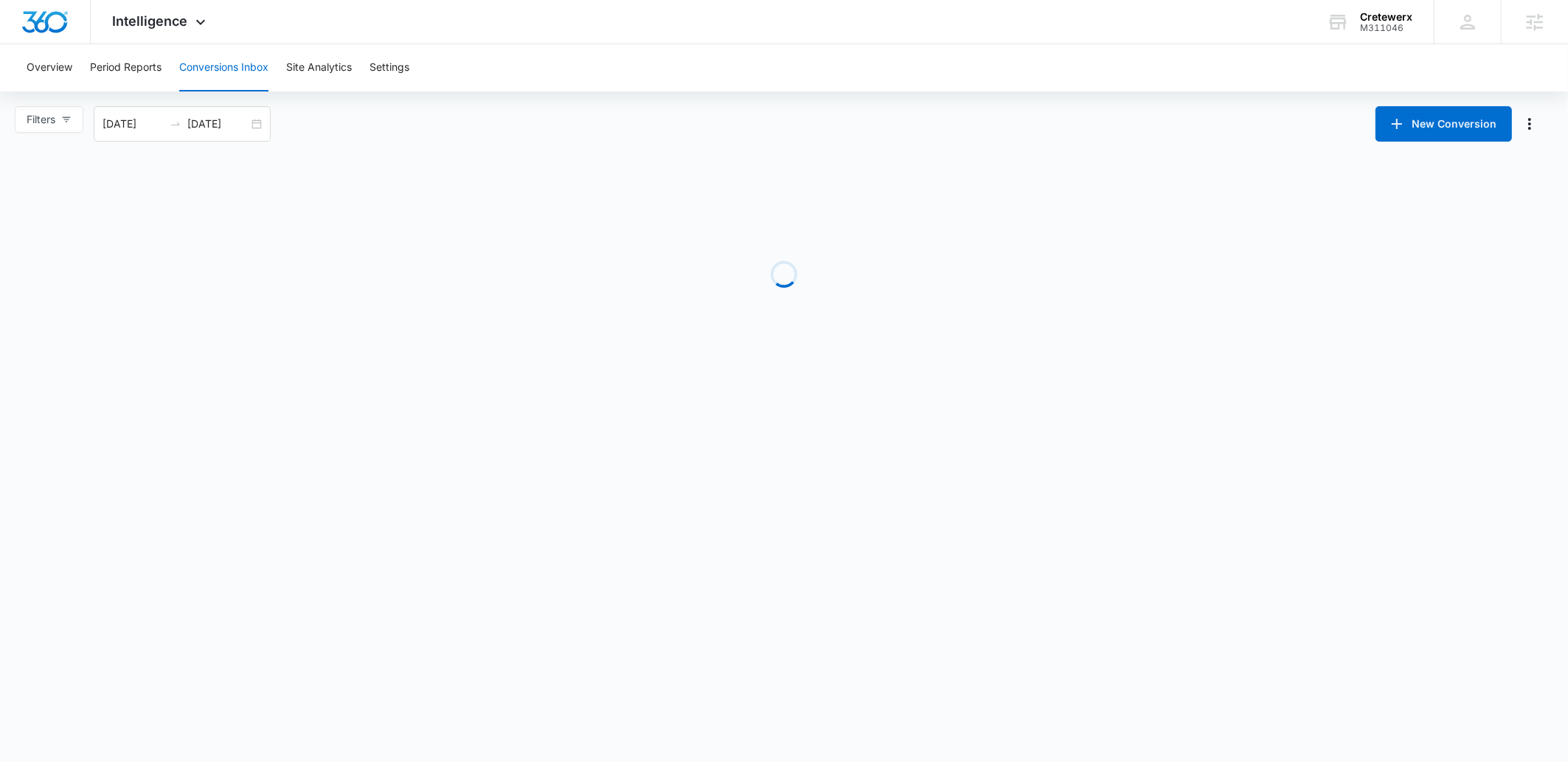
scroll to position [0, 0]
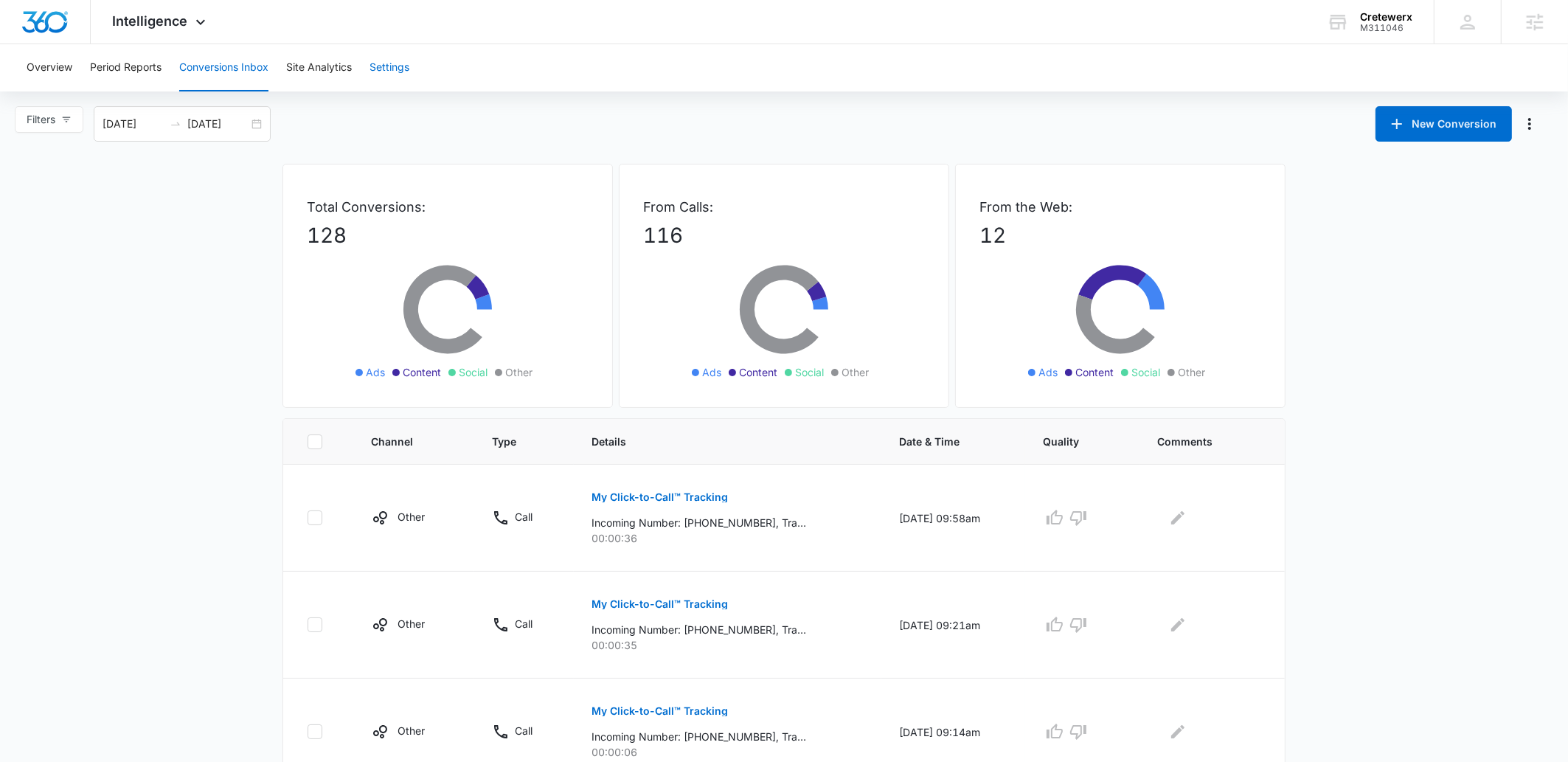
click at [378, 68] on button "Settings" at bounding box center [390, 67] width 40 height 48
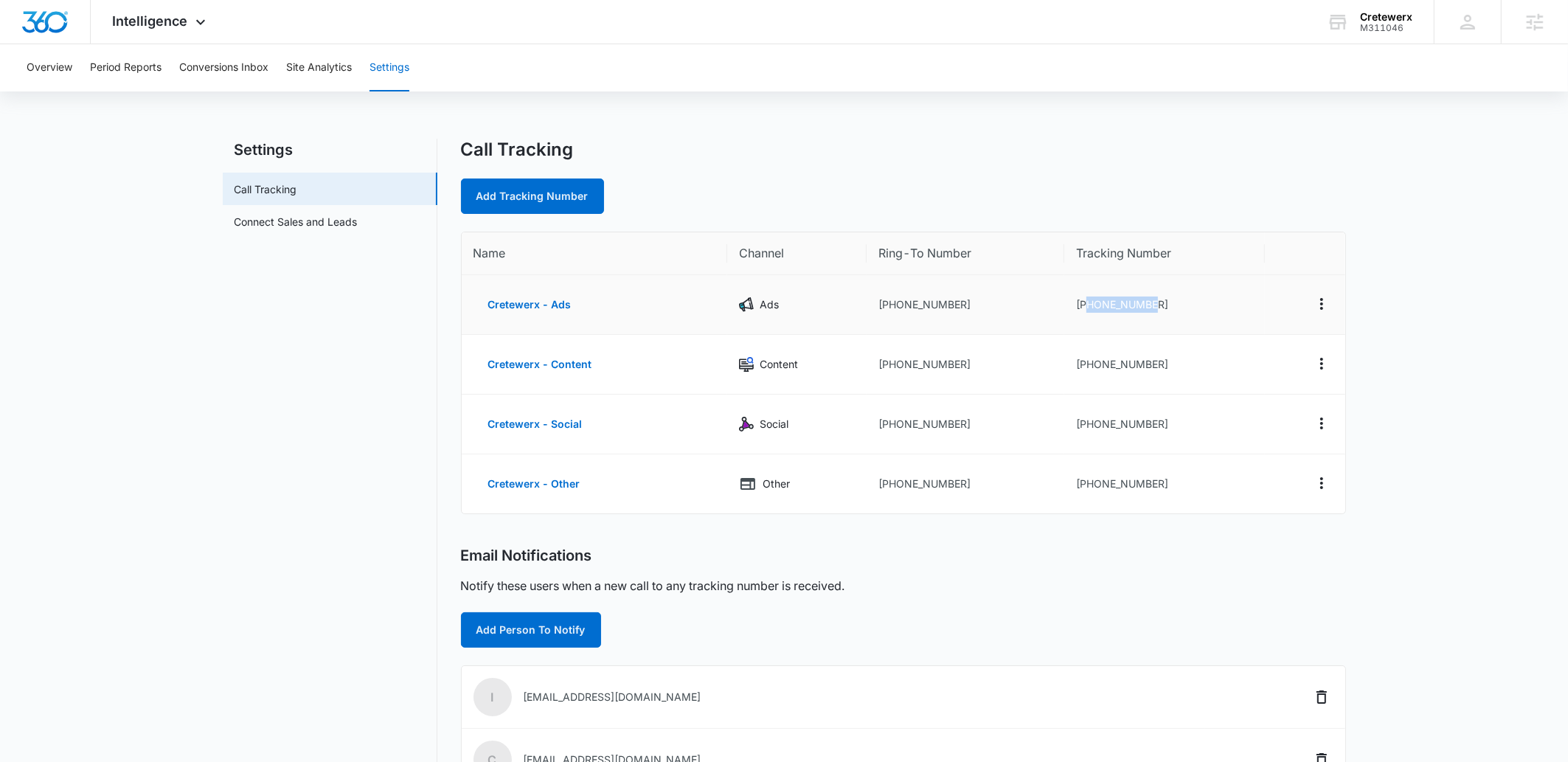
drag, startPoint x: 1175, startPoint y: 305, endPoint x: 1086, endPoint y: 308, distance: 89.1
click at [1086, 308] on td "+14235281747" at bounding box center [1165, 304] width 200 height 60
copy td "4235281747"
click at [129, 17] on span "Intelligence" at bounding box center [150, 21] width 75 height 16
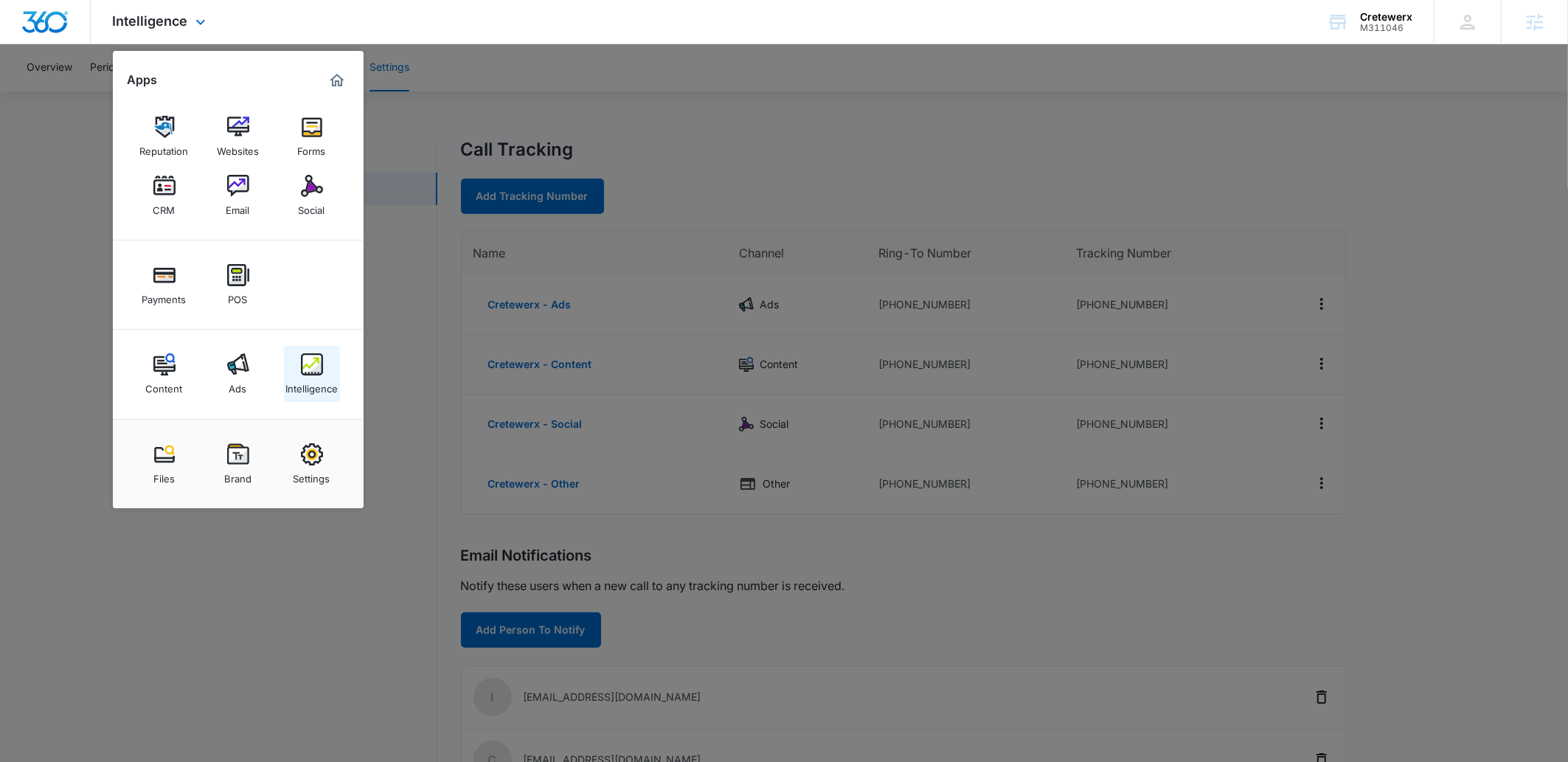
click at [308, 359] on img at bounding box center [312, 365] width 22 height 22
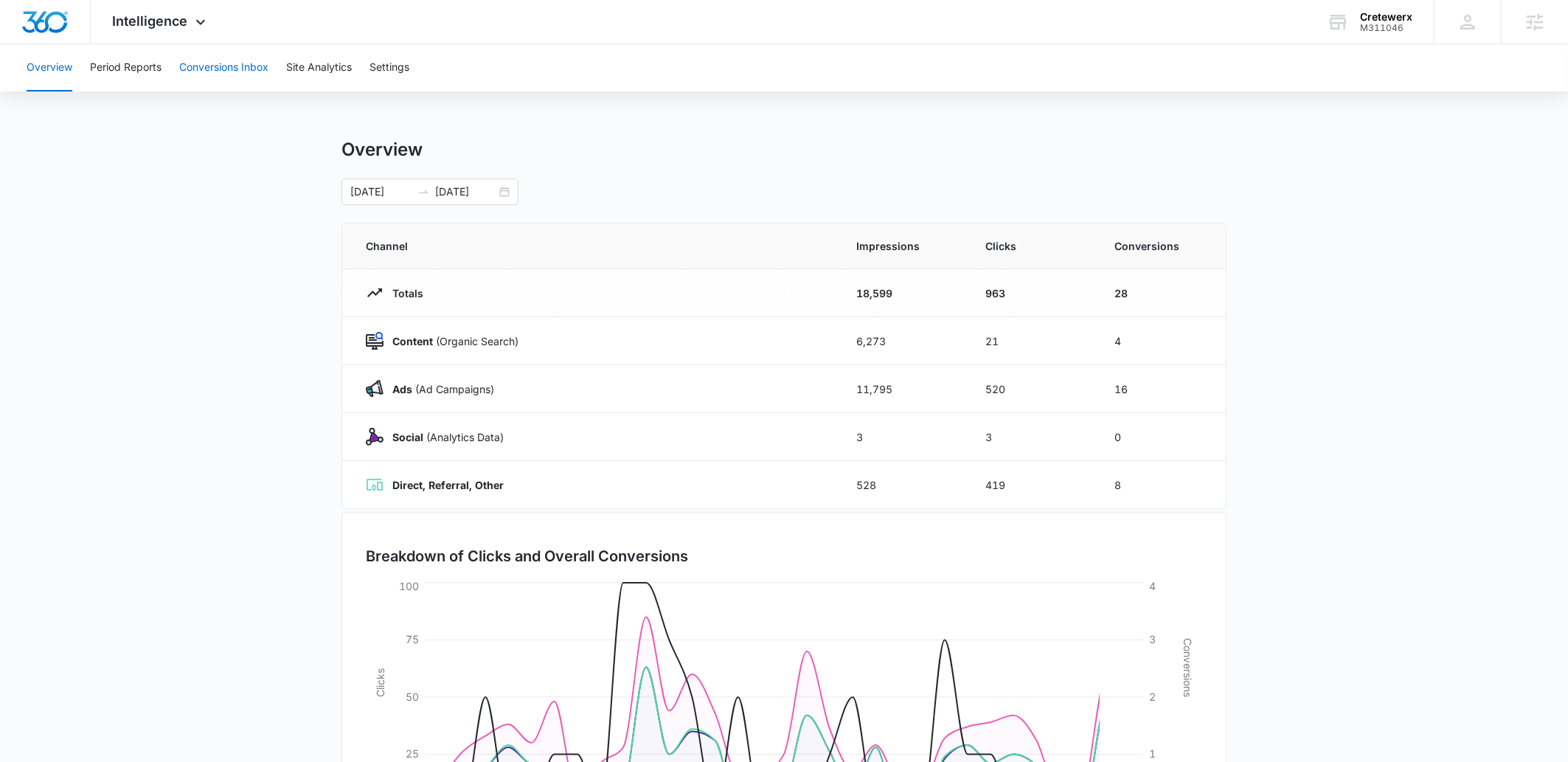
click at [211, 73] on button "Conversions Inbox" at bounding box center [223, 67] width 89 height 48
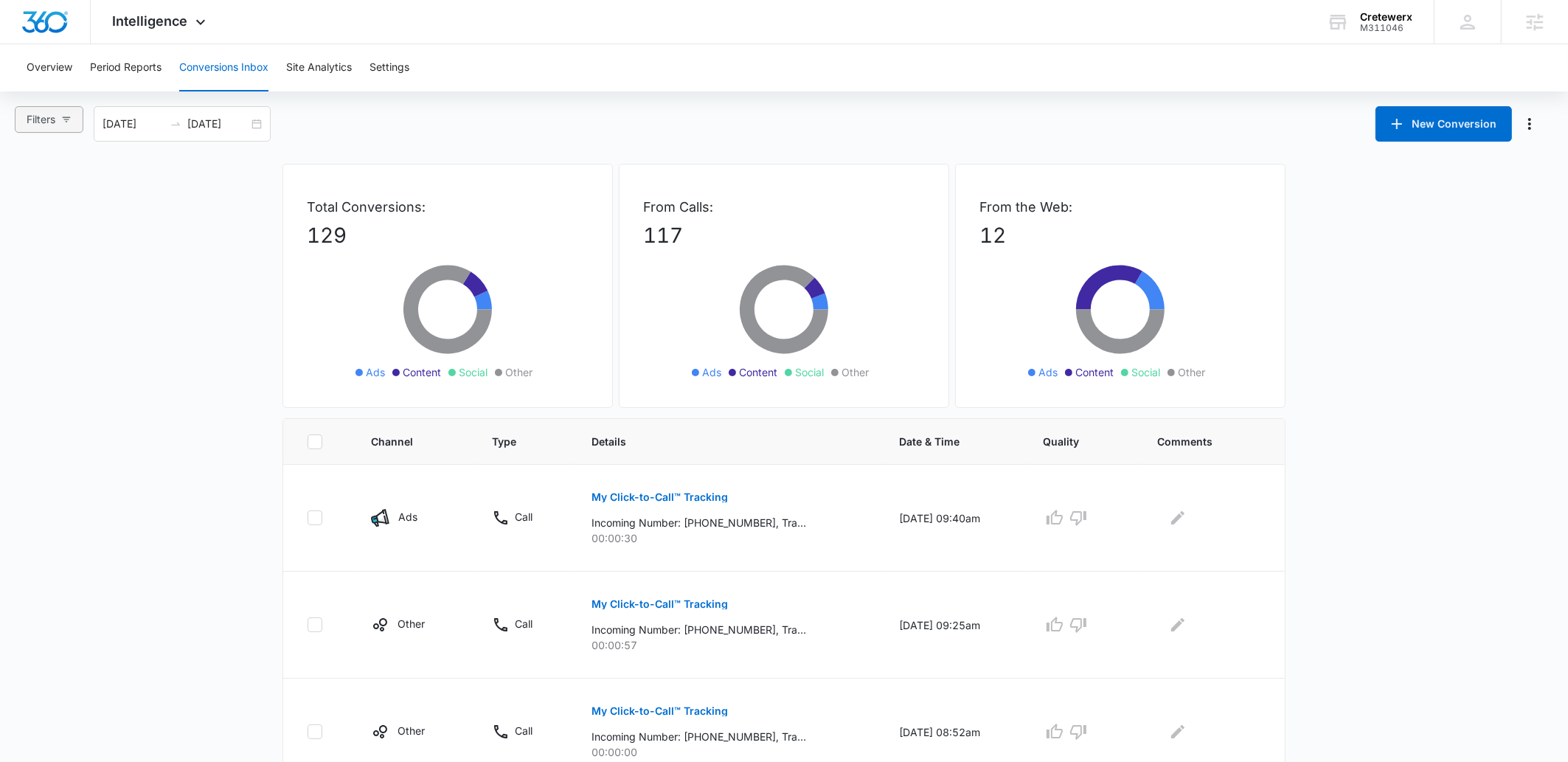
click at [58, 124] on button "Filters" at bounding box center [48, 119] width 68 height 27
click at [42, 198] on span "Ads" at bounding box center [50, 196] width 31 height 13
click at [35, 198] on input "Ads" at bounding box center [29, 197] width 12 height 12
radio input "true"
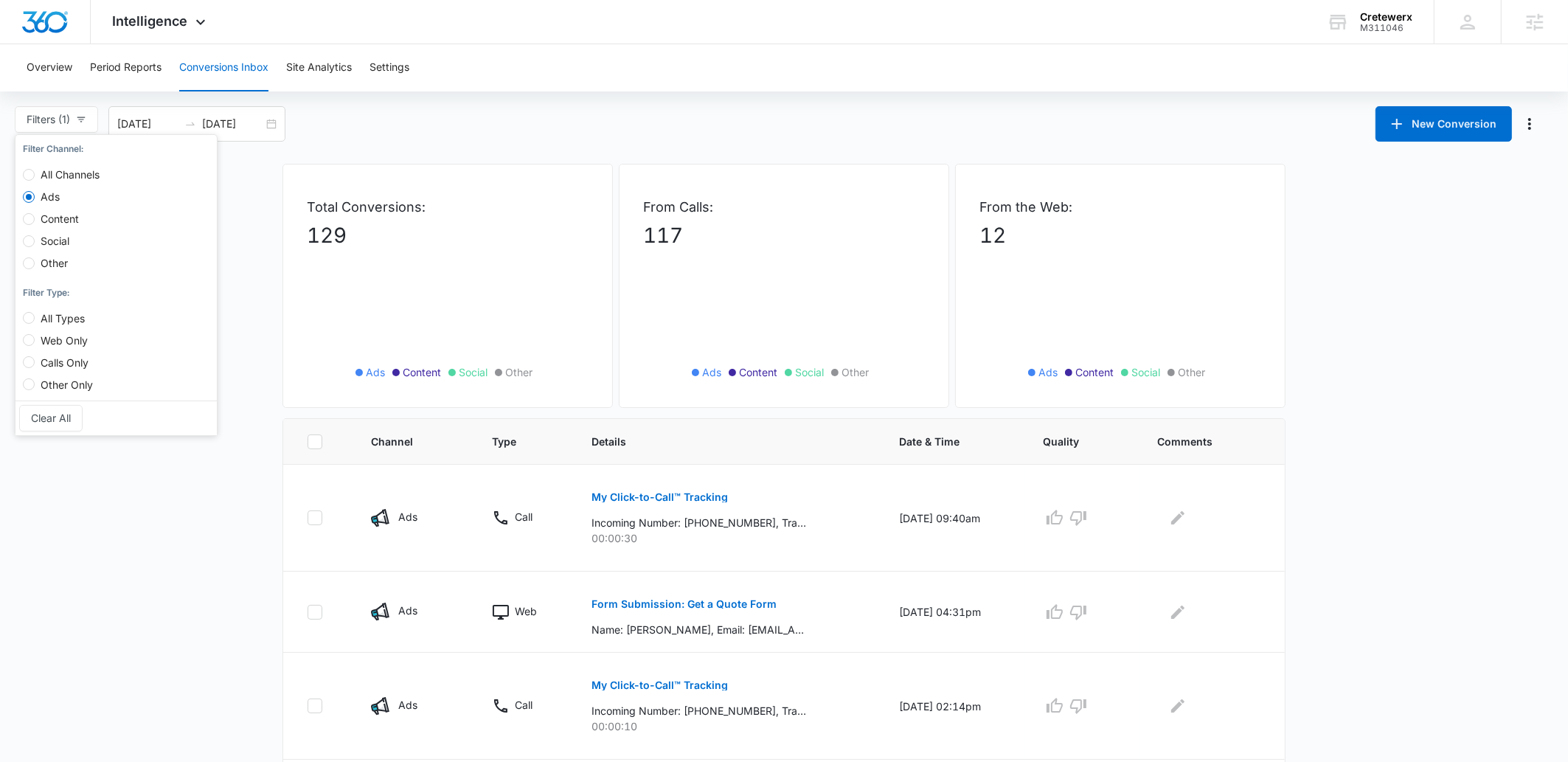
click at [111, 611] on main "Filters (1) Filter Channel : All Channels Ads Content Social Other Filter Type …" at bounding box center [784, 758] width 1568 height 1303
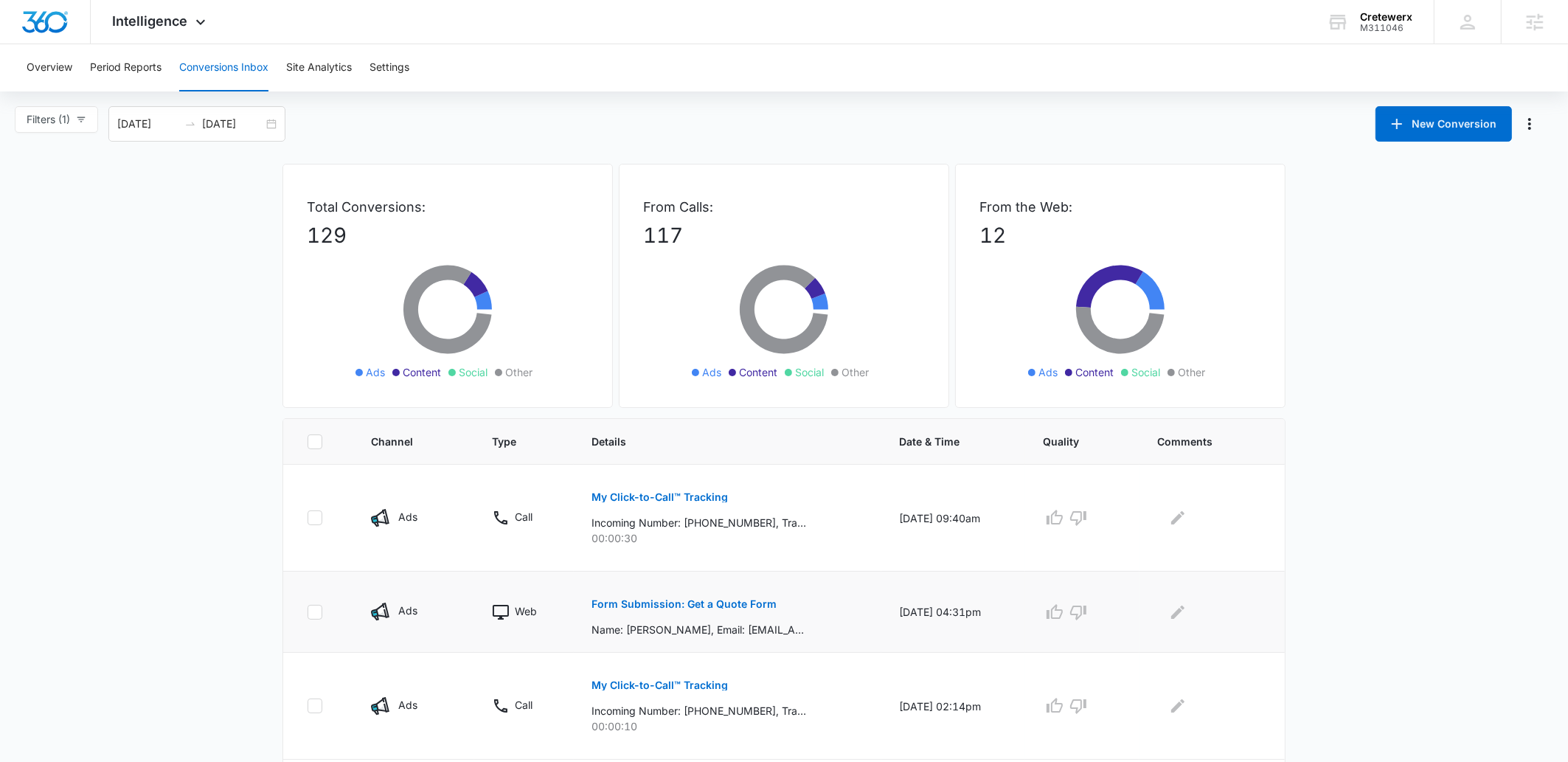
click at [613, 606] on p "Form Submission: Get a Quote Form" at bounding box center [684, 604] width 185 height 10
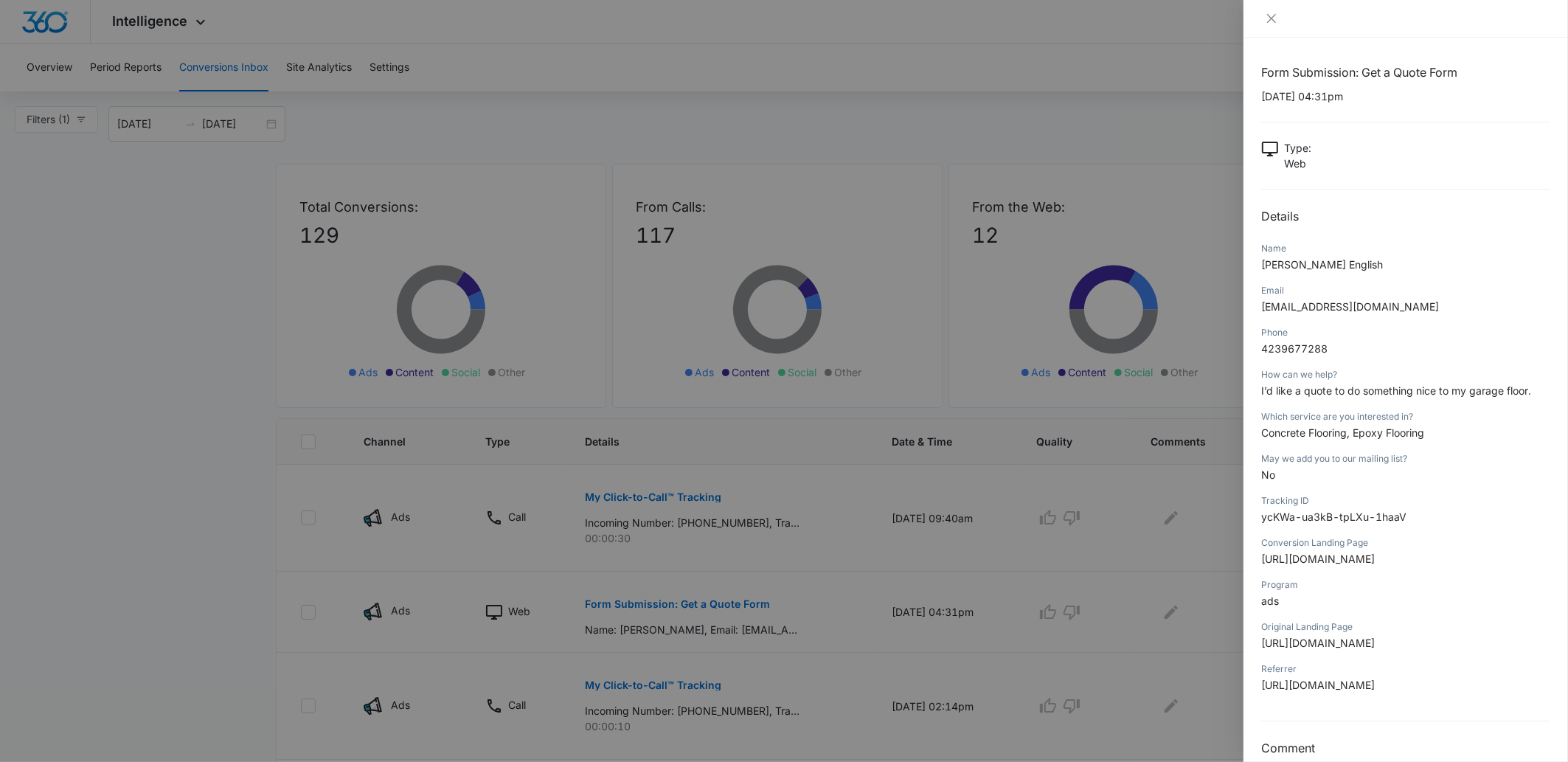
click at [219, 600] on div at bounding box center [784, 381] width 1568 height 762
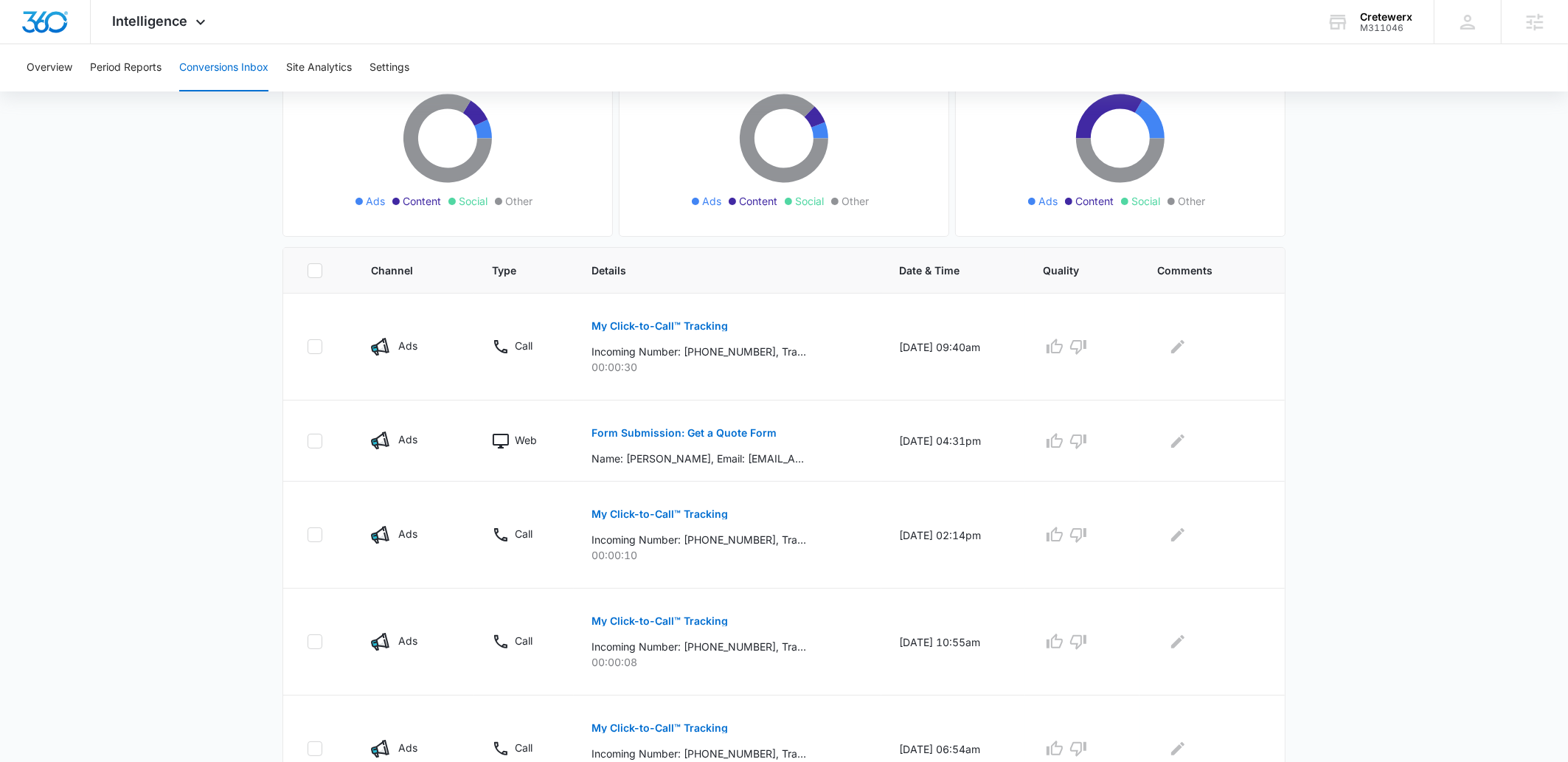
scroll to position [188, 0]
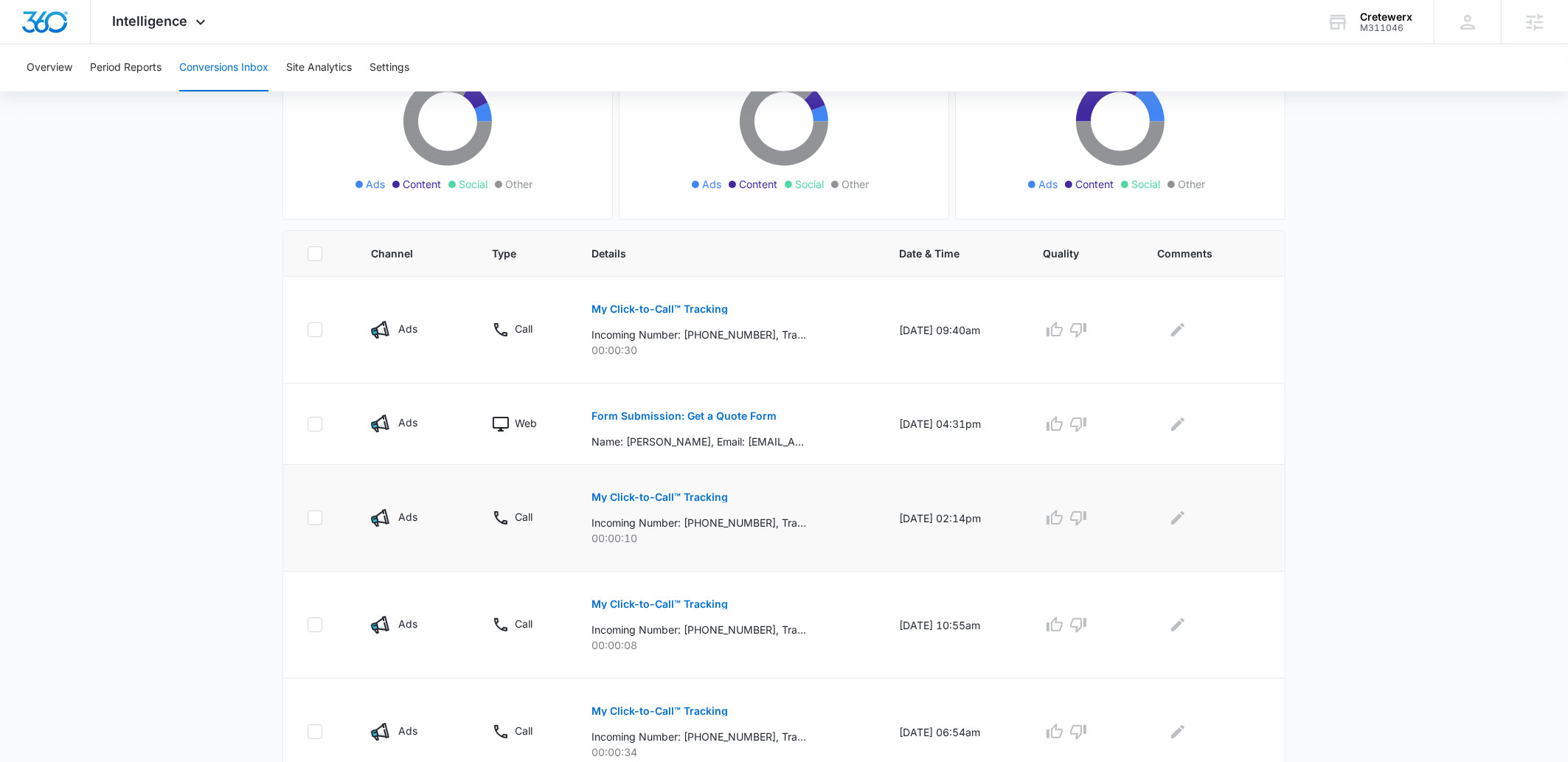
click at [620, 496] on p "My Click-to-Call™ Tracking" at bounding box center [660, 497] width 136 height 10
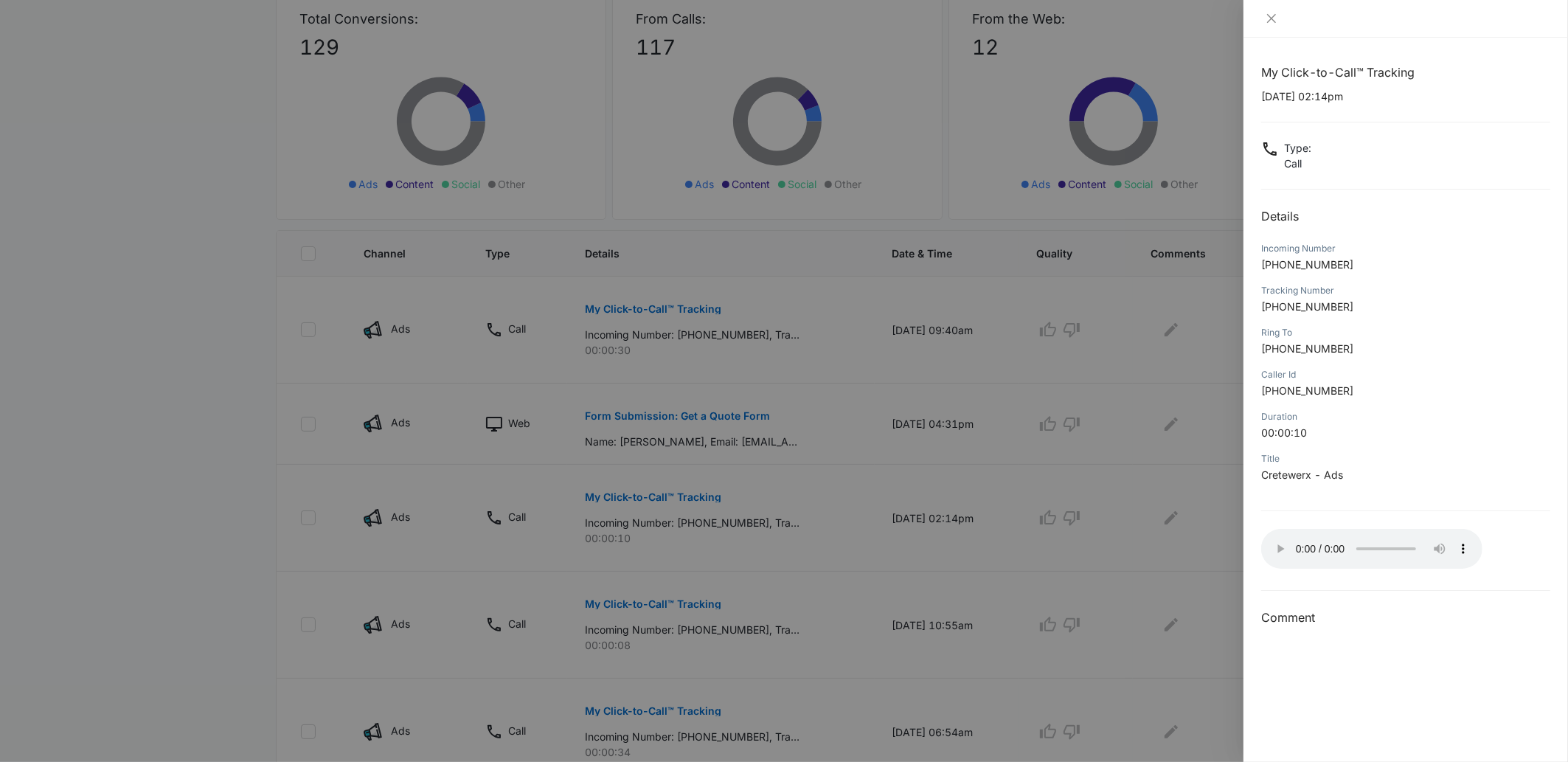
click at [267, 572] on div at bounding box center [784, 381] width 1568 height 762
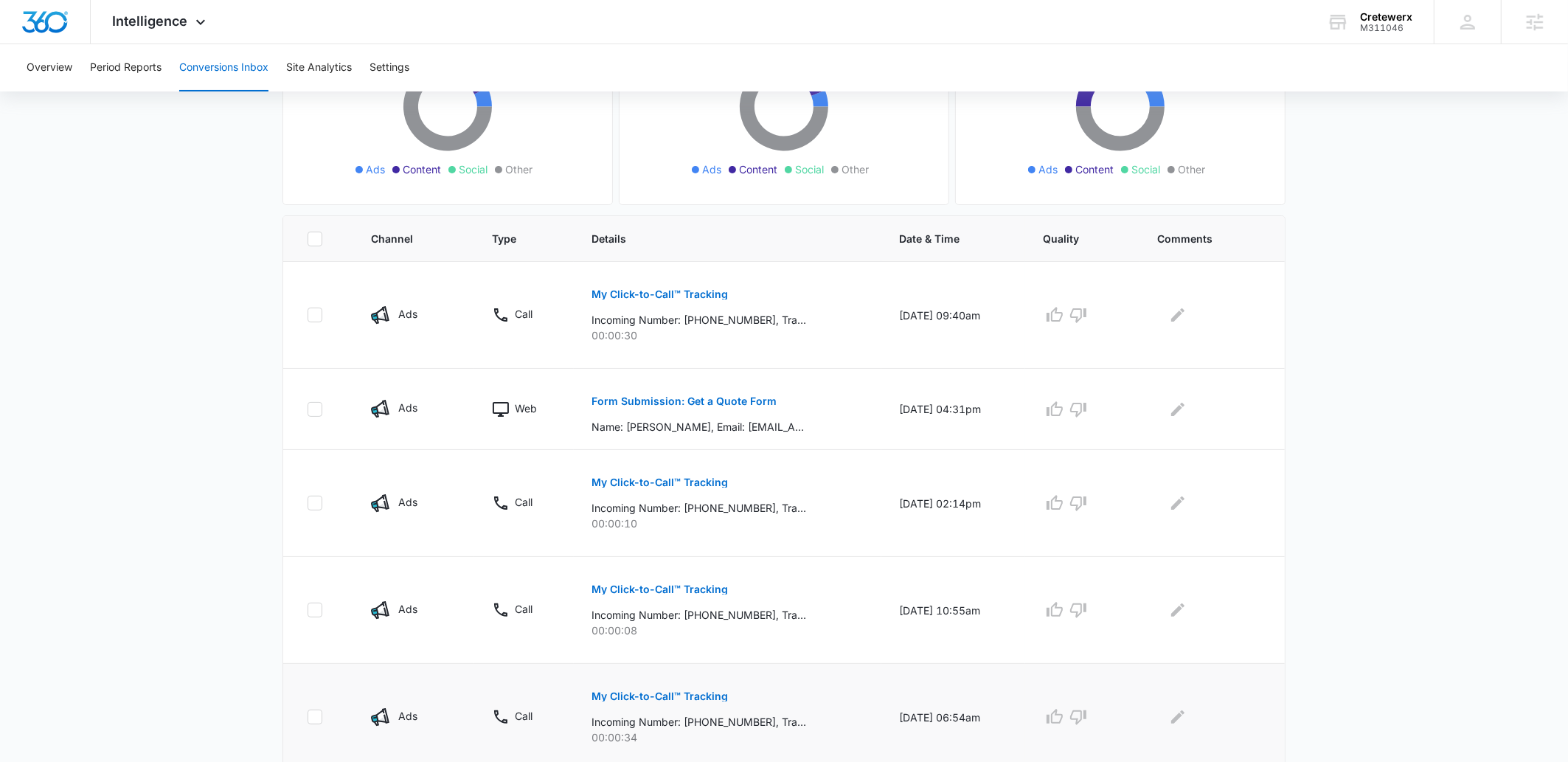
scroll to position [222, 0]
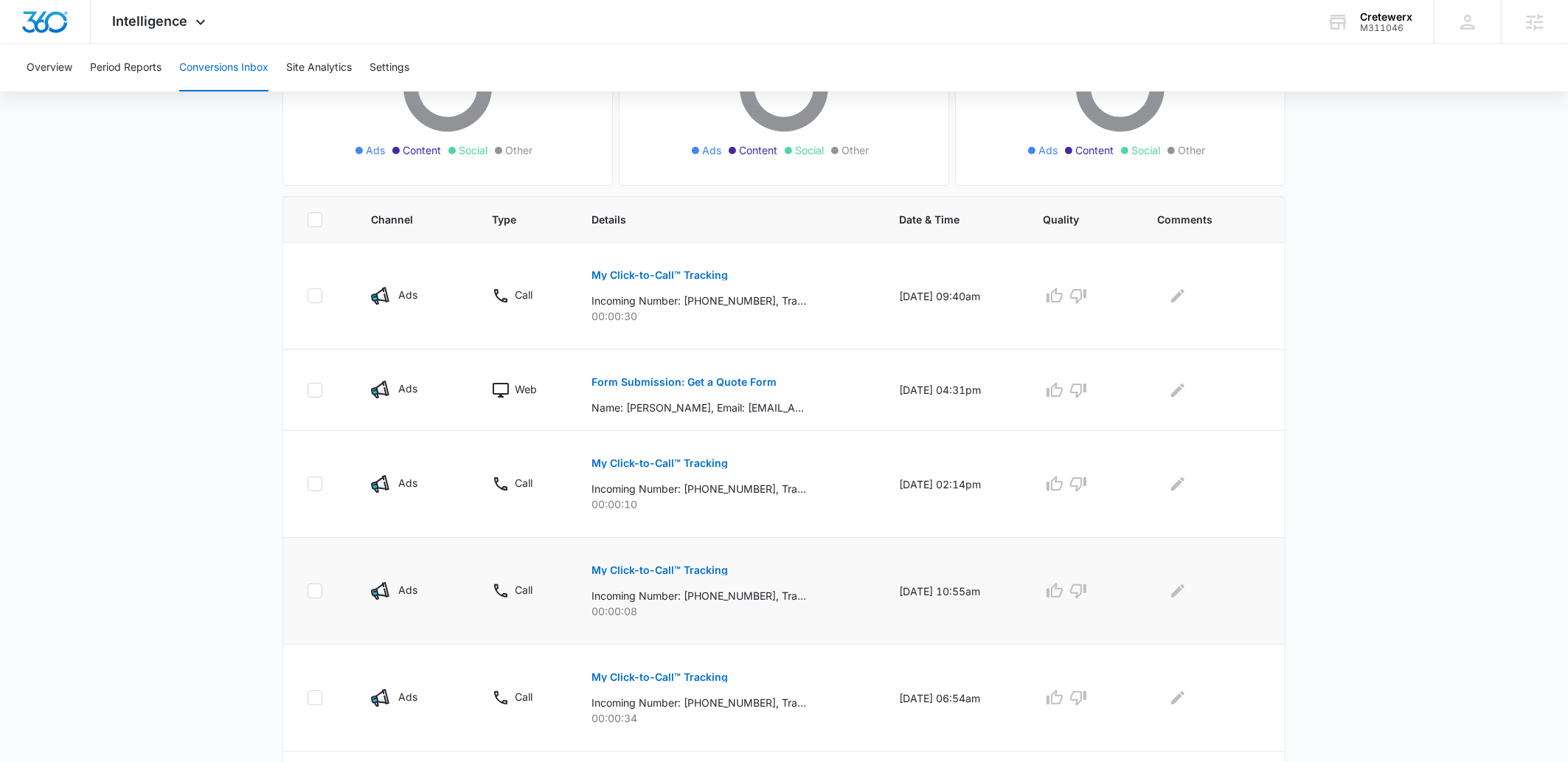
click at [649, 568] on p "My Click-to-Call™ Tracking" at bounding box center [660, 570] width 136 height 10
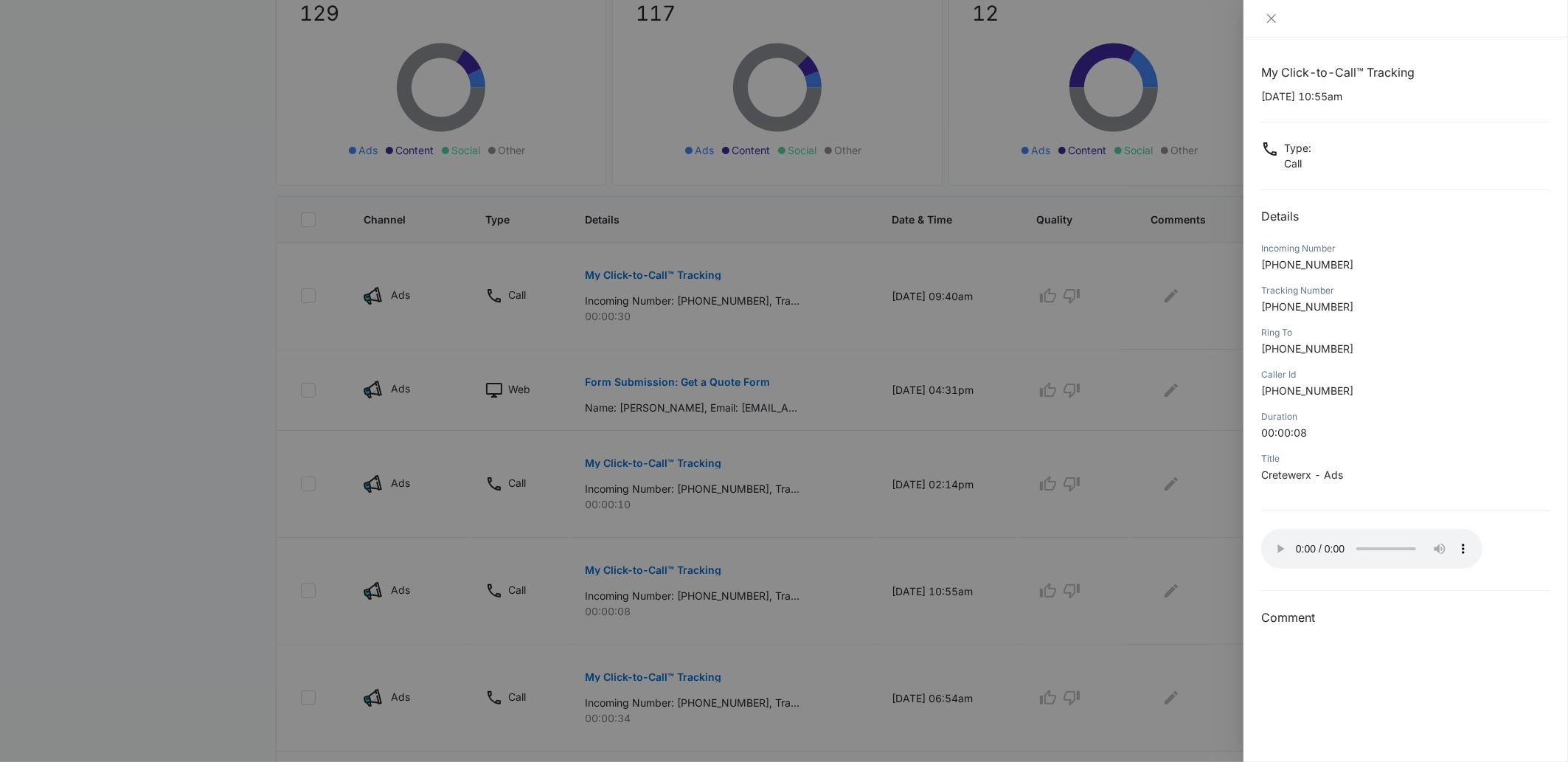
click at [265, 606] on div at bounding box center [784, 381] width 1568 height 762
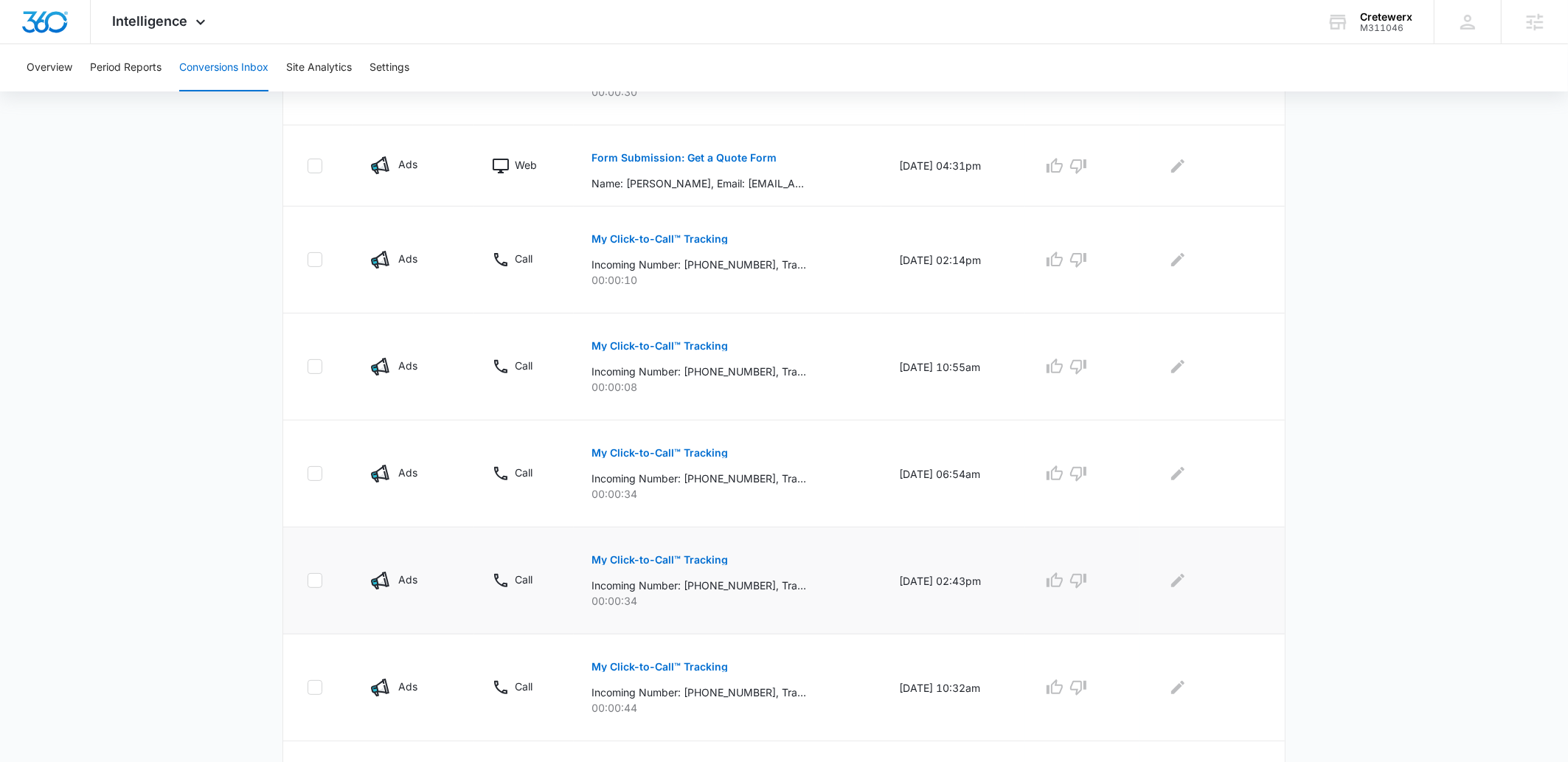
scroll to position [465, 0]
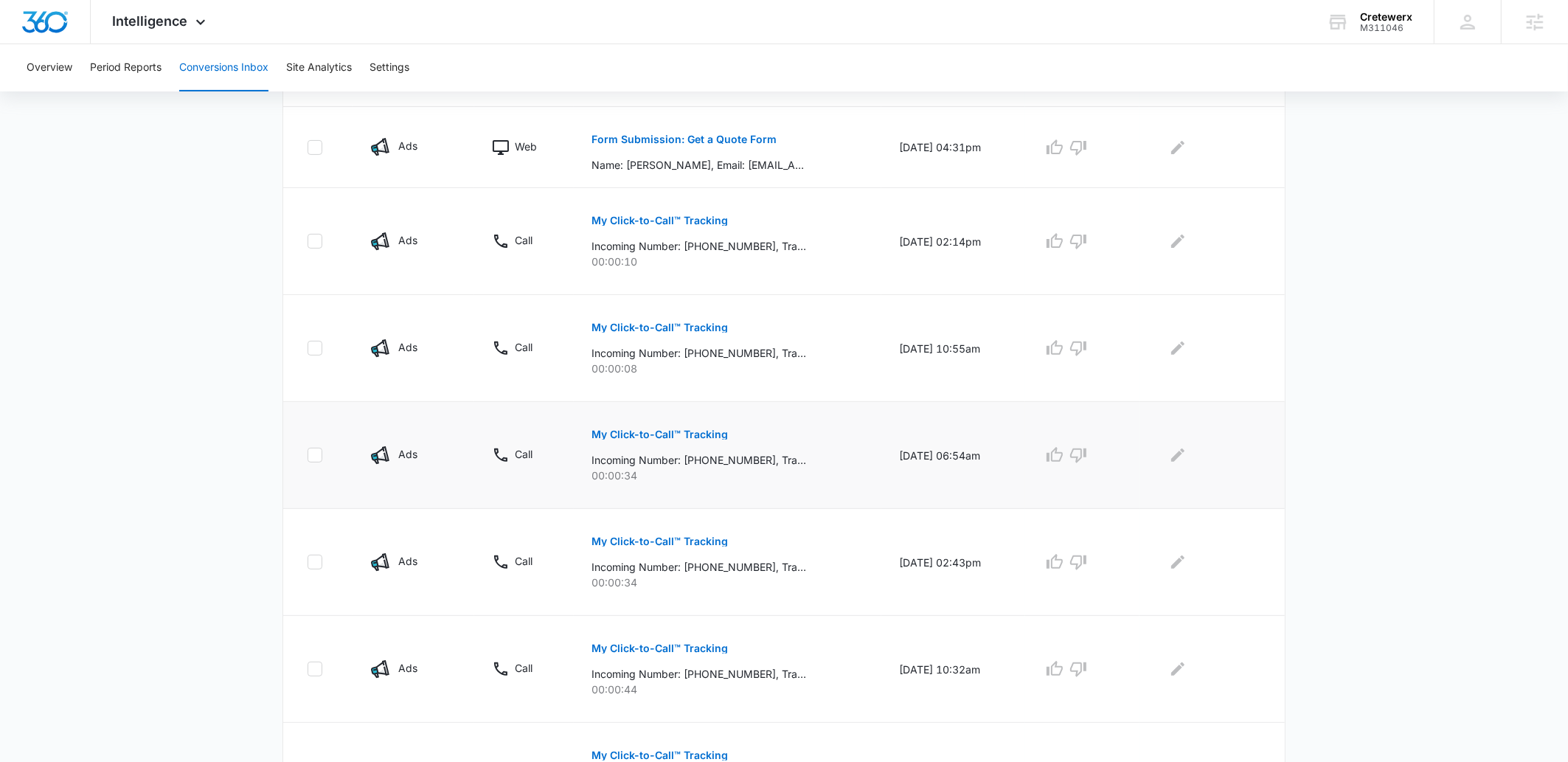
click at [663, 440] on p "My Click-to-Call™ Tracking" at bounding box center [660, 435] width 136 height 10
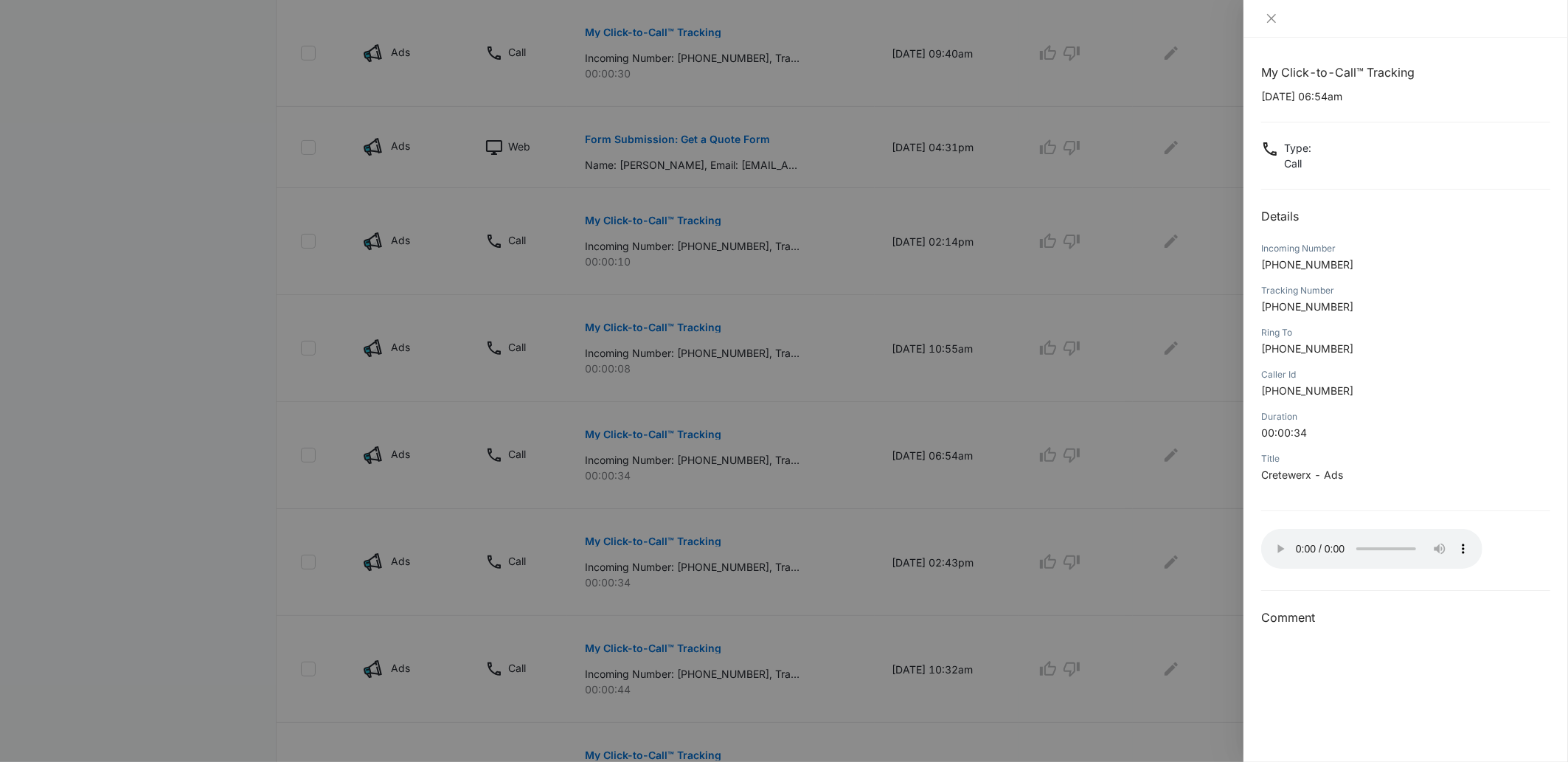
click at [264, 479] on div at bounding box center [784, 381] width 1568 height 762
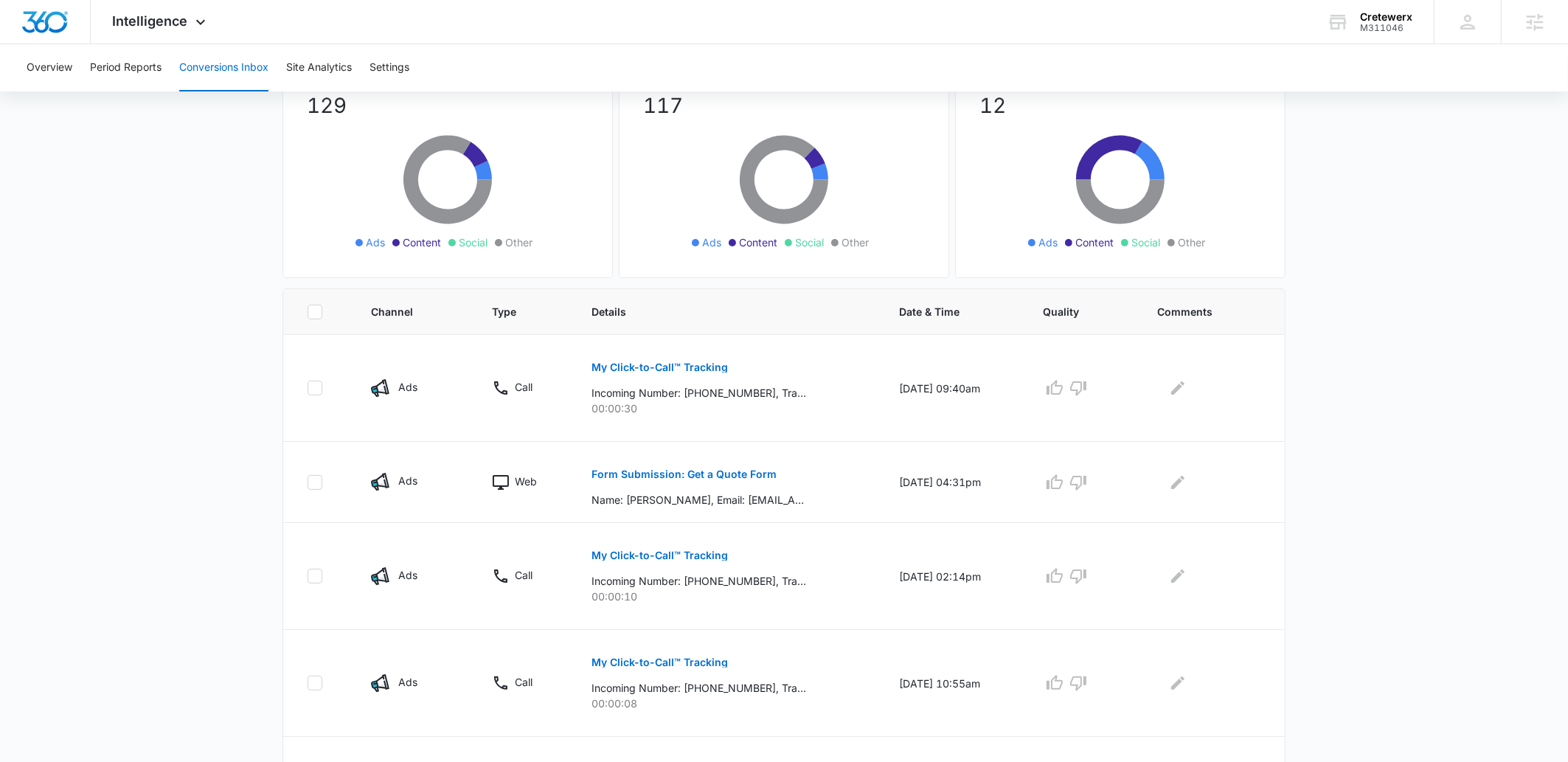
scroll to position [67, 0]
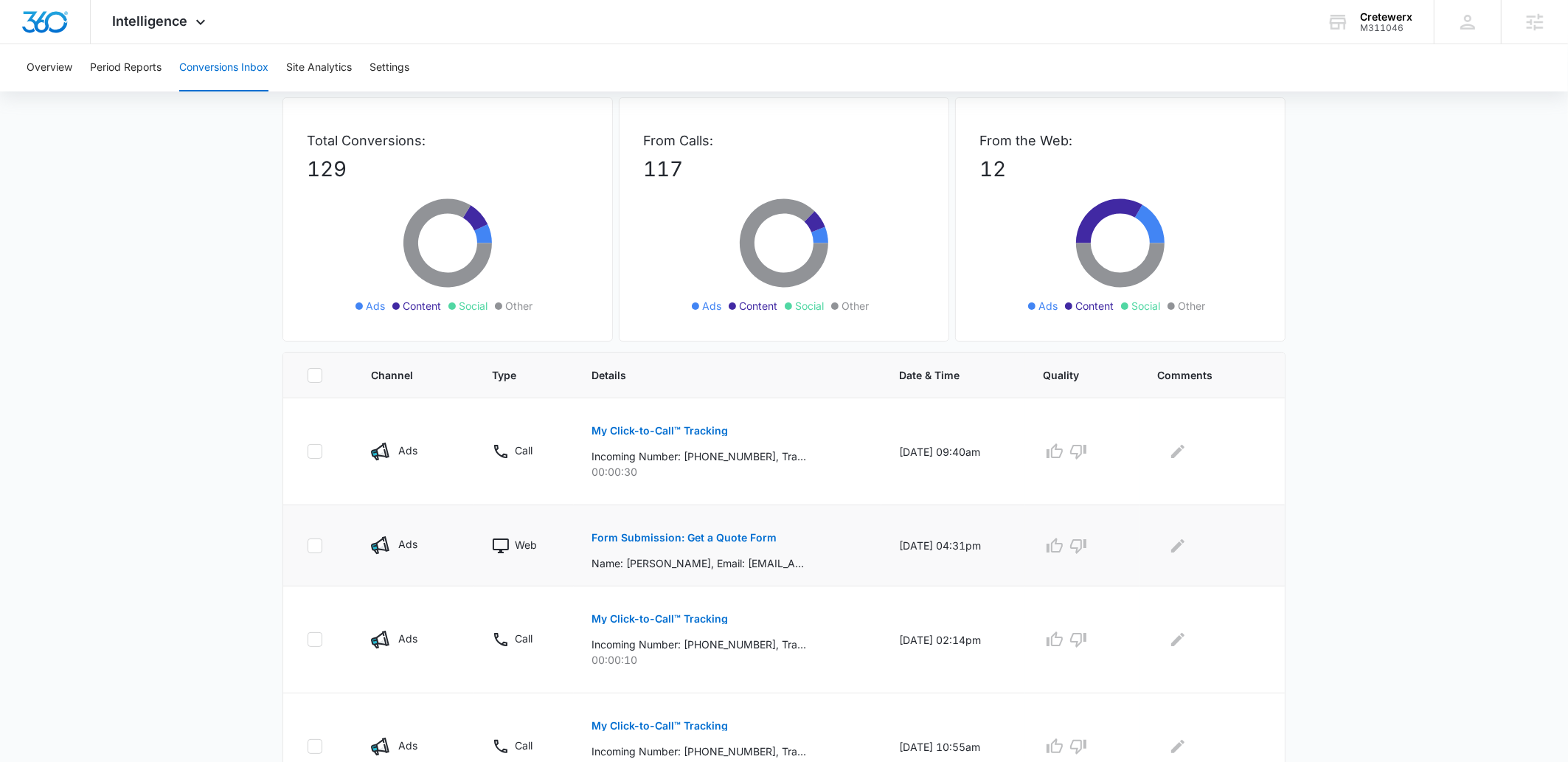
click at [667, 543] on p "Form Submission: Get a Quote Form" at bounding box center [684, 537] width 185 height 10
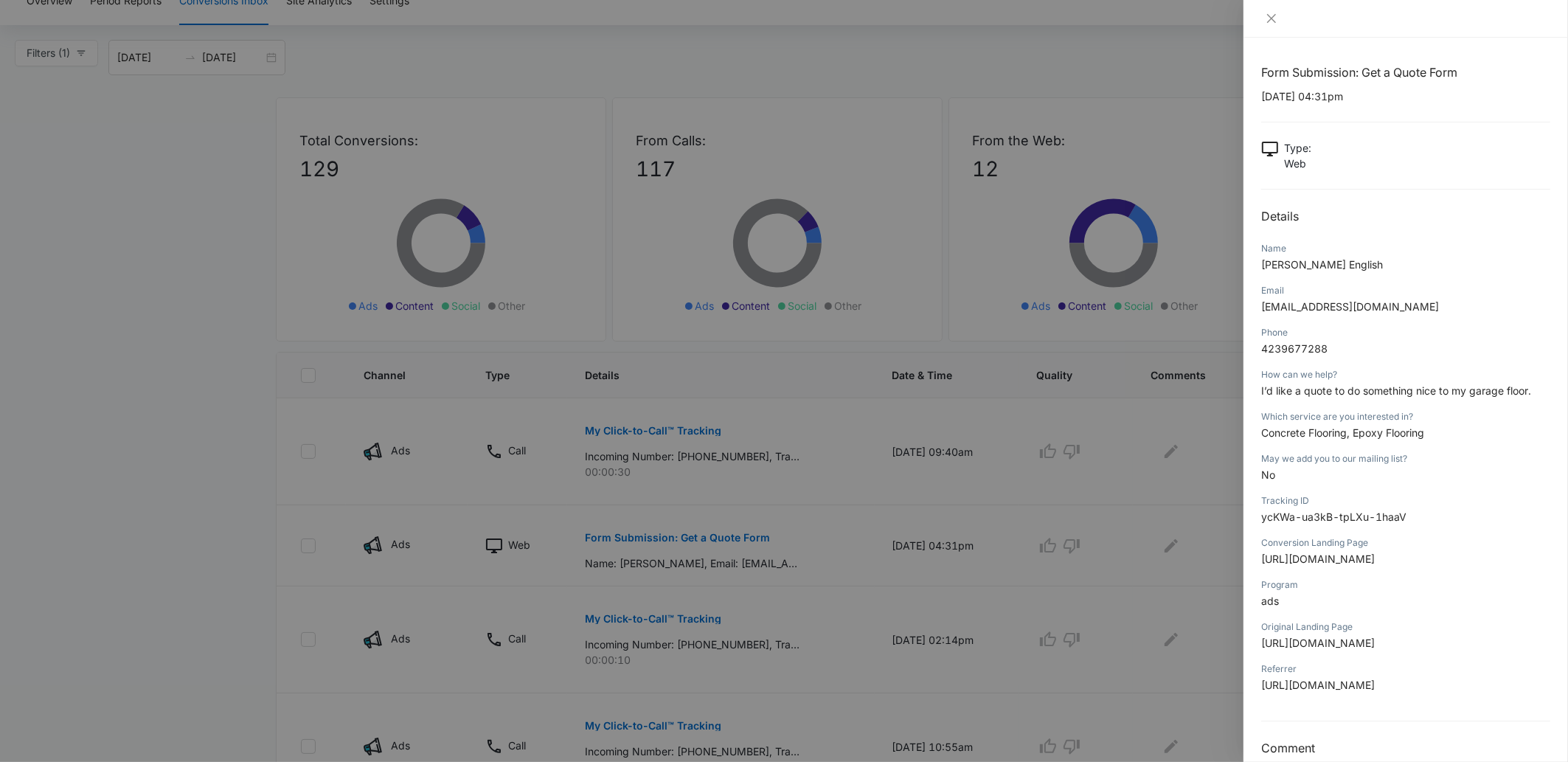
click at [649, 543] on div at bounding box center [784, 381] width 1568 height 762
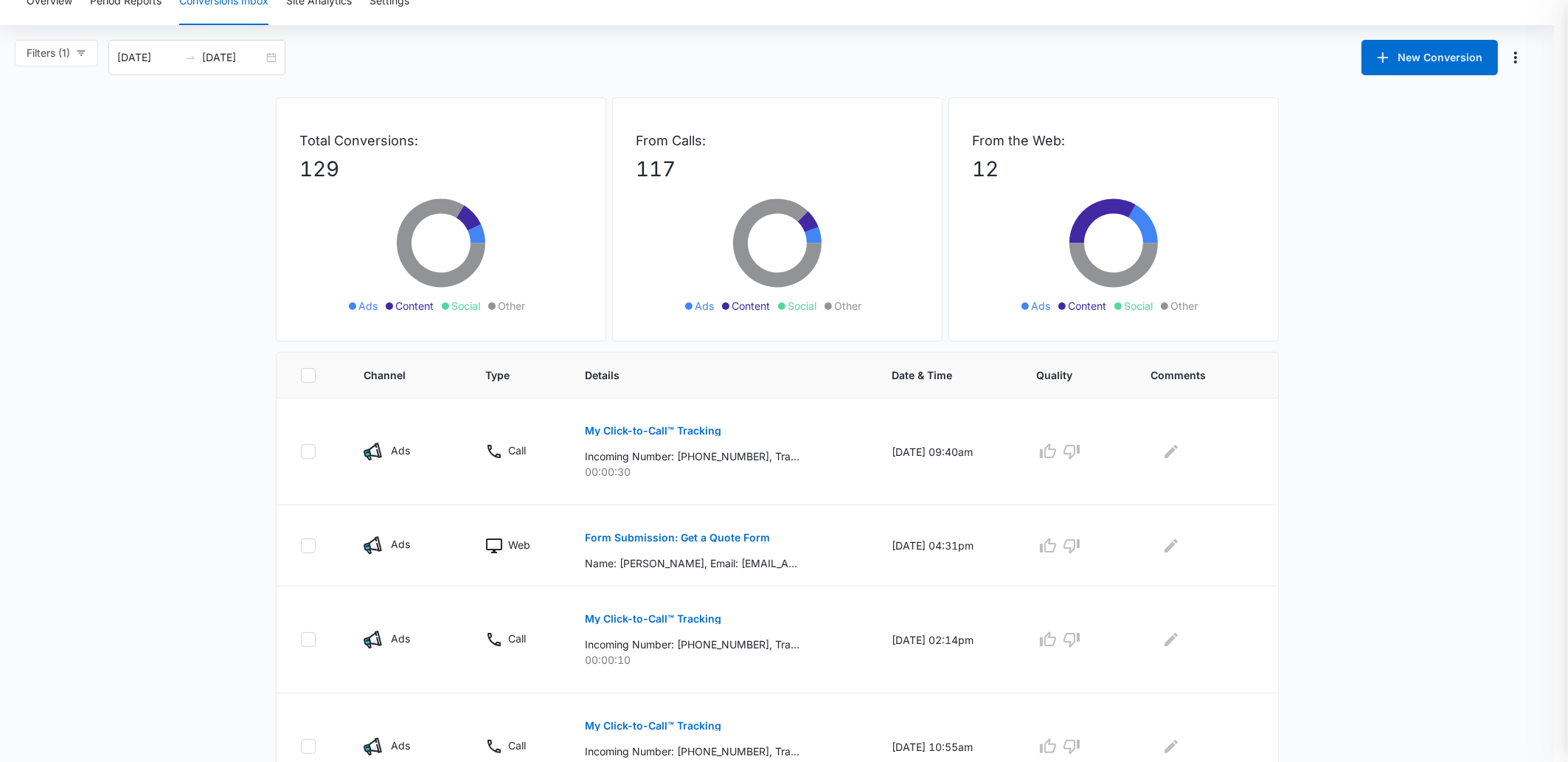
click at [651, 541] on div at bounding box center [784, 381] width 1568 height 762
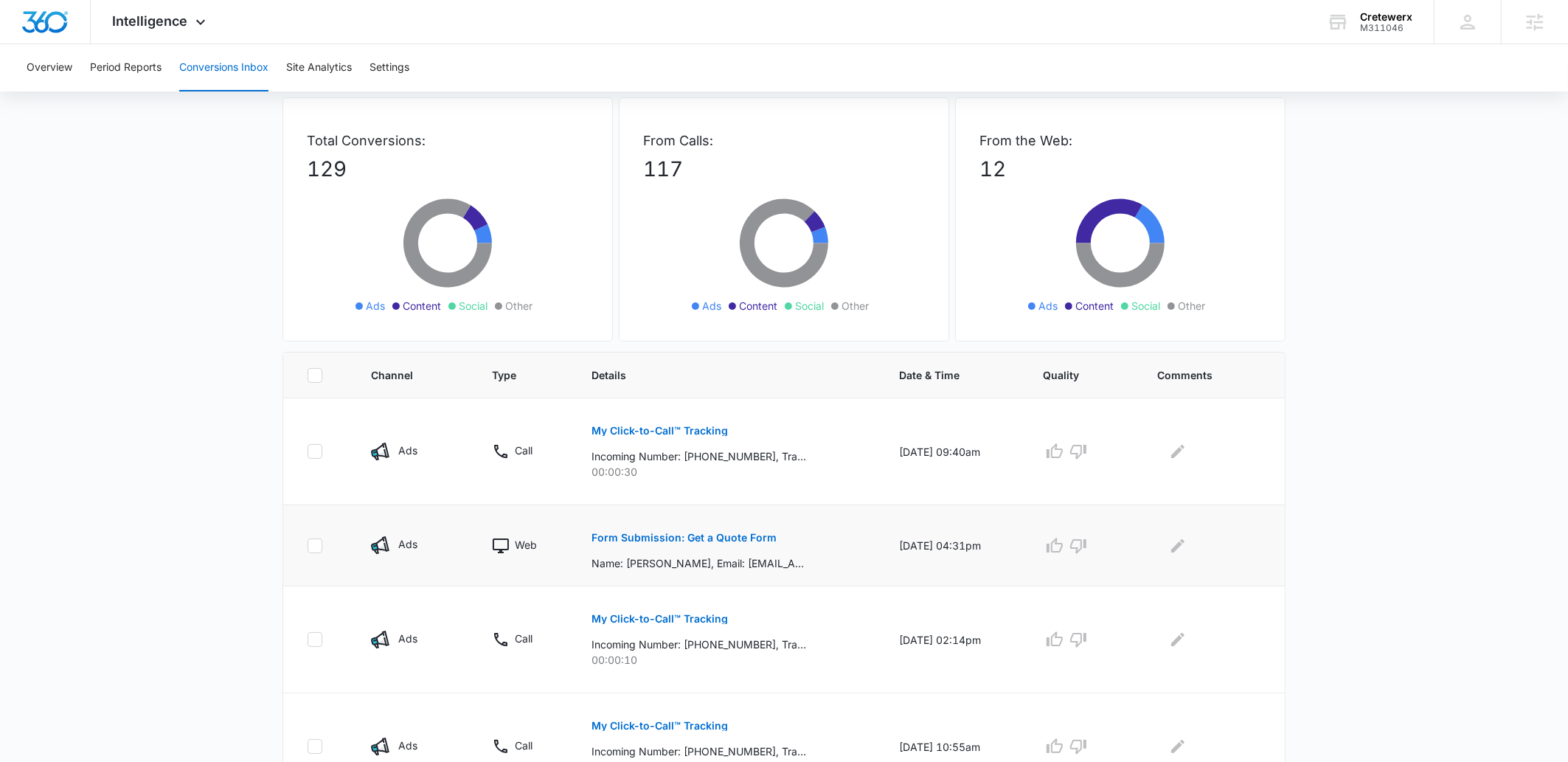
click at [657, 537] on p "Form Submission: Get a Quote Form" at bounding box center [684, 537] width 185 height 10
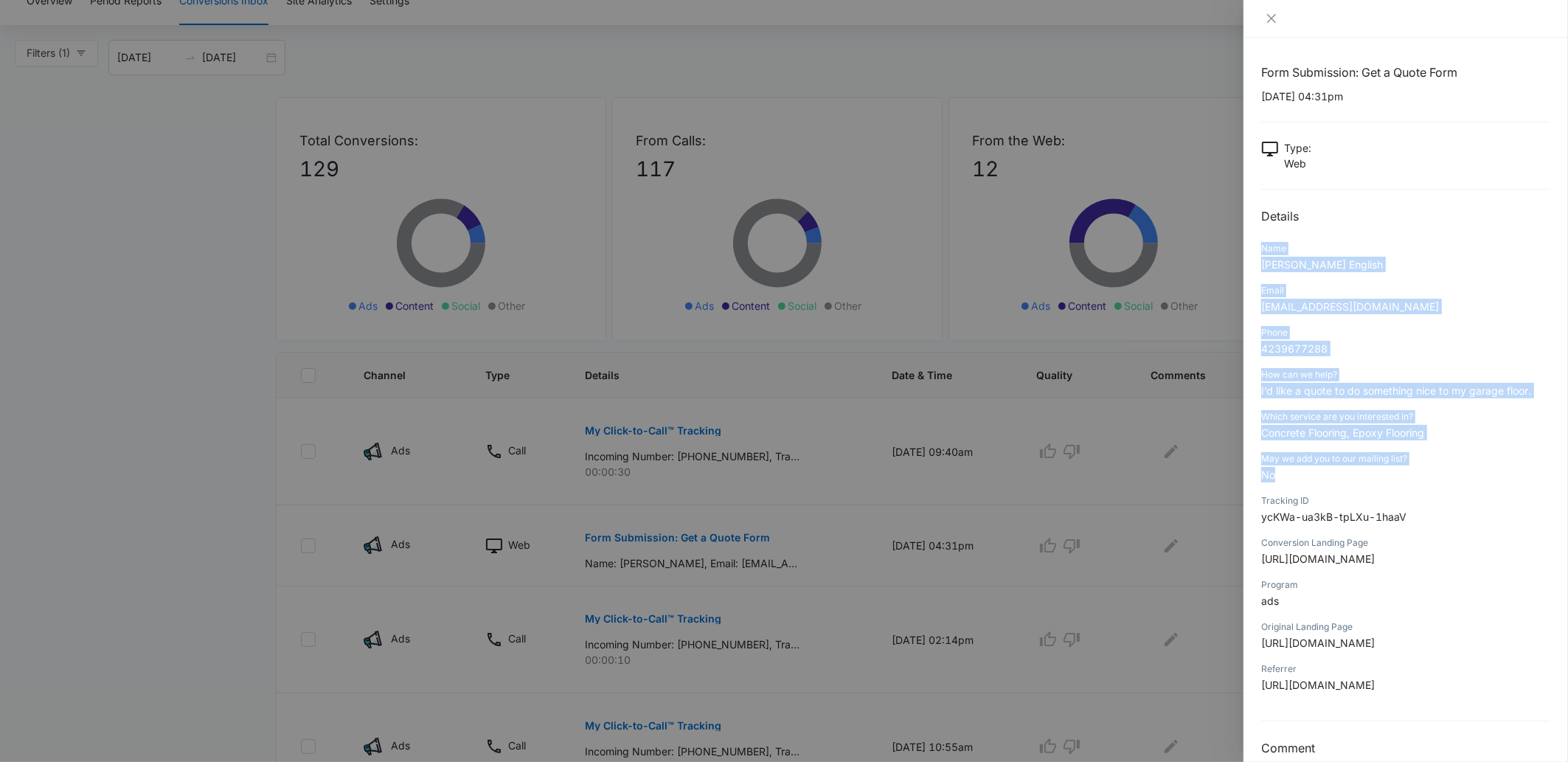
drag, startPoint x: 1260, startPoint y: 250, endPoint x: 1367, endPoint y: 470, distance: 244.6
click at [1367, 470] on div "Form Submission: Get a Quote Form 09/30/2025 at 04:31pm Type : Web Details Name…" at bounding box center [1406, 400] width 325 height 724
copy div "Name Tammy English Email tammykenglish@gmail.com Phone 4239677288 How can we he…"
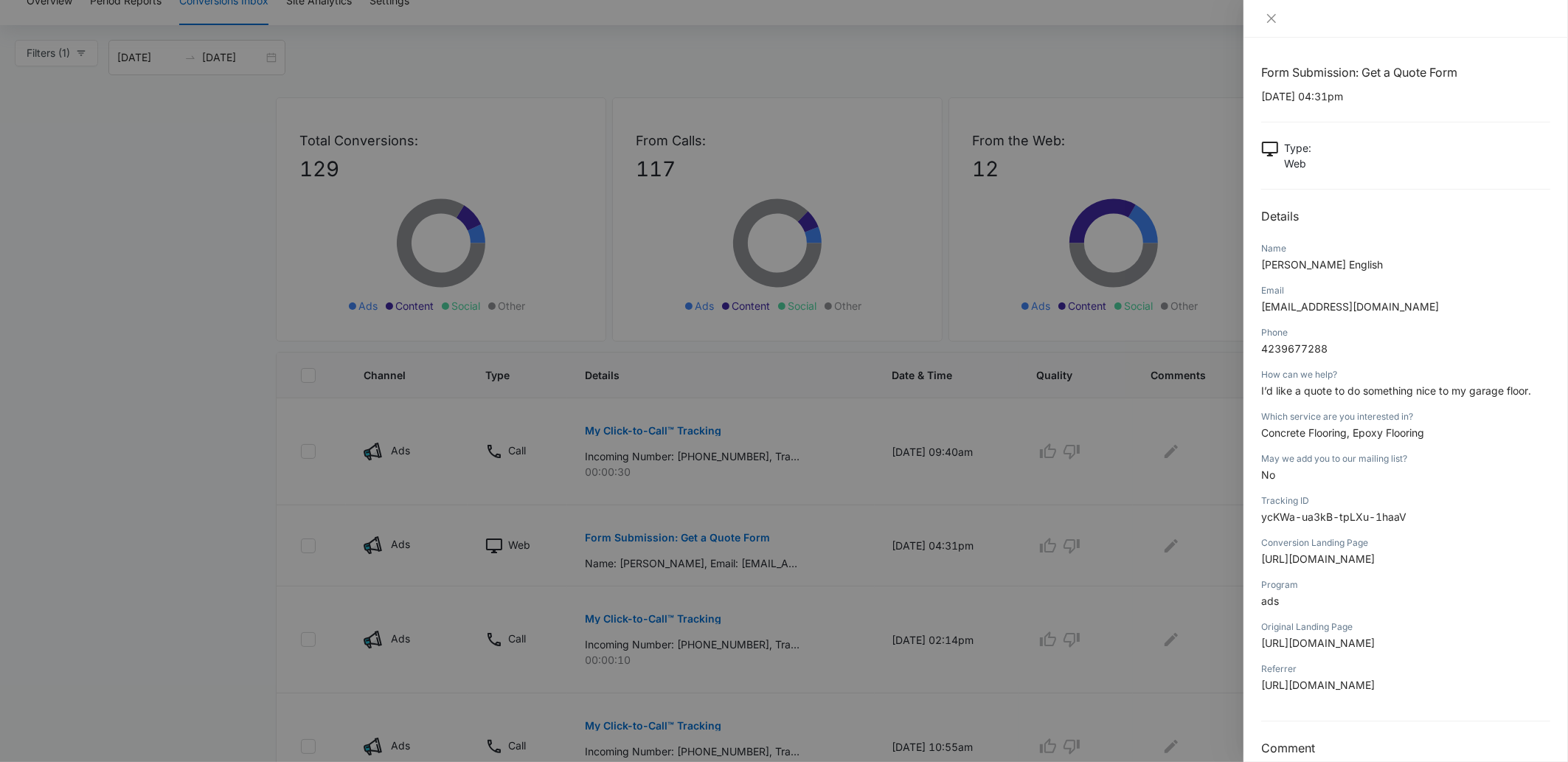
click at [146, 513] on div at bounding box center [784, 381] width 1568 height 762
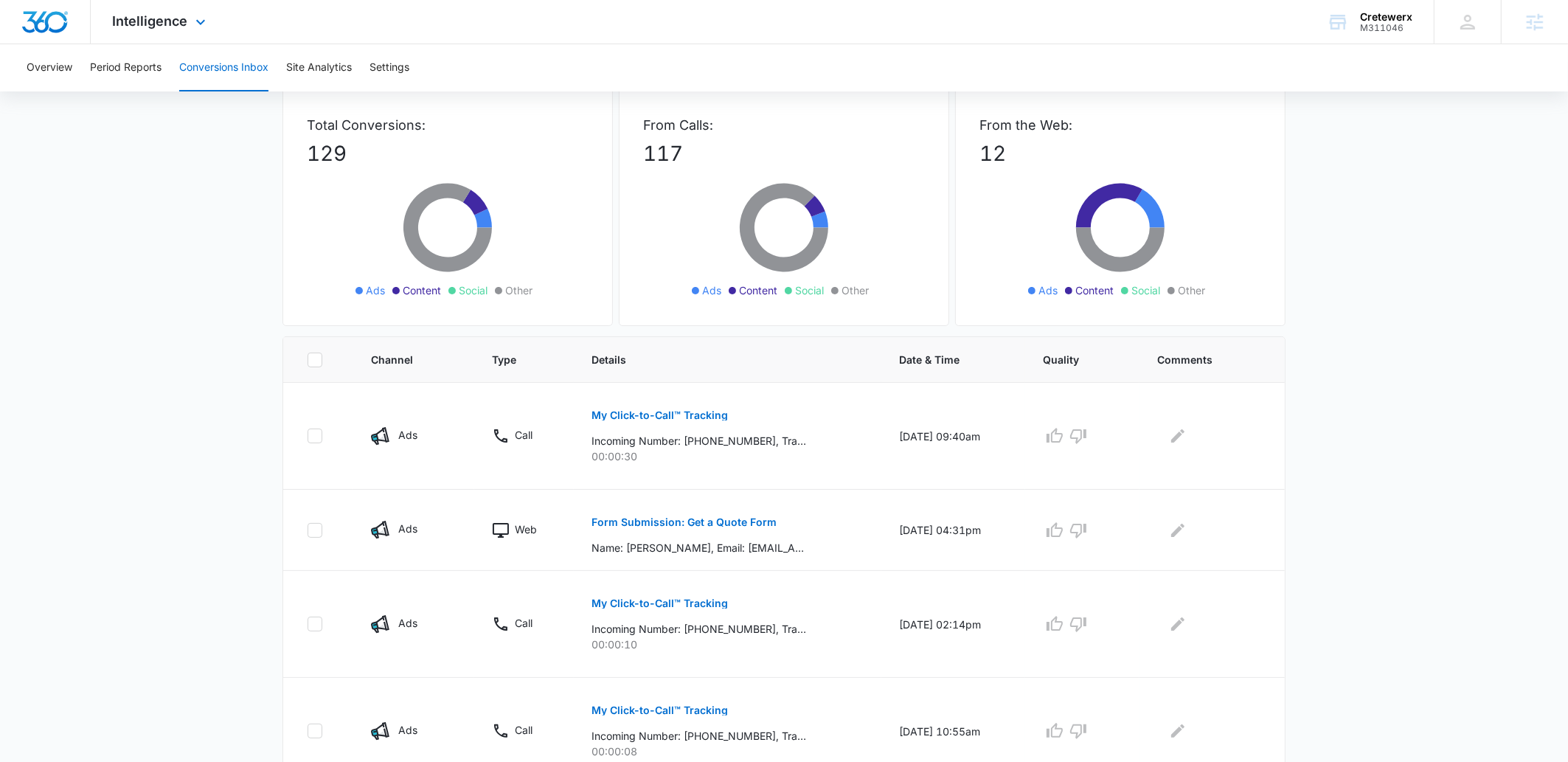
scroll to position [0, 0]
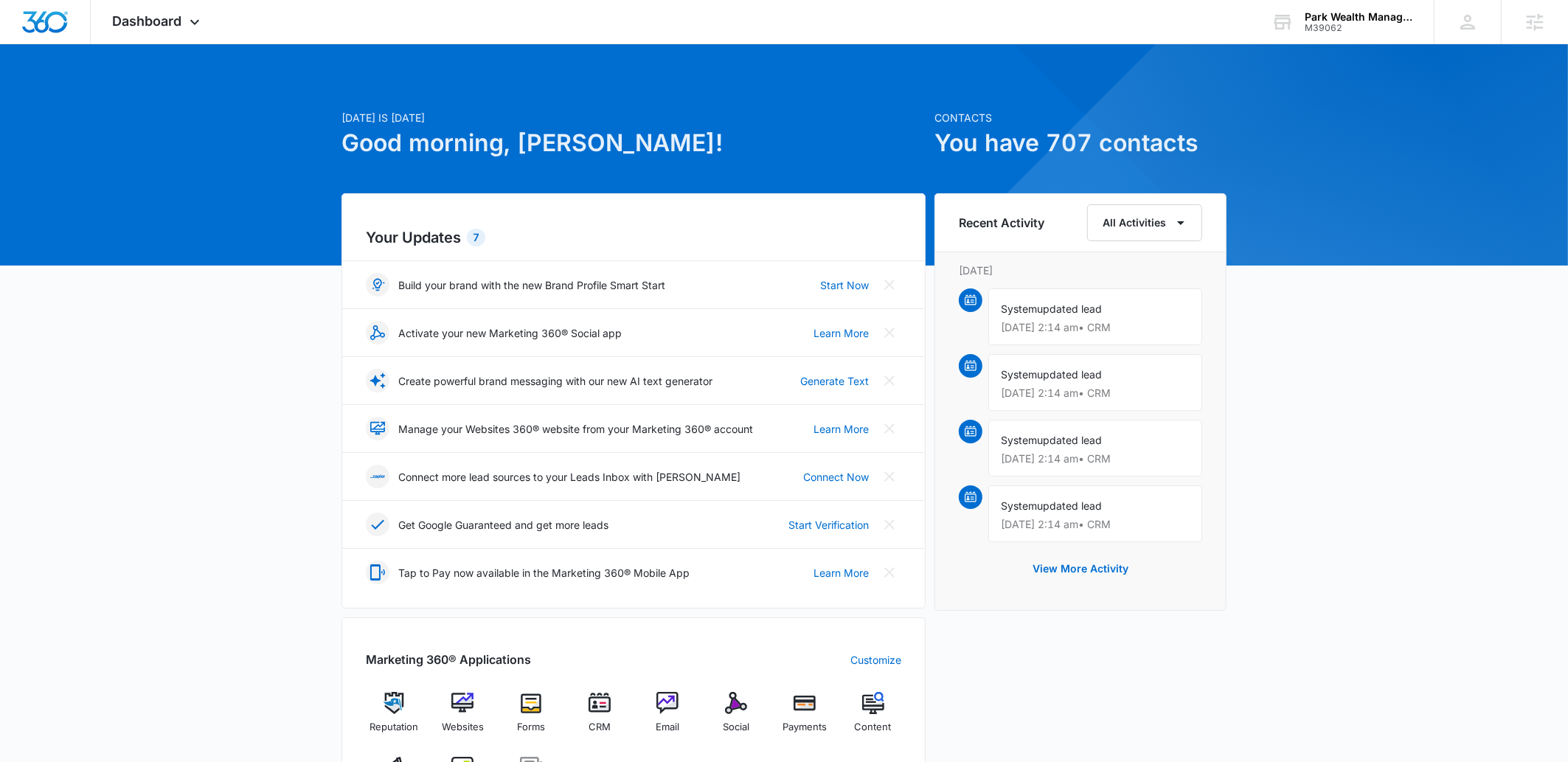
scroll to position [225, 0]
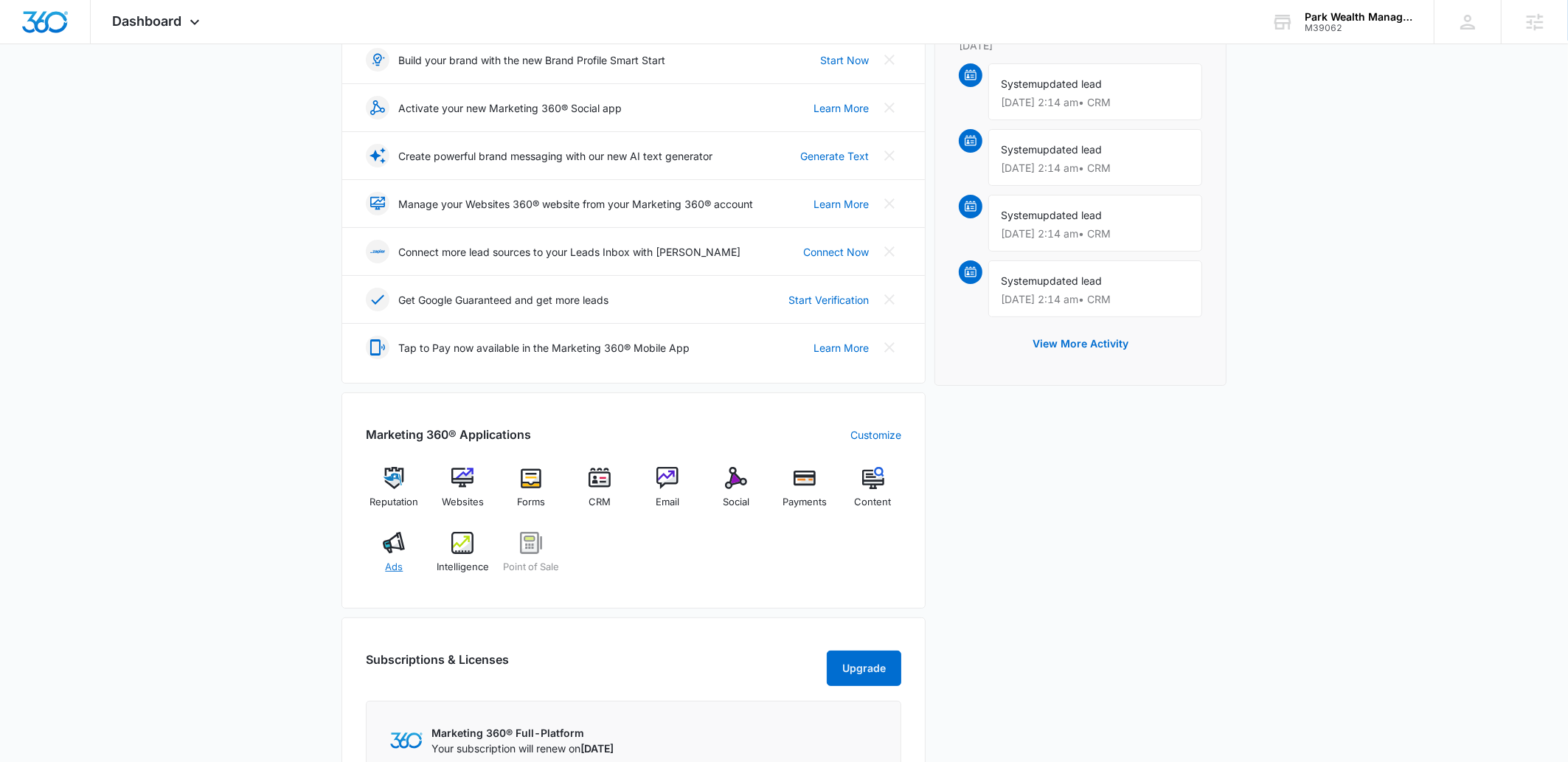
click at [392, 547] on img at bounding box center [394, 543] width 22 height 22
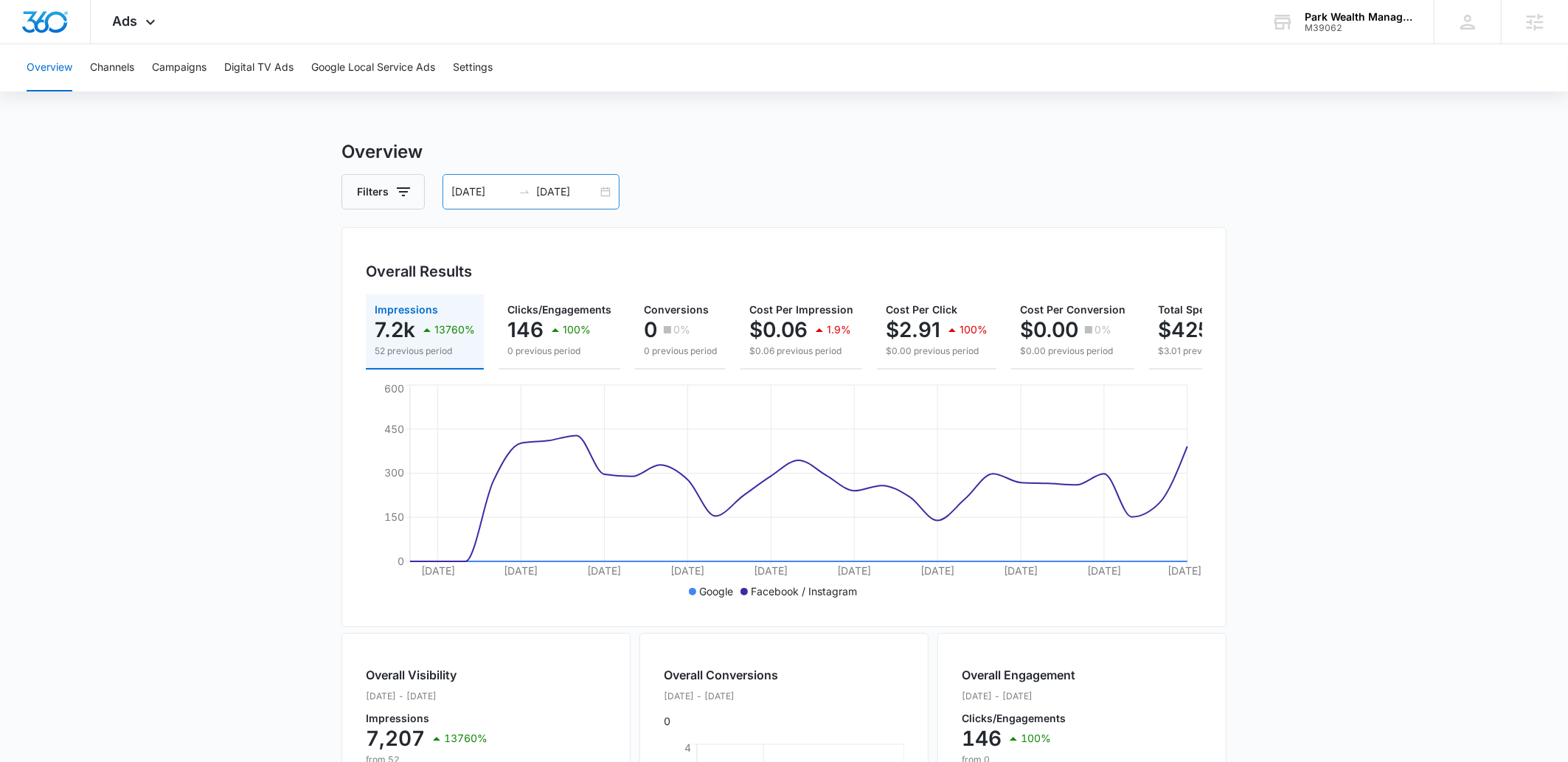
click at [558, 184] on input "[DATE]" at bounding box center [567, 192] width 61 height 16
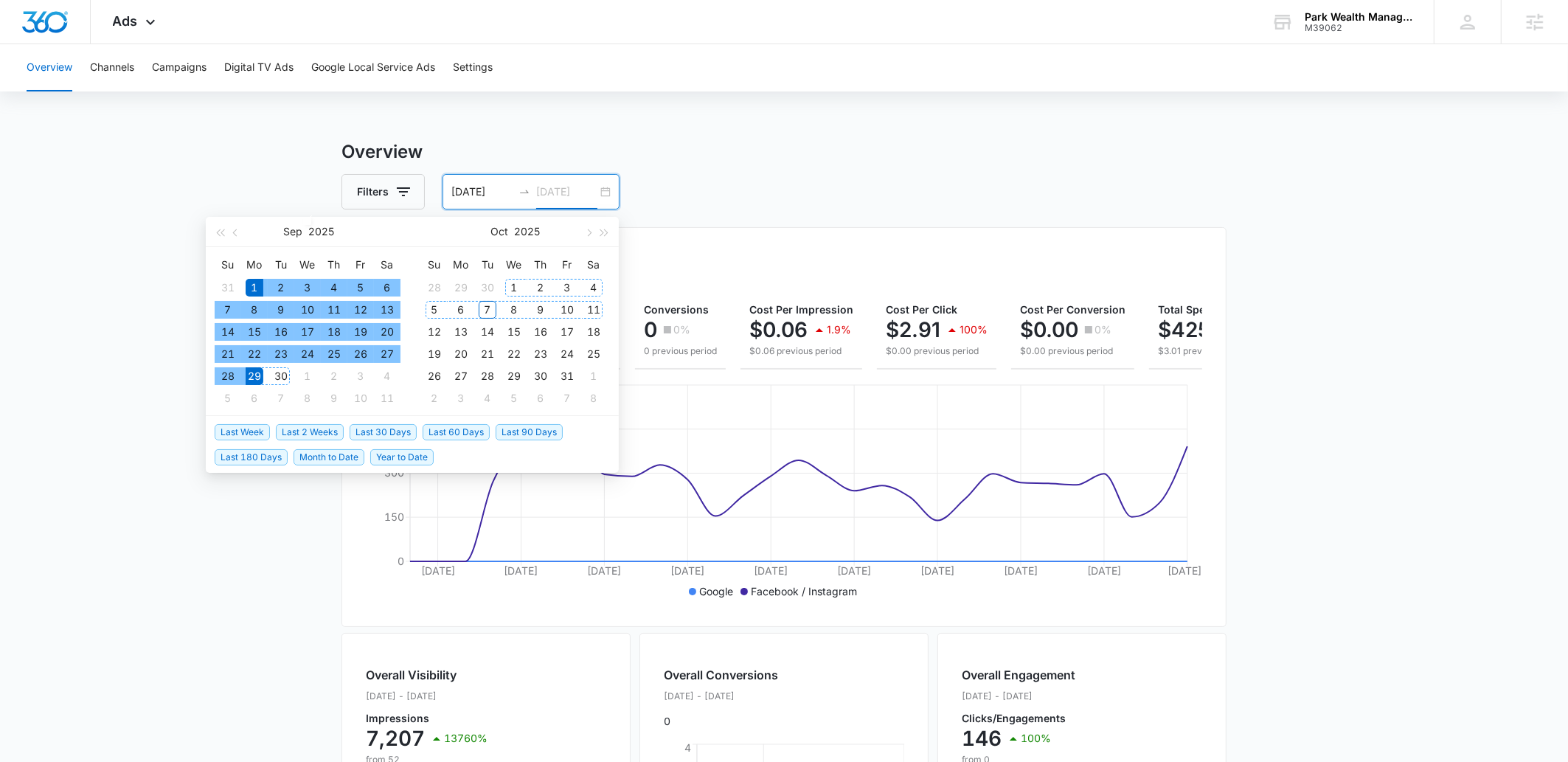
type input "[DATE]"
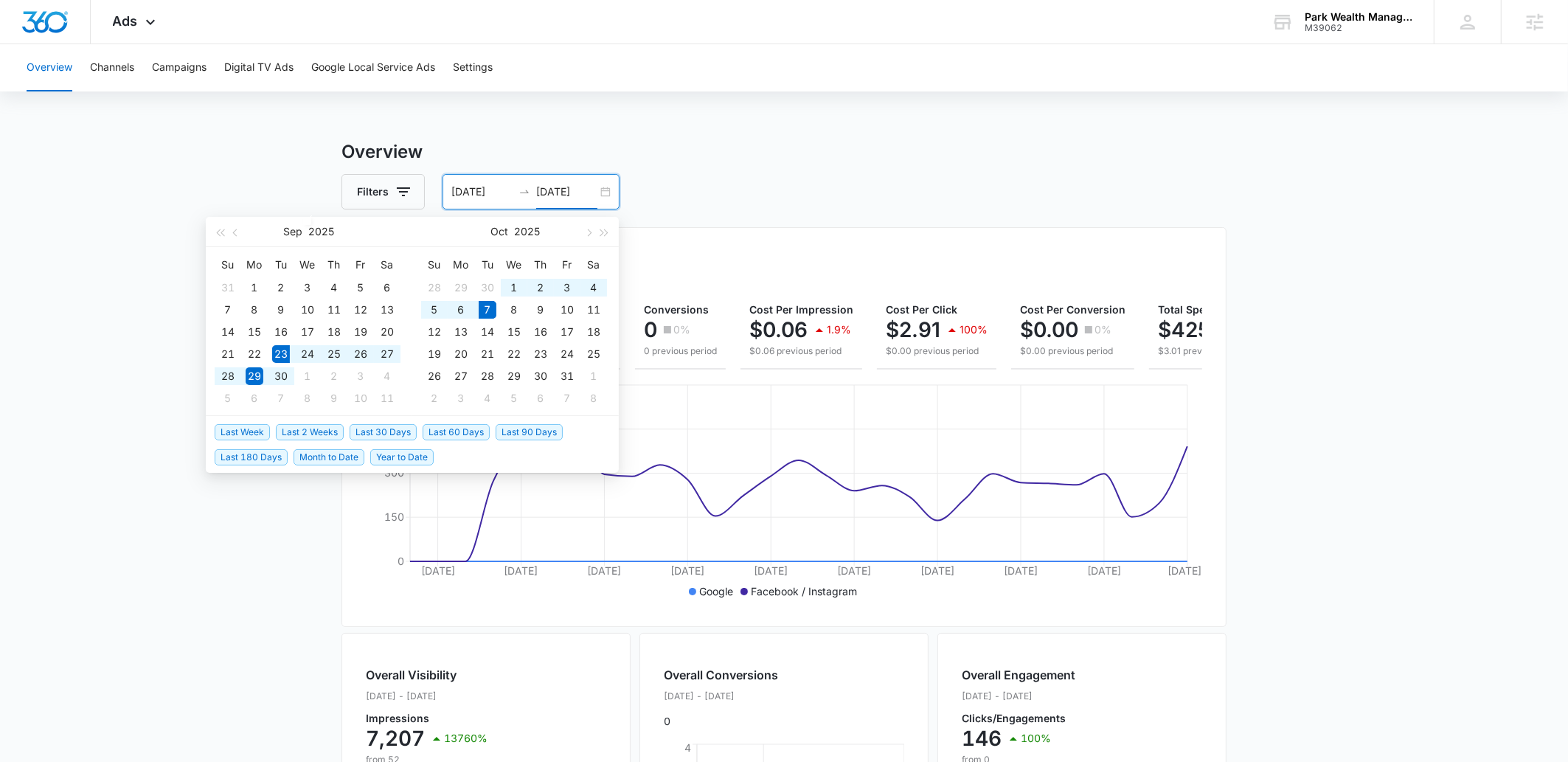
click at [318, 428] on span "Last 2 Weeks" at bounding box center [309, 432] width 68 height 16
type input "[DATE]"
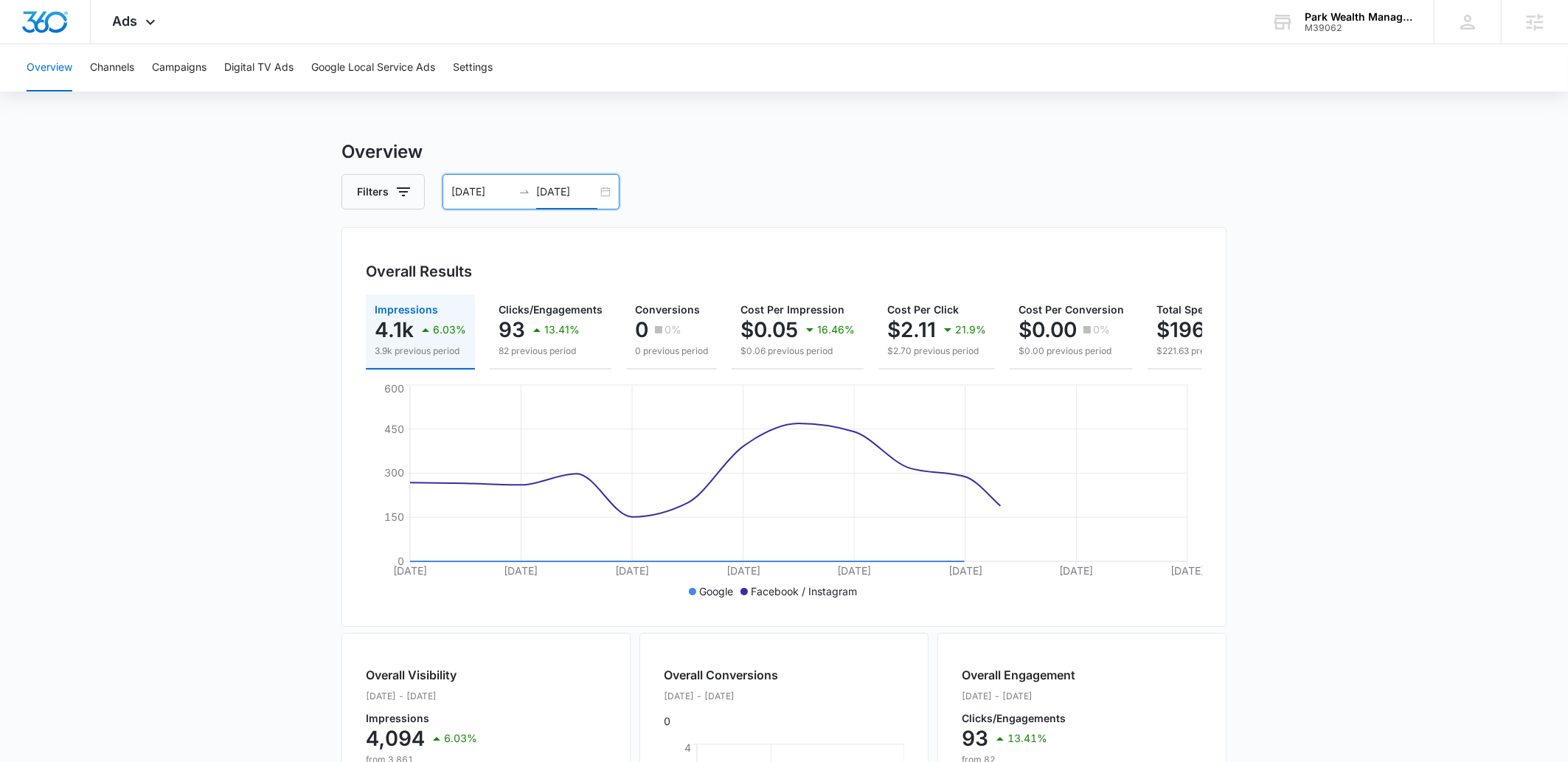
click at [547, 200] on div "[DATE] [DATE]" at bounding box center [530, 191] width 177 height 35
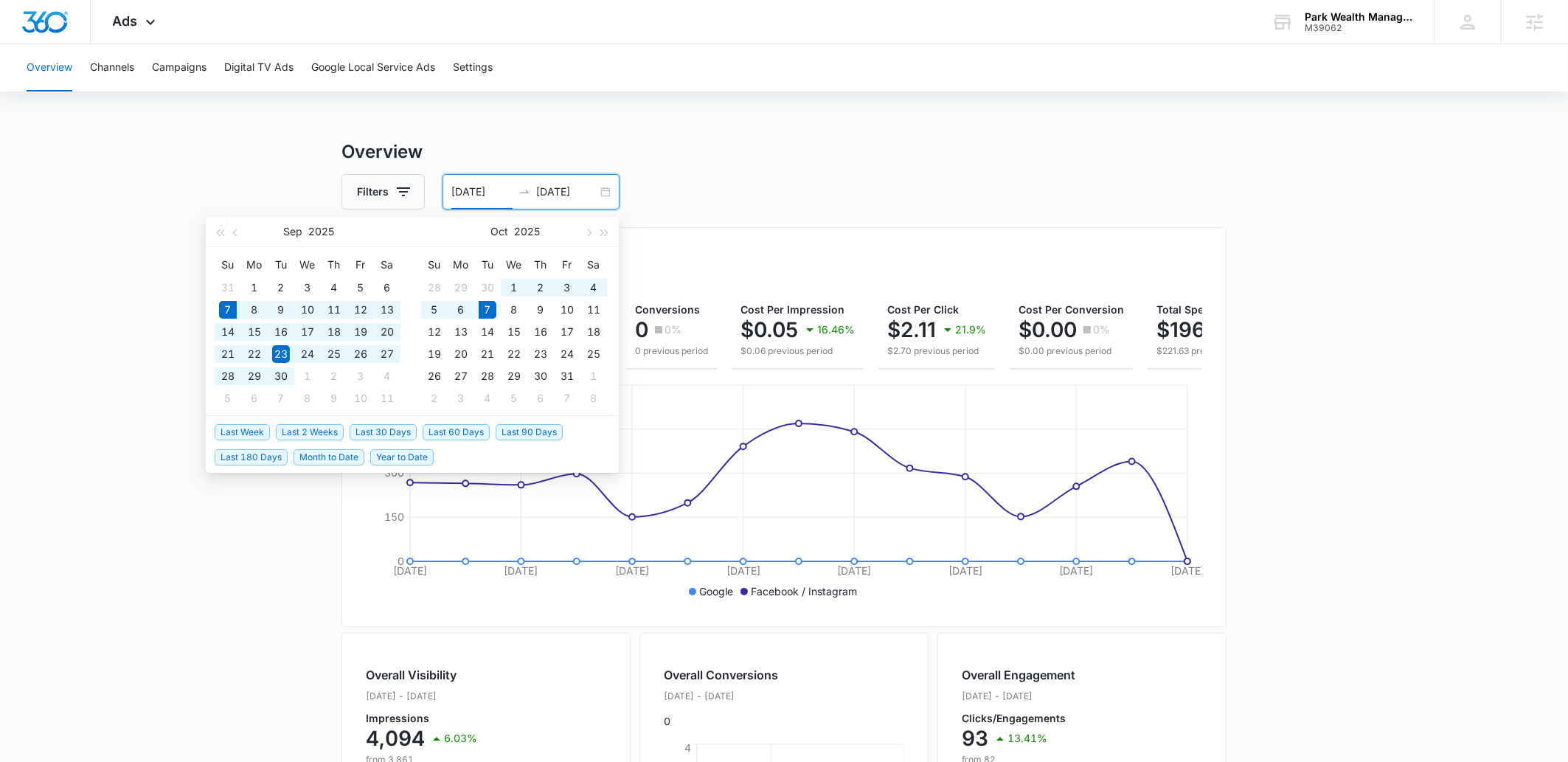
click at [403, 429] on span "Last 30 Days" at bounding box center [384, 432] width 67 height 16
type input "[DATE]"
